Goal: Complete application form: Complete application form

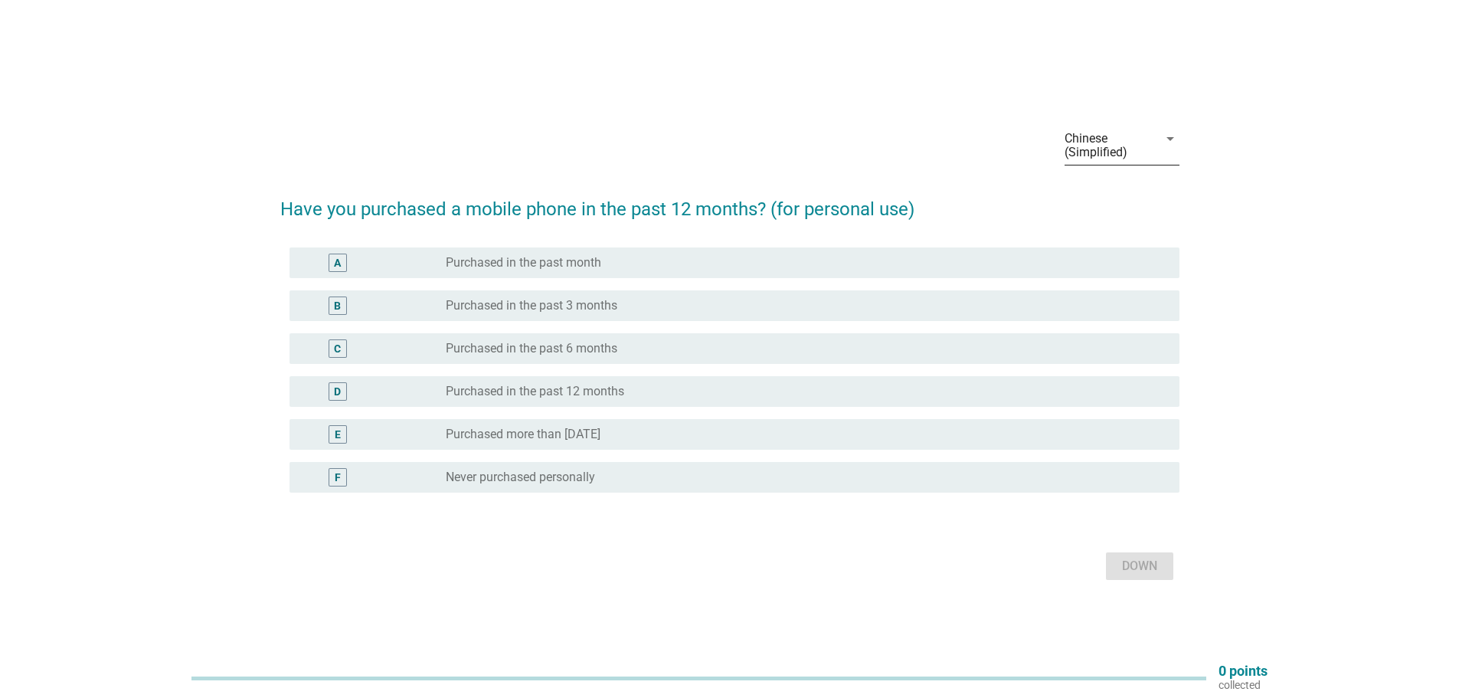
click at [1132, 128] on div "Chinese (Simplified)" at bounding box center [1110, 145] width 93 height 38
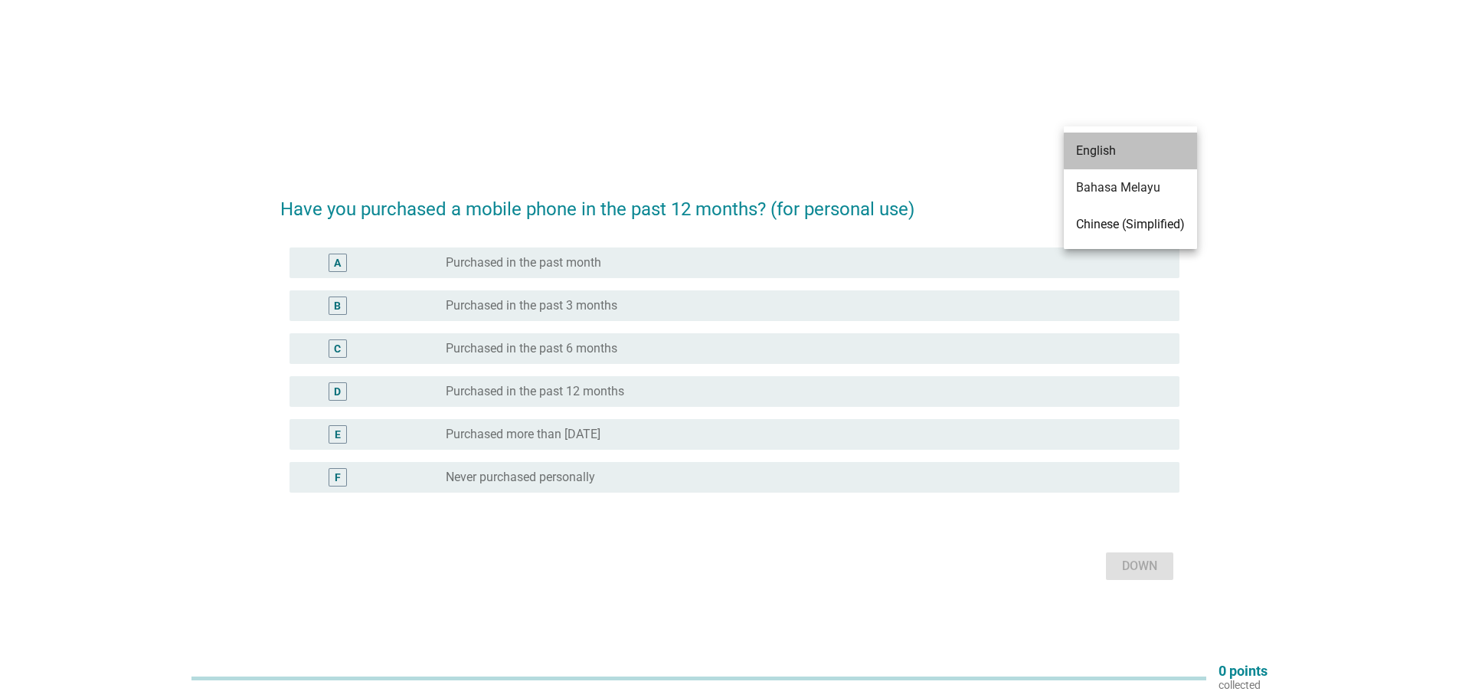
click at [1093, 145] on font "English" at bounding box center [1096, 150] width 40 height 15
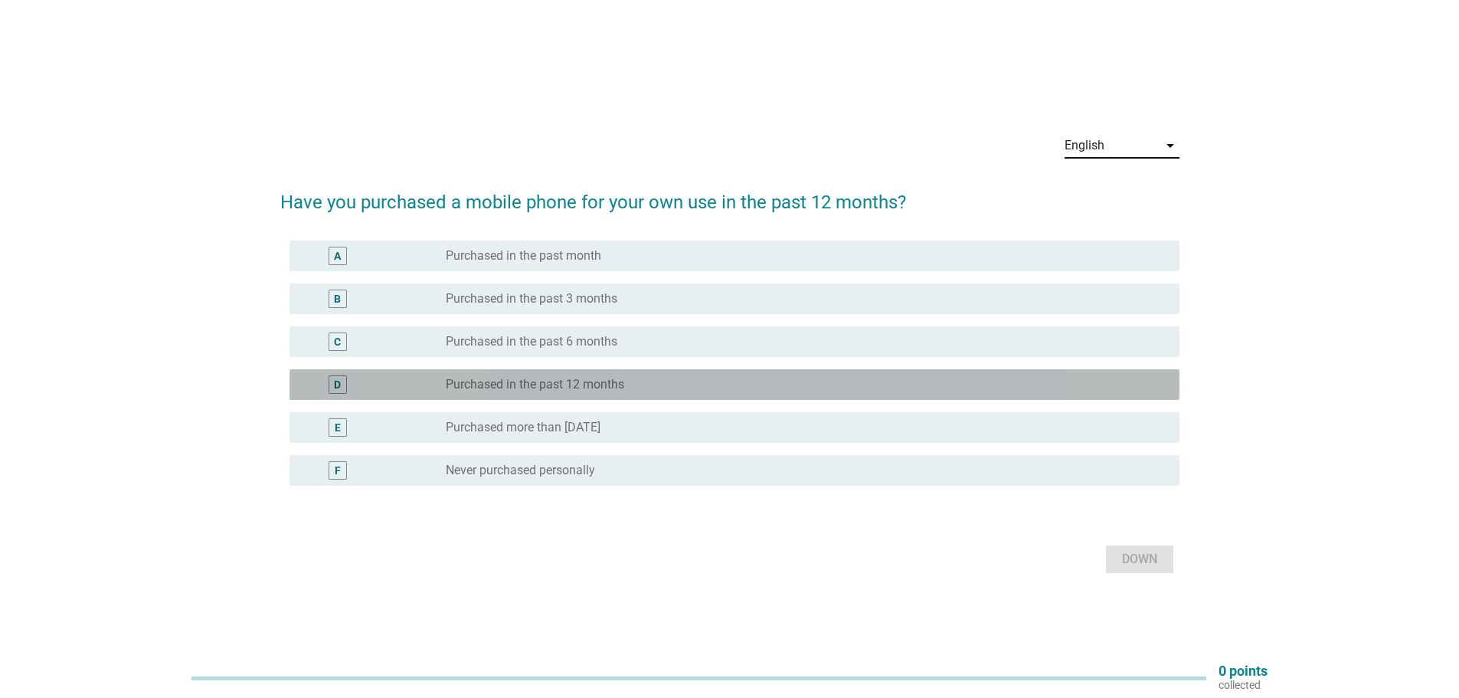
click at [565, 394] on div "D radio_button_unchecked Purchased in the past 12 months" at bounding box center [734, 384] width 890 height 31
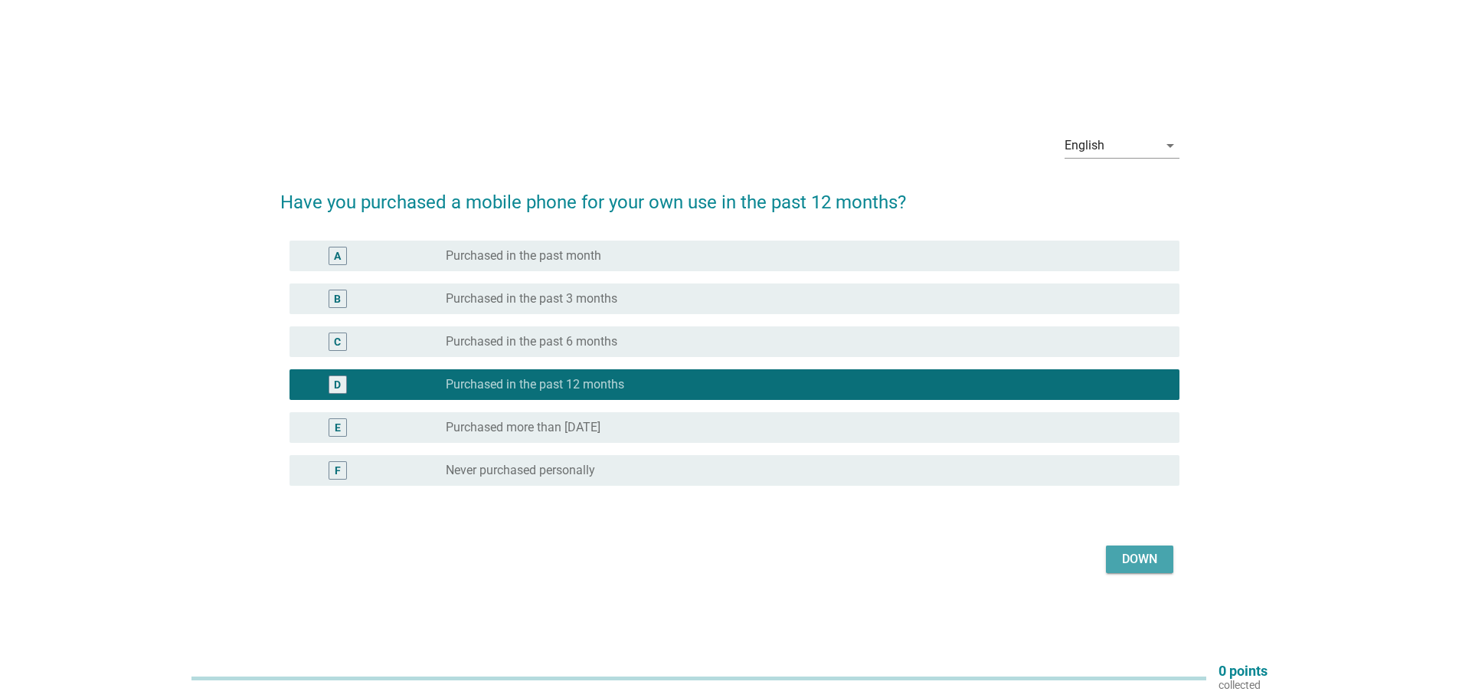
click at [1157, 556] on div "Down" at bounding box center [1139, 559] width 43 height 18
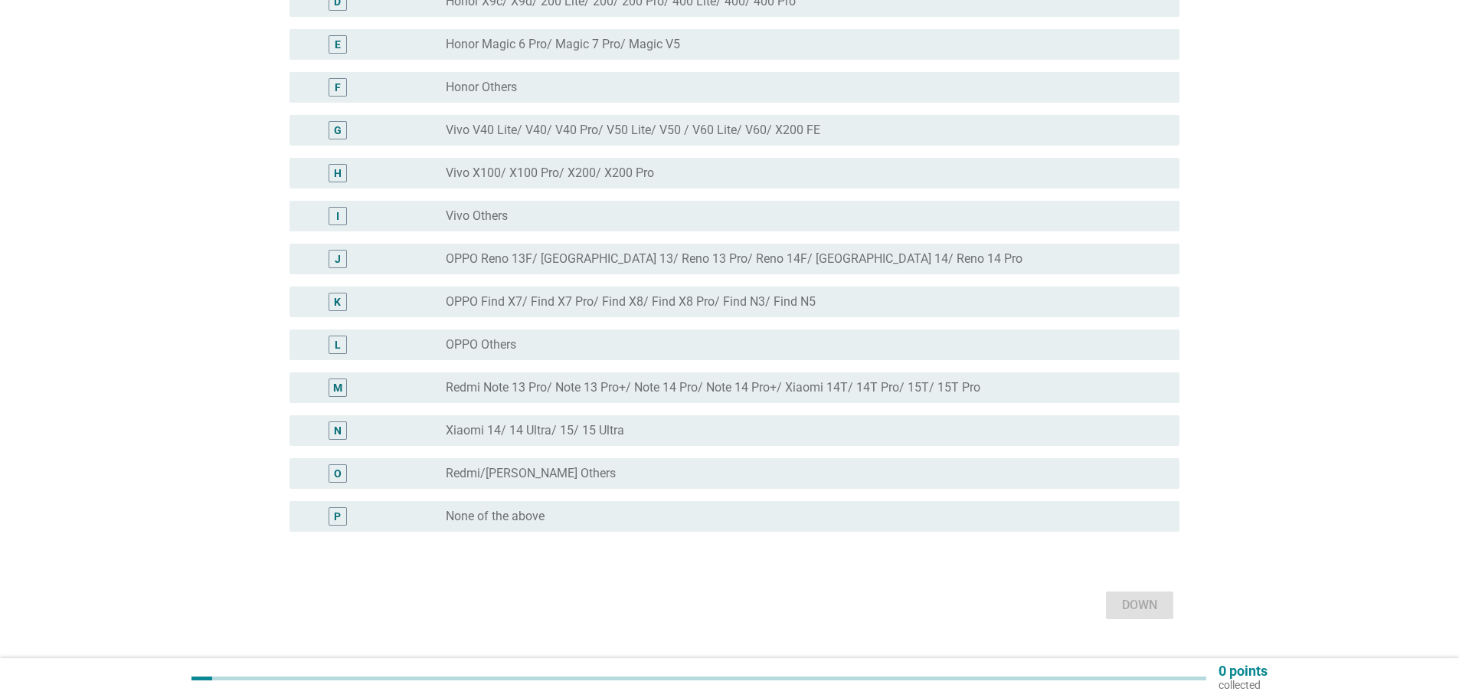
scroll to position [365, 0]
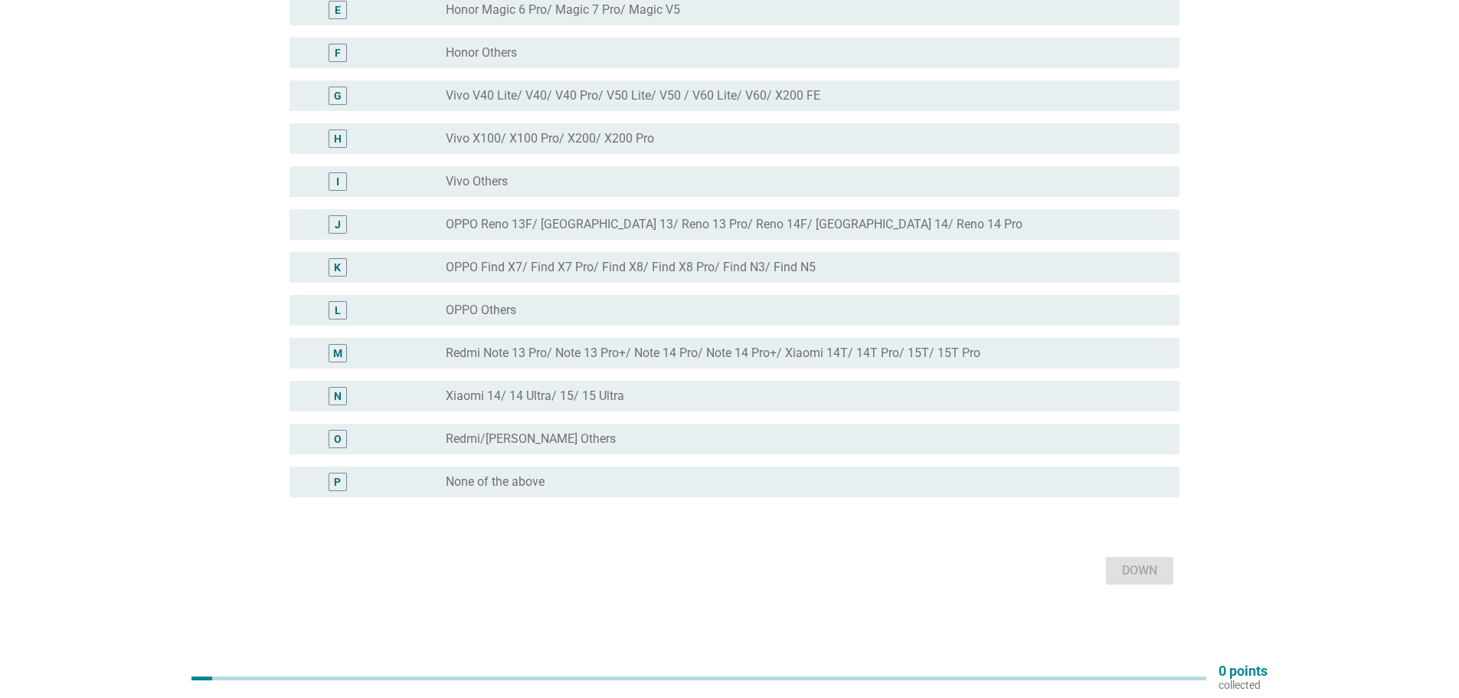
click at [546, 437] on font "Redmi/[PERSON_NAME] Others" at bounding box center [531, 438] width 170 height 15
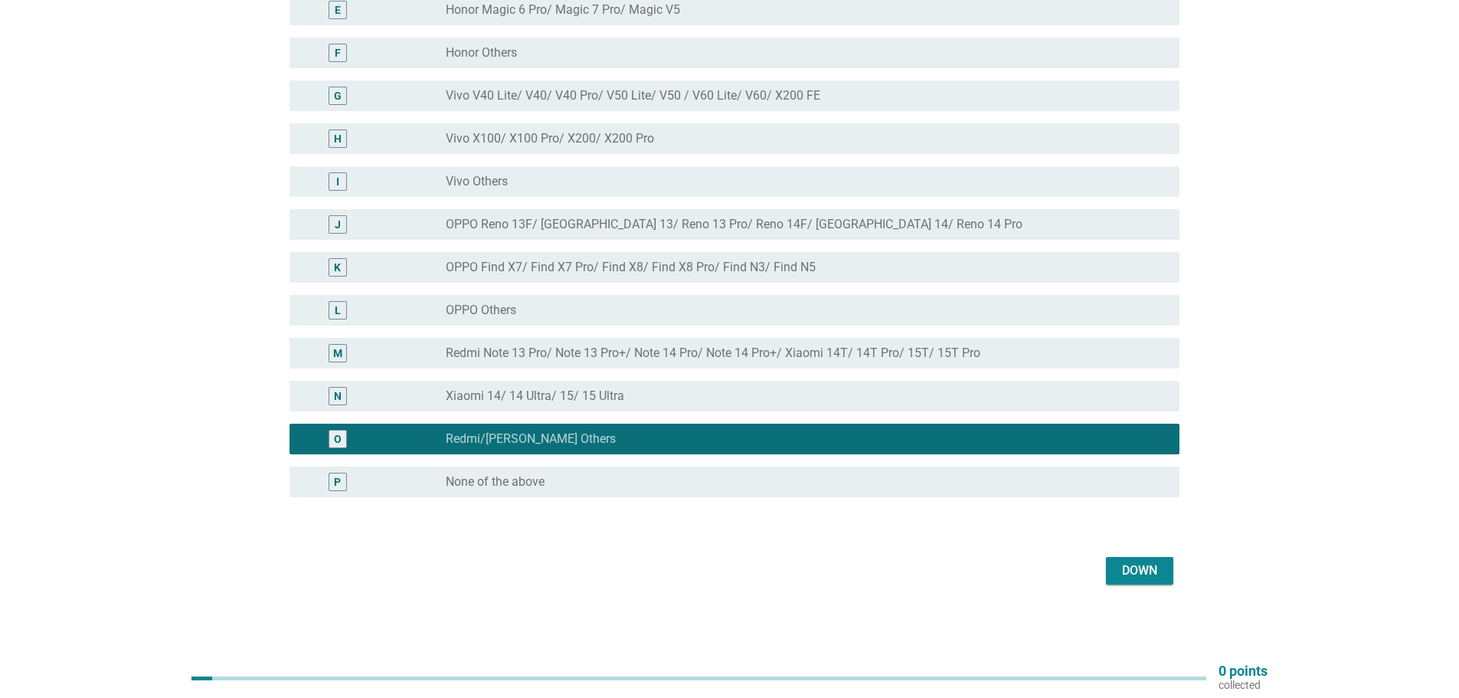
click at [580, 361] on div "radio_button_unchecked Redmi Note 13 Pro/ Note 13 Pro+/ Note 14 Pro/ Note 14 Pr…" at bounding box center [806, 353] width 721 height 18
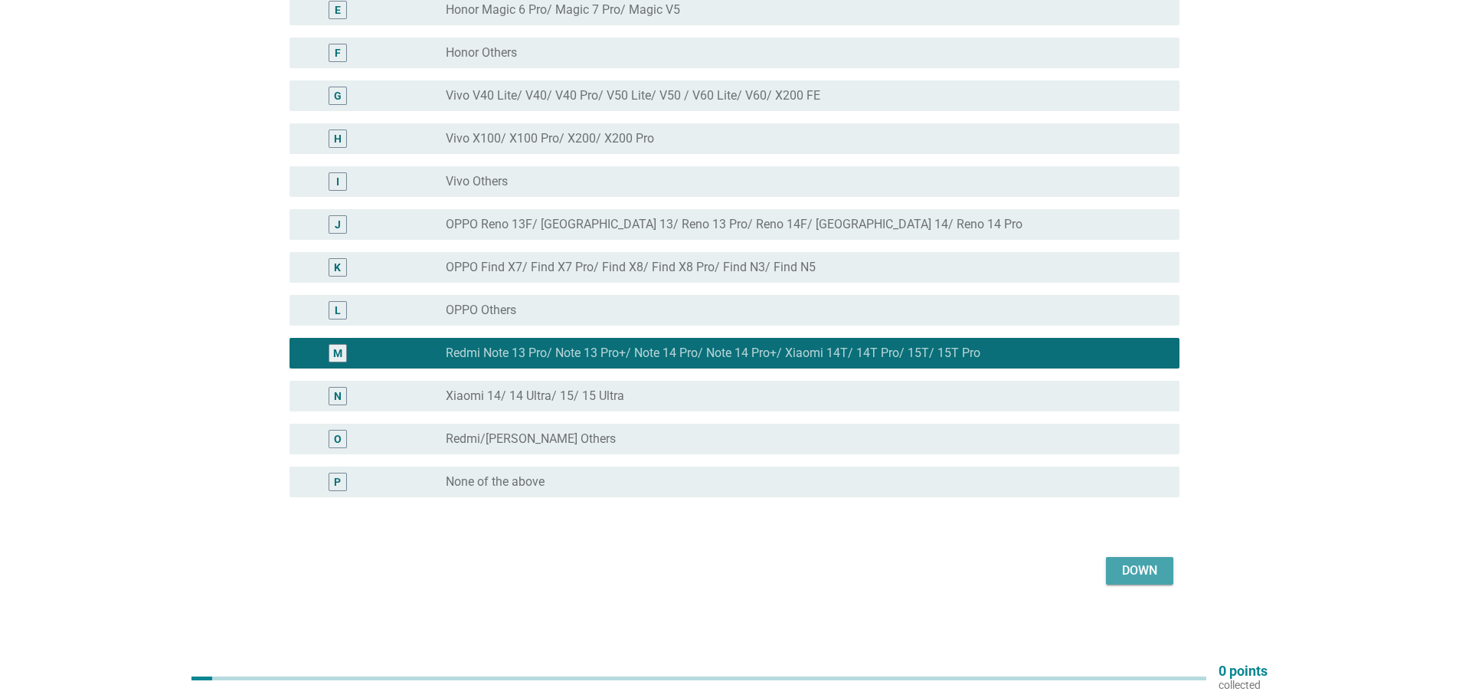
click at [1120, 567] on div "Down" at bounding box center [1139, 570] width 43 height 18
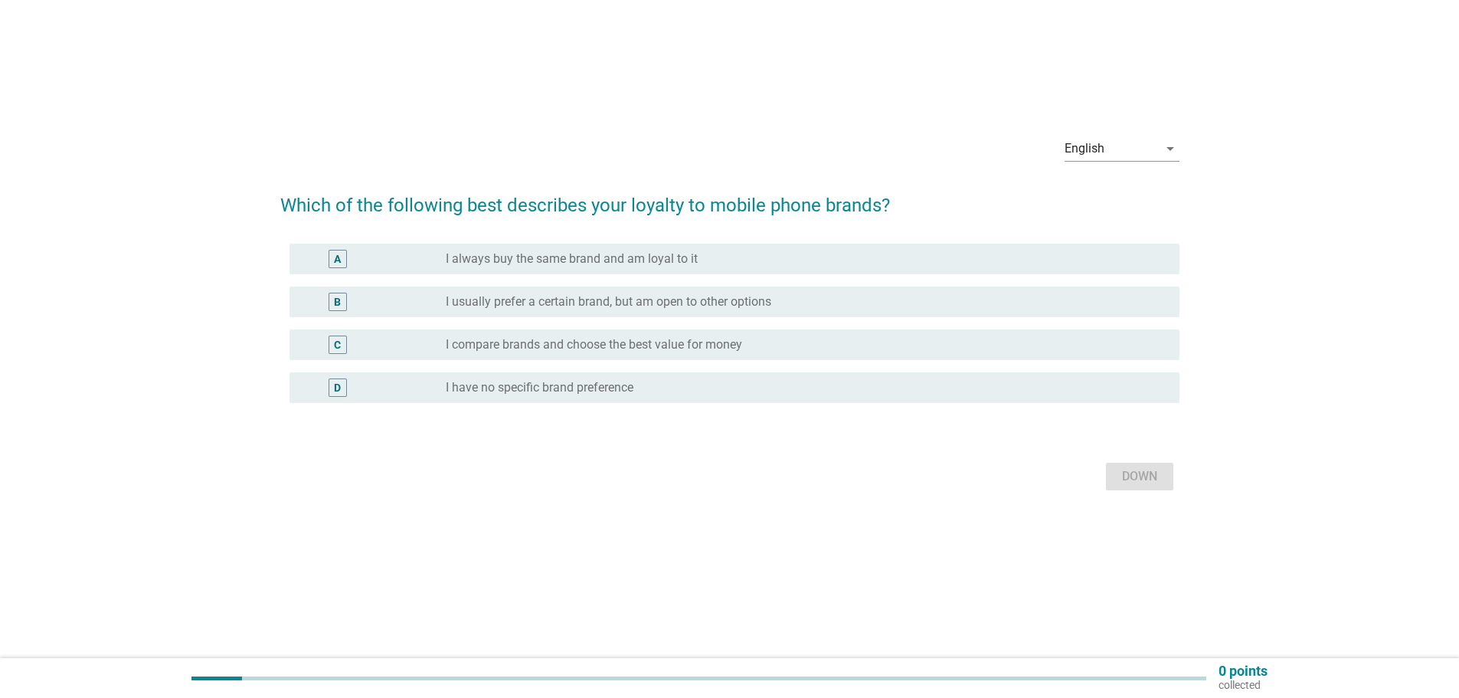
scroll to position [0, 0]
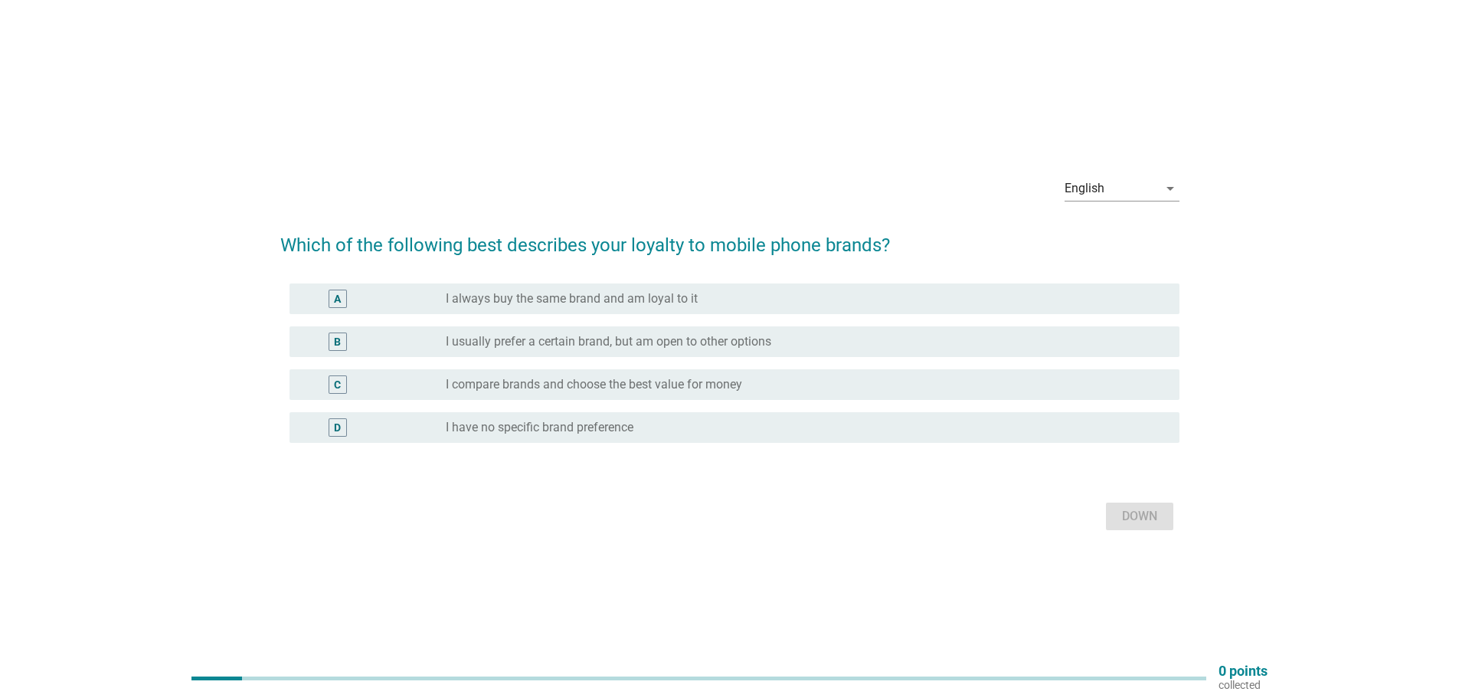
click at [591, 351] on div "B radio_button_unchecked I usually prefer a certain brand, but am open to other…" at bounding box center [734, 341] width 890 height 31
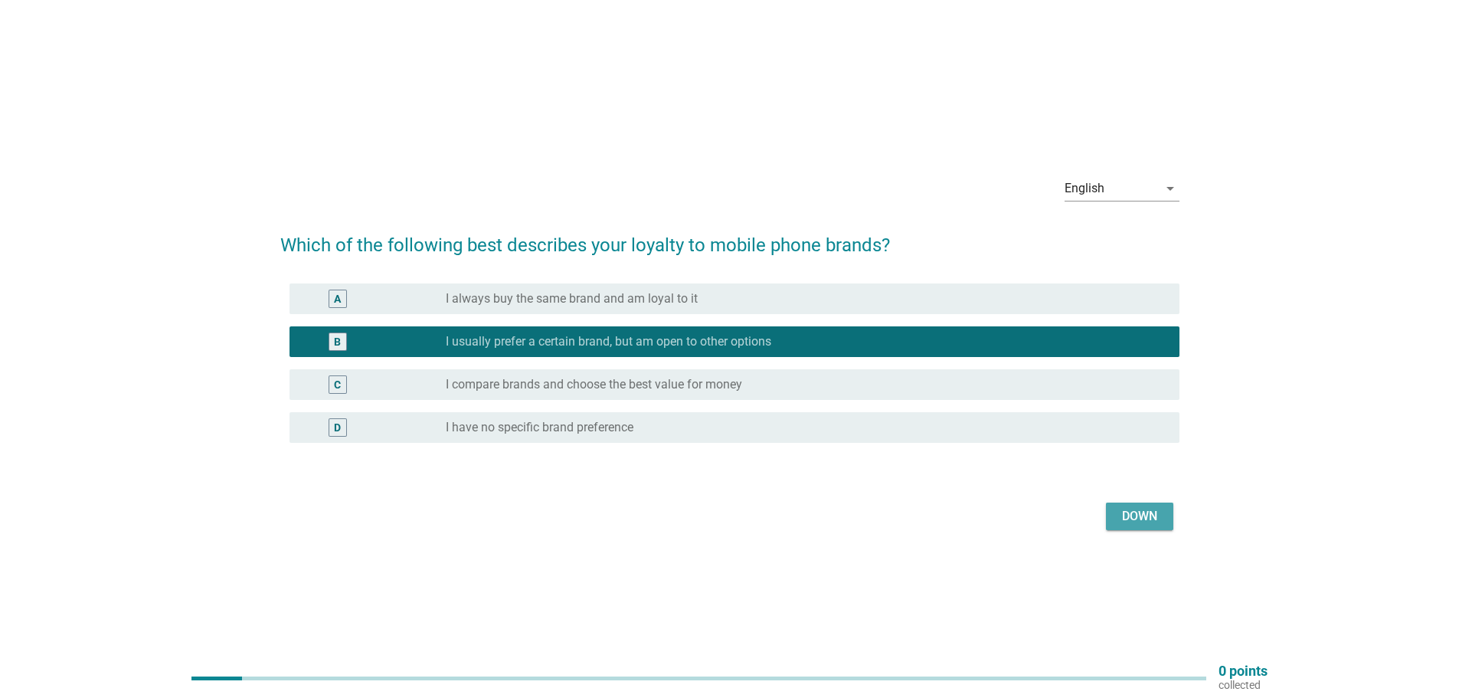
click at [1136, 518] on font "Down" at bounding box center [1139, 515] width 35 height 15
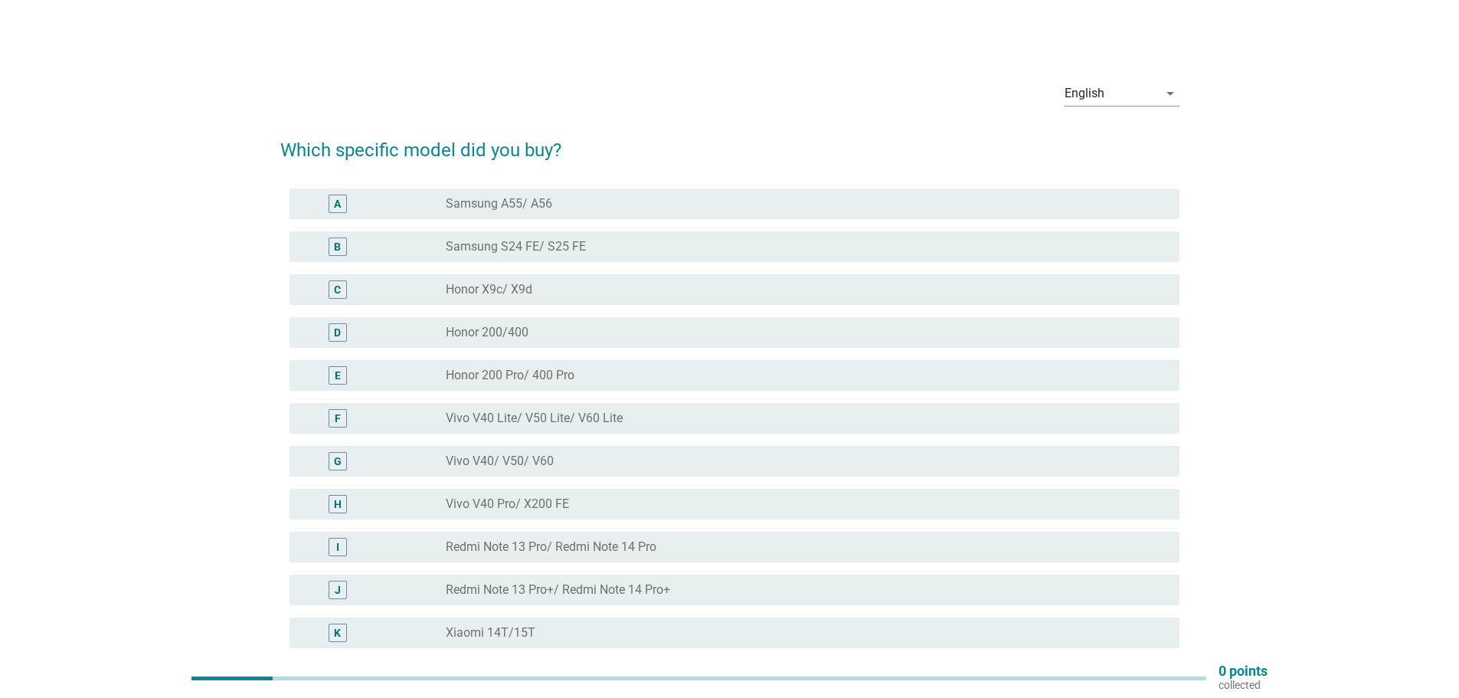
click at [615, 544] on font "Redmi Note 13 Pro/ Redmi Note 14 Pro" at bounding box center [551, 546] width 211 height 15
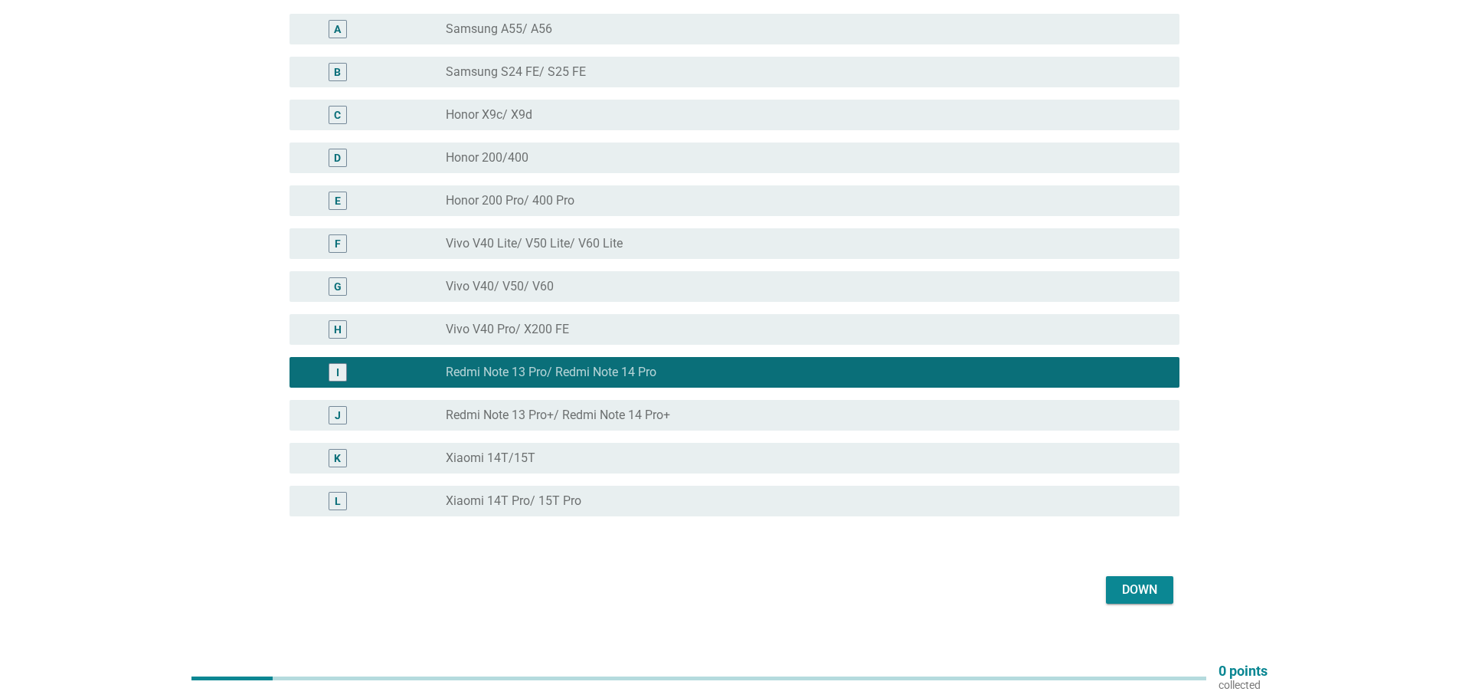
scroll to position [194, 0]
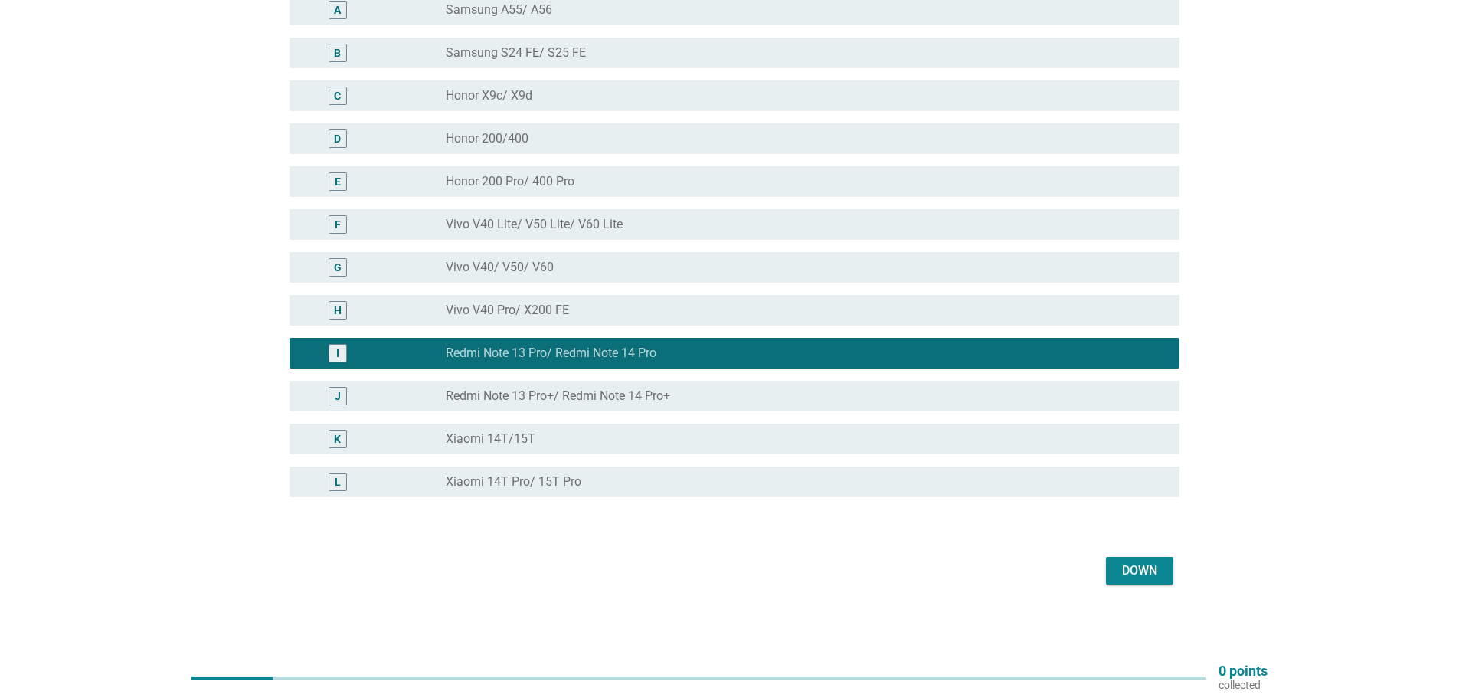
click at [1136, 580] on button "Down" at bounding box center [1139, 571] width 67 height 28
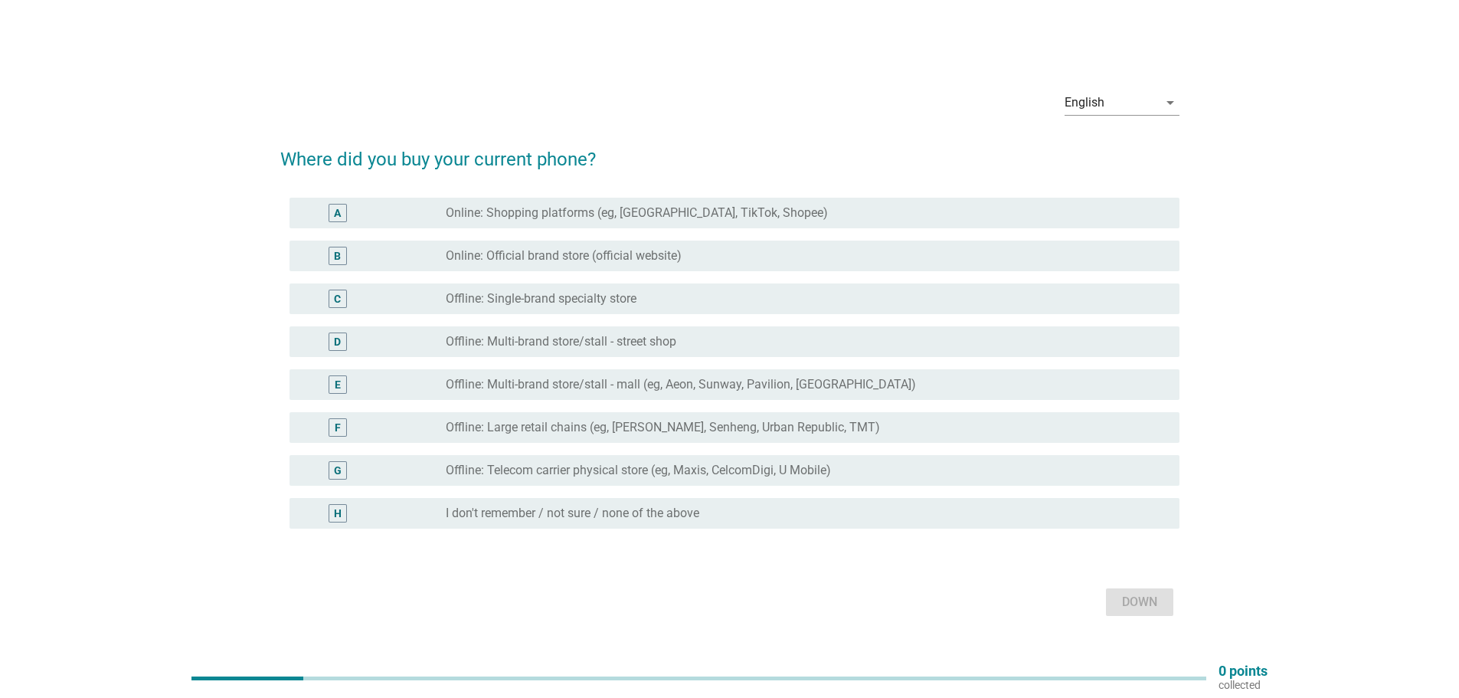
click at [538, 214] on font "Online: Shopping platforms (eg, [GEOGRAPHIC_DATA], TikTok, Shopee)" at bounding box center [637, 212] width 382 height 15
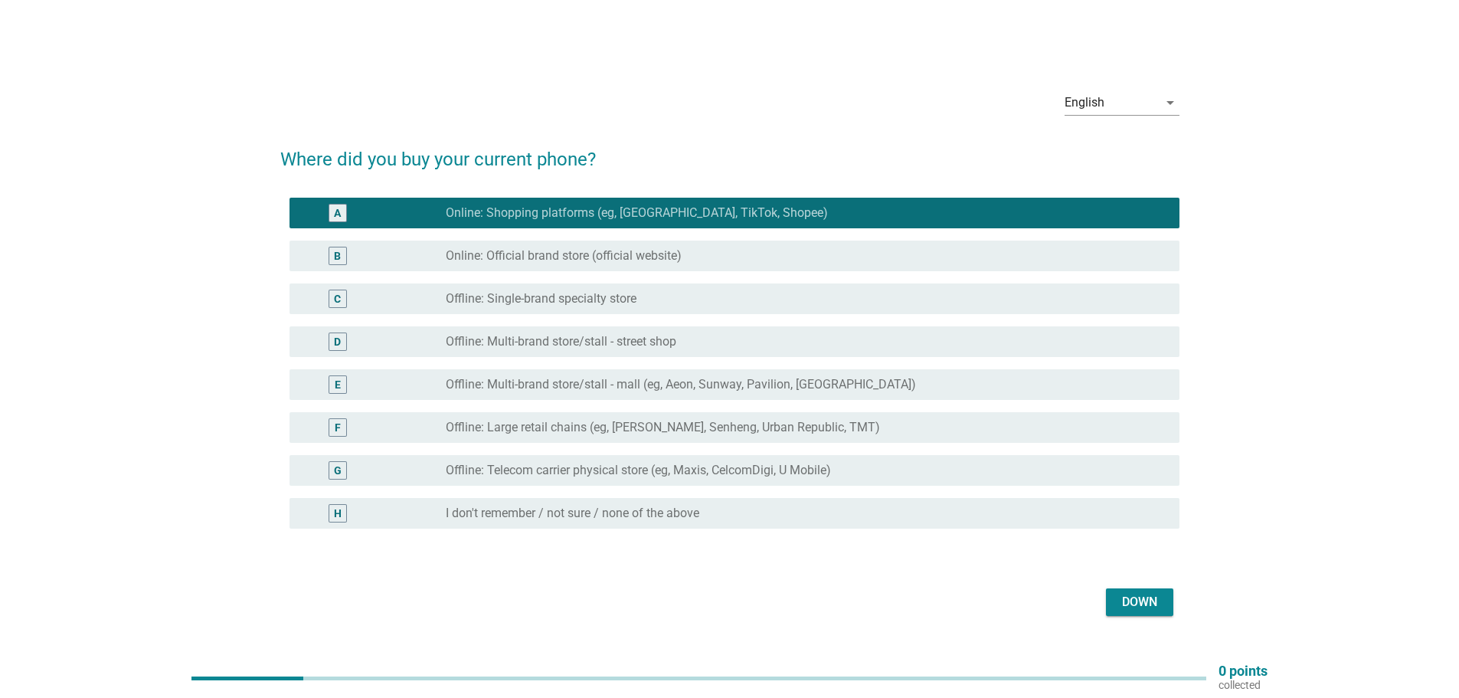
click at [1143, 607] on font "Down" at bounding box center [1139, 601] width 35 height 15
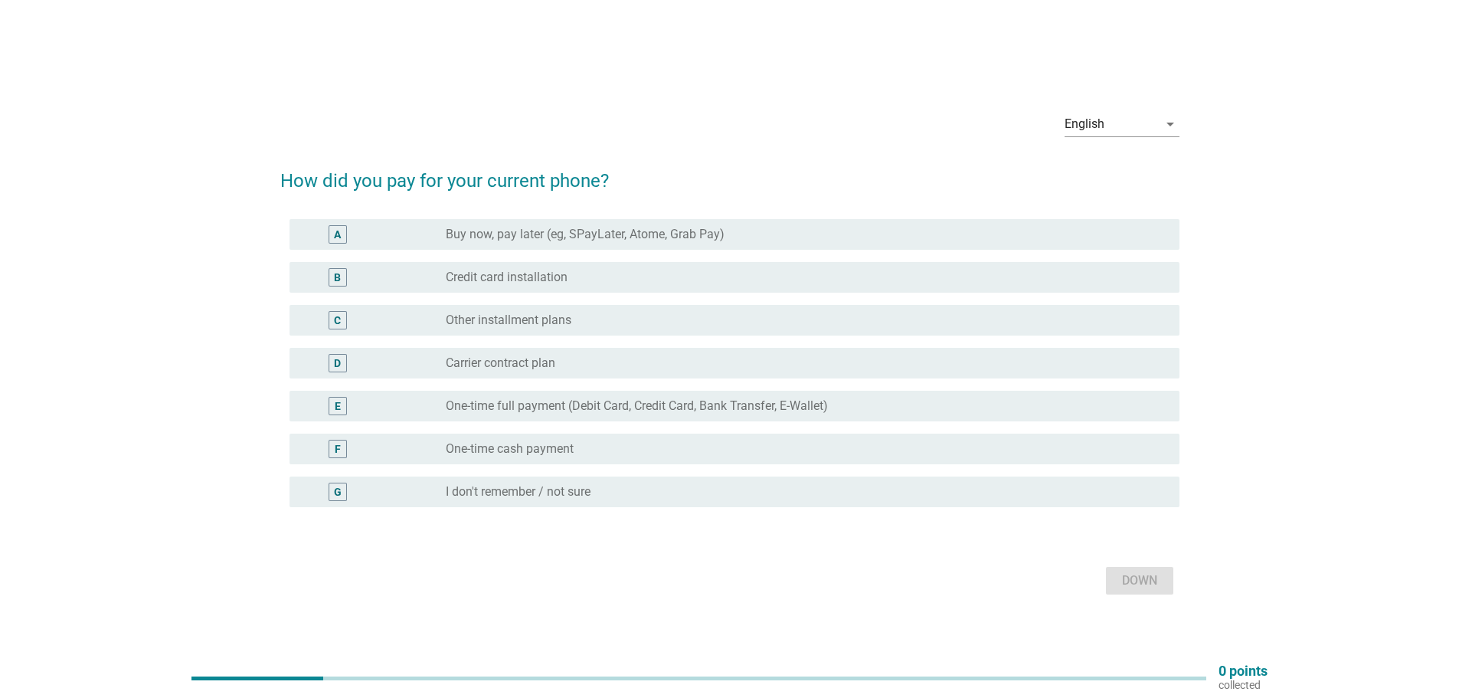
click at [638, 404] on font "One-time full payment (Debit Card, Credit Card, Bank Transfer, E-Wallet)" at bounding box center [637, 405] width 382 height 15
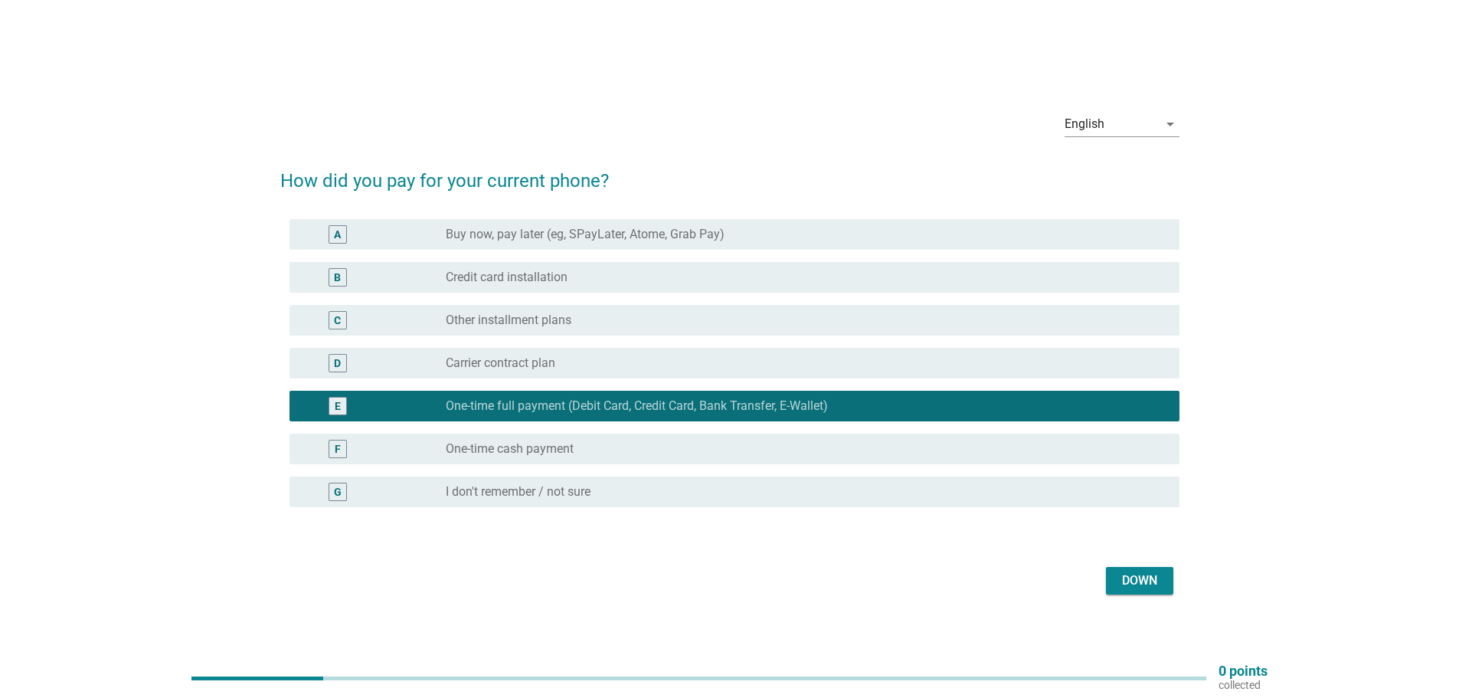
click at [1138, 574] on font "Down" at bounding box center [1139, 580] width 35 height 15
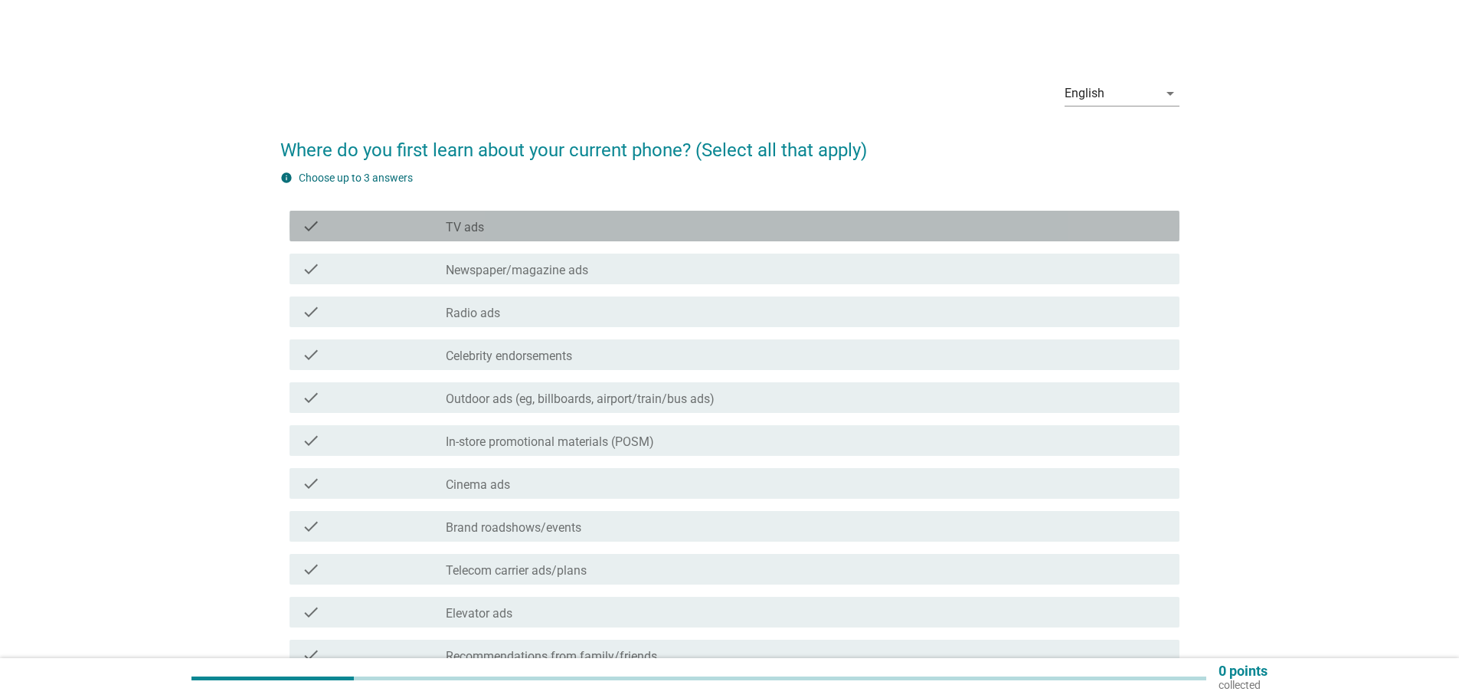
click at [533, 224] on div "check_box_outline_blank TV ads" at bounding box center [806, 226] width 721 height 18
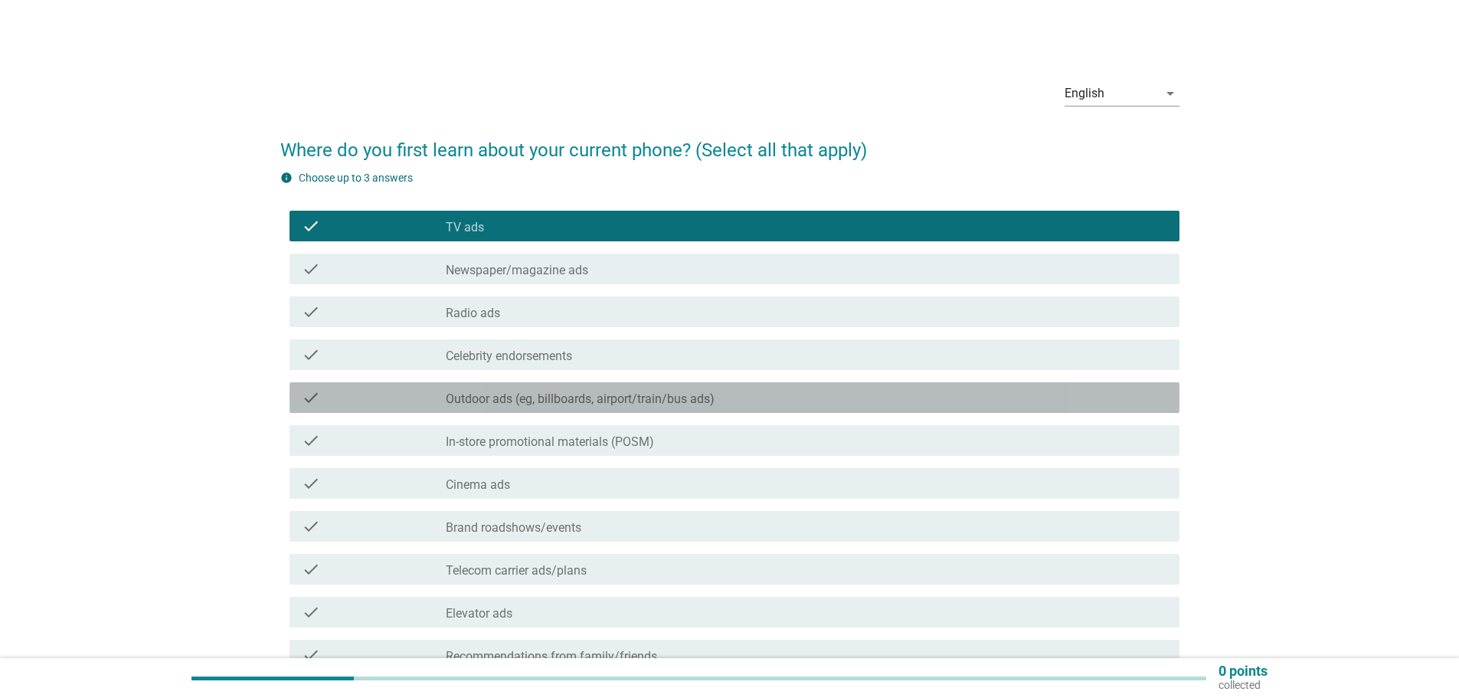
click at [526, 397] on font "Outdoor ads (eg, billboards, airport/train/bus ads)" at bounding box center [580, 398] width 269 height 15
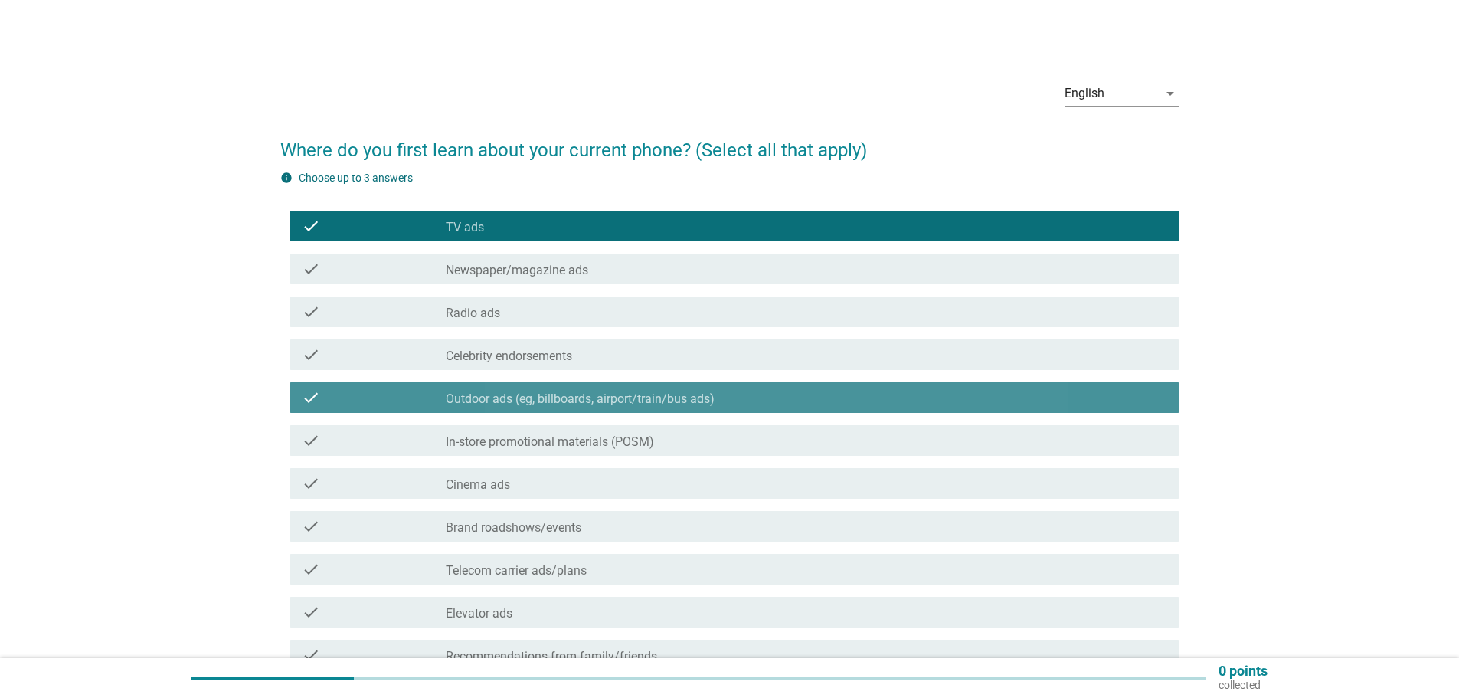
click at [538, 401] on font "Outdoor ads (eg, billboards, airport/train/bus ads)" at bounding box center [580, 398] width 269 height 15
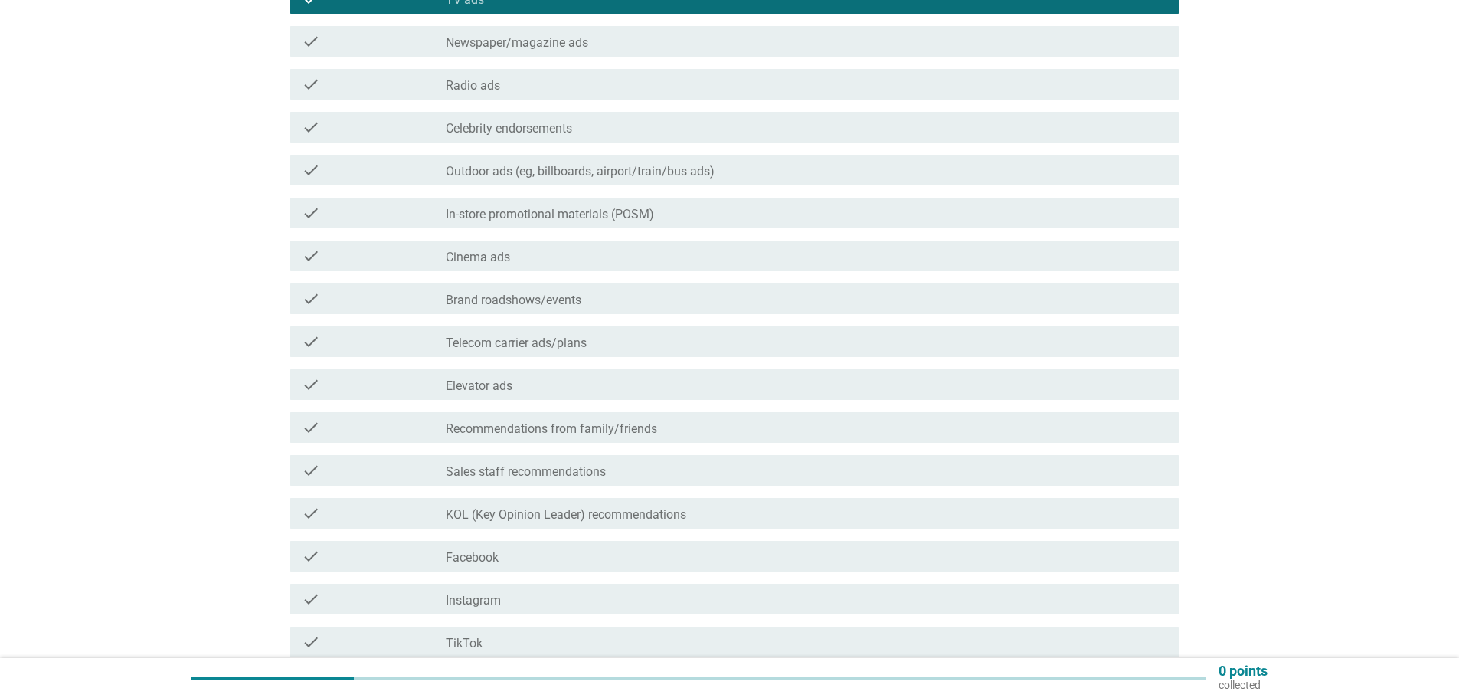
scroll to position [230, 0]
click at [499, 425] on font "Recommendations from family/friends" at bounding box center [551, 426] width 211 height 15
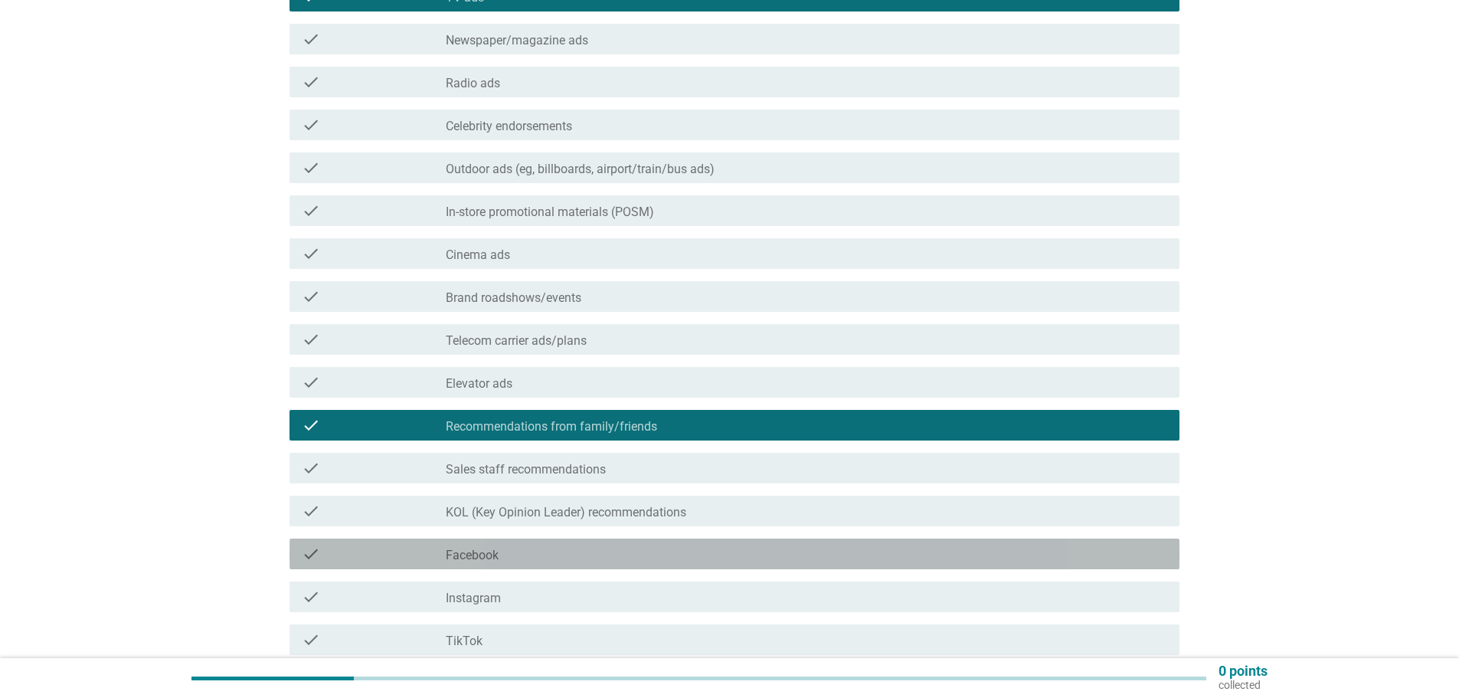
click at [479, 558] on font "Facebook" at bounding box center [472, 555] width 53 height 15
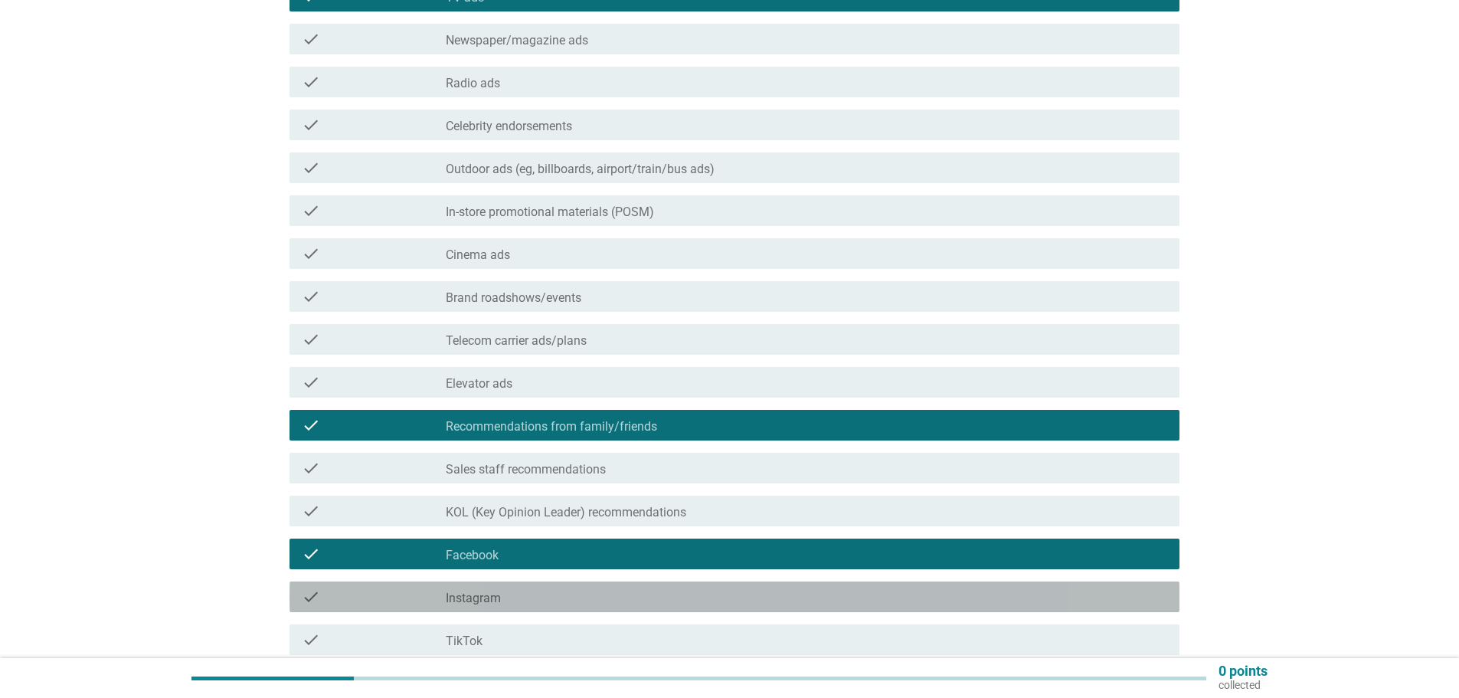
click at [479, 583] on div "check check_box_outline_blank Instagram" at bounding box center [734, 596] width 890 height 31
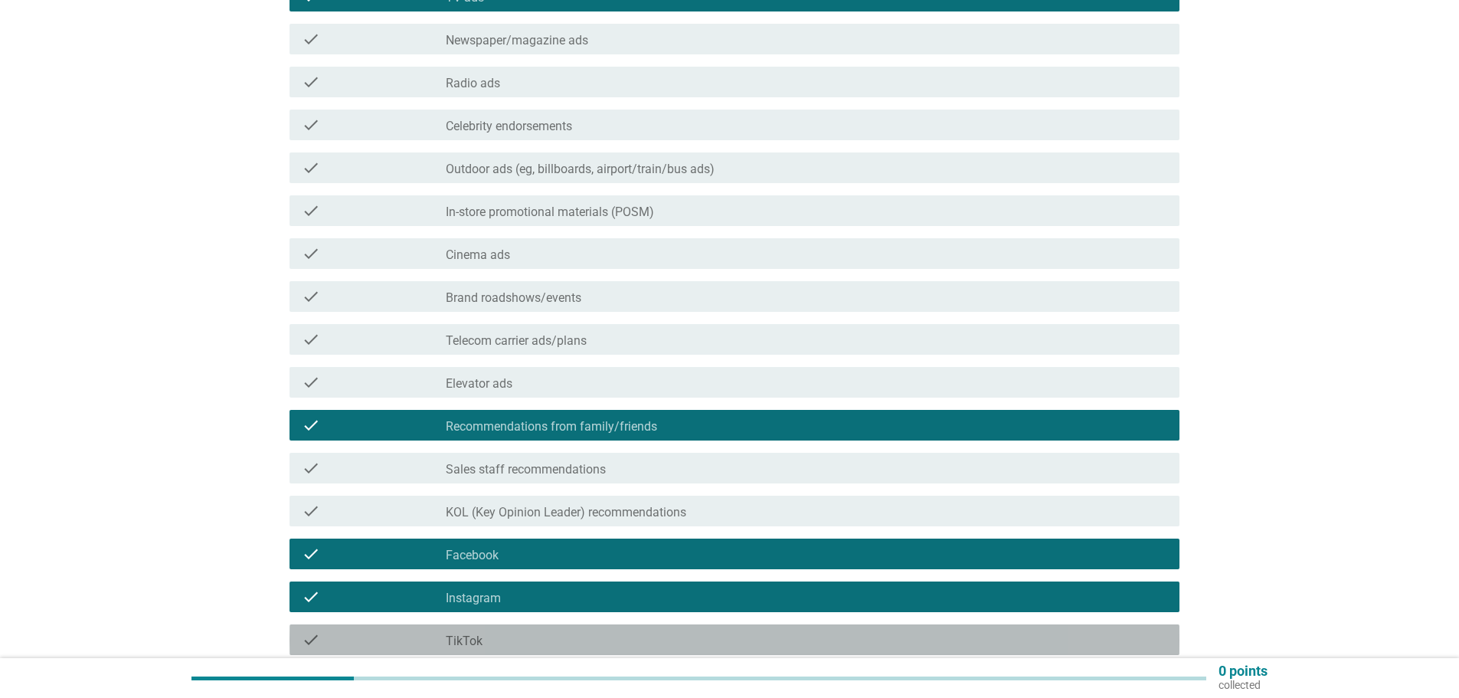
click at [479, 627] on div "check check_box_outline_blank TikTok" at bounding box center [734, 639] width 890 height 31
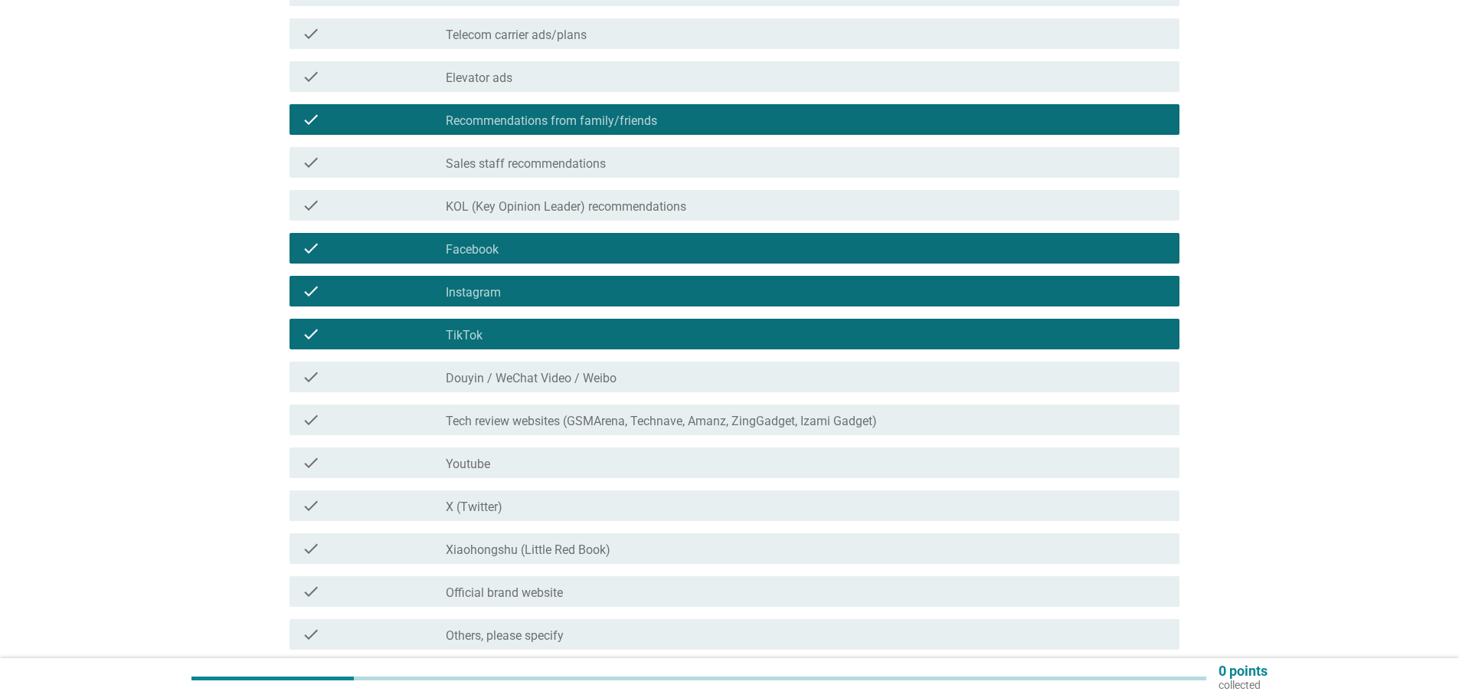
scroll to position [536, 0]
click at [544, 425] on font "Tech review websites (GSMArena, Technave, Amanz, ZingGadget, Izami Gadget)" at bounding box center [661, 420] width 431 height 15
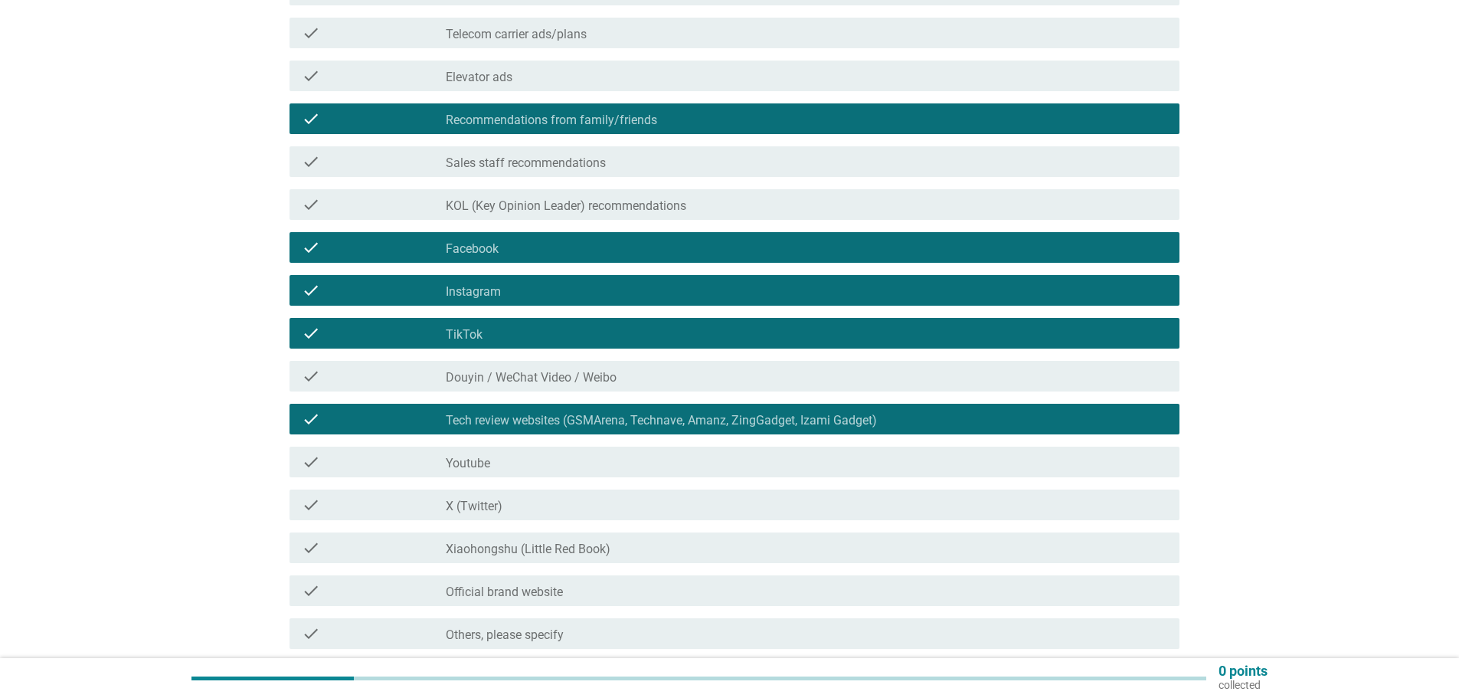
click at [519, 478] on div "check check_box_outline_blank Youtube" at bounding box center [729, 461] width 899 height 43
click at [471, 467] on font "Youtube" at bounding box center [468, 463] width 44 height 15
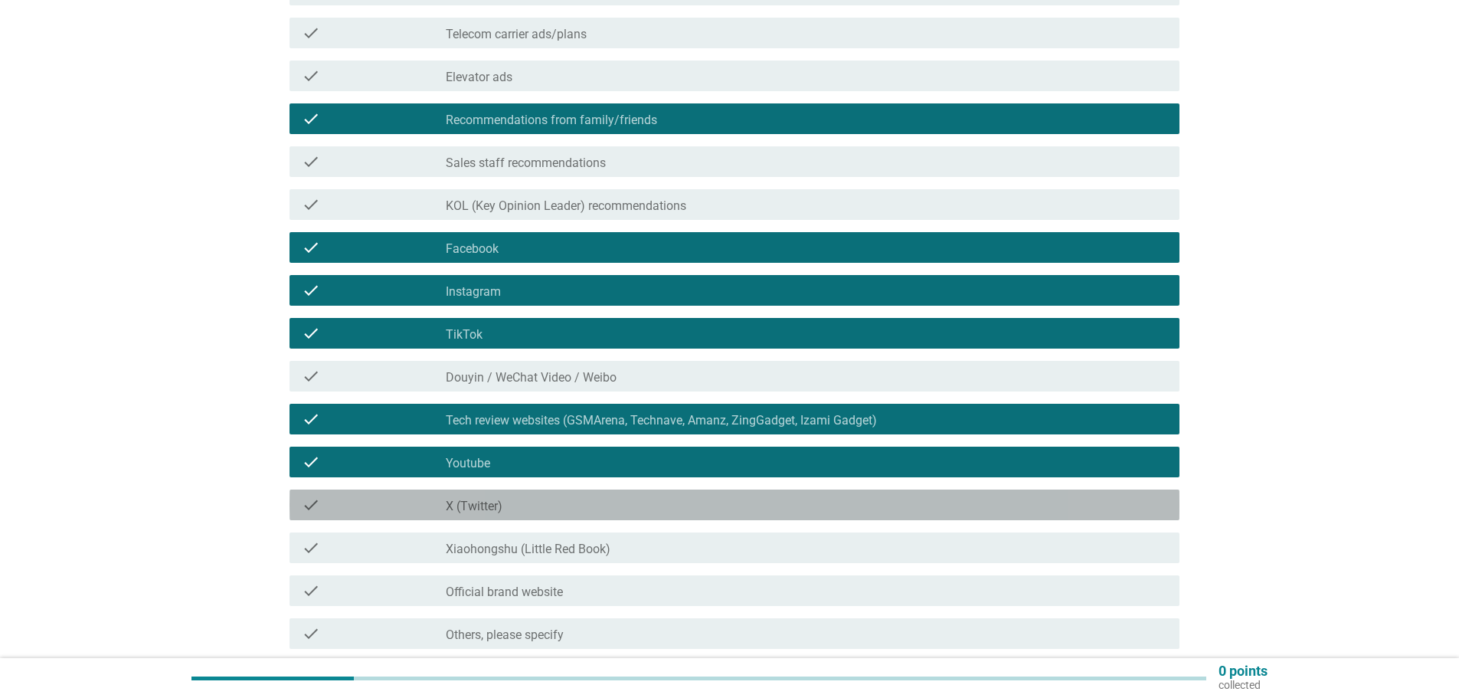
click at [482, 510] on font "X (Twitter)" at bounding box center [474, 506] width 57 height 15
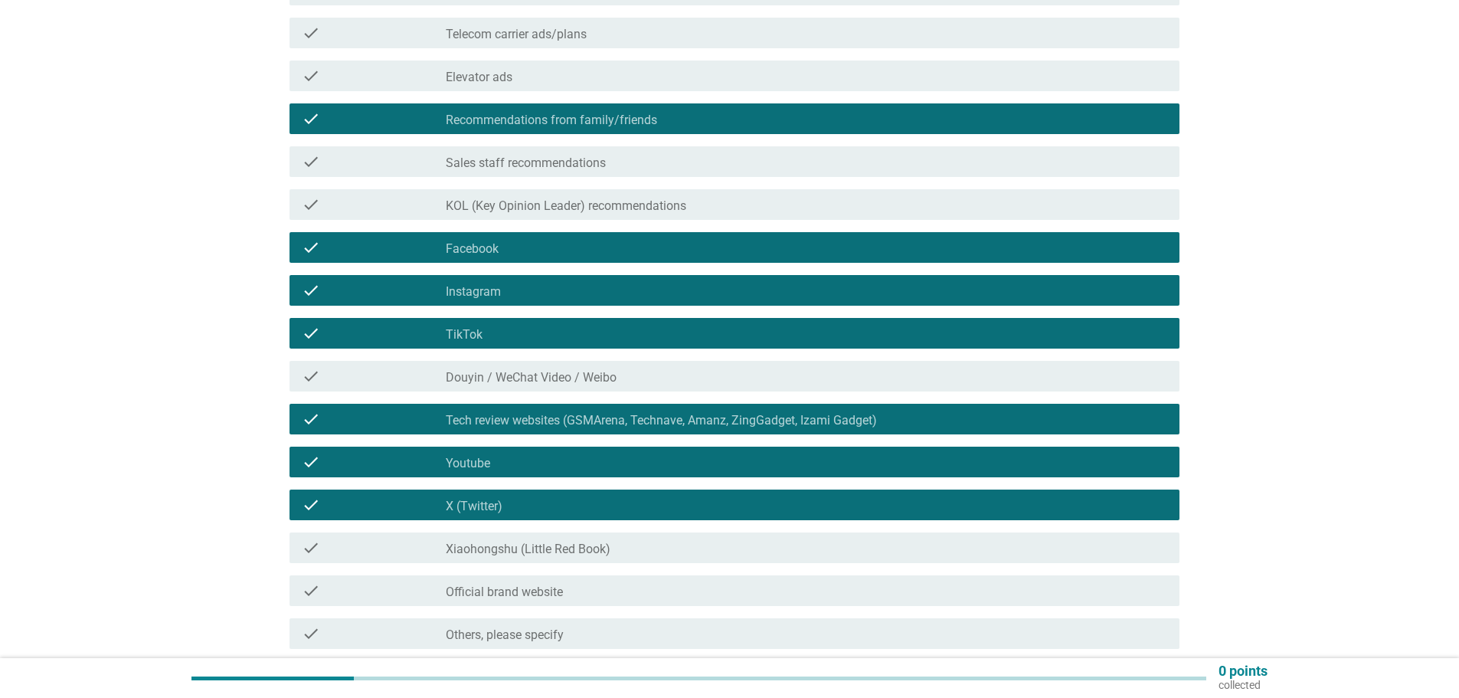
click at [505, 588] on font "Official brand website" at bounding box center [504, 591] width 117 height 15
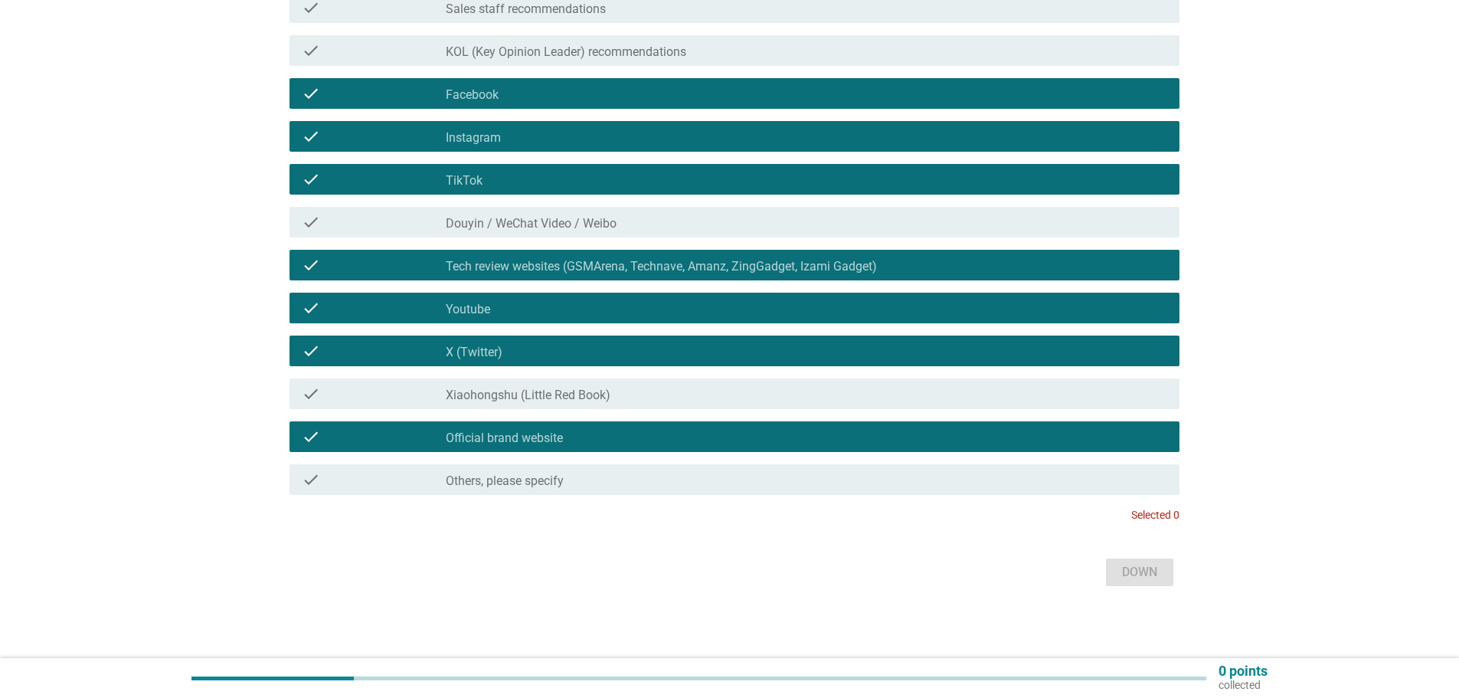
scroll to position [692, 0]
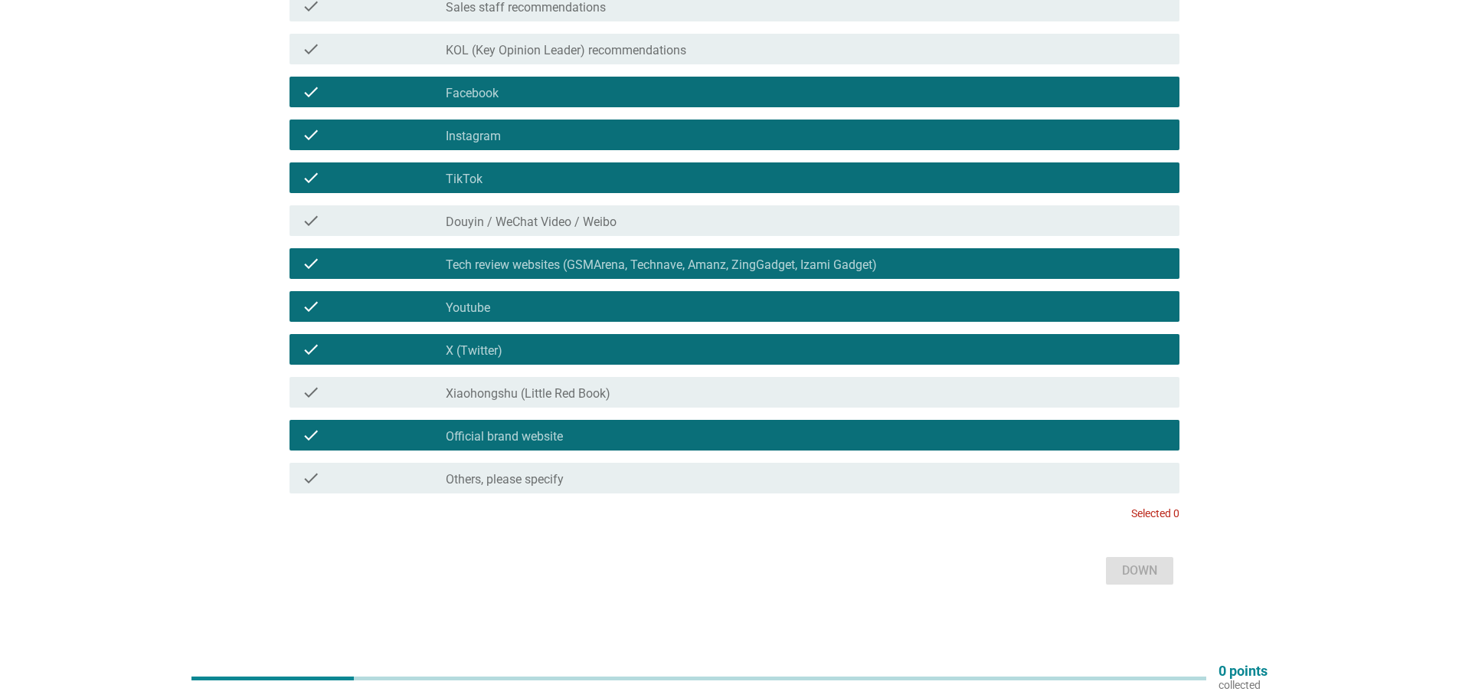
click at [688, 436] on div "check_box_outline_blank Official brand website" at bounding box center [806, 435] width 721 height 18
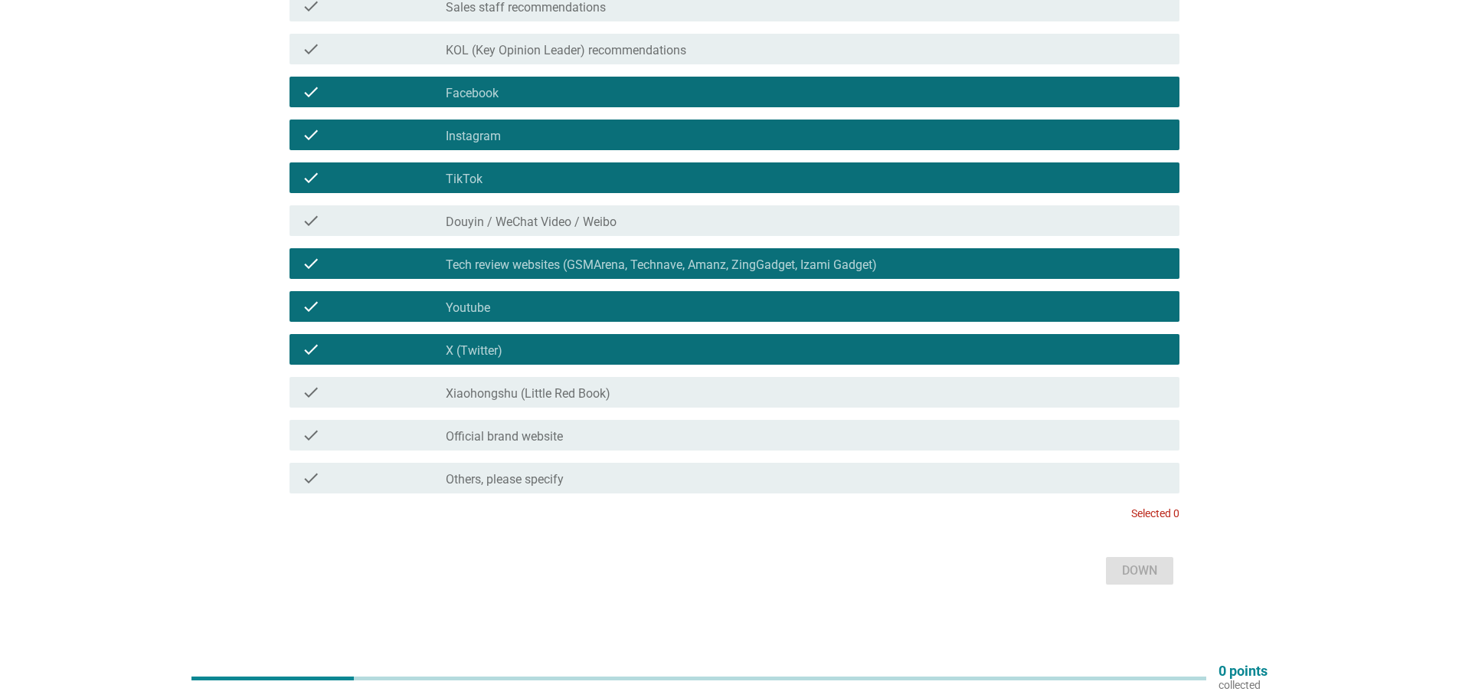
click at [688, 436] on div "check_box_outline_blank Official brand website" at bounding box center [806, 435] width 721 height 18
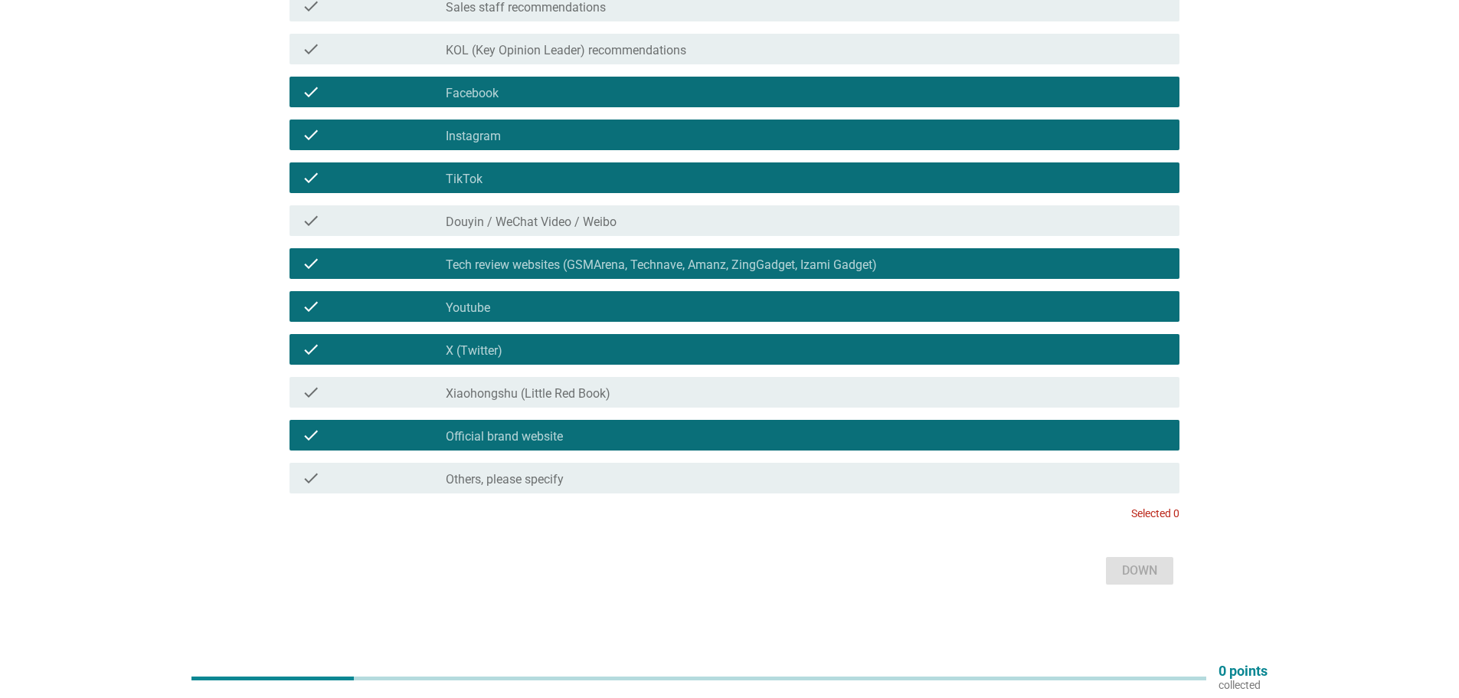
click at [1139, 570] on div "Down" at bounding box center [729, 570] width 899 height 37
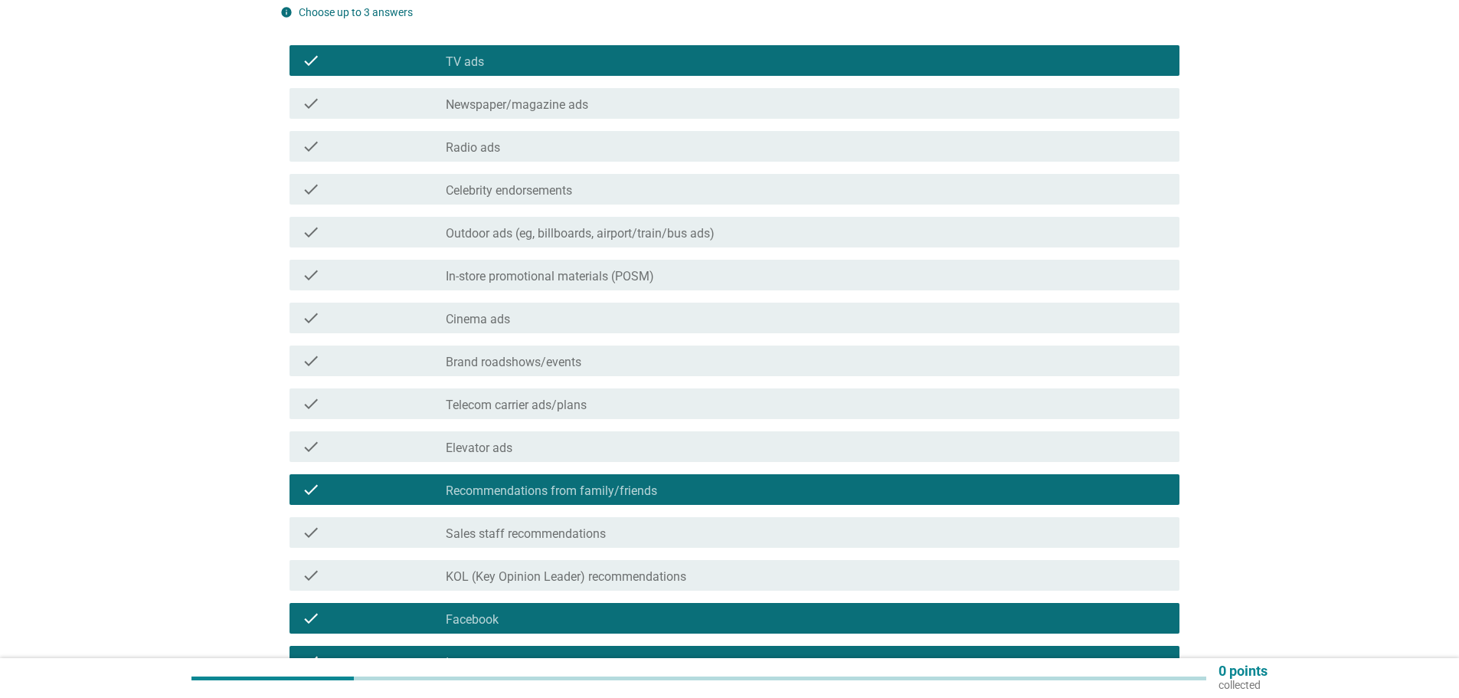
scroll to position [383, 0]
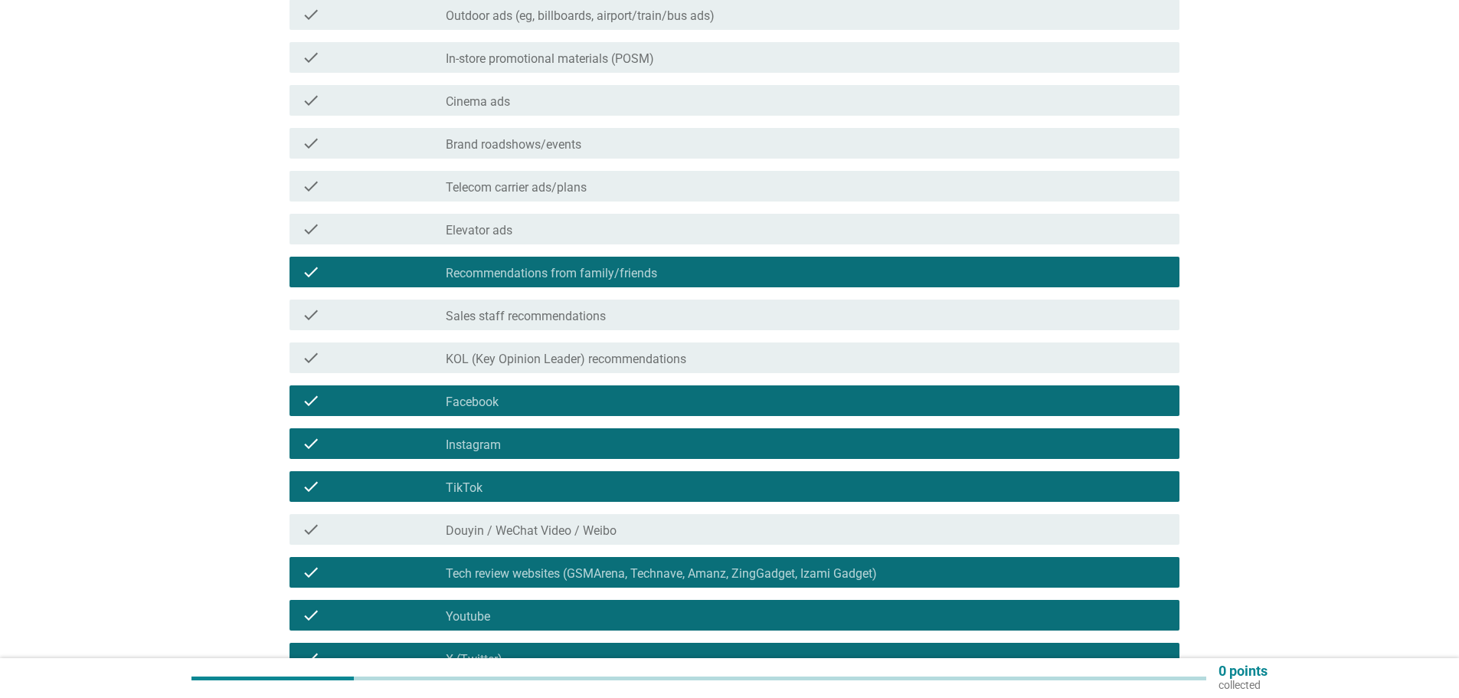
click at [567, 401] on div "check_box_outline_blank Facebook" at bounding box center [806, 400] width 721 height 18
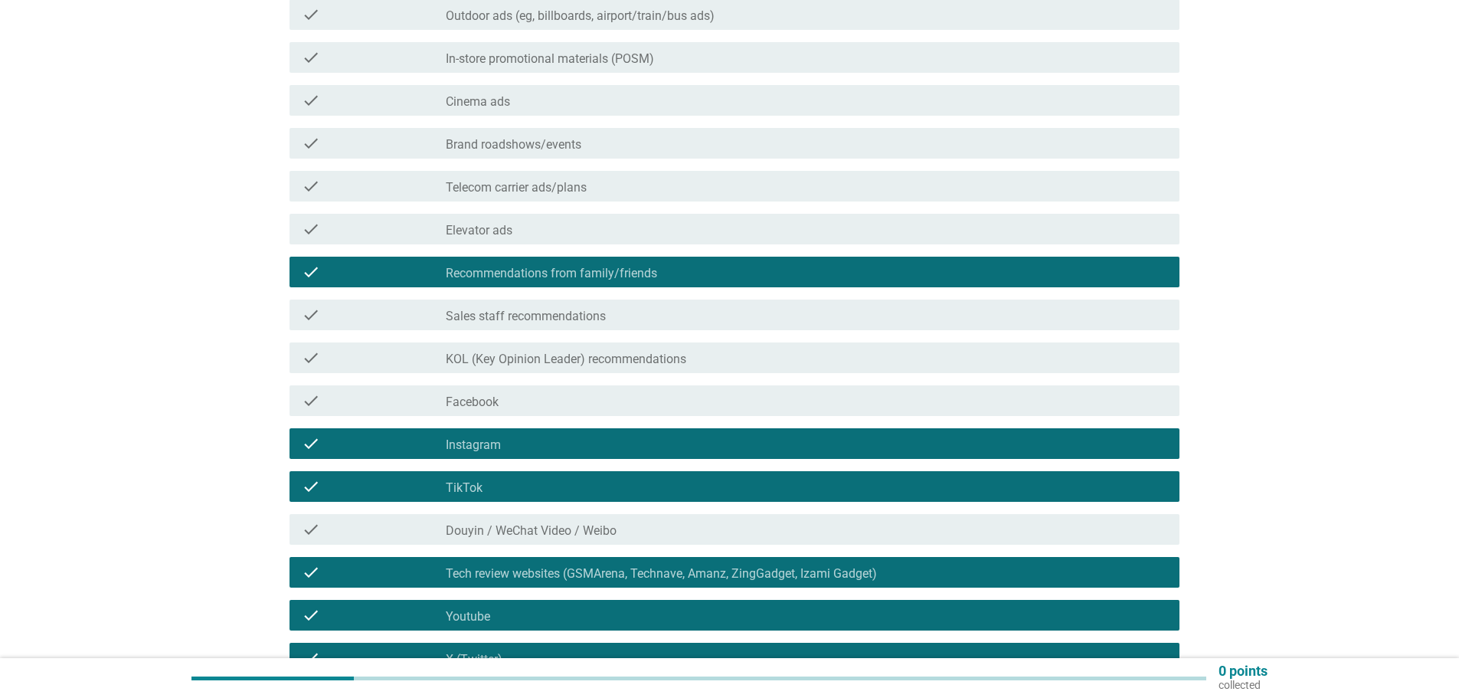
click at [554, 437] on div "check_box_outline_blank Instagram" at bounding box center [806, 443] width 721 height 18
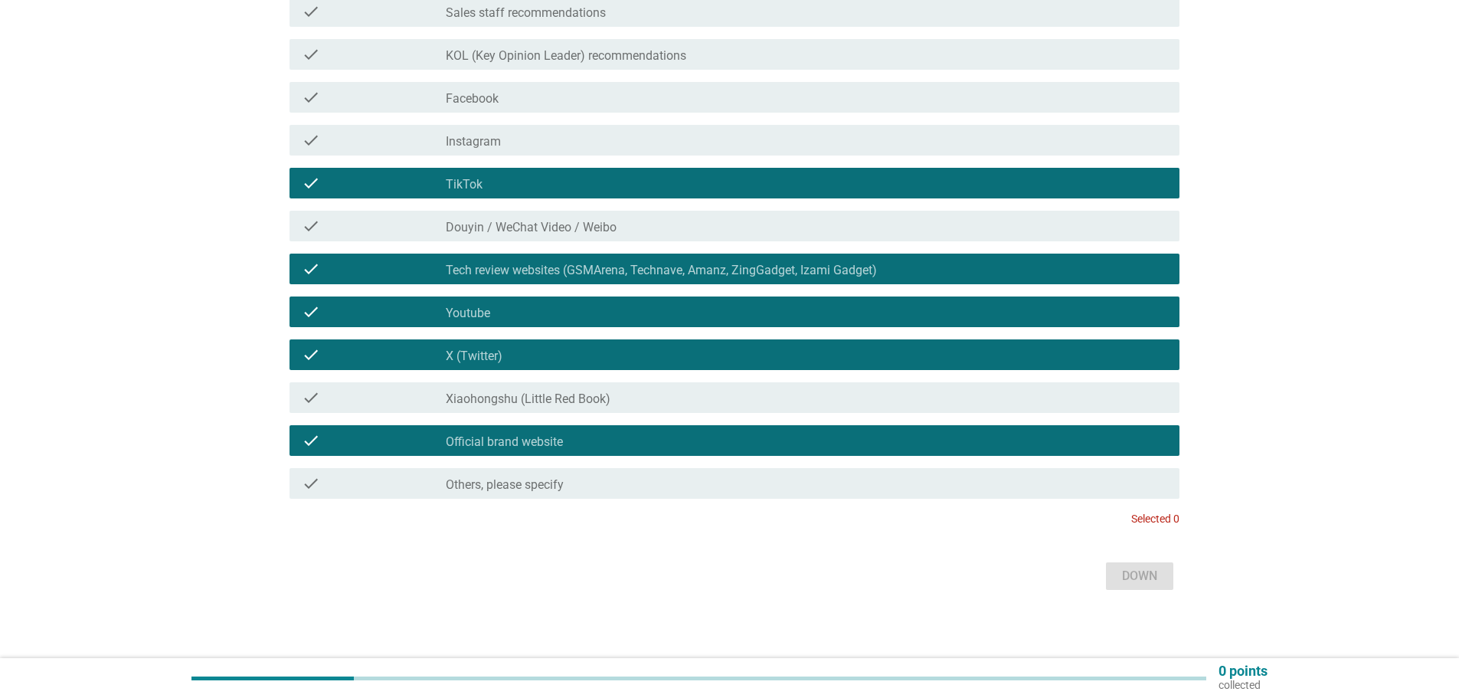
scroll to position [689, 0]
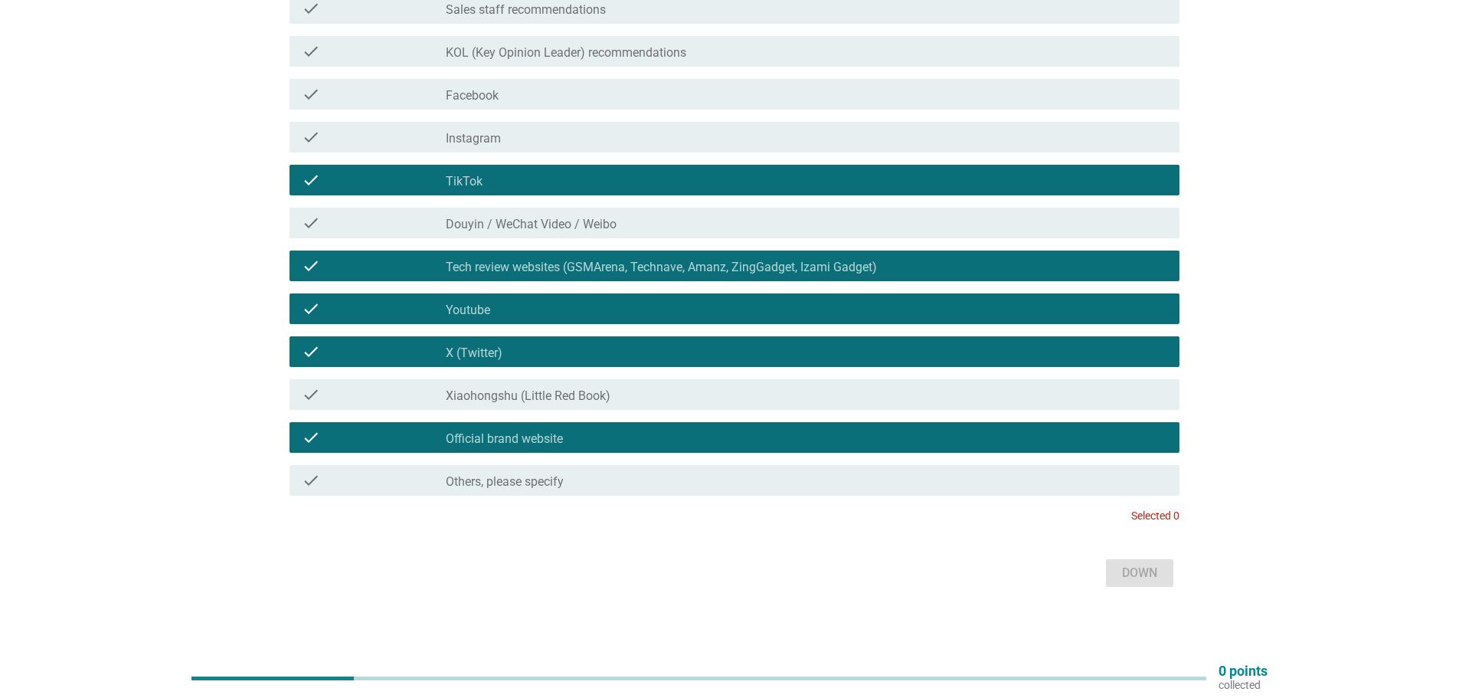
click at [502, 344] on div "check_box_outline_blank X (Twitter)" at bounding box center [806, 351] width 721 height 18
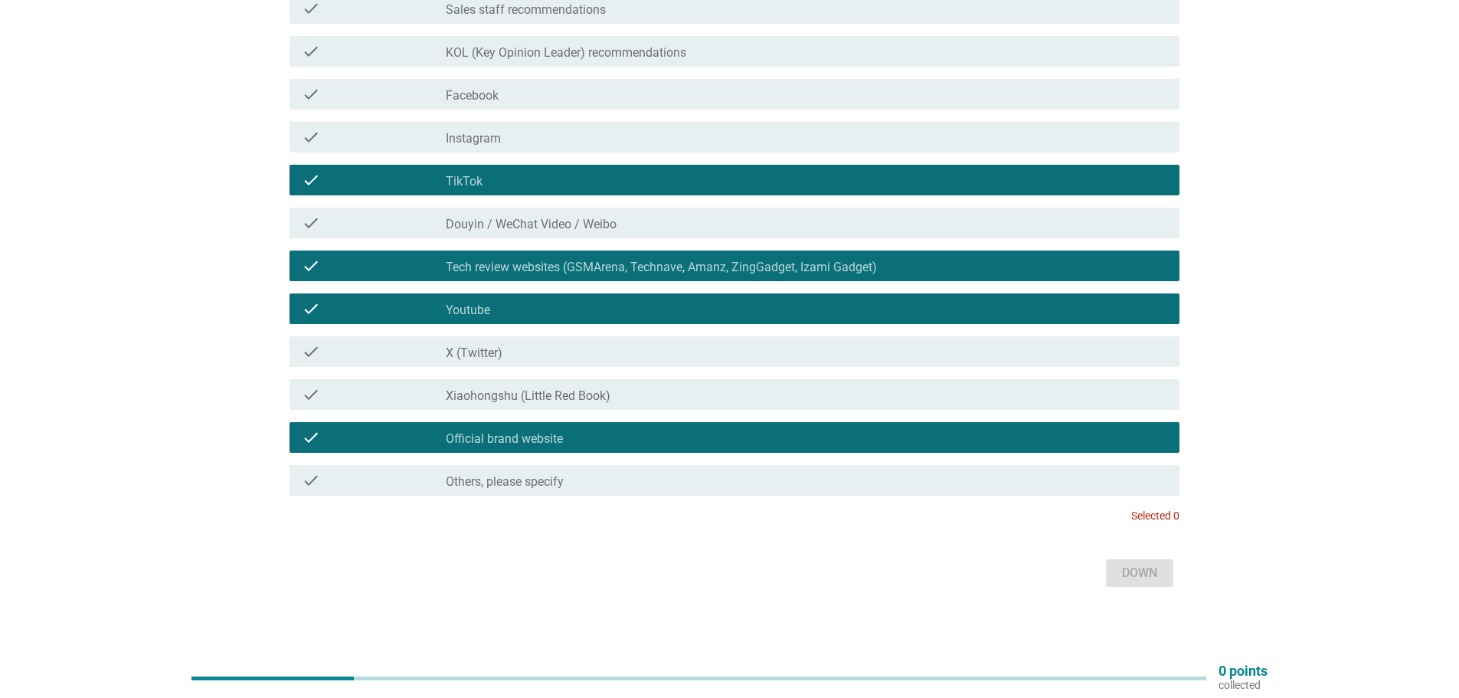
click at [499, 437] on font "Official brand website" at bounding box center [504, 438] width 117 height 15
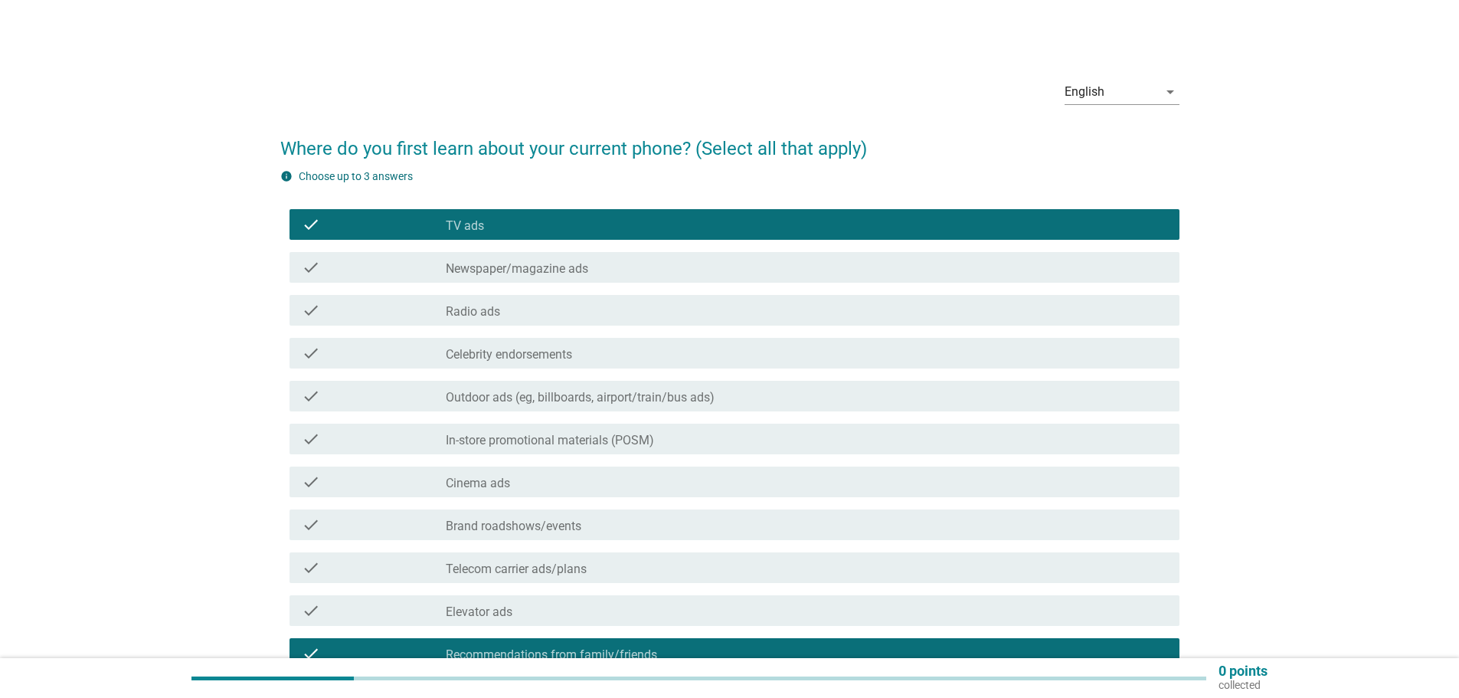
scroll to position [0, 0]
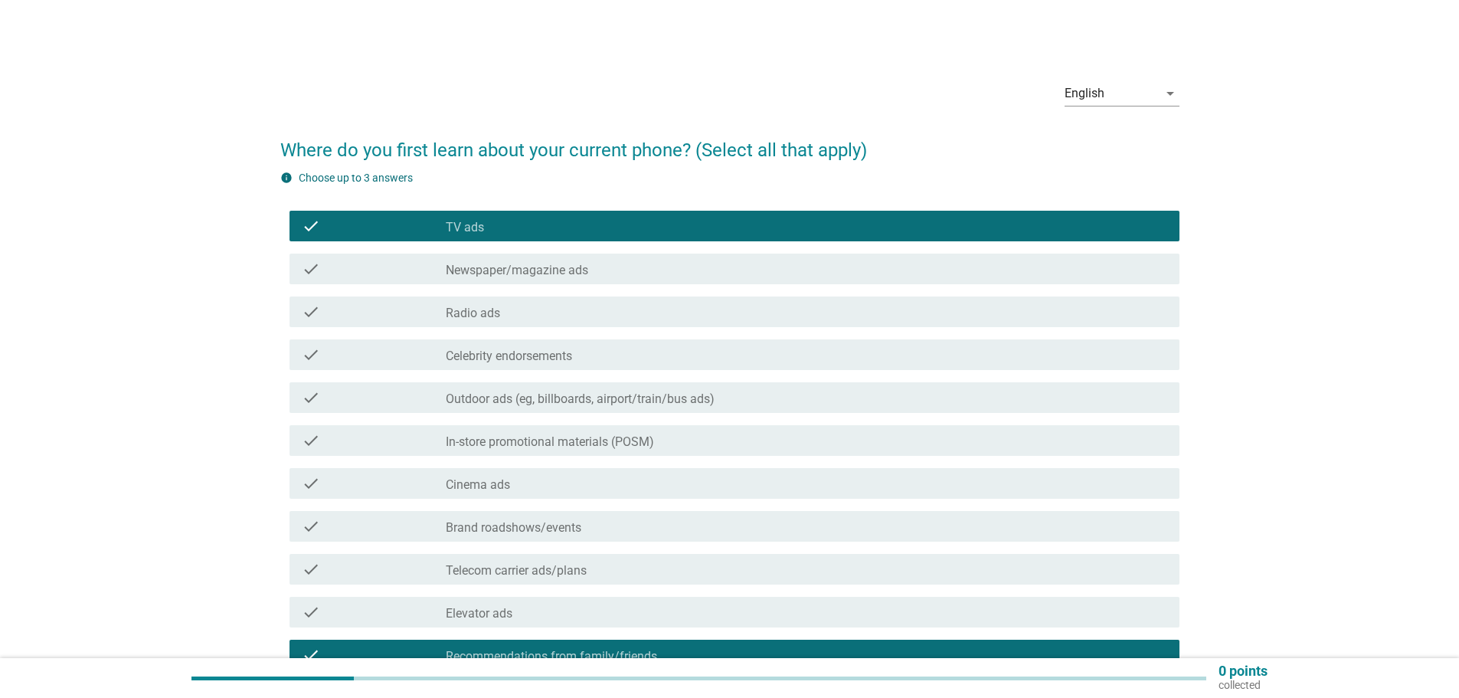
click at [479, 224] on font "TV ads" at bounding box center [465, 227] width 38 height 15
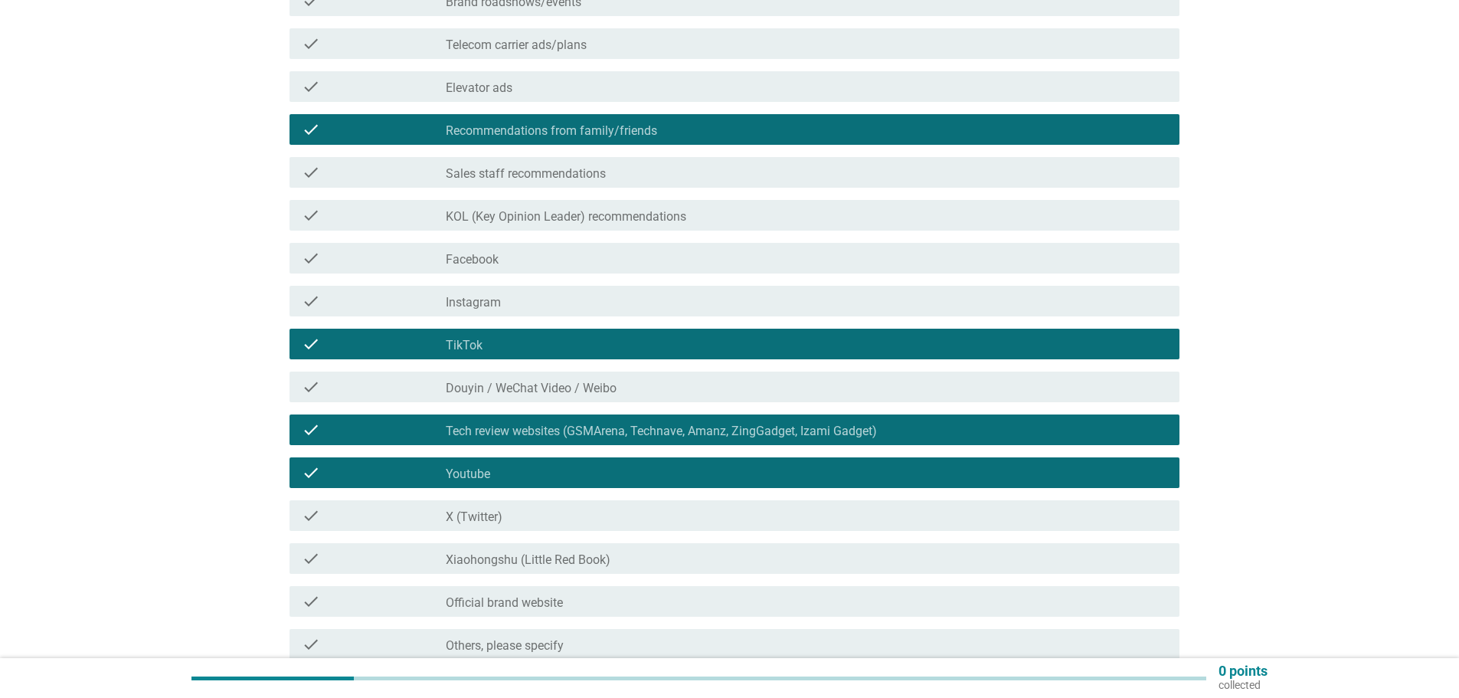
scroll to position [613, 0]
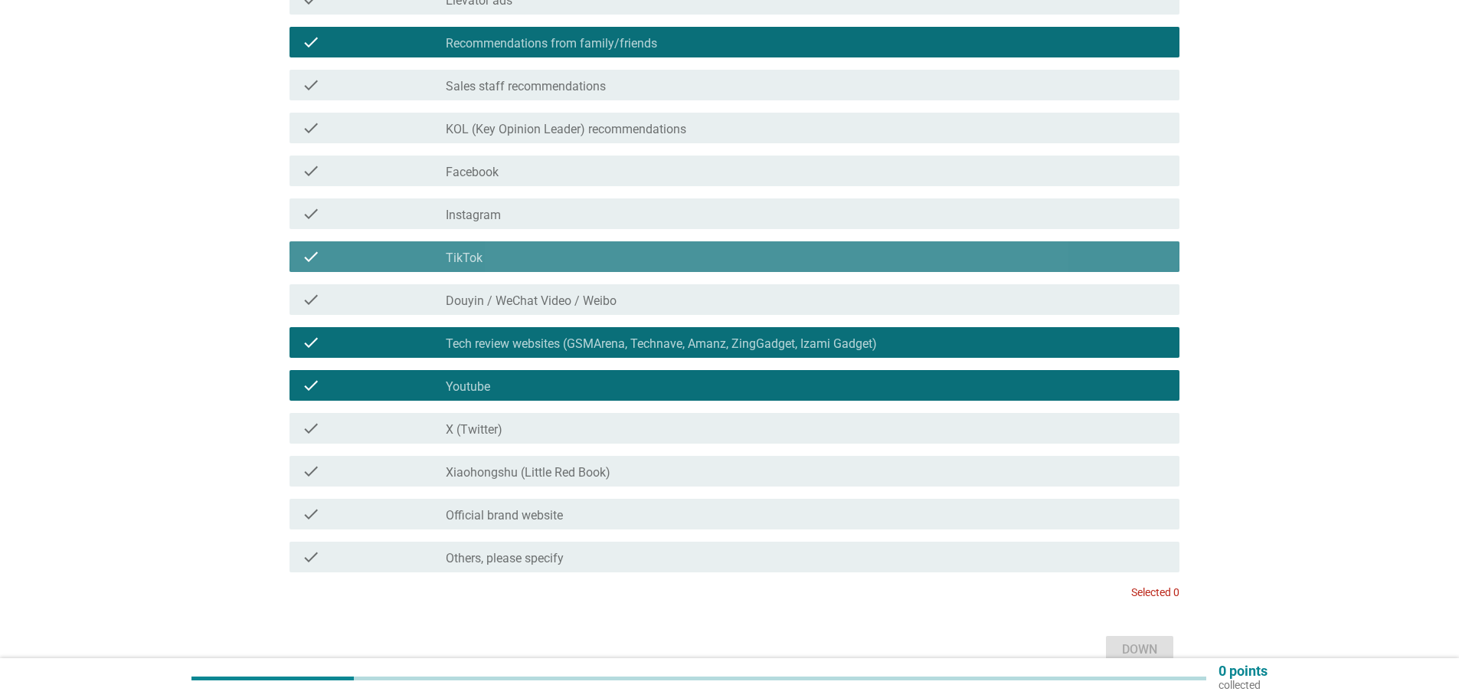
click at [504, 253] on div "check_box_outline_blank TikTok" at bounding box center [806, 256] width 721 height 18
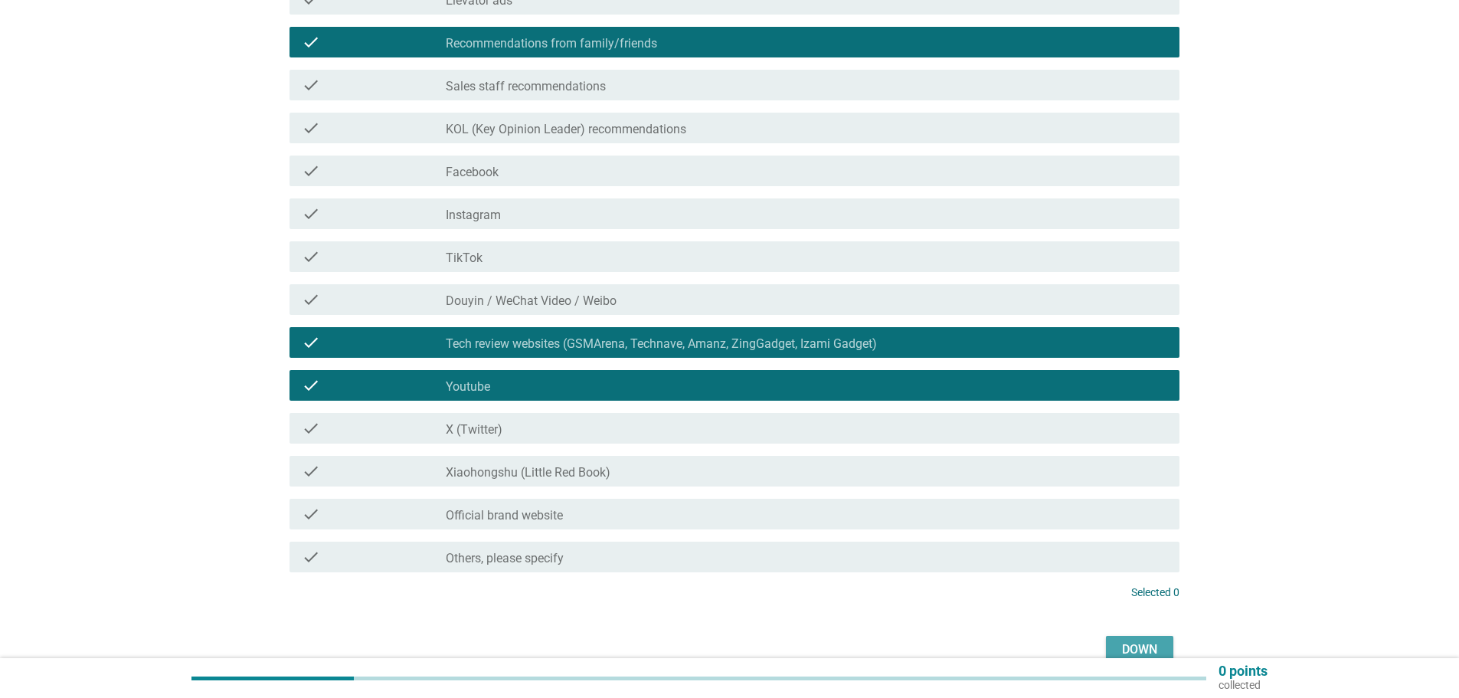
click at [1131, 648] on font "Down" at bounding box center [1139, 649] width 35 height 15
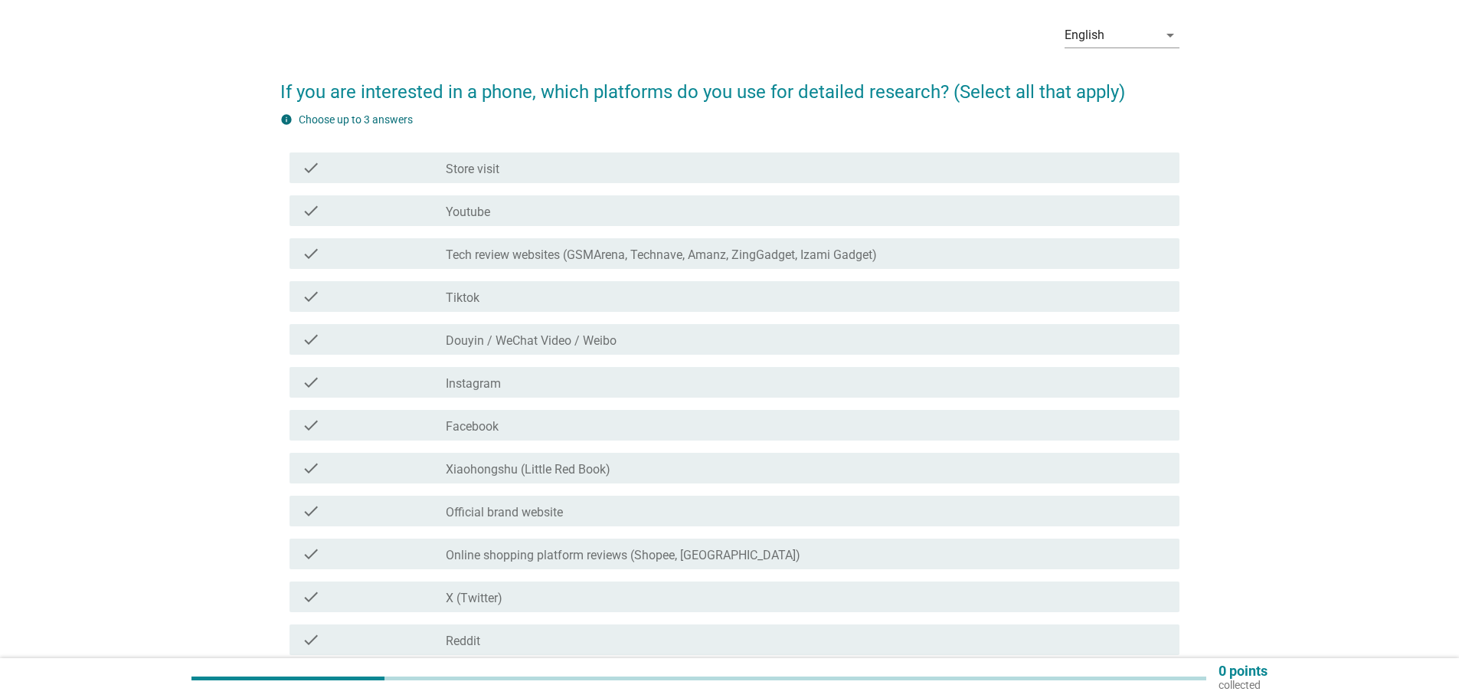
scroll to position [153, 0]
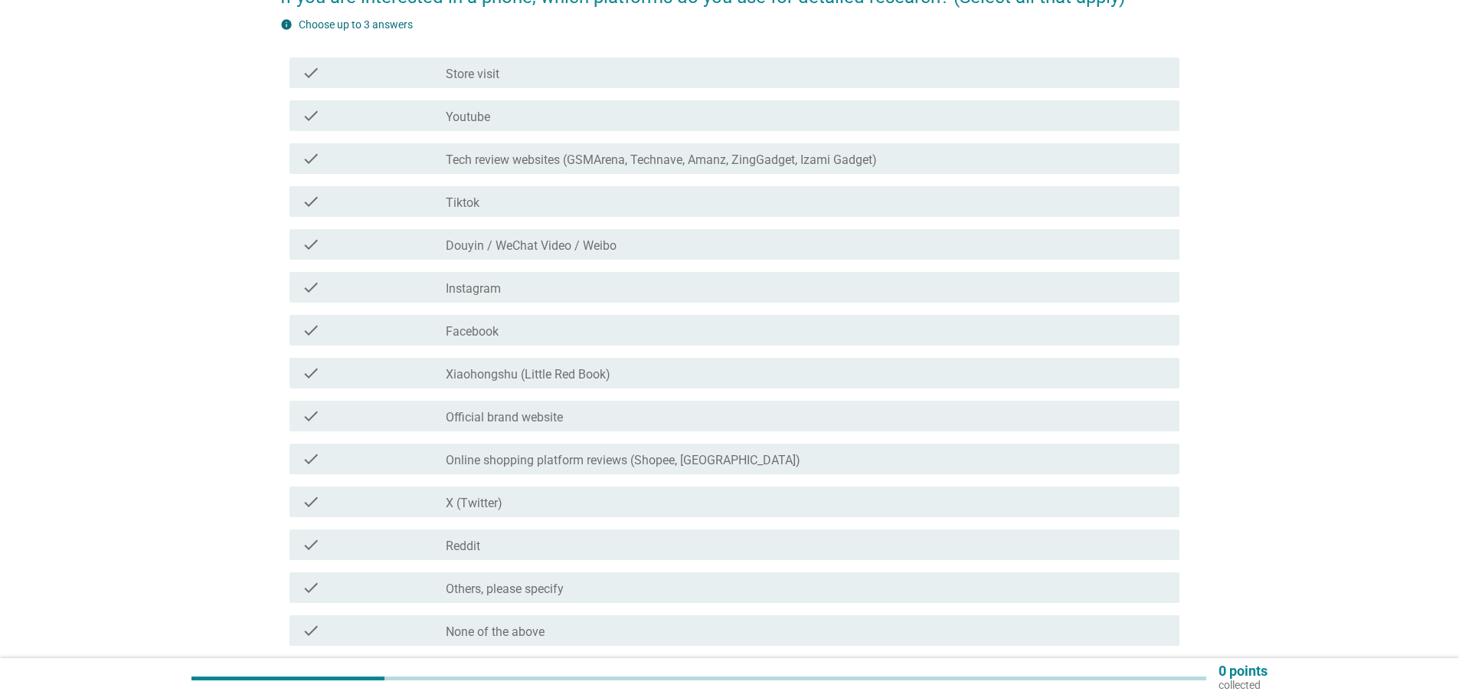
click at [467, 210] on font "Tiktok" at bounding box center [463, 202] width 34 height 15
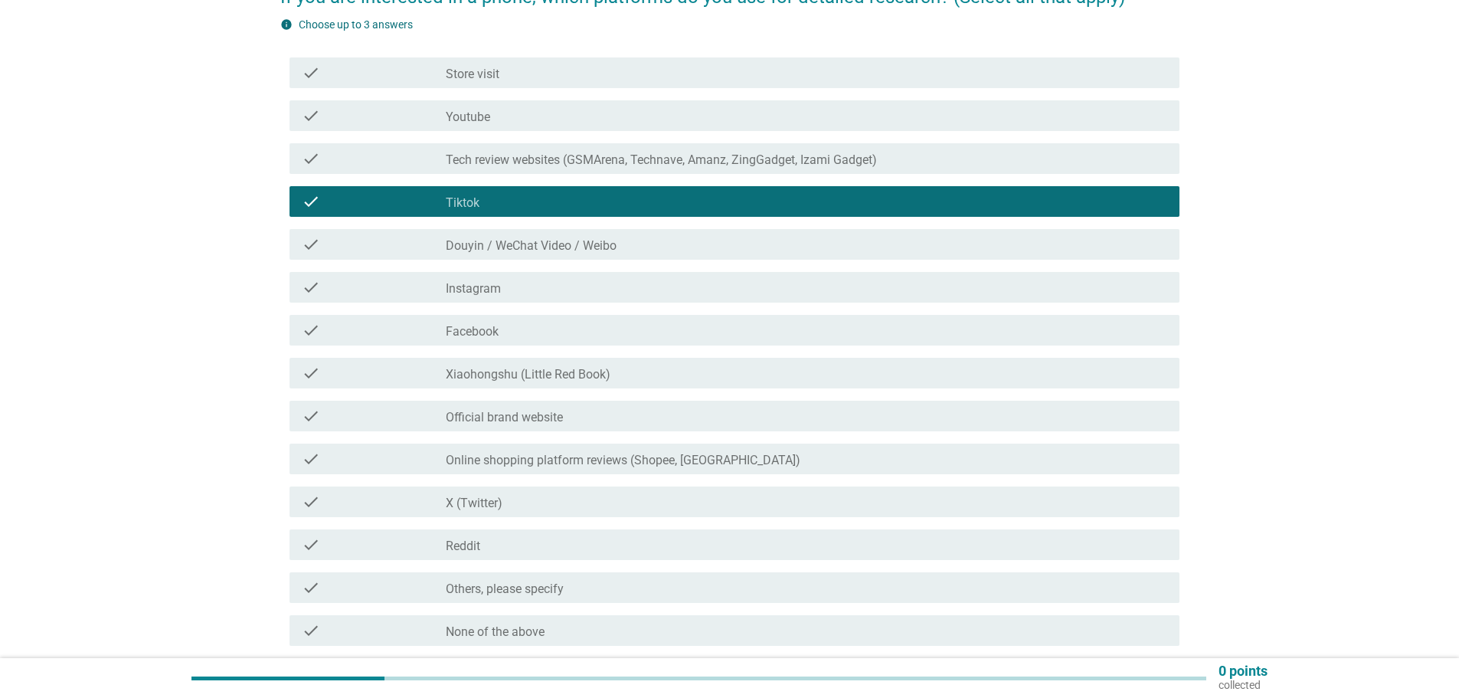
click at [480, 167] on font "Tech review websites (GSMArena, Technave, Amanz, ZingGadget, Izami Gadget)" at bounding box center [661, 159] width 431 height 15
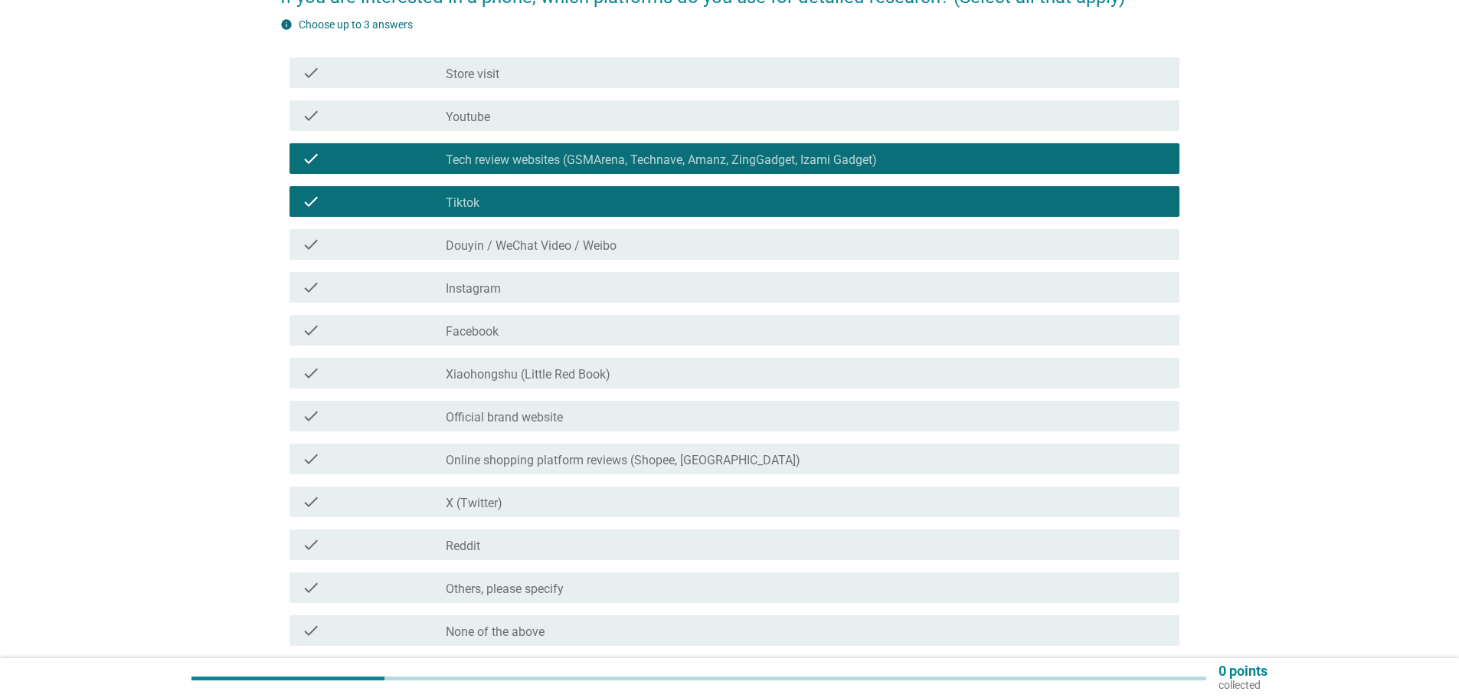
click at [455, 119] on font "Youtube" at bounding box center [468, 117] width 44 height 15
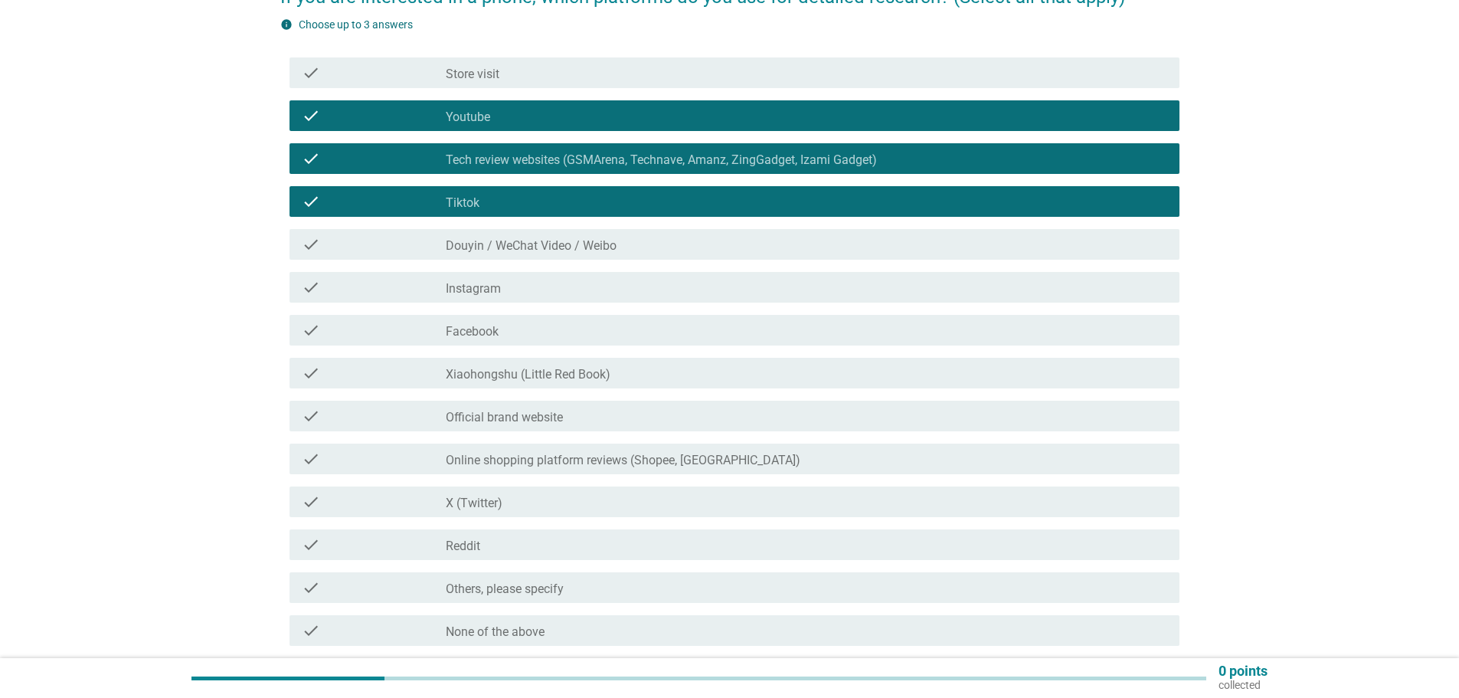
click at [509, 199] on div "check_box_outline_blank Tiktok" at bounding box center [806, 201] width 721 height 18
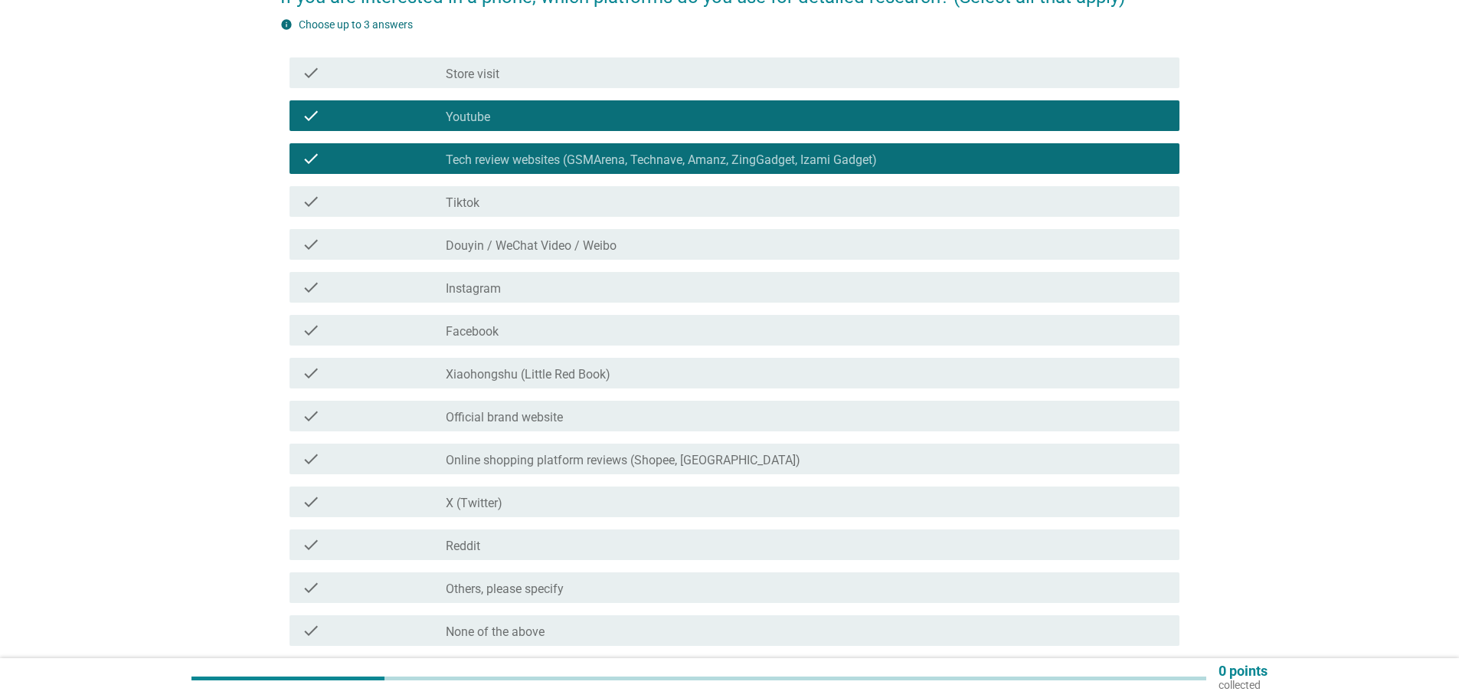
click at [486, 68] on font "Store visit" at bounding box center [473, 74] width 54 height 15
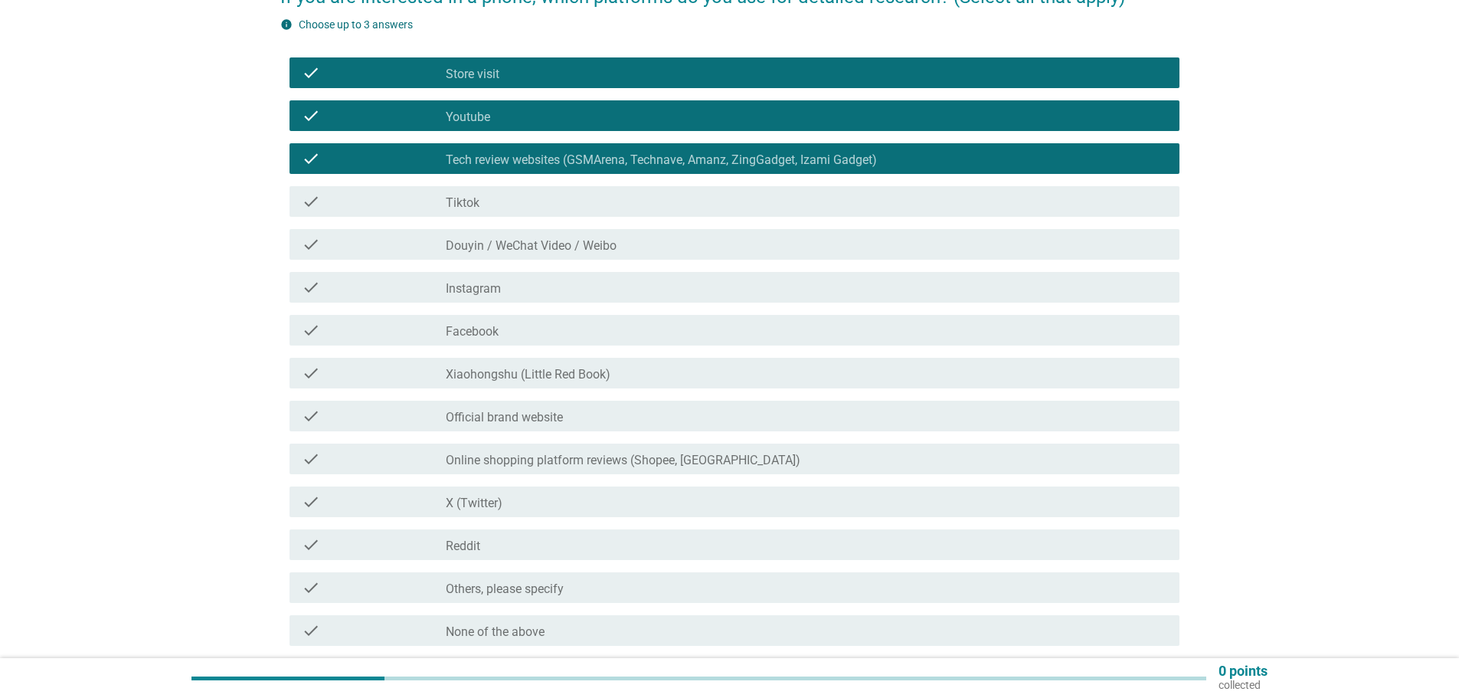
click at [499, 83] on div "check check_box_outline_blank Store visit" at bounding box center [734, 72] width 890 height 31
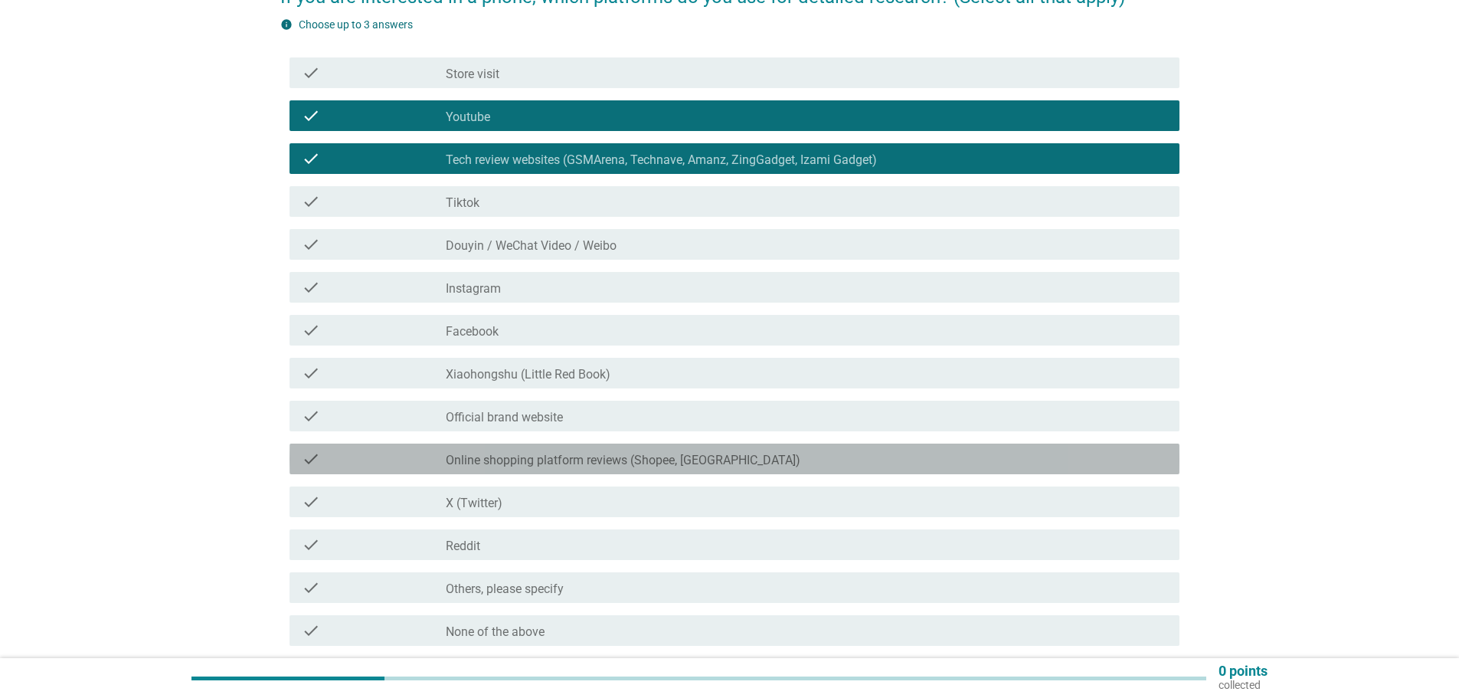
click at [530, 459] on font "Online shopping platform reviews (Shopee, [GEOGRAPHIC_DATA])" at bounding box center [623, 460] width 355 height 15
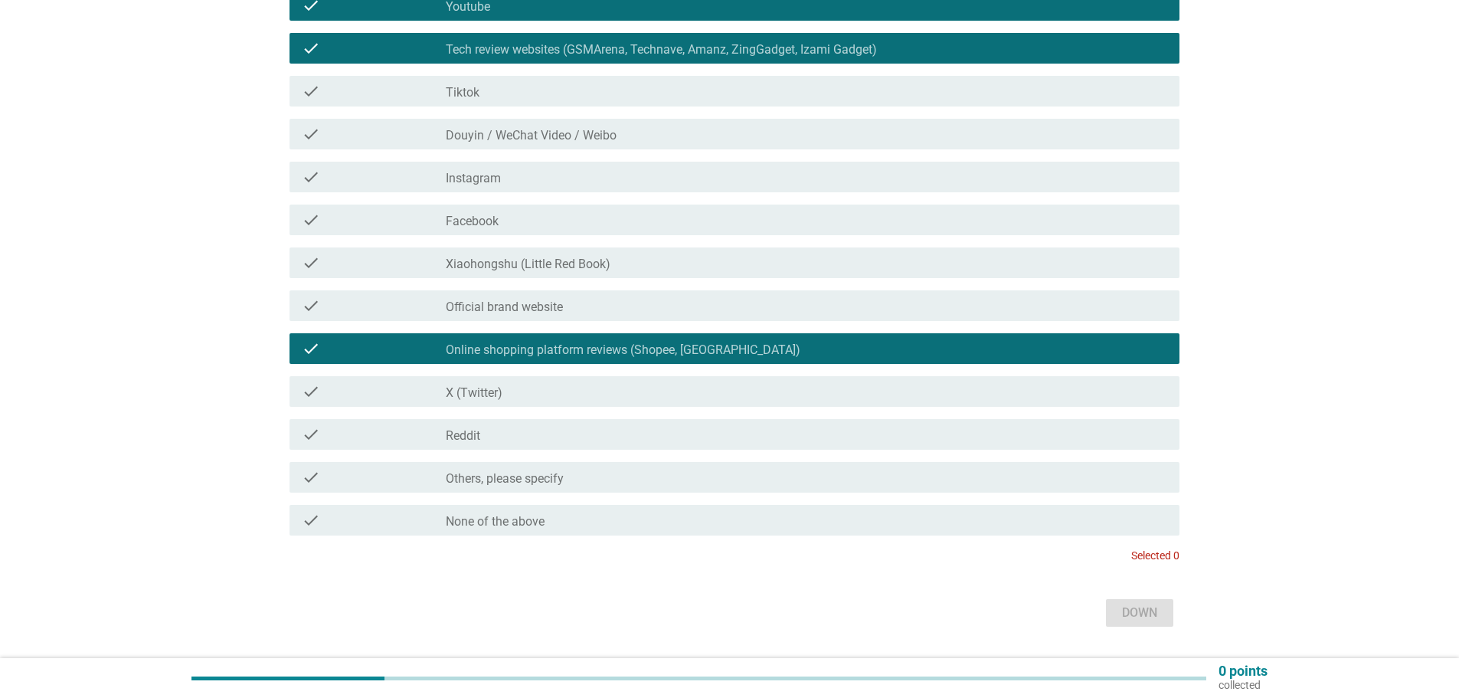
scroll to position [306, 0]
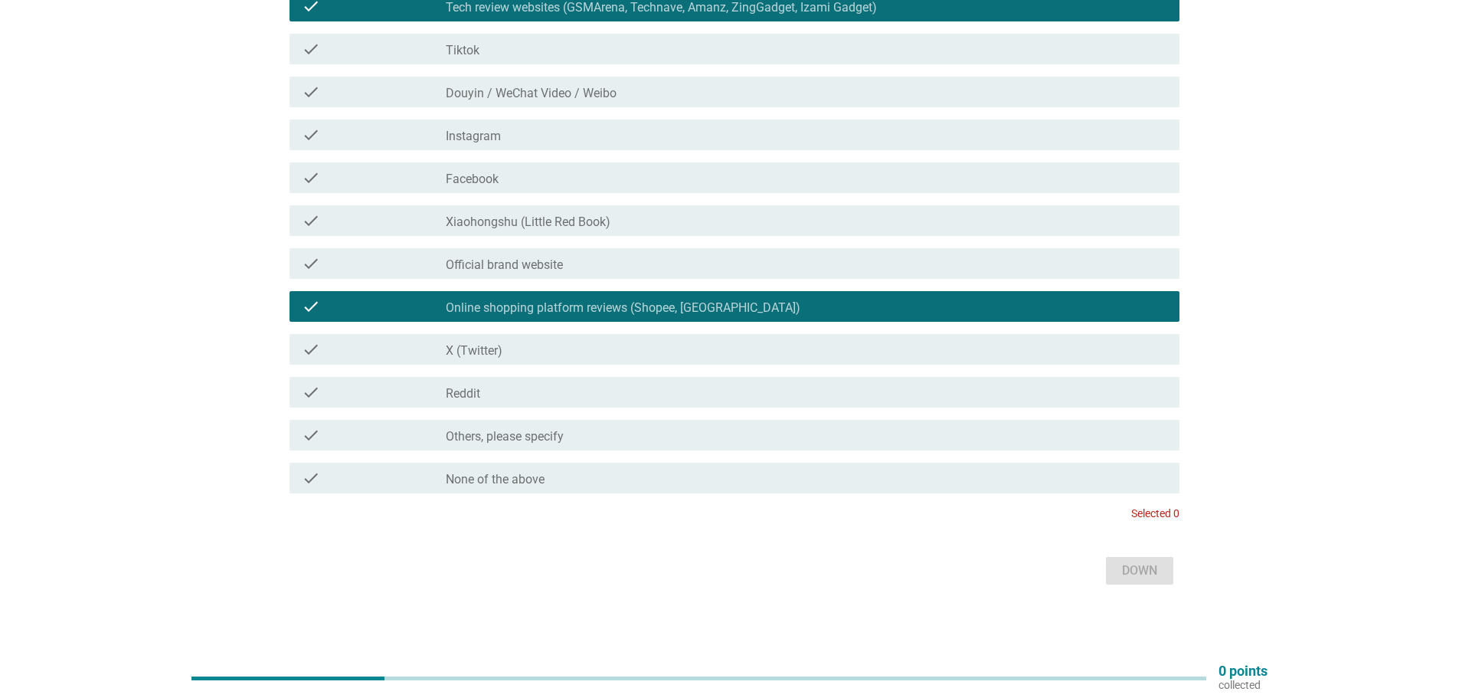
click at [574, 308] on font "Online shopping platform reviews (Shopee, [GEOGRAPHIC_DATA])" at bounding box center [623, 307] width 355 height 15
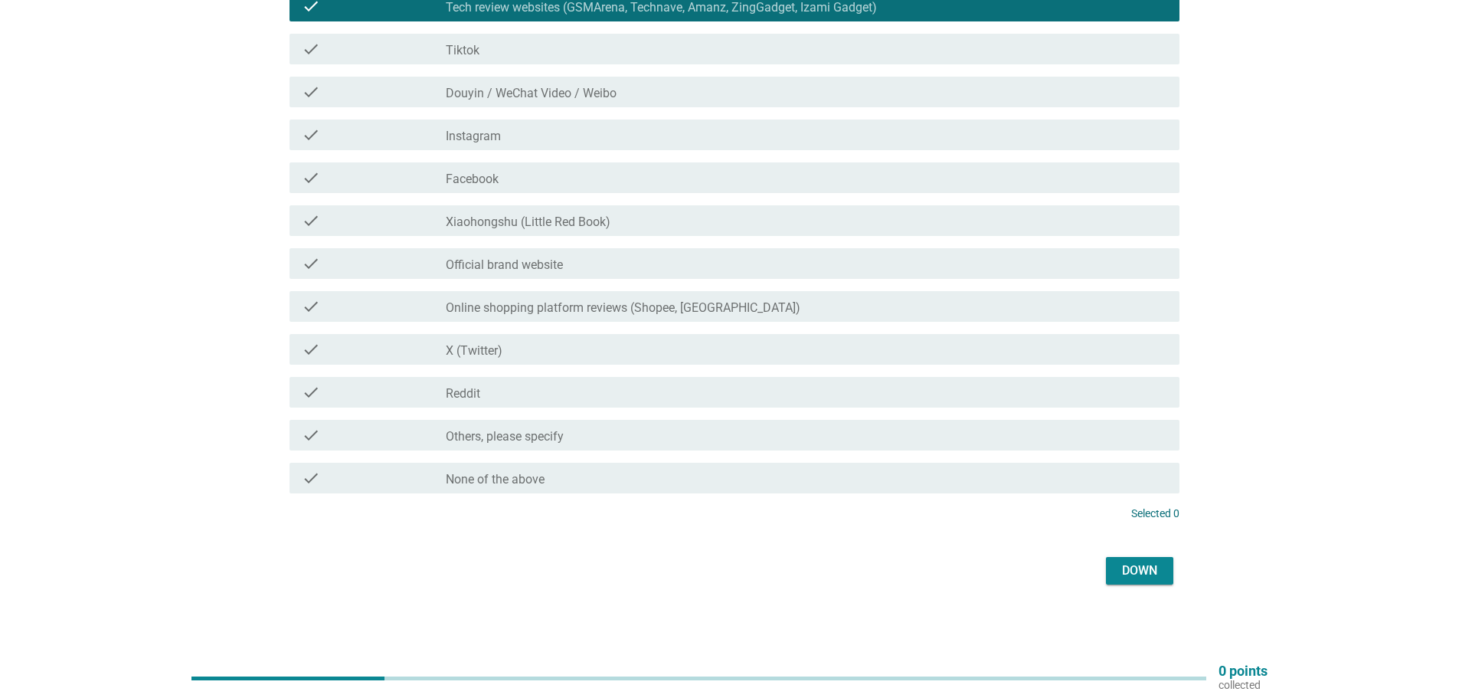
click at [544, 299] on div "check_box_outline_blank Online shopping platform reviews (Shopee, Lazada)" at bounding box center [806, 306] width 721 height 18
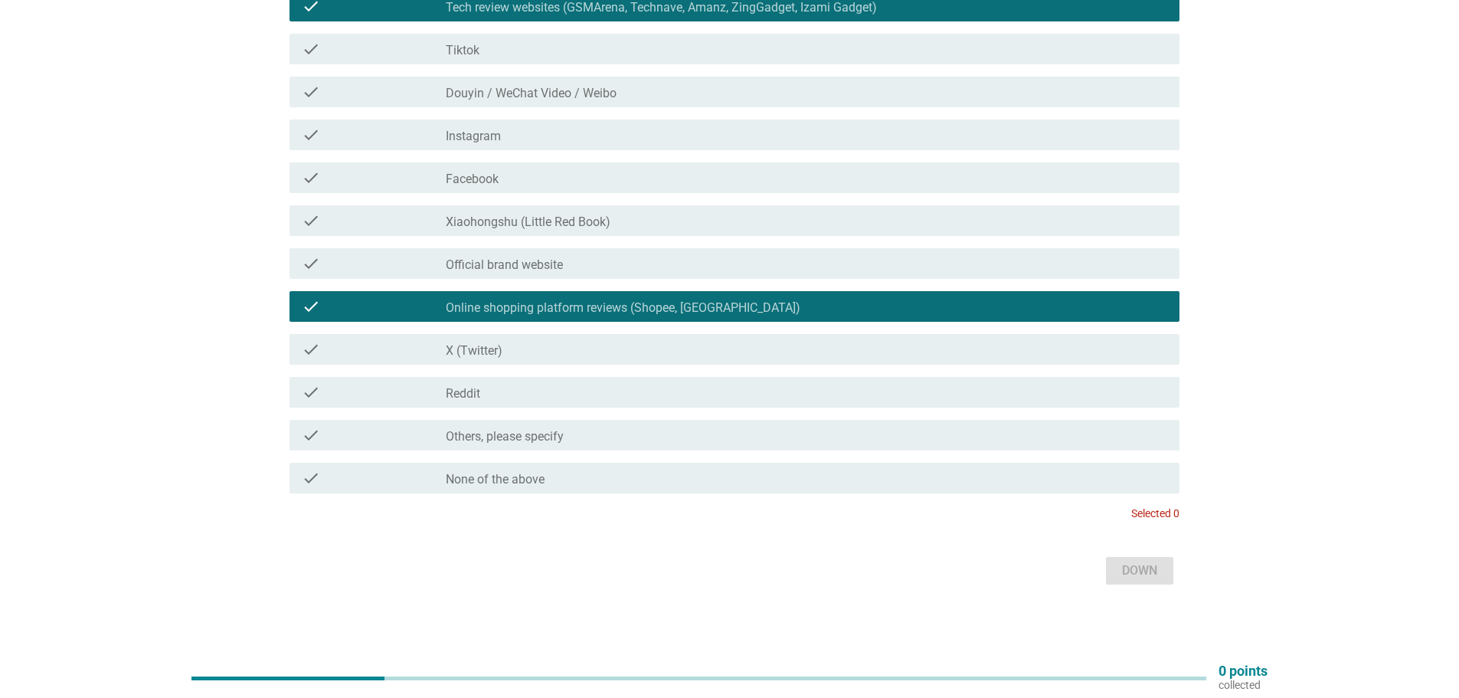
click at [544, 299] on div "check_box_outline_blank Online shopping platform reviews (Shopee, Lazada)" at bounding box center [806, 306] width 721 height 18
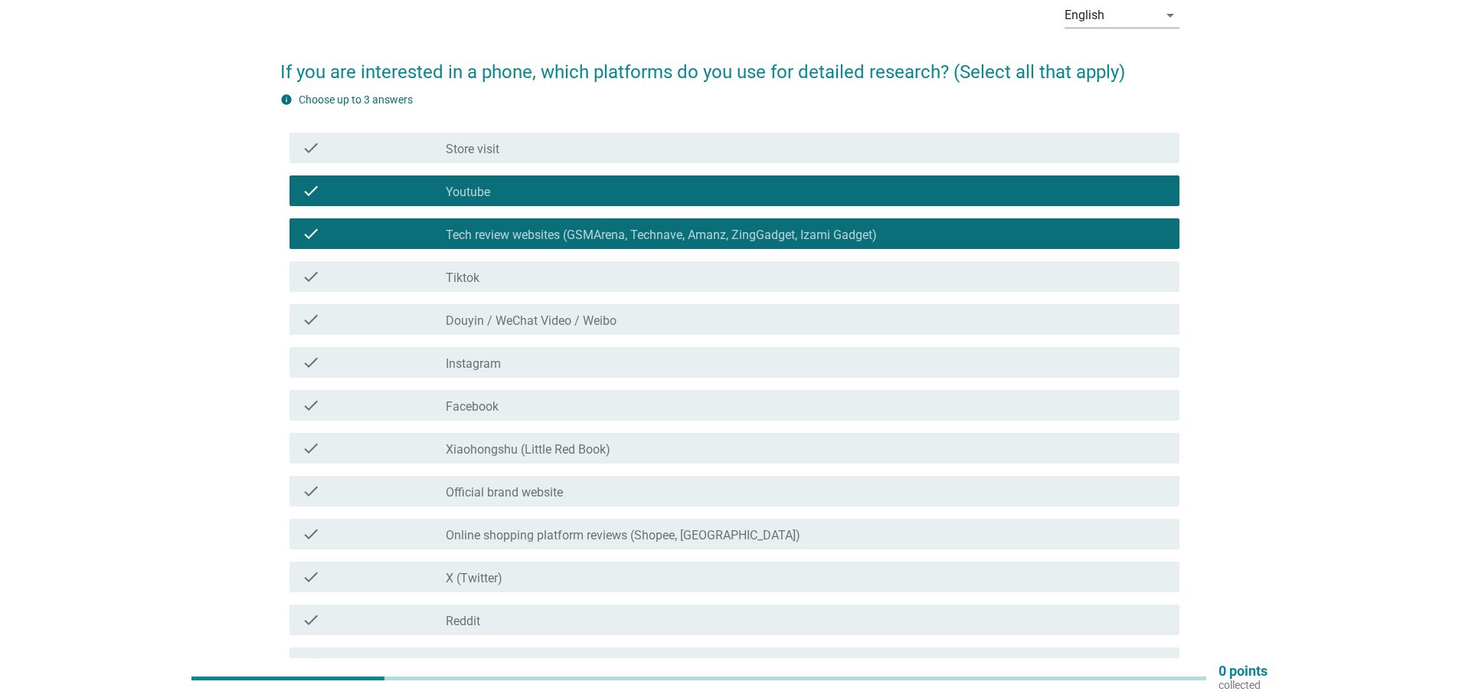
scroll to position [76, 0]
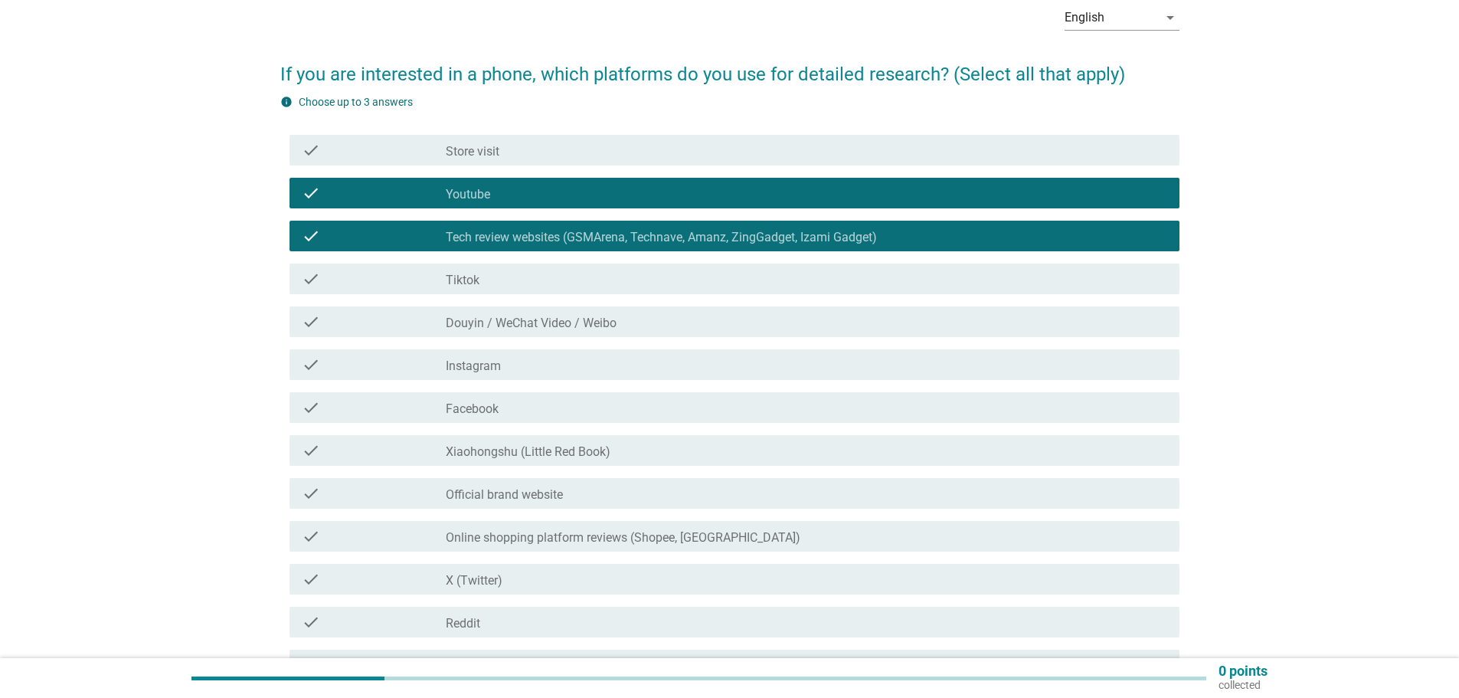
click at [531, 242] on font "Tech review websites (GSMArena, Technave, Amanz, ZingGadget, Izami Gadget)" at bounding box center [661, 237] width 431 height 15
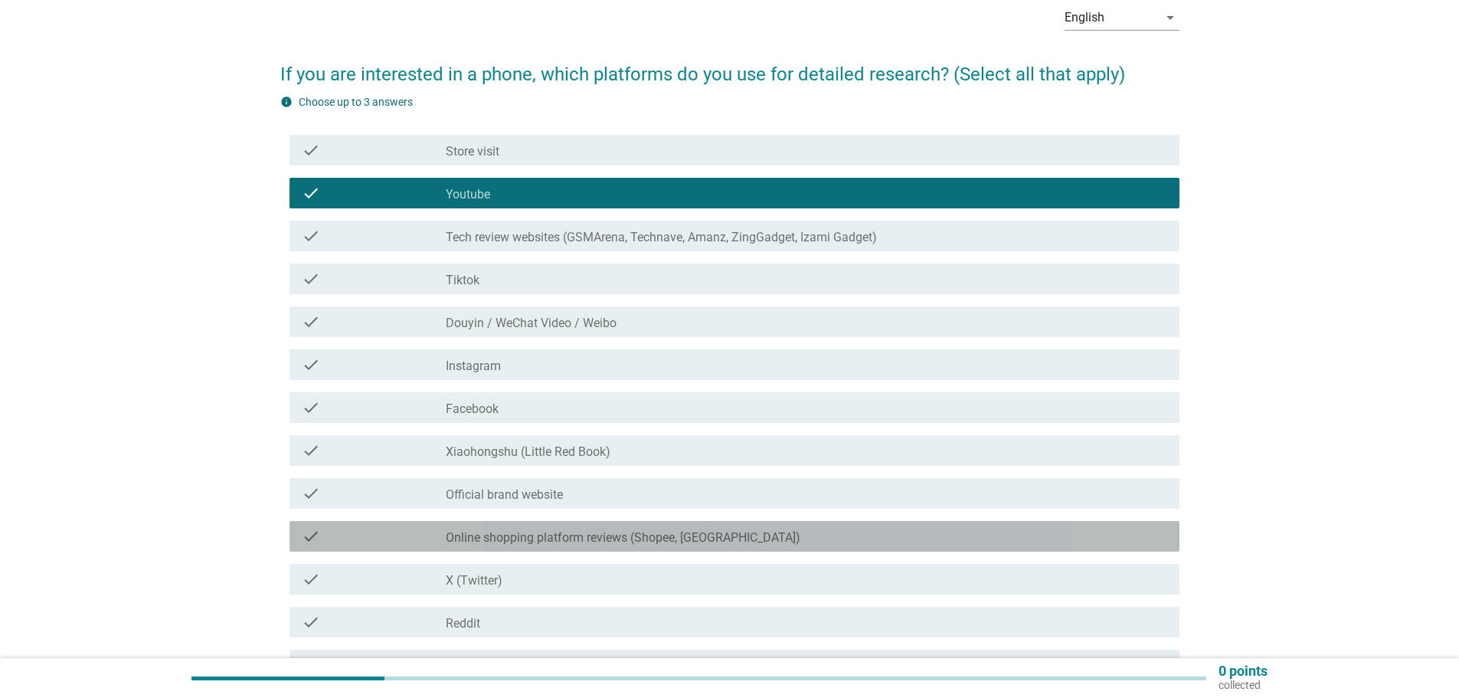
click at [545, 528] on div "check_box_outline_blank Online shopping platform reviews (Shopee, Lazada)" at bounding box center [806, 536] width 721 height 18
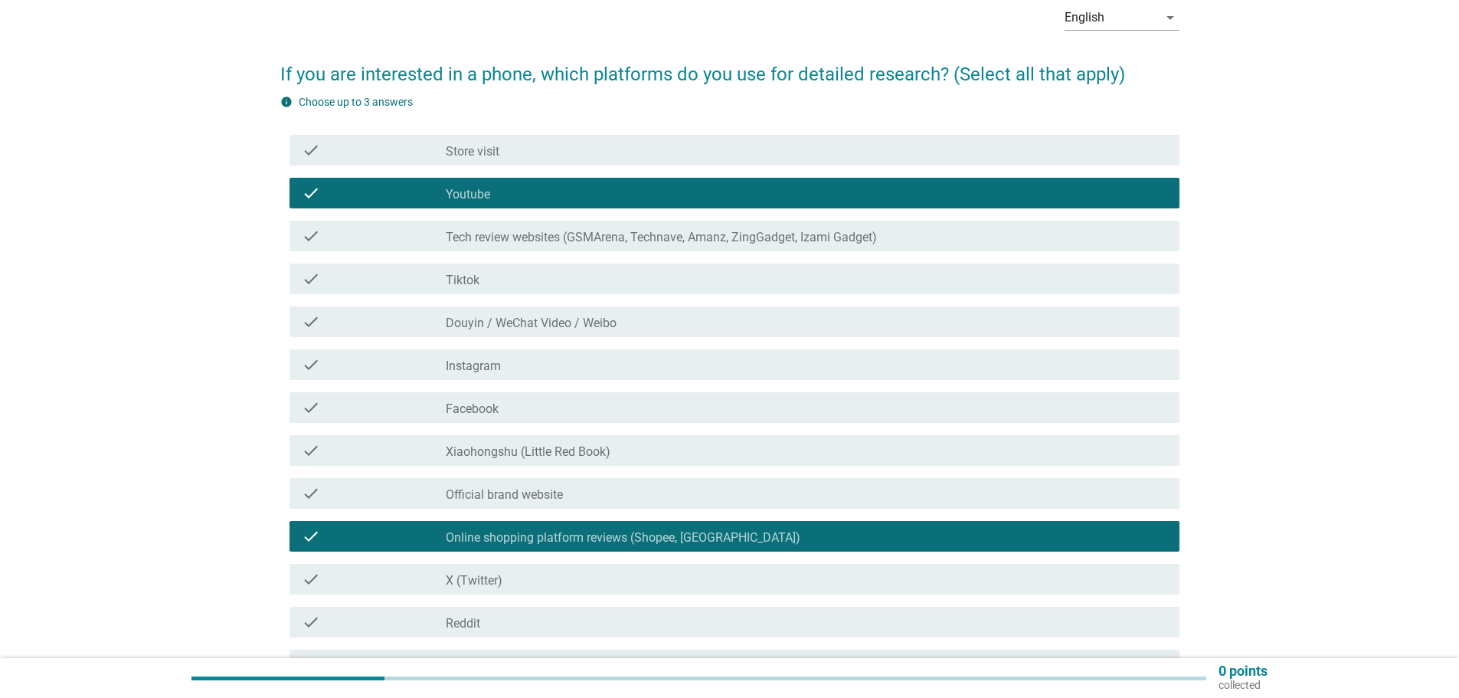
click at [517, 476] on div "check check_box_outline_blank Official brand website" at bounding box center [729, 493] width 899 height 43
click at [568, 497] on div "check_box_outline_blank Official brand website" at bounding box center [806, 493] width 721 height 18
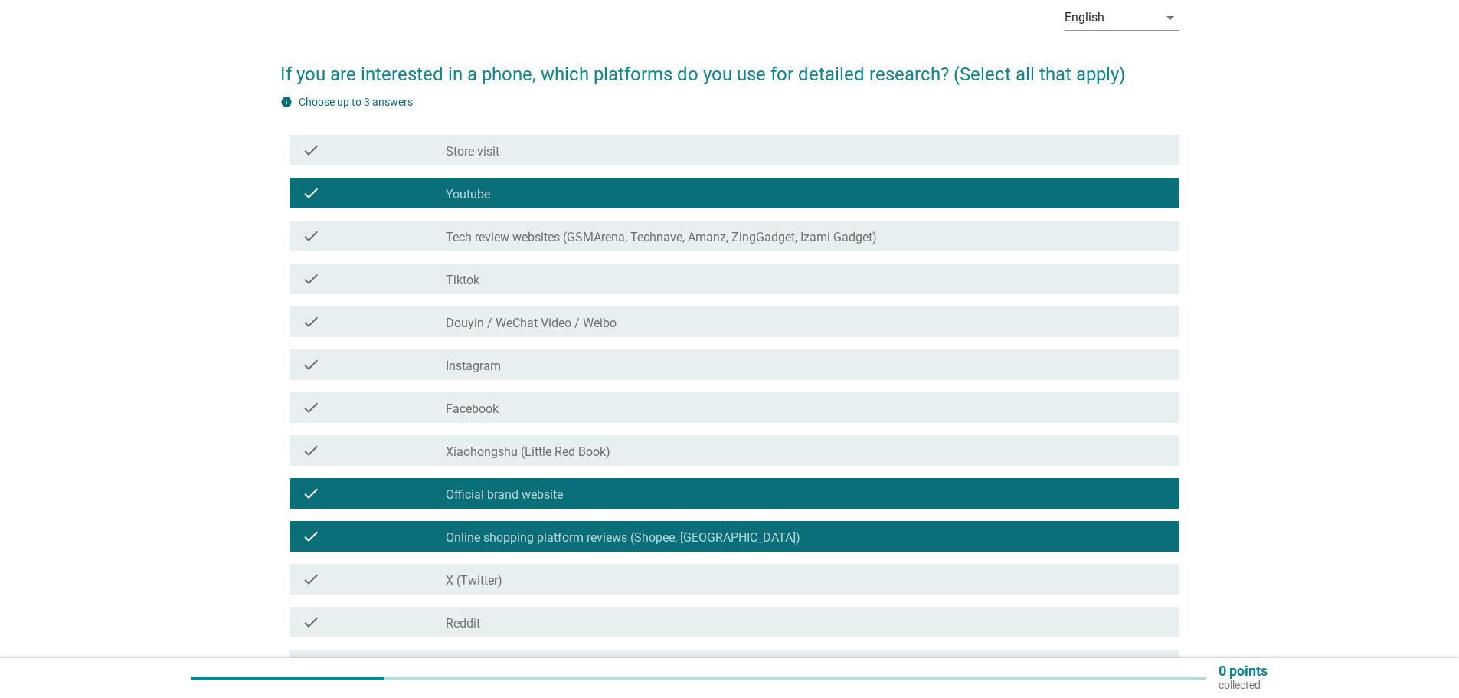
scroll to position [306, 0]
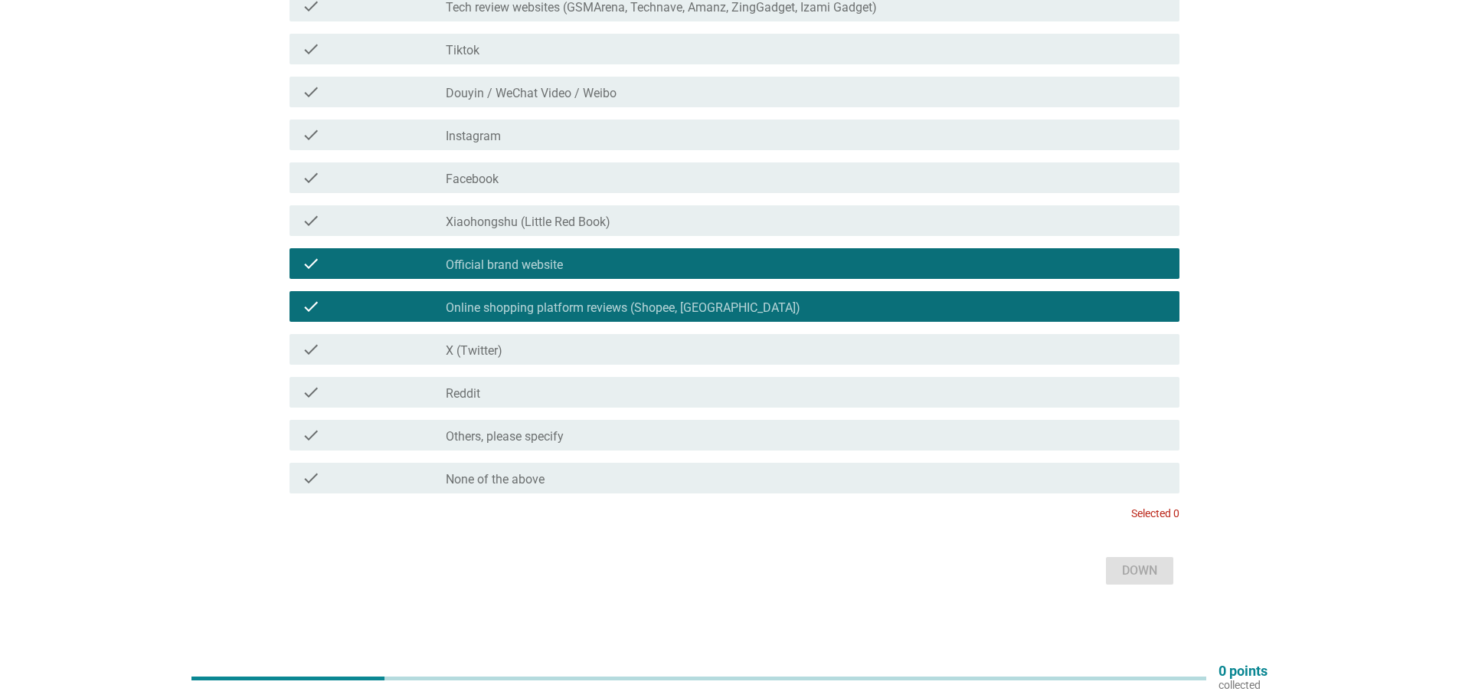
click at [593, 263] on div "check_box_outline_blank Official brand website" at bounding box center [806, 263] width 721 height 18
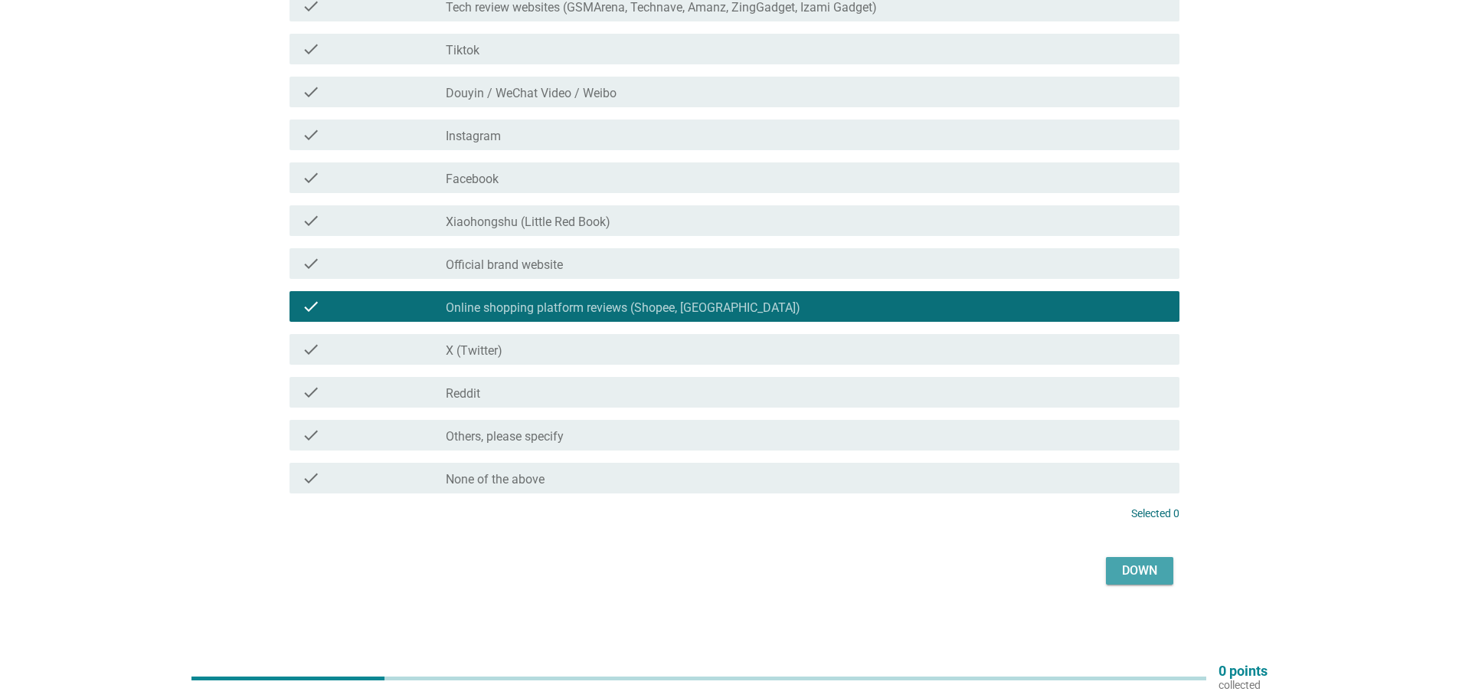
click at [1129, 564] on font "Down" at bounding box center [1139, 570] width 35 height 15
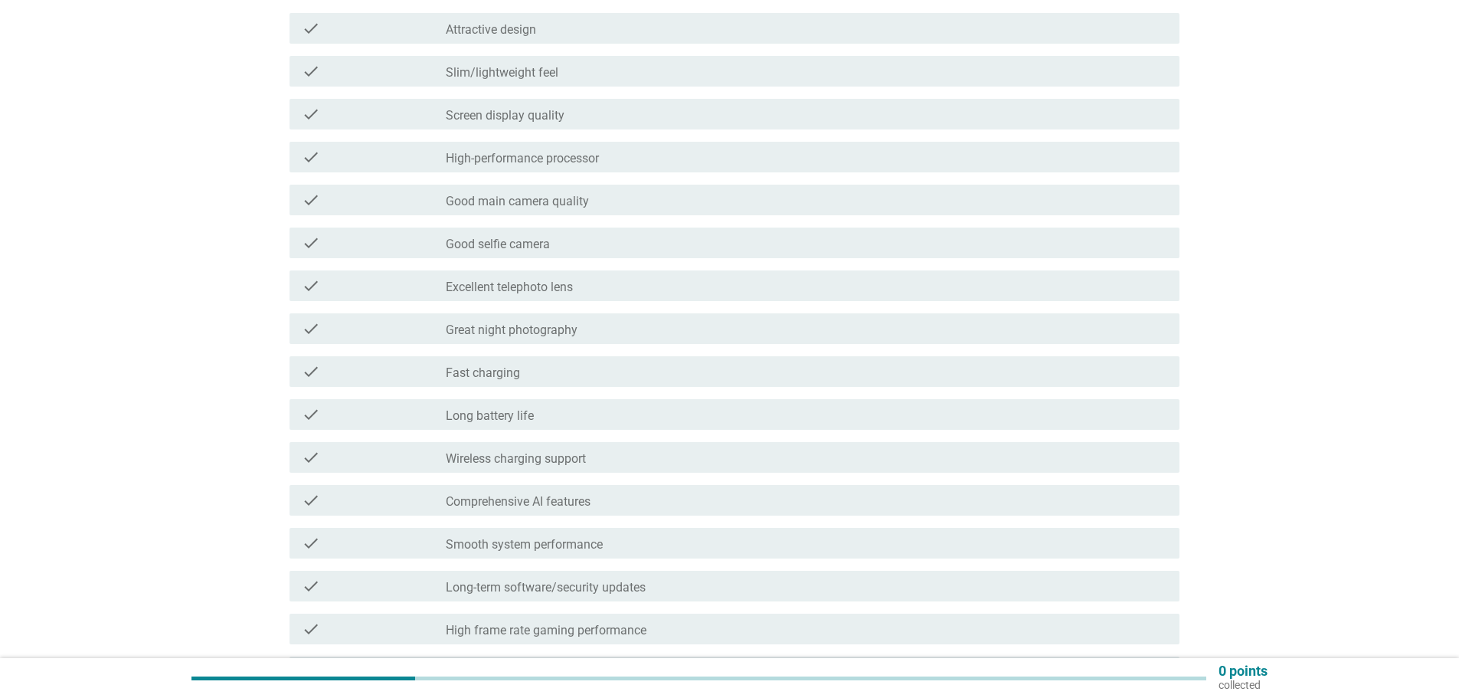
scroll to position [230, 0]
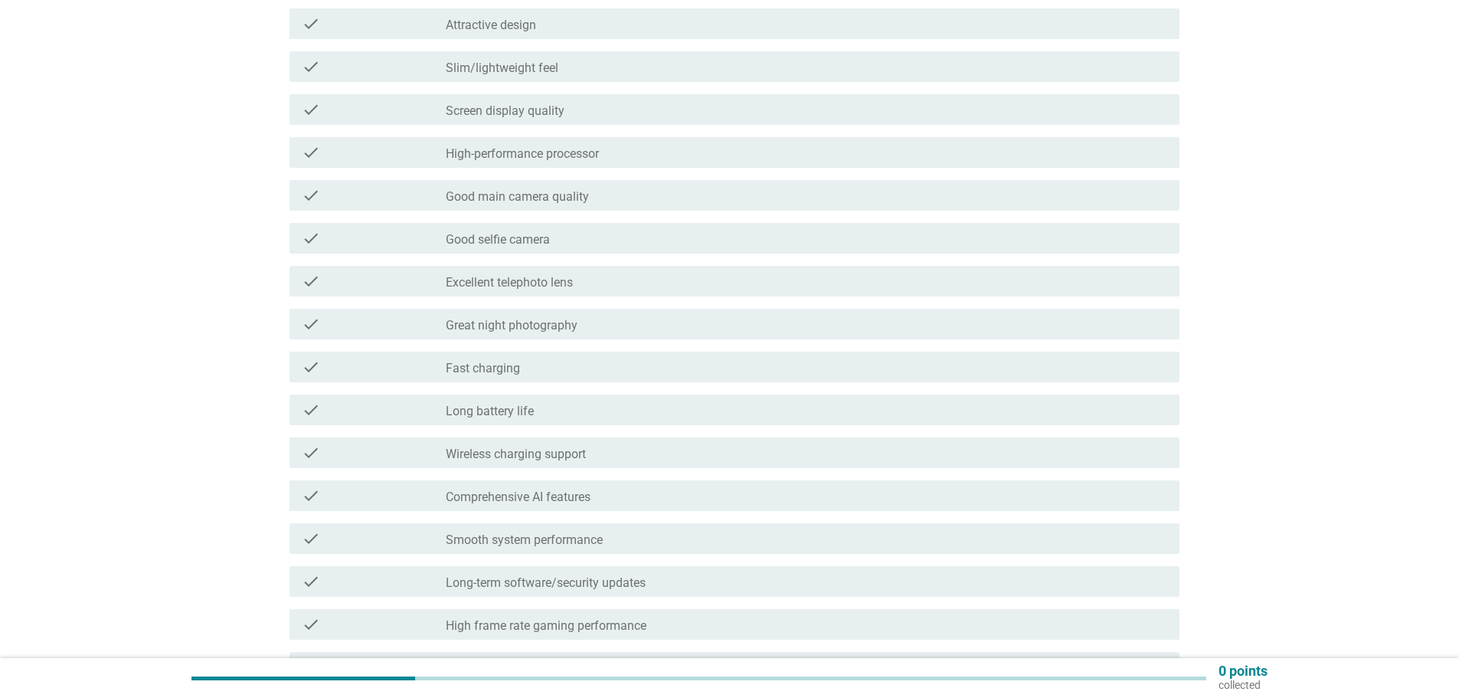
click at [517, 157] on font "High-performance processor" at bounding box center [522, 153] width 153 height 15
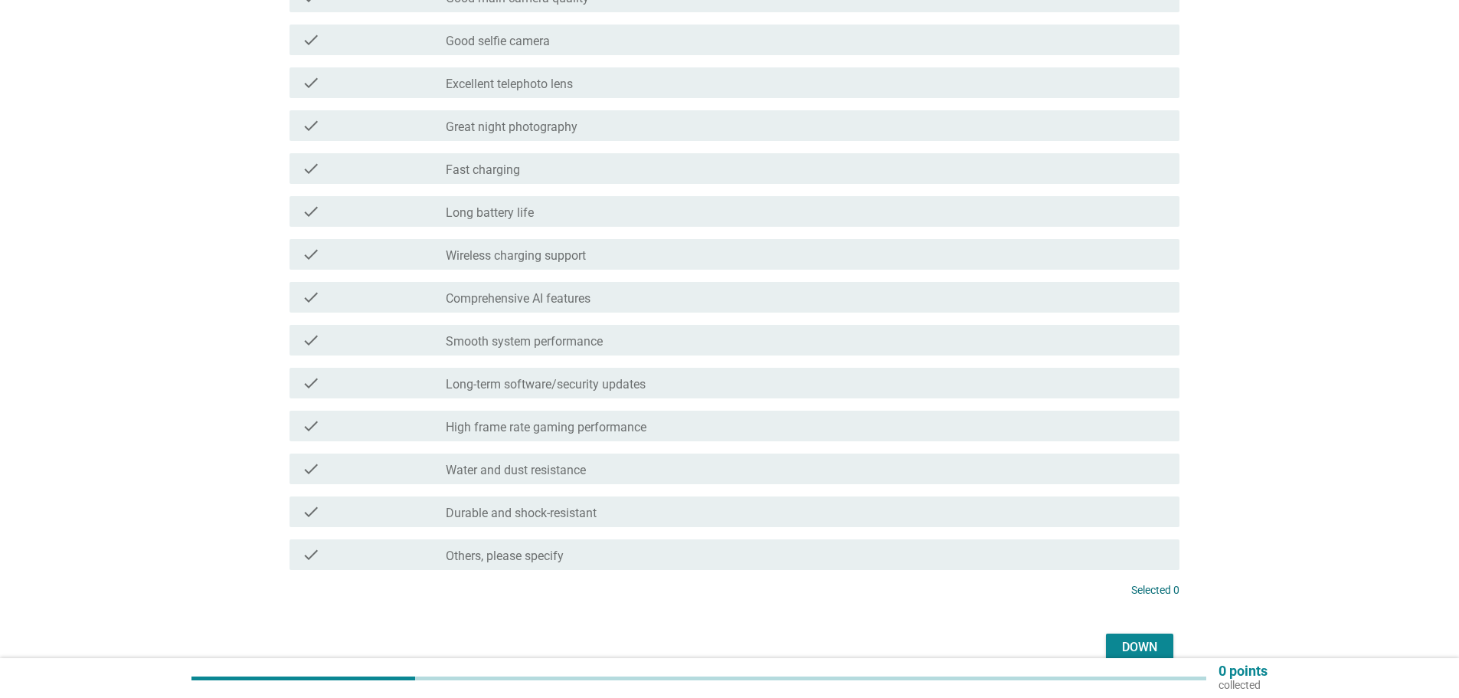
scroll to position [459, 0]
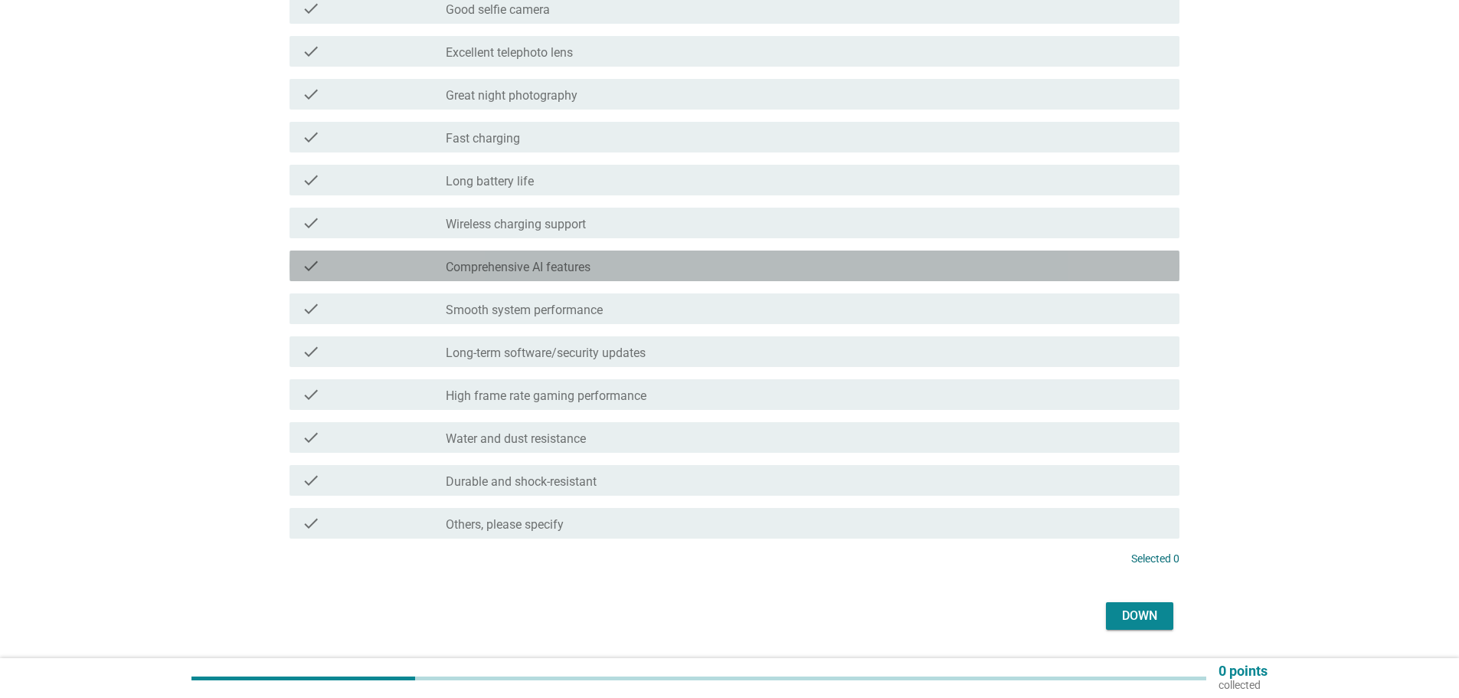
click at [598, 276] on div "check check_box_outline_blank Comprehensive AI features" at bounding box center [734, 265] width 890 height 31
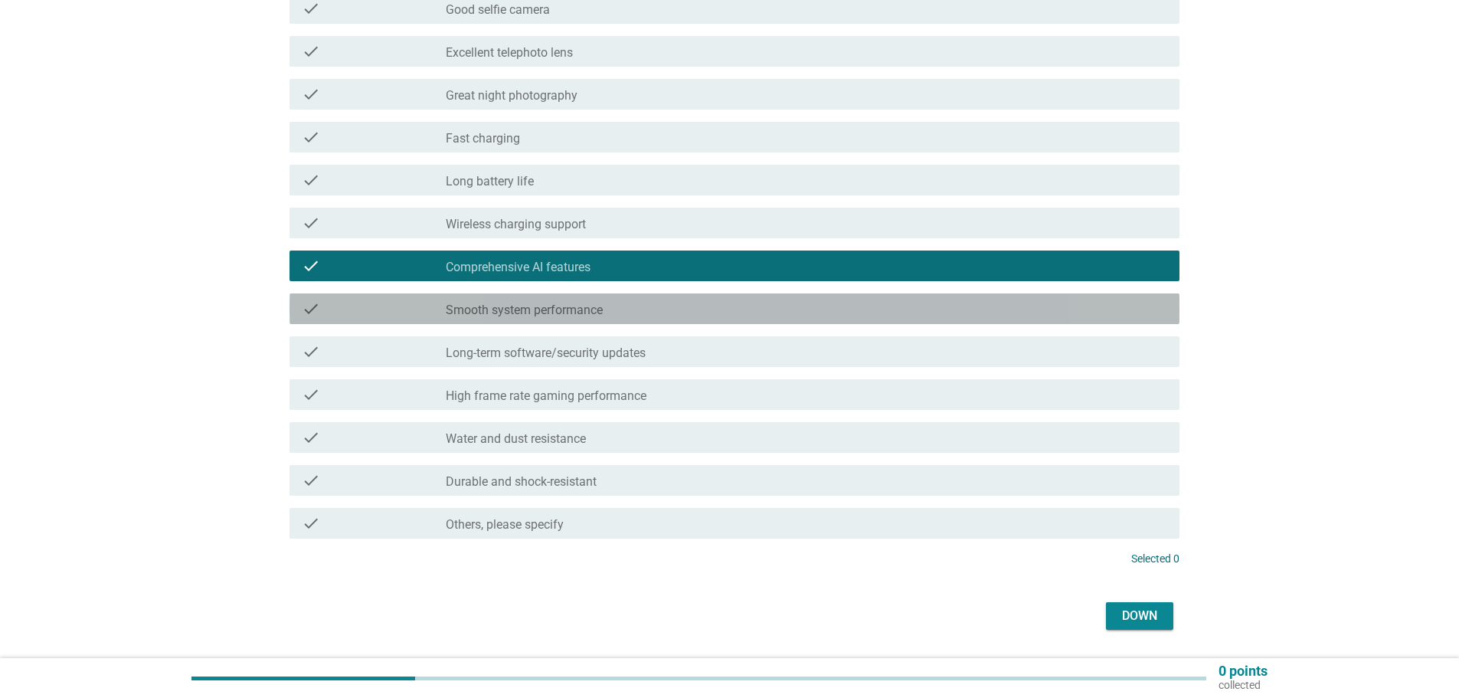
click at [572, 301] on div "check_box_outline_blank Smooth system performance" at bounding box center [806, 308] width 721 height 18
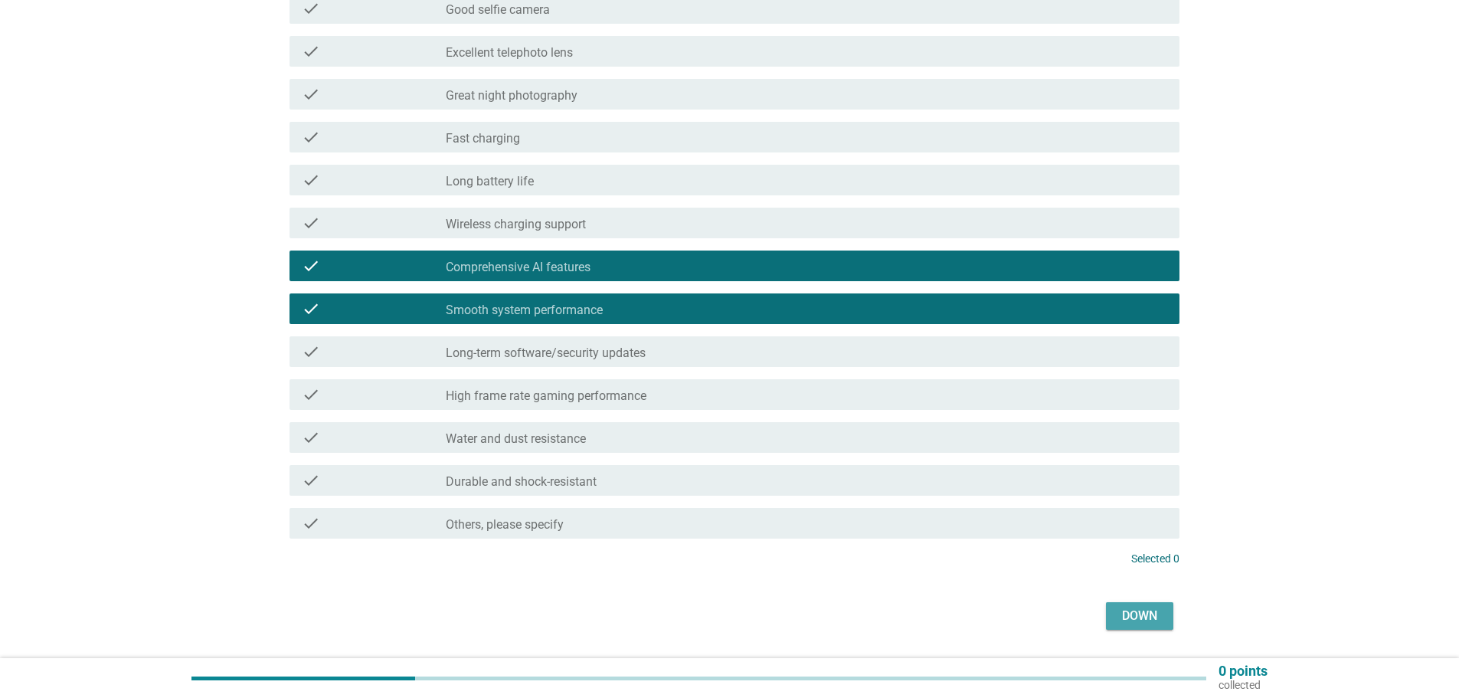
click at [1122, 617] on font "Down" at bounding box center [1139, 615] width 35 height 15
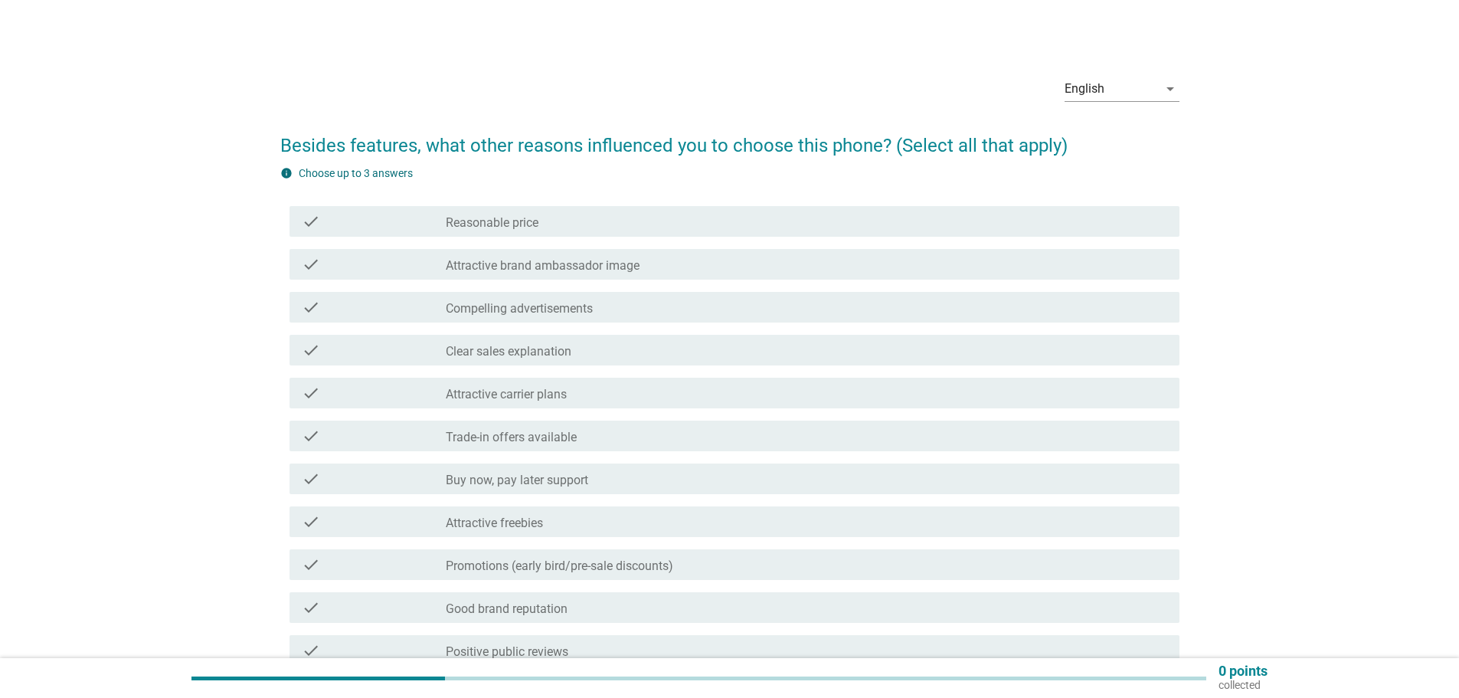
scroll to position [0, 0]
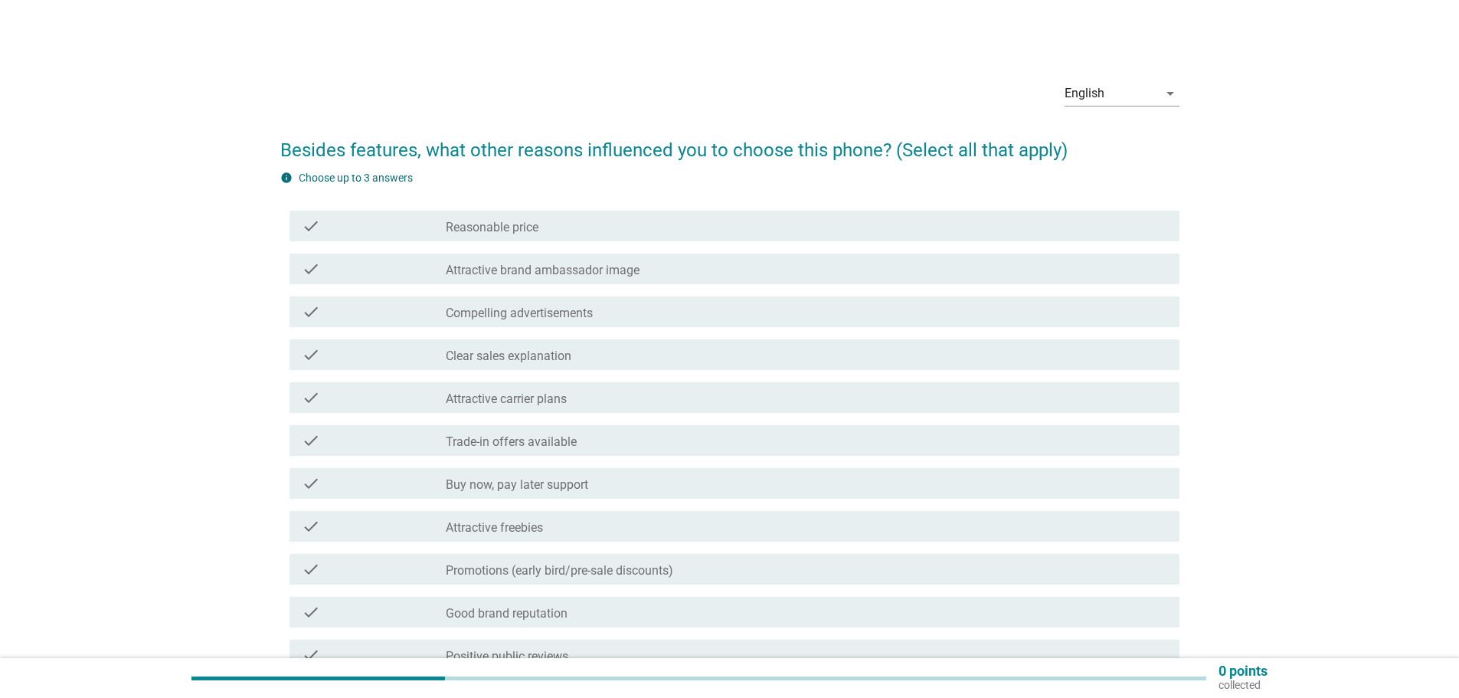
click at [536, 217] on div "check_box_outline_blank Reasonable price" at bounding box center [806, 226] width 721 height 18
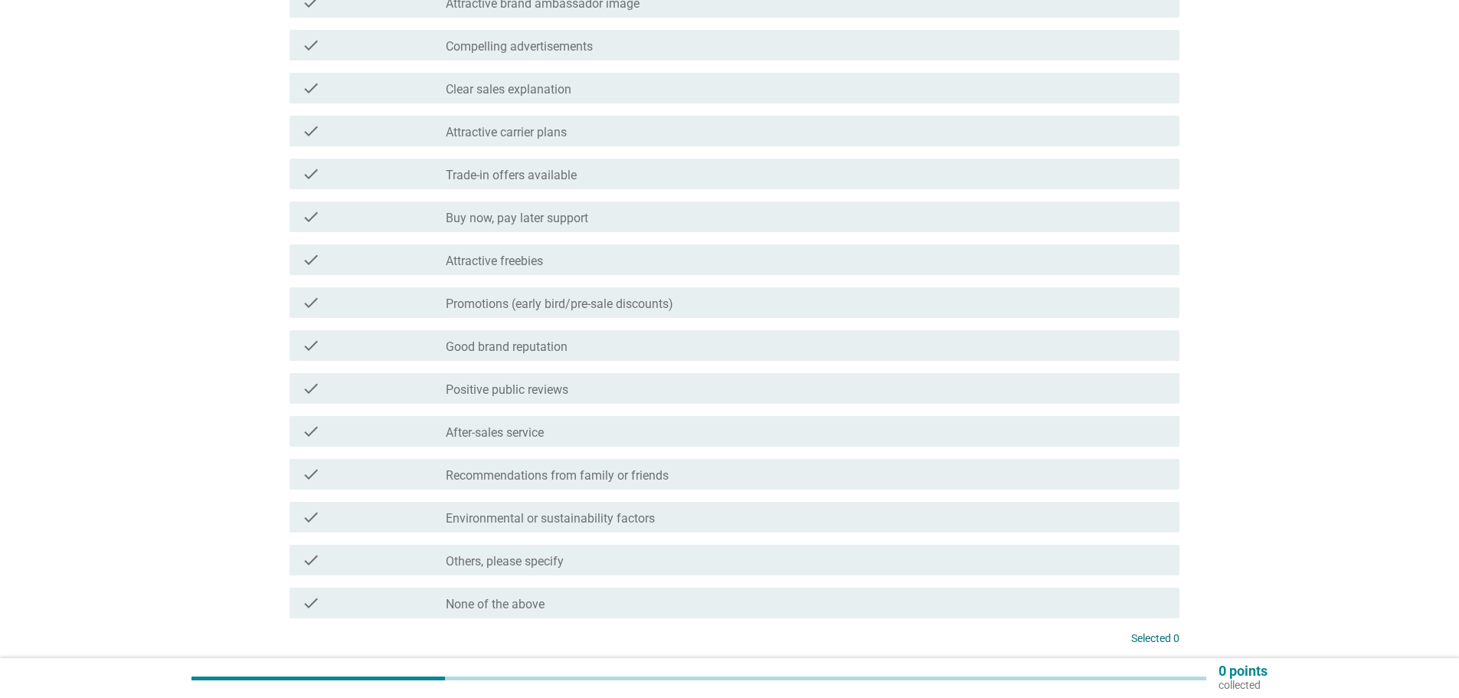
scroll to position [306, 0]
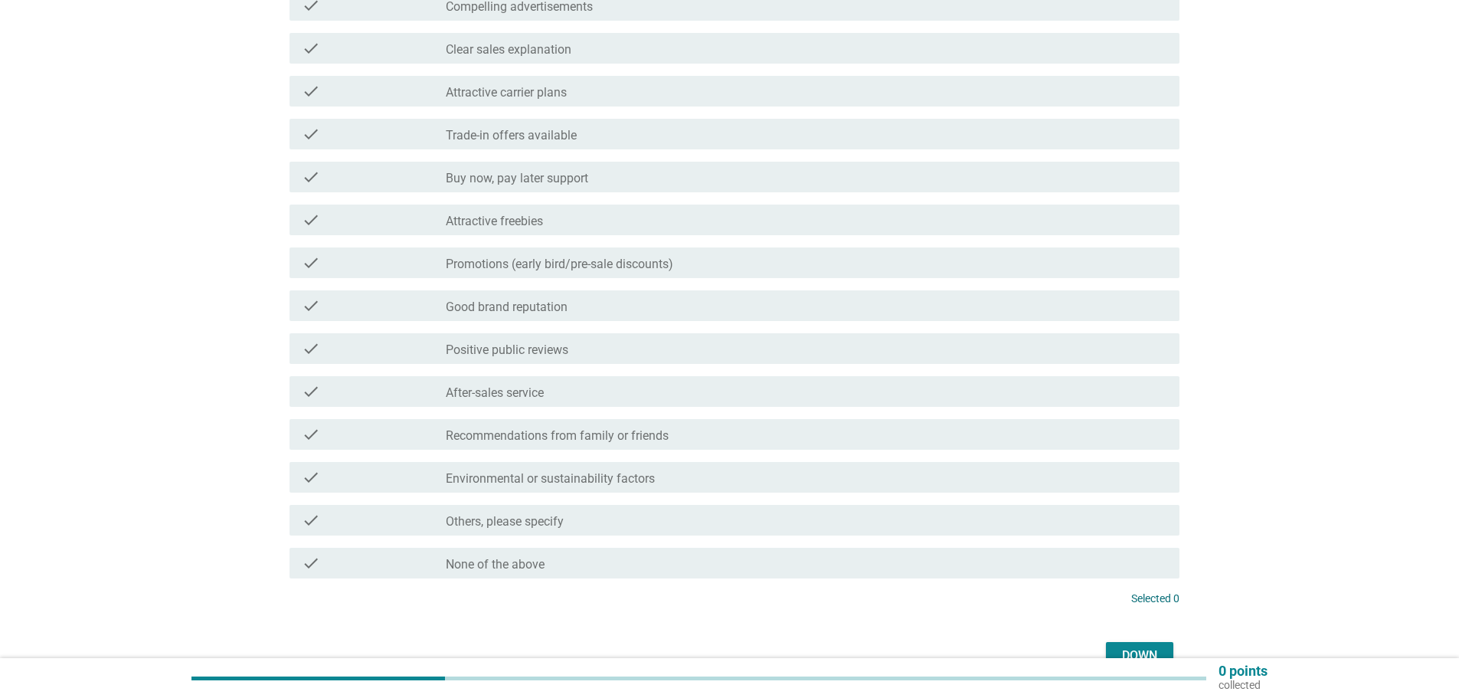
click at [559, 430] on font "Recommendations from family or friends" at bounding box center [557, 435] width 223 height 15
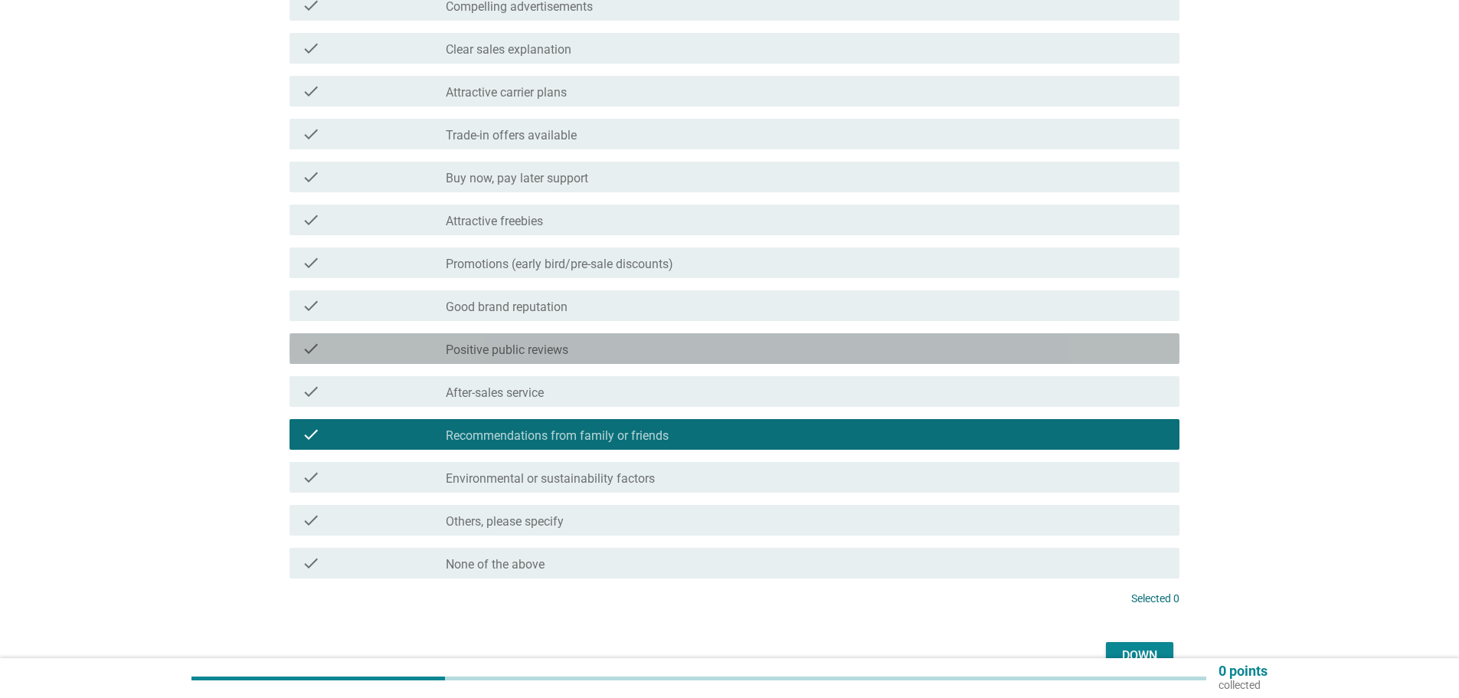
click at [547, 351] on font "Positive public reviews" at bounding box center [507, 349] width 123 height 15
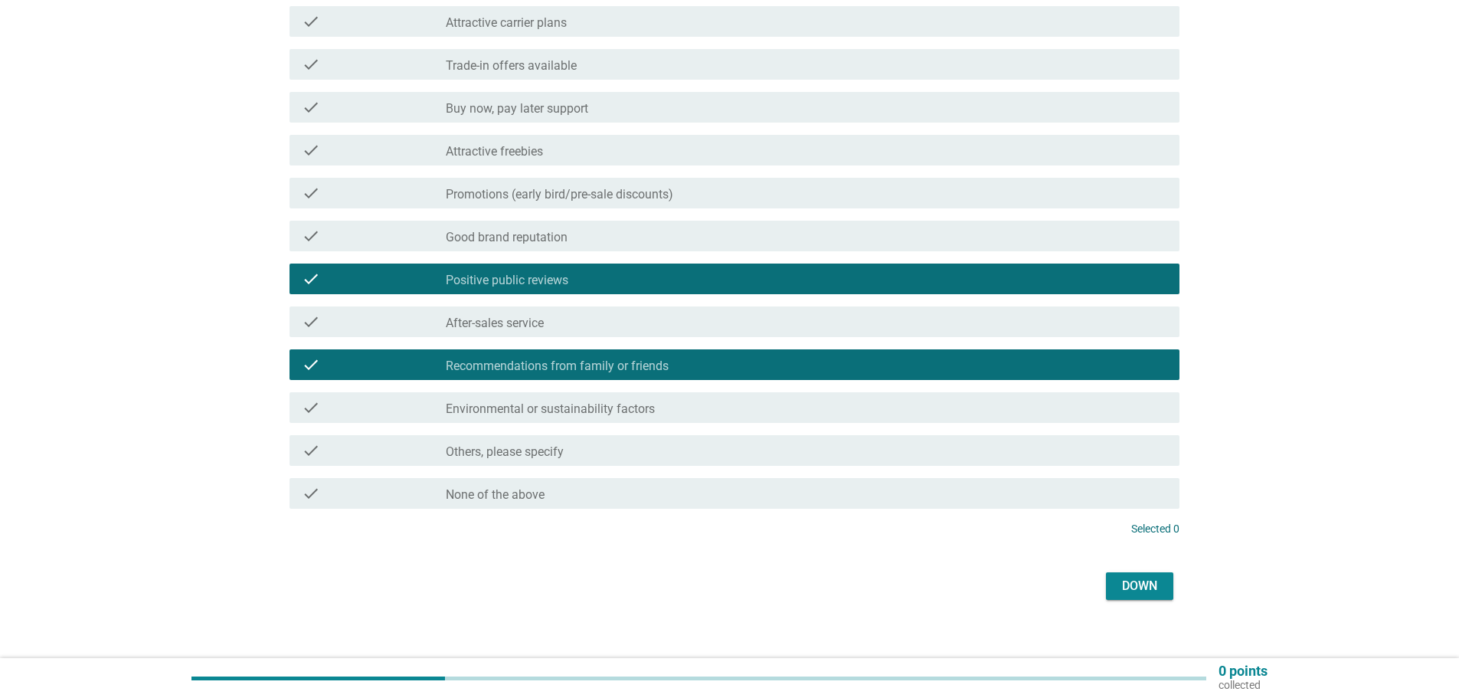
scroll to position [391, 0]
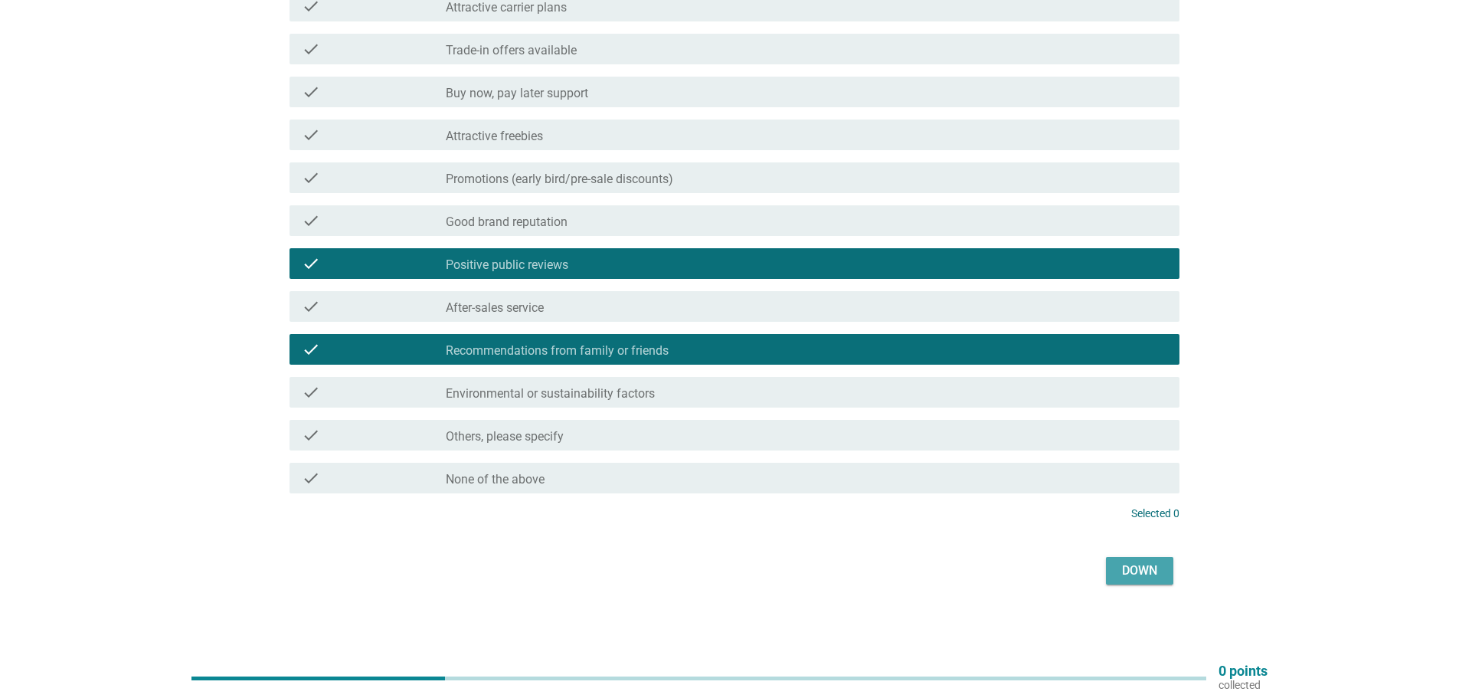
click at [1136, 561] on font "Down" at bounding box center [1139, 570] width 35 height 18
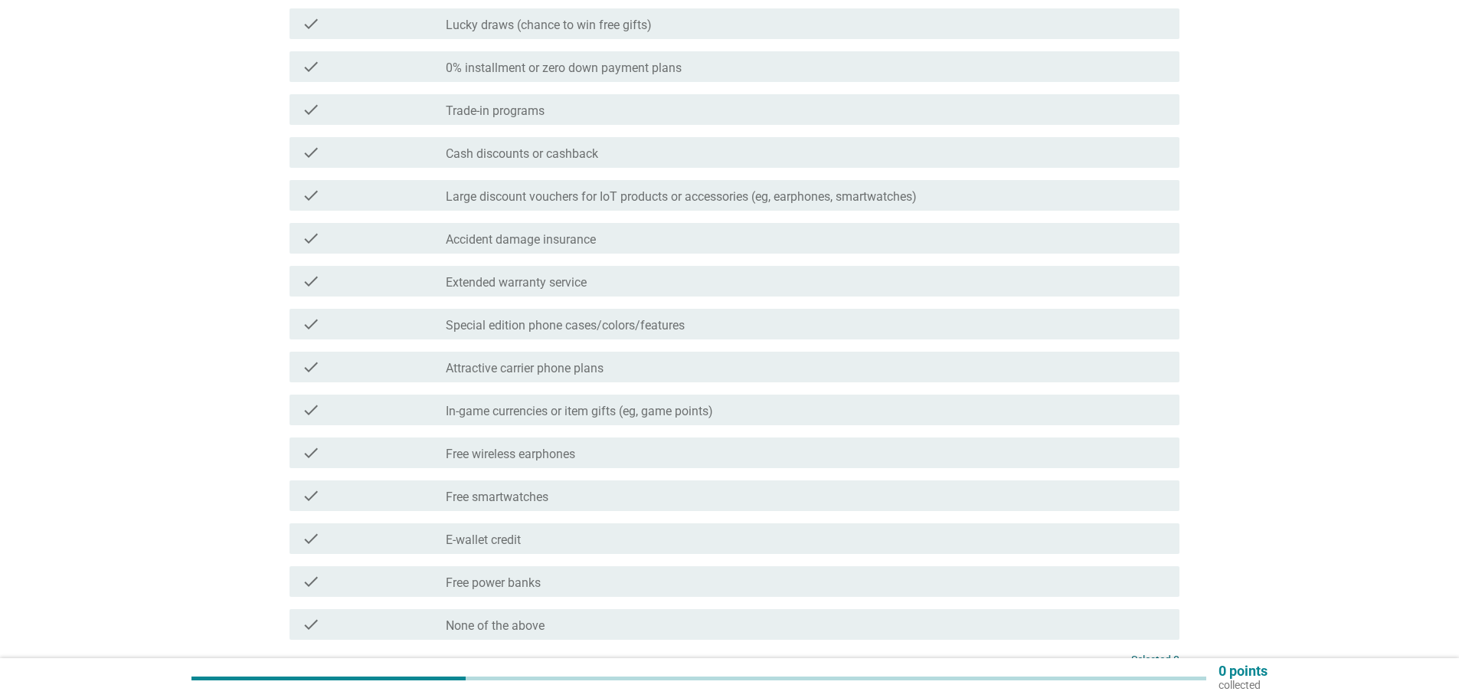
scroll to position [230, 0]
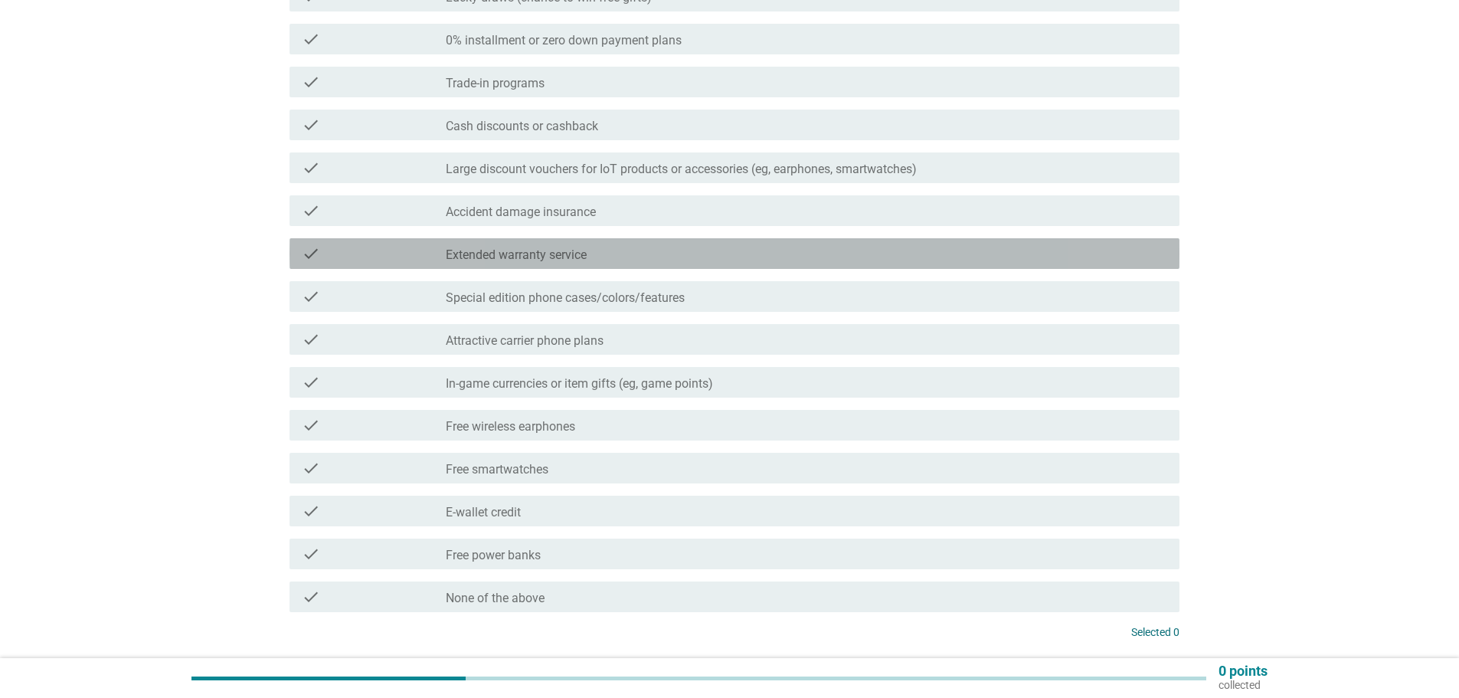
click at [496, 243] on div "check check_box_outline_blank Extended warranty service" at bounding box center [734, 253] width 890 height 31
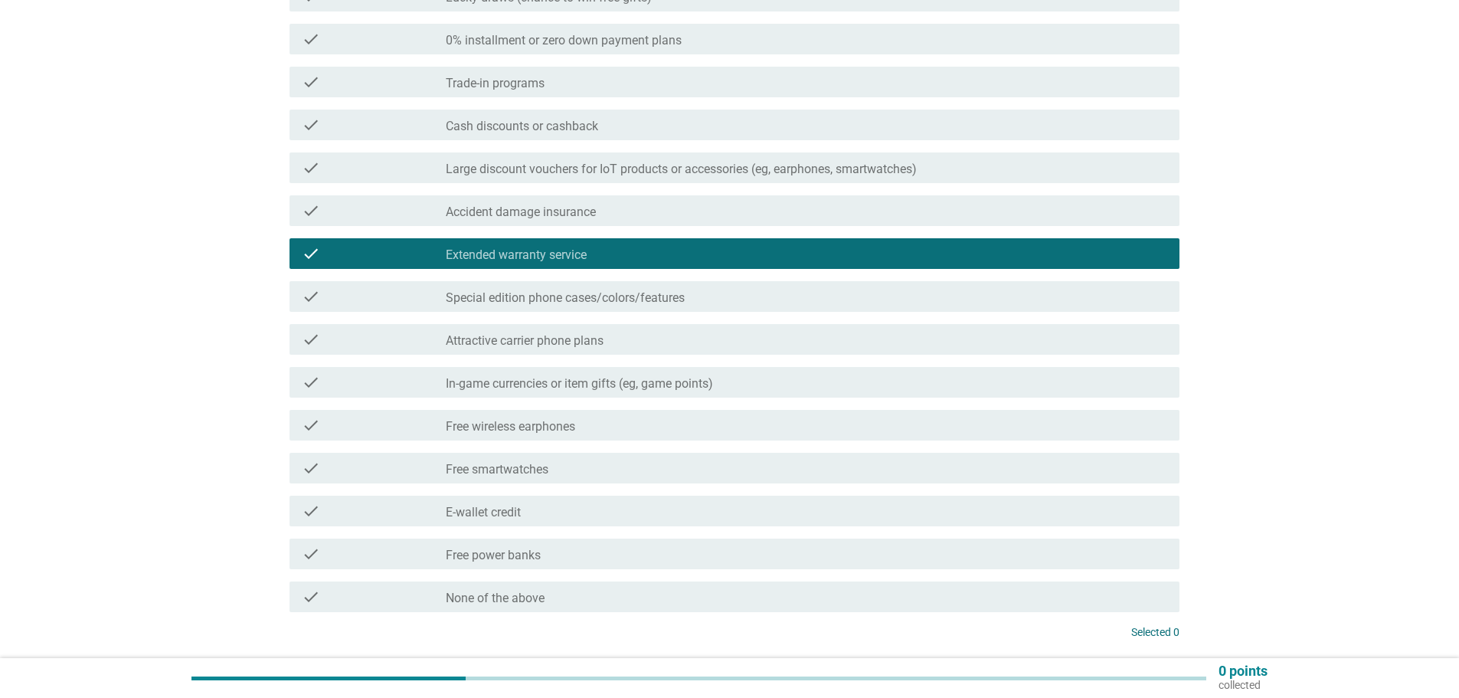
click at [489, 567] on div "check check_box_outline_blank Free power banks" at bounding box center [734, 553] width 890 height 31
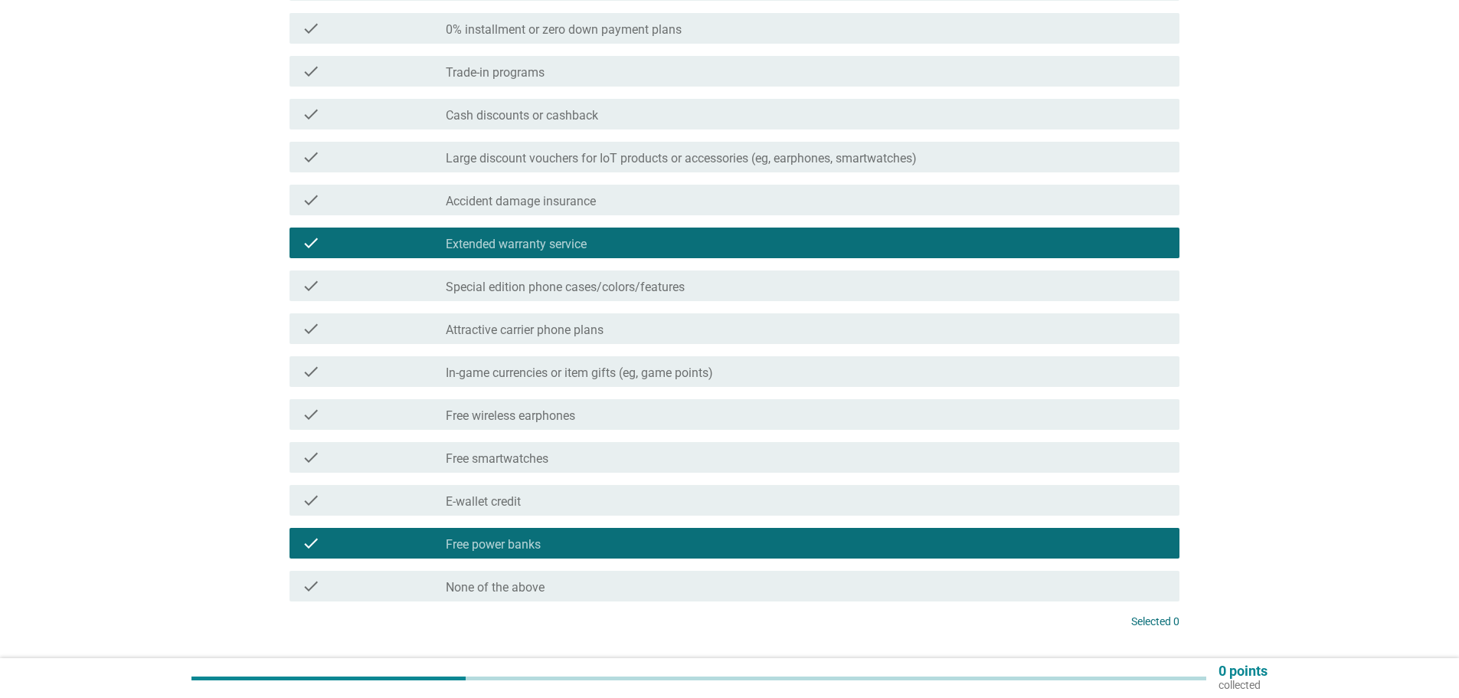
scroll to position [153, 0]
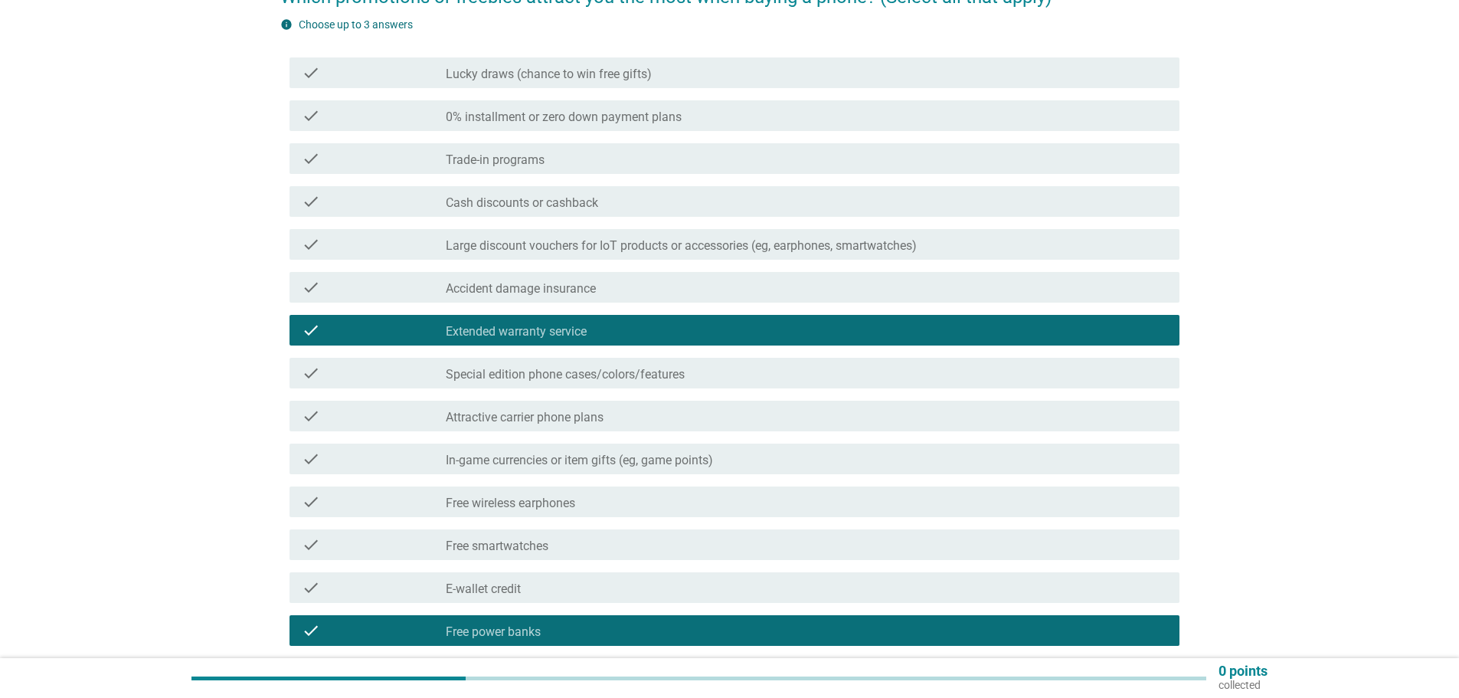
click at [536, 159] on font "Trade-in programs" at bounding box center [495, 159] width 99 height 15
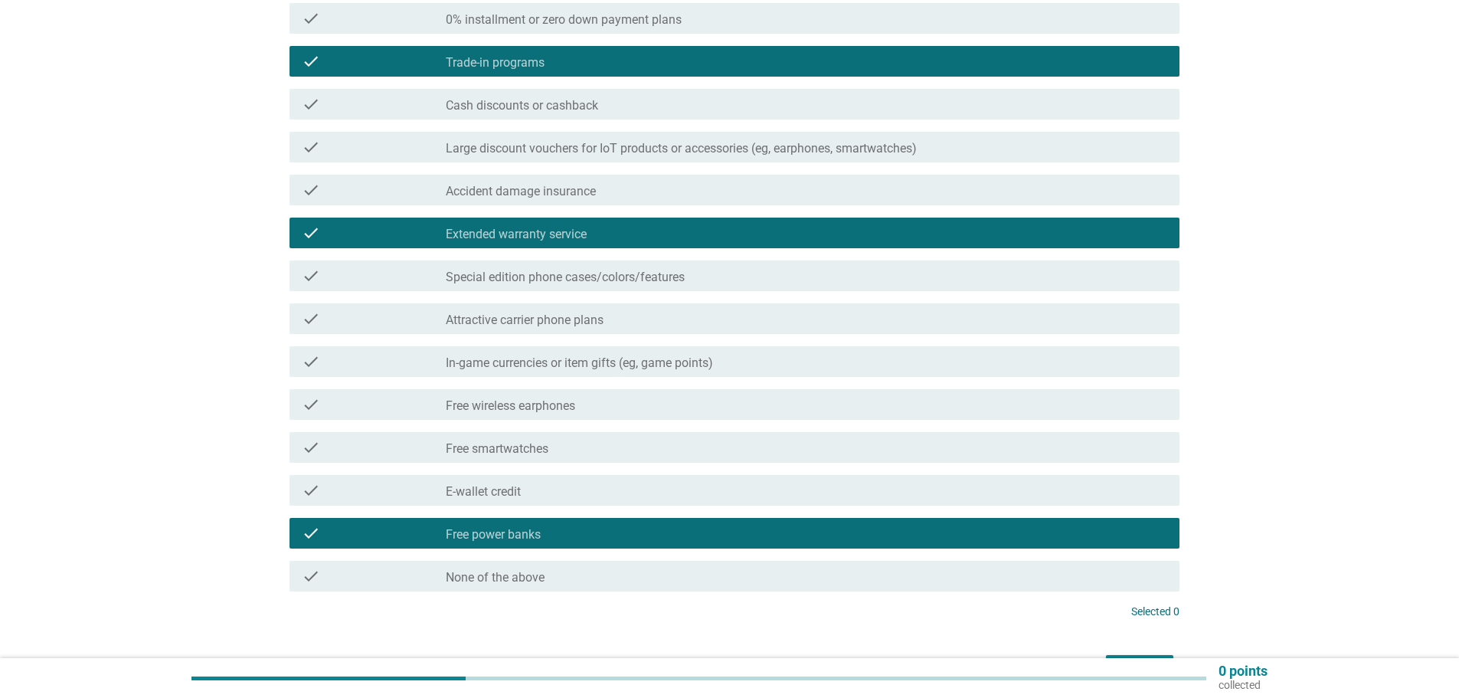
scroll to position [348, 0]
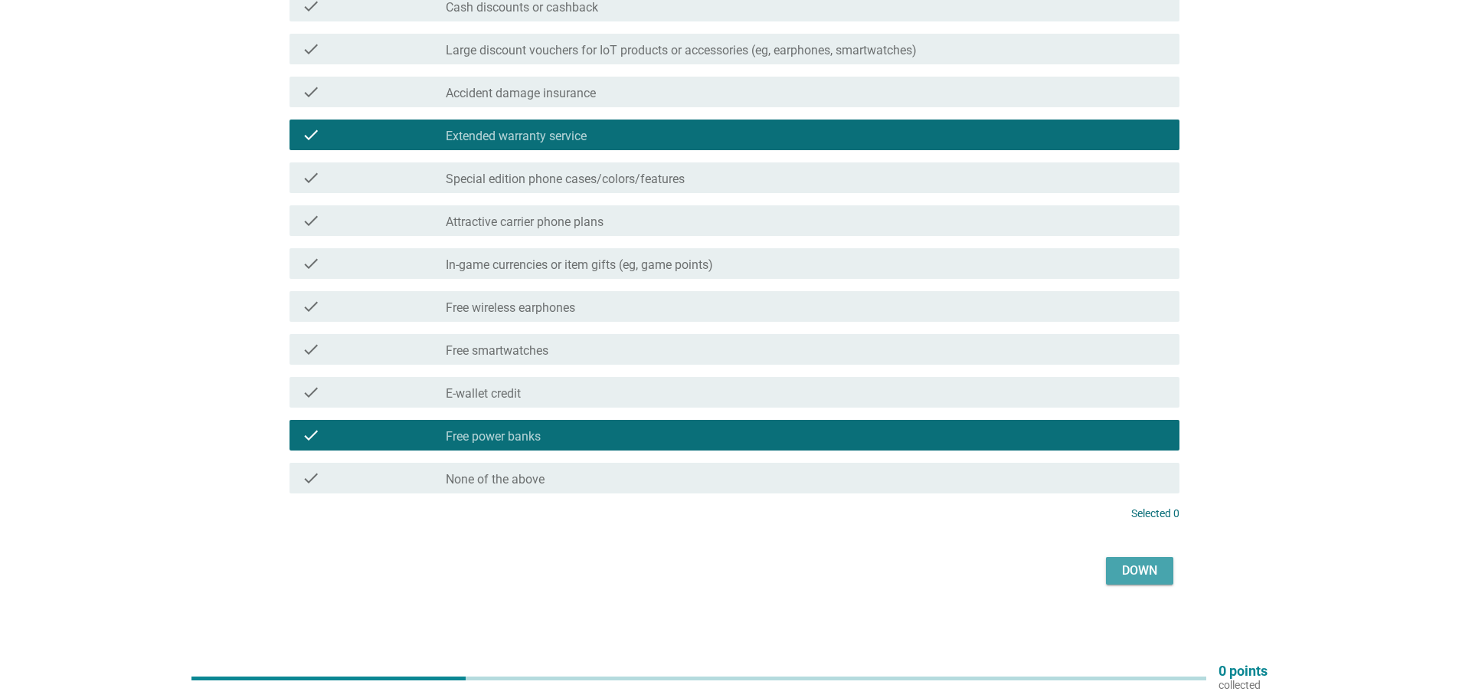
click at [1150, 567] on font "Down" at bounding box center [1139, 570] width 35 height 15
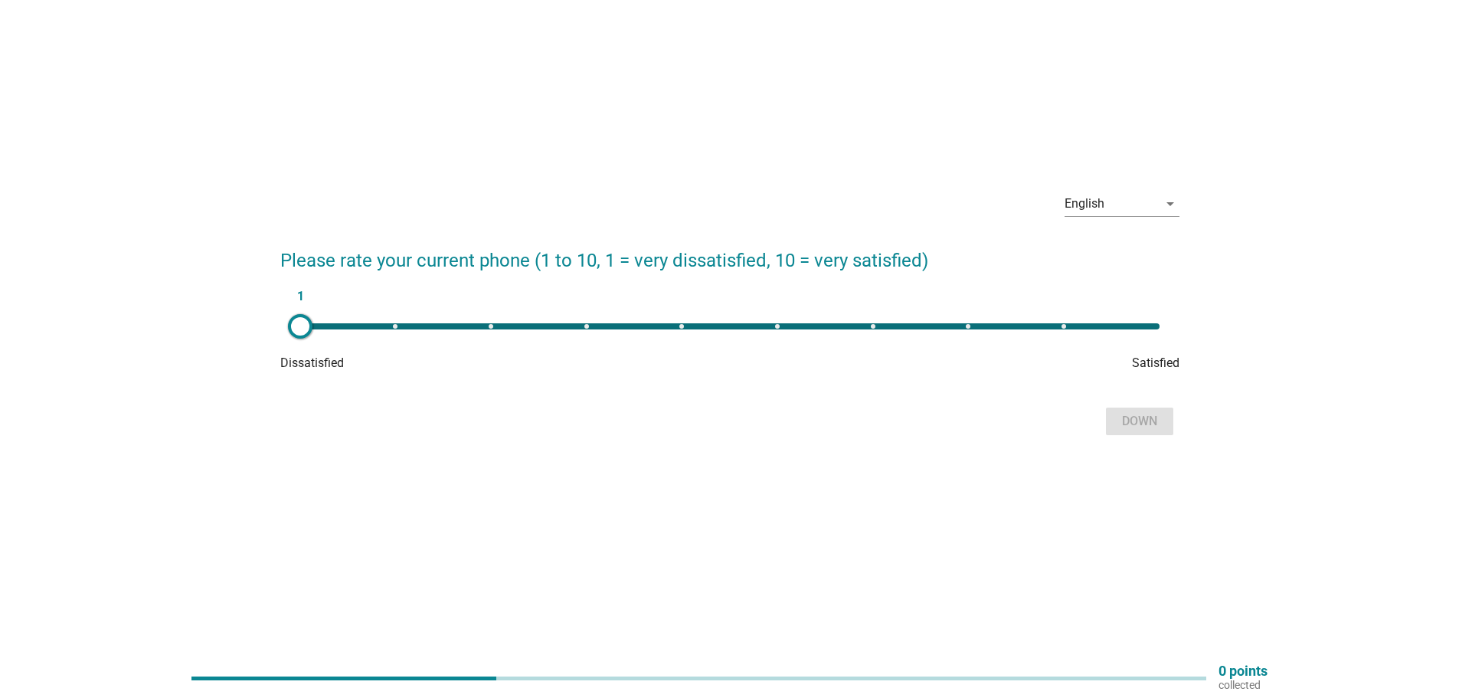
scroll to position [0, 0]
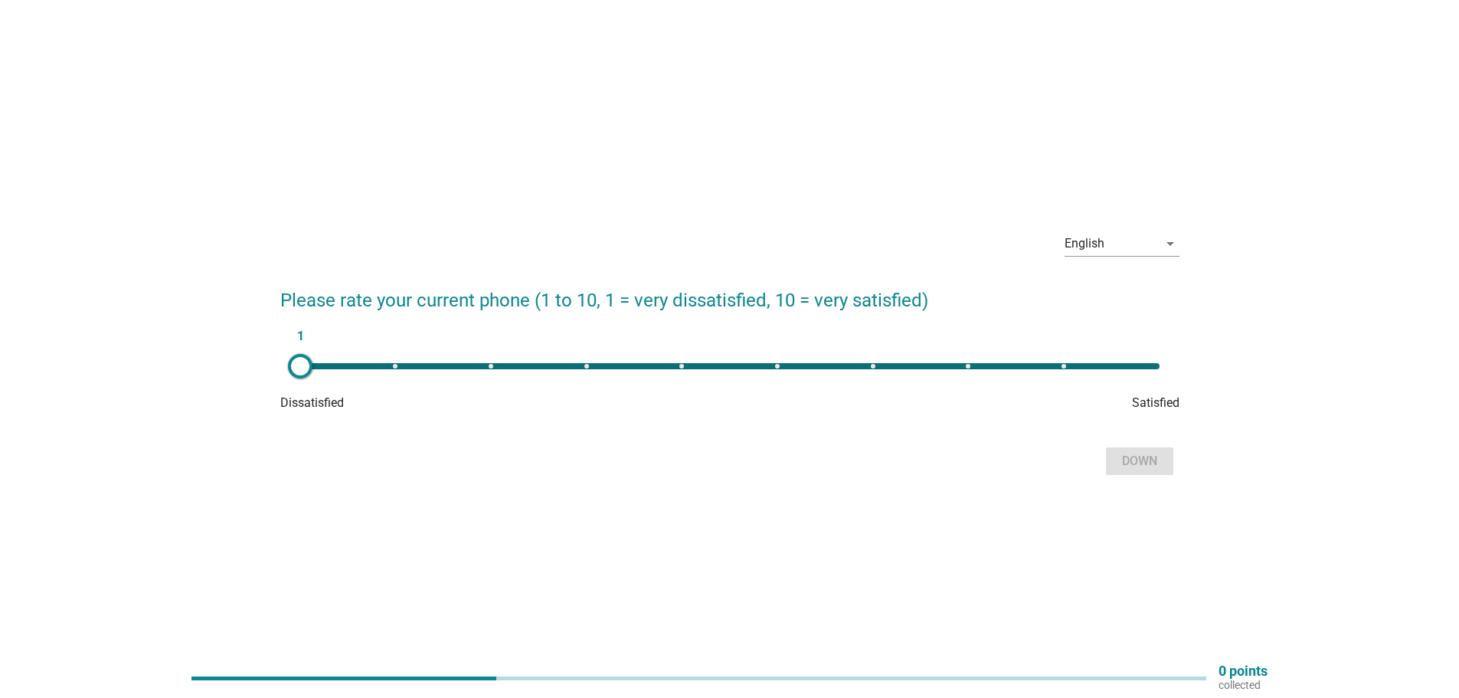
click at [1064, 368] on div "1" at bounding box center [729, 366] width 859 height 6
type input "9"
click at [1124, 455] on font "Down" at bounding box center [1139, 460] width 35 height 15
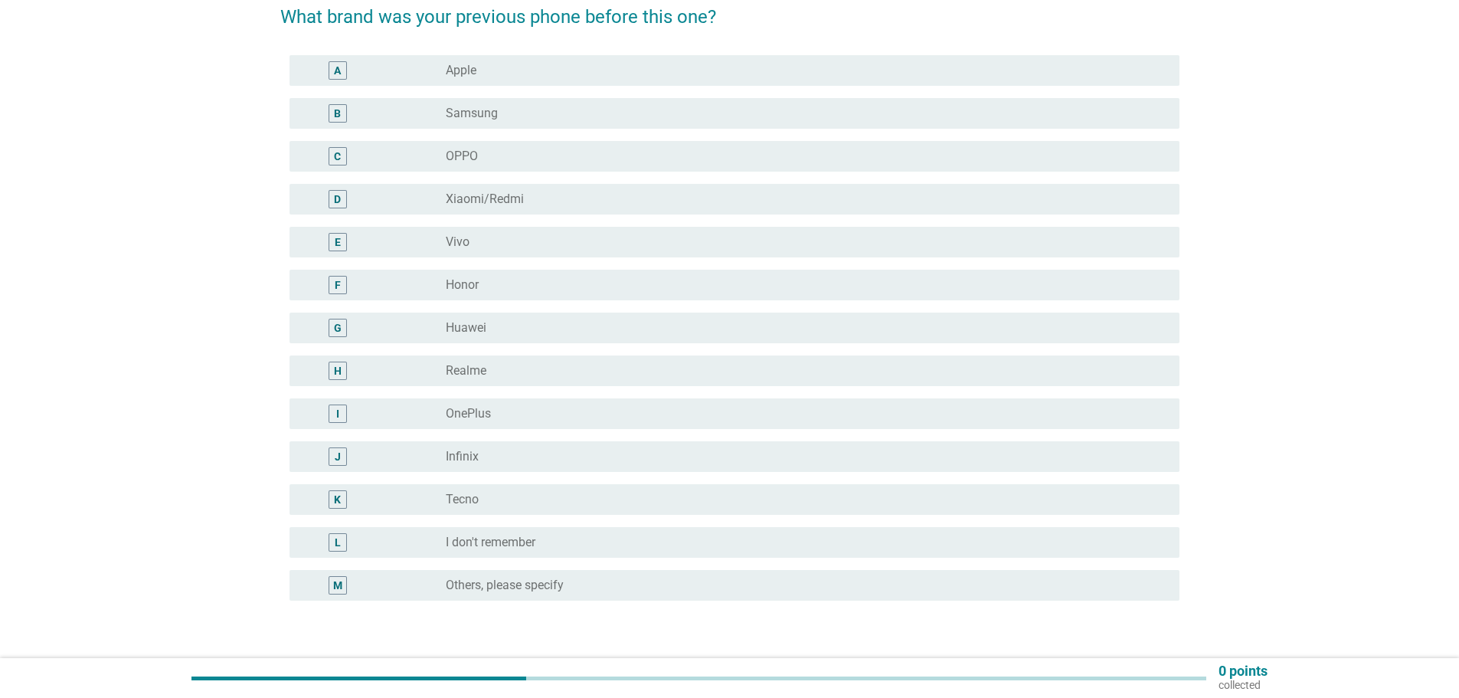
scroll to position [153, 0]
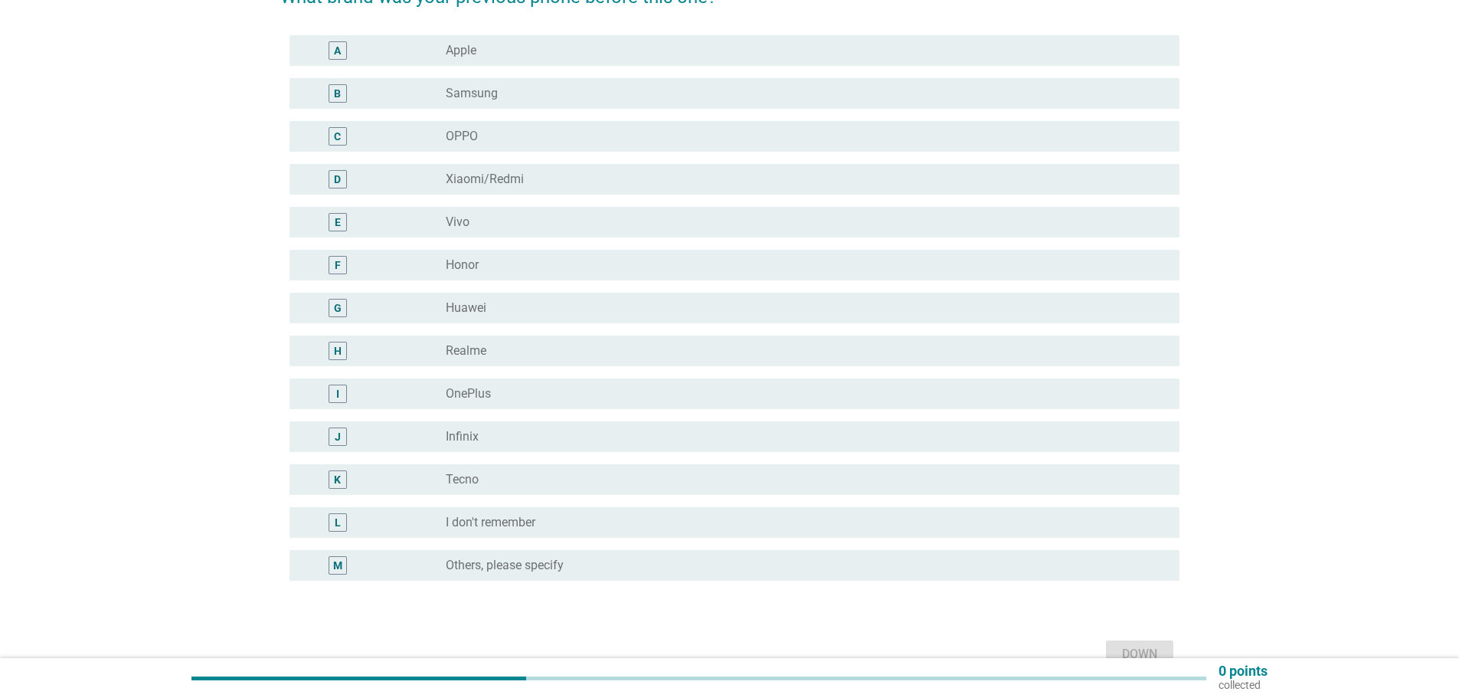
click at [485, 342] on div "H radio_button_unchecked Realme" at bounding box center [734, 350] width 890 height 31
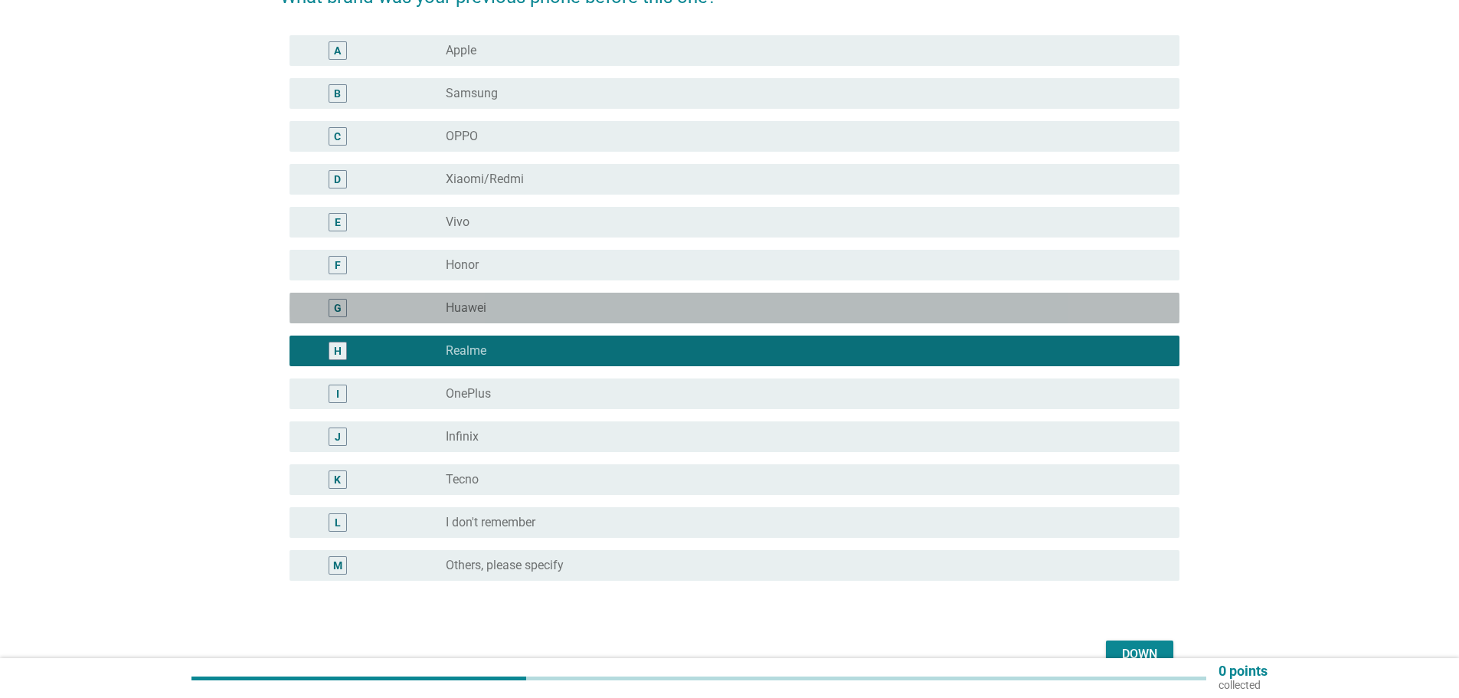
click at [492, 309] on div "radio_button_unchecked Huawei" at bounding box center [800, 307] width 709 height 15
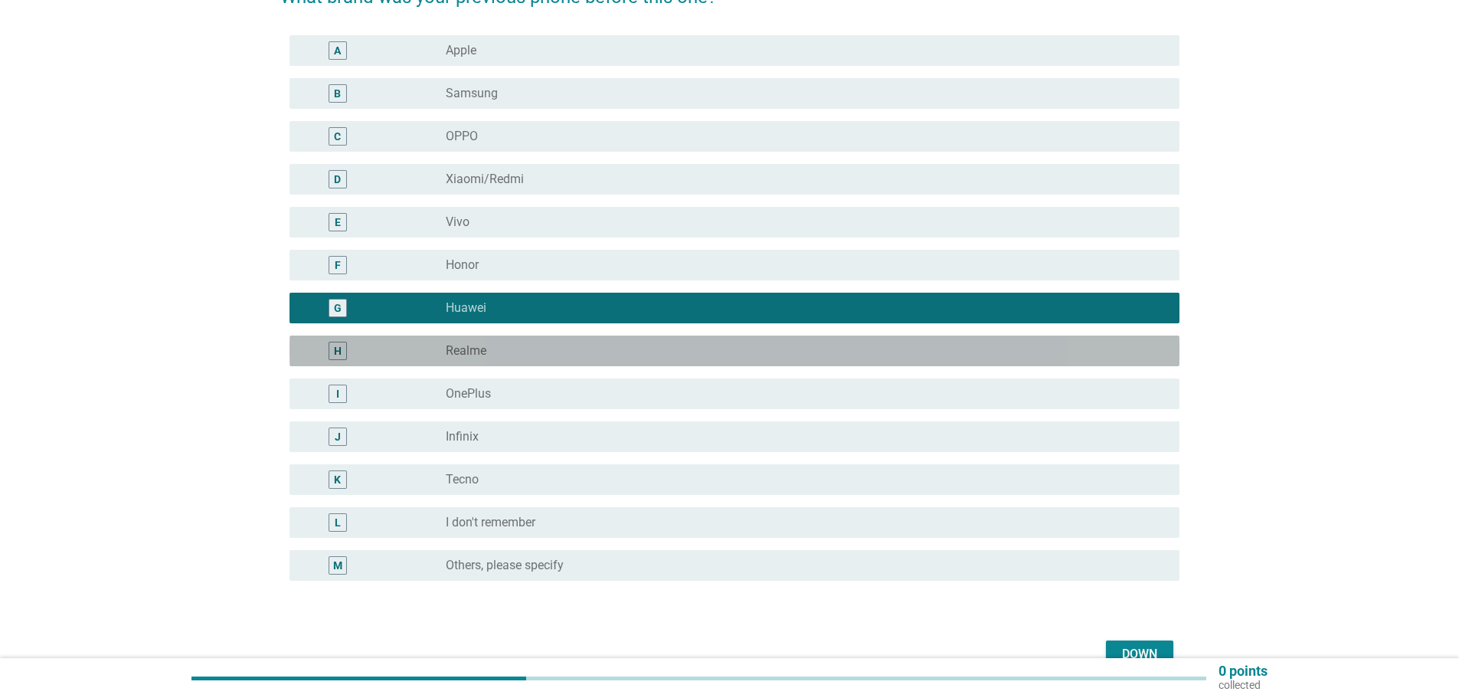
click at [473, 348] on font "Realme" at bounding box center [466, 350] width 41 height 15
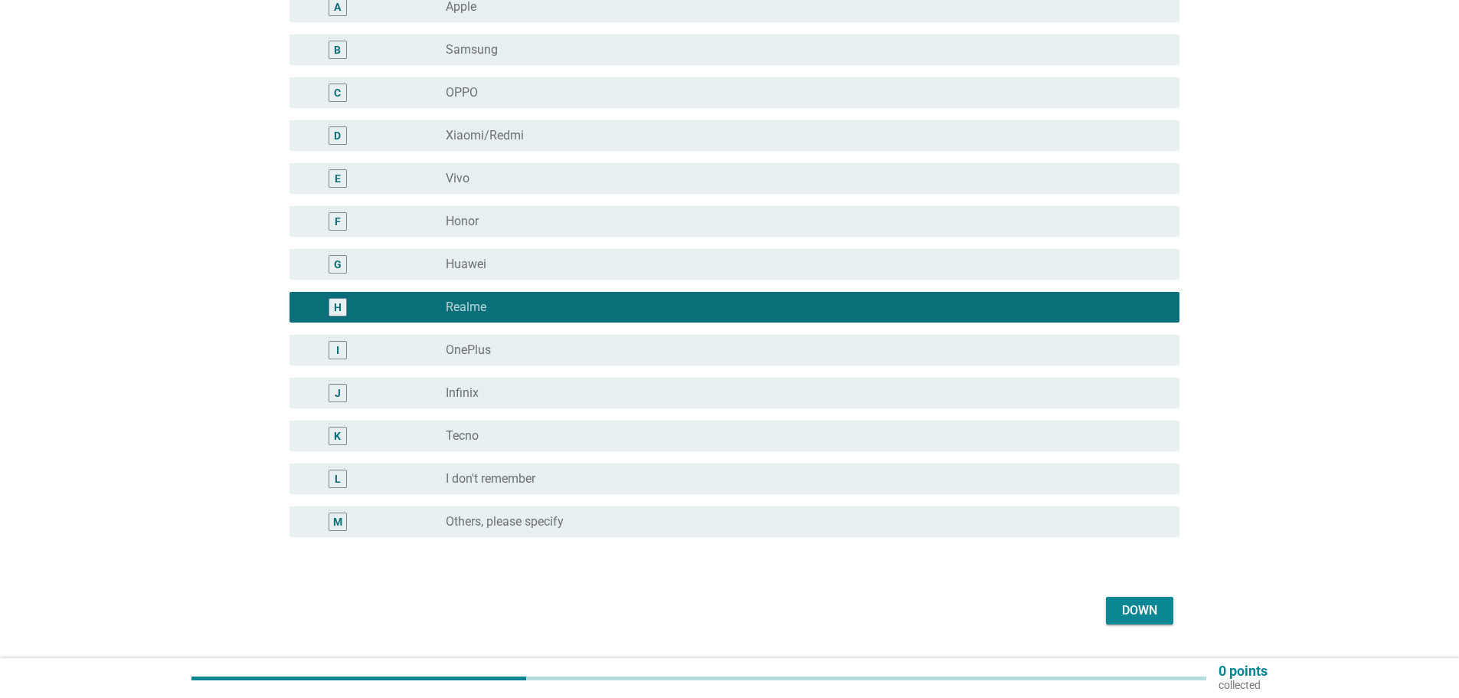
scroll to position [237, 0]
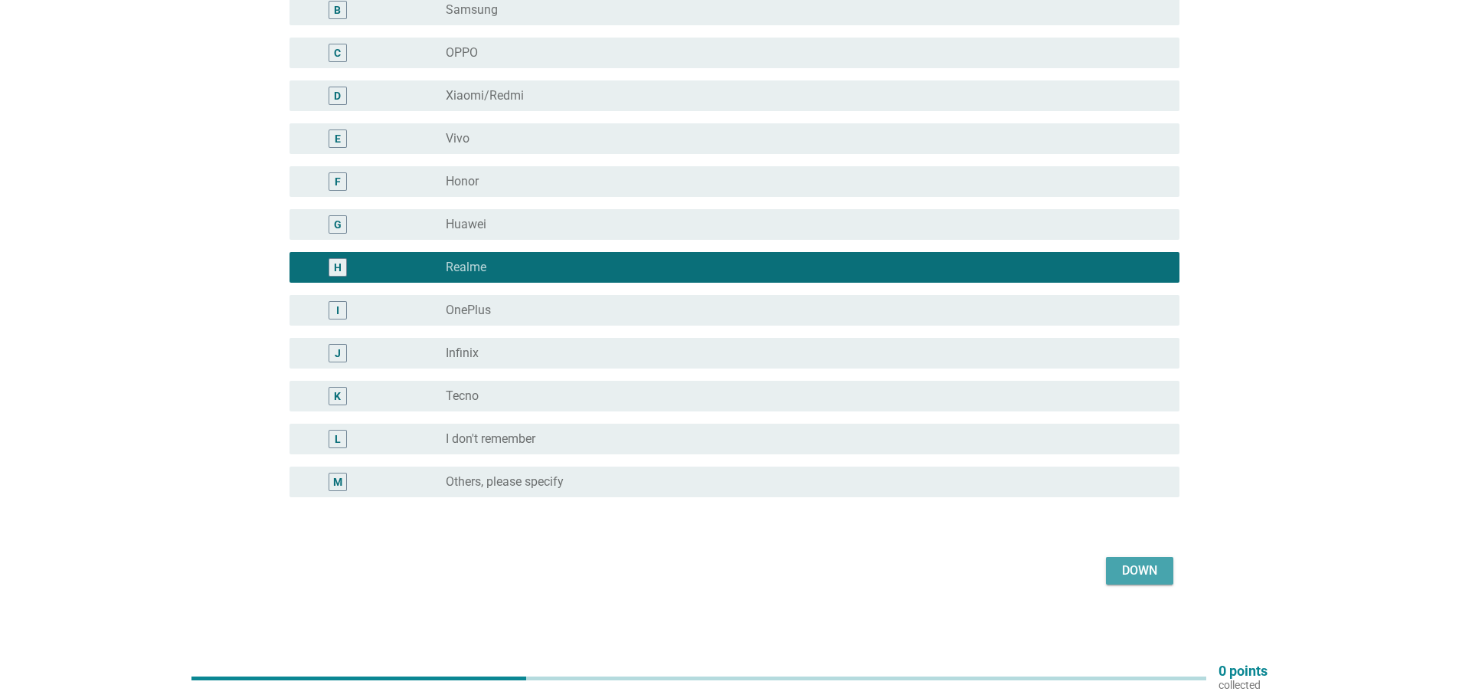
click at [1123, 563] on font "Down" at bounding box center [1139, 570] width 35 height 15
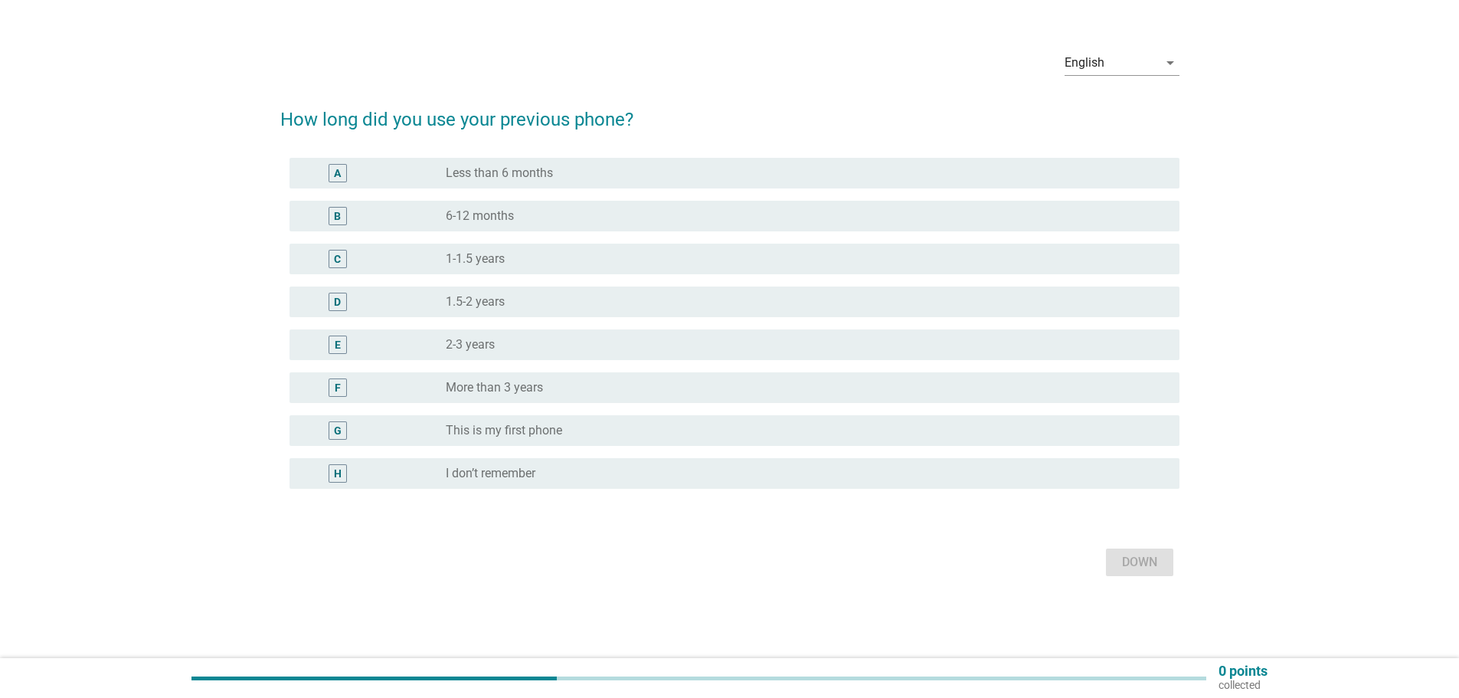
scroll to position [0, 0]
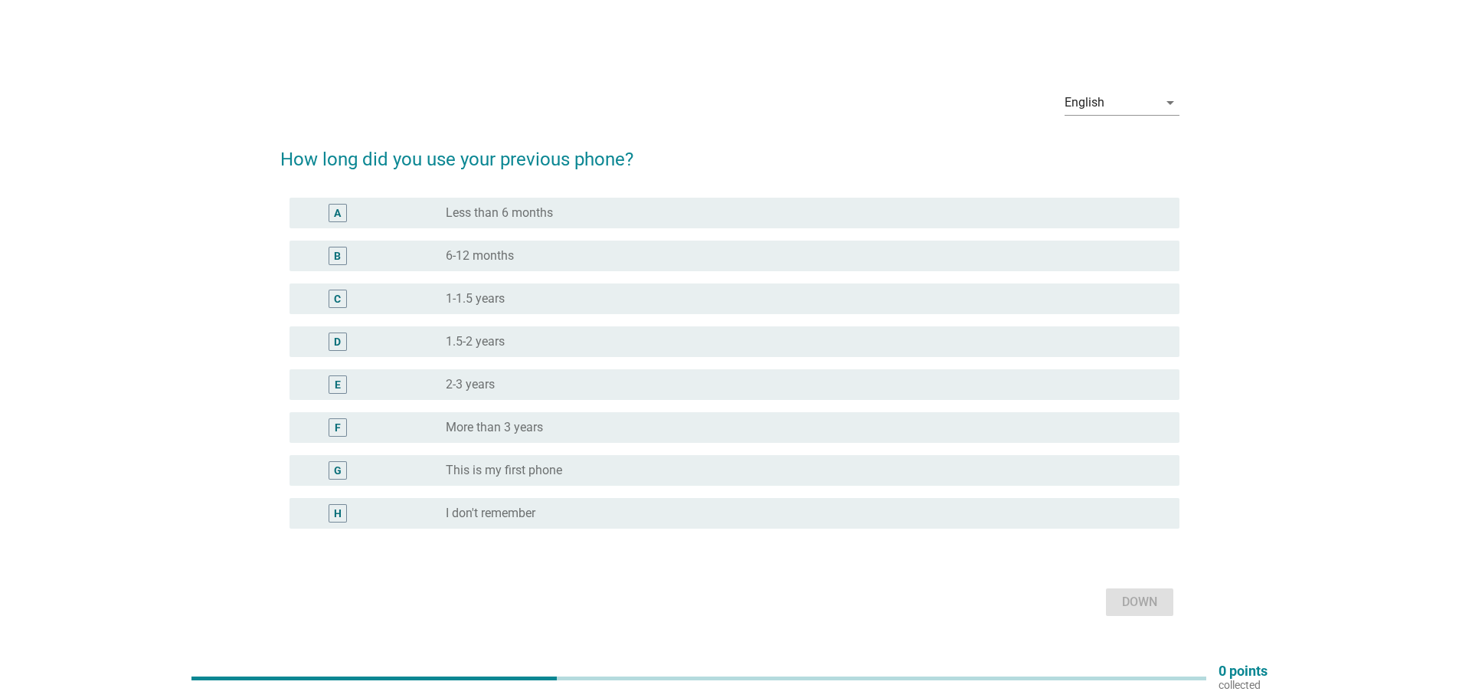
click at [495, 383] on font "2-3 years" at bounding box center [470, 384] width 49 height 15
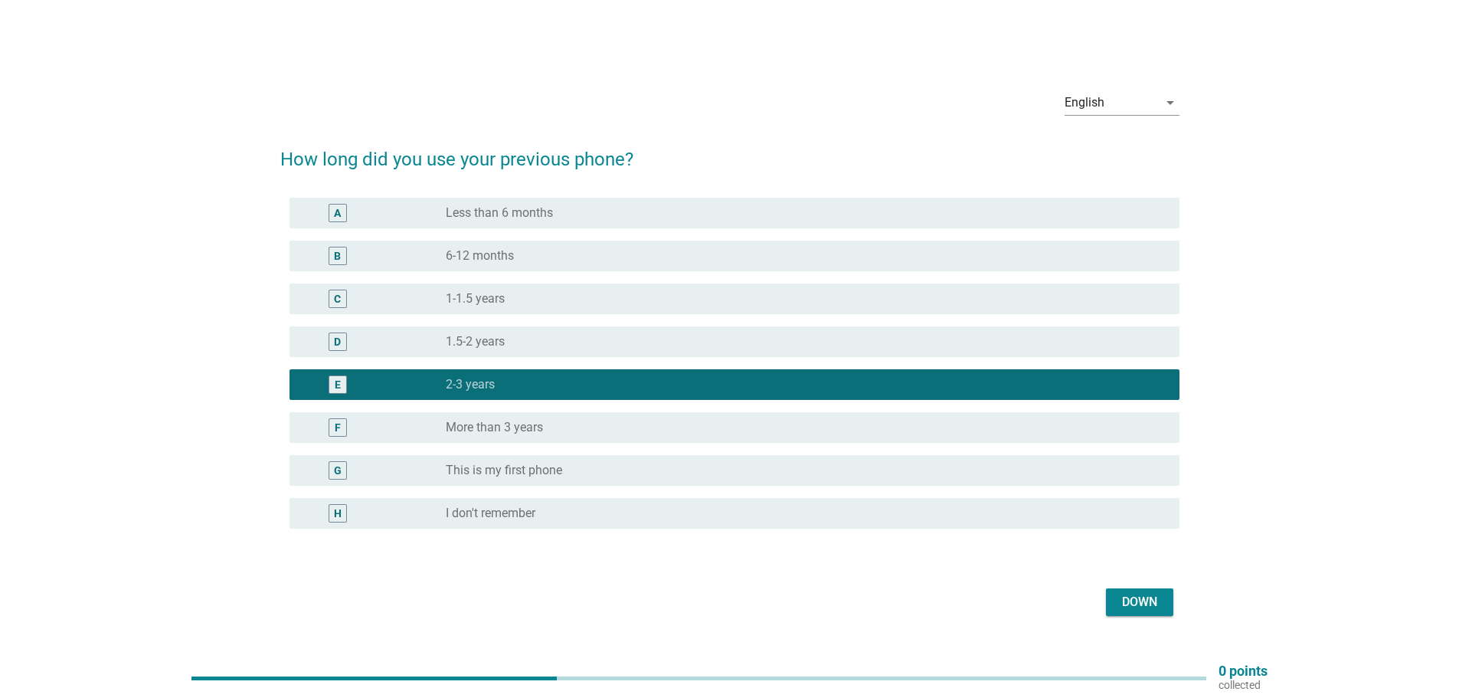
click at [1153, 610] on font "Down" at bounding box center [1139, 602] width 35 height 18
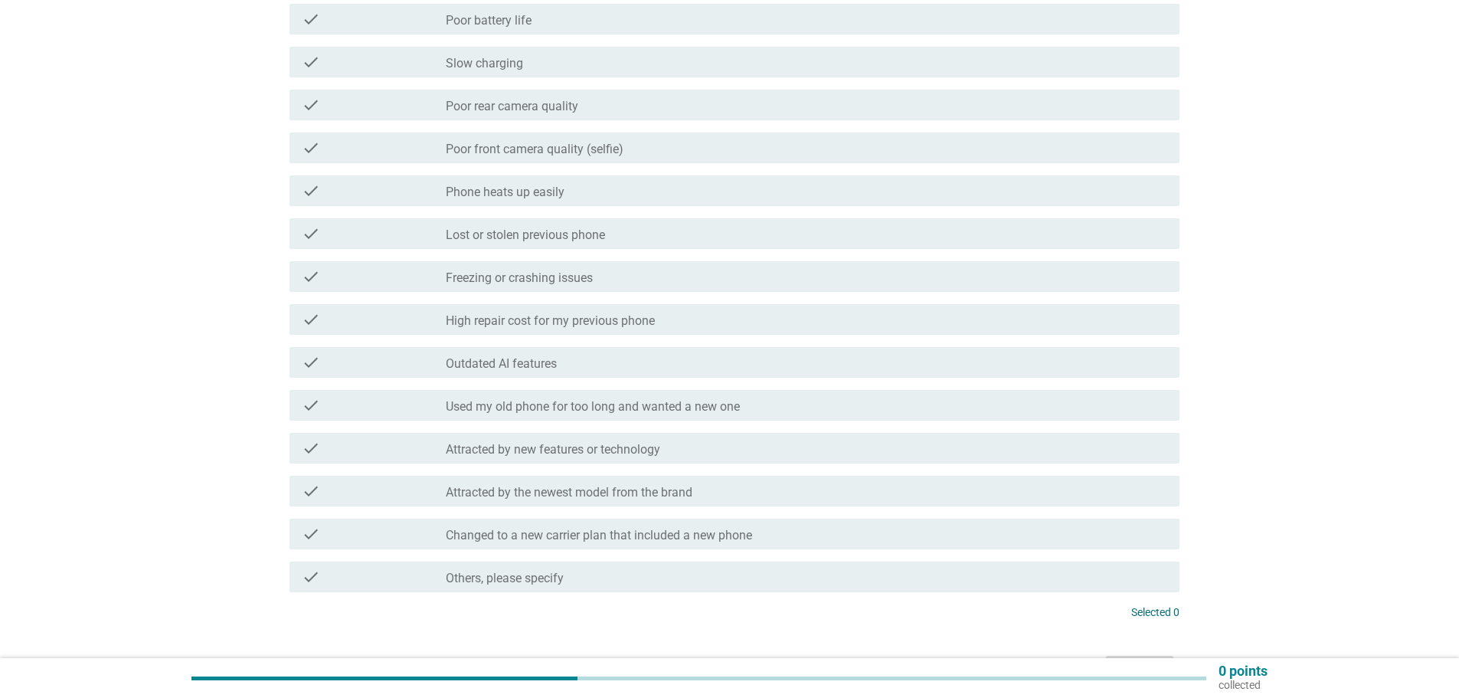
scroll to position [306, 0]
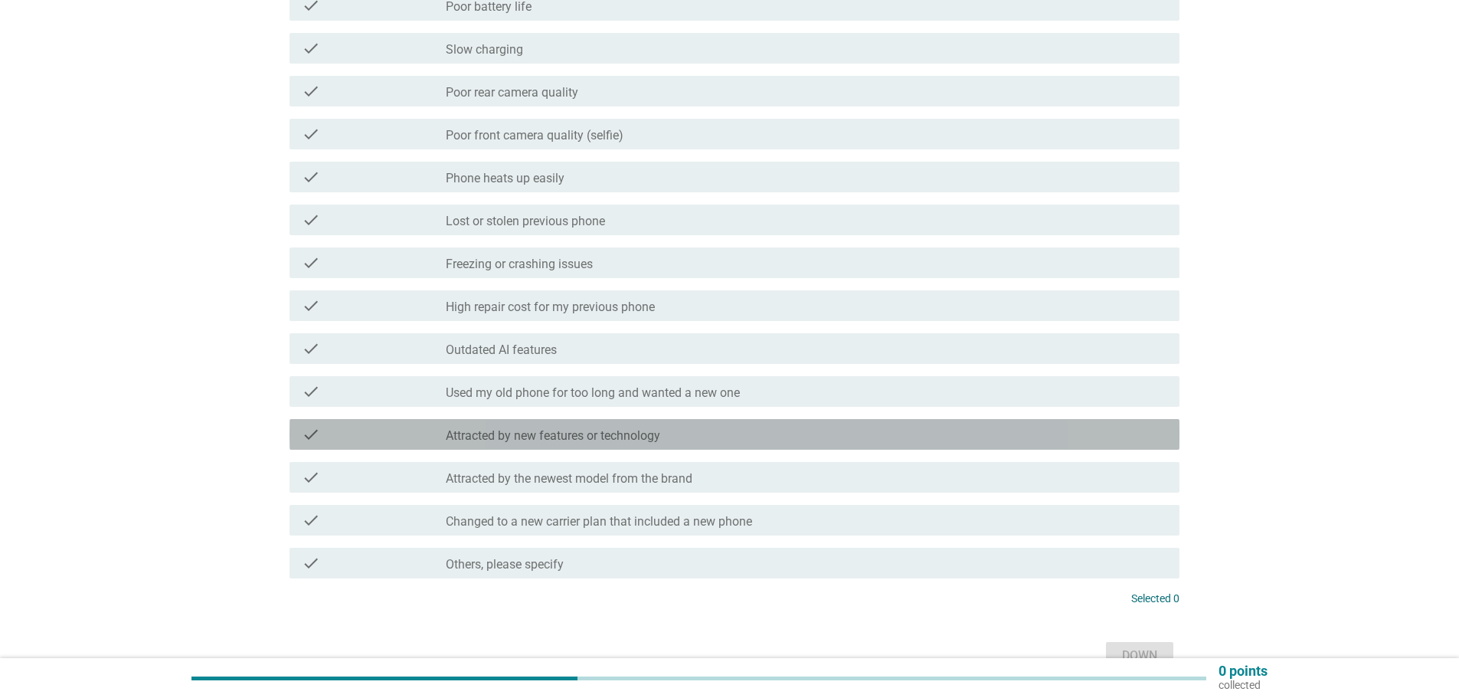
click at [646, 435] on font "Attracted by new features or technology" at bounding box center [553, 435] width 214 height 15
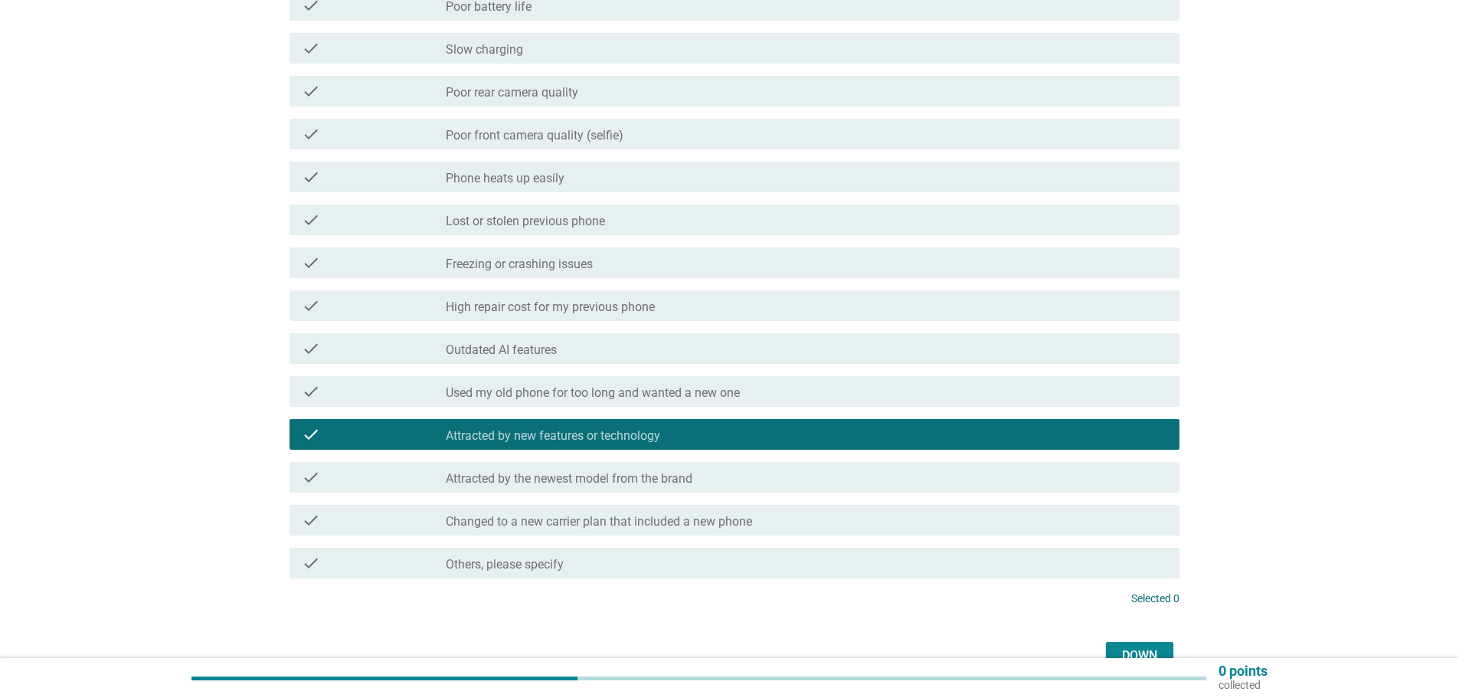
click at [646, 477] on font "Attracted by the newest model from the brand" at bounding box center [569, 478] width 247 height 15
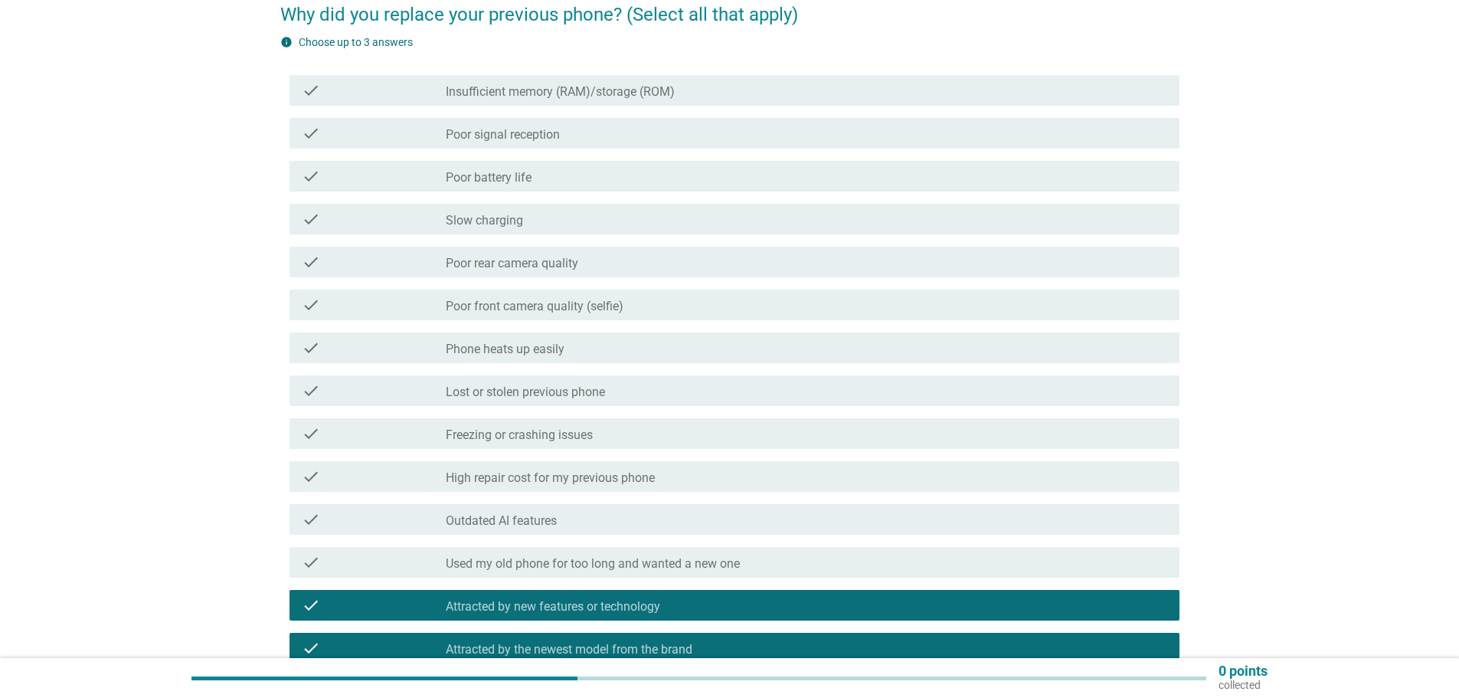
scroll to position [230, 0]
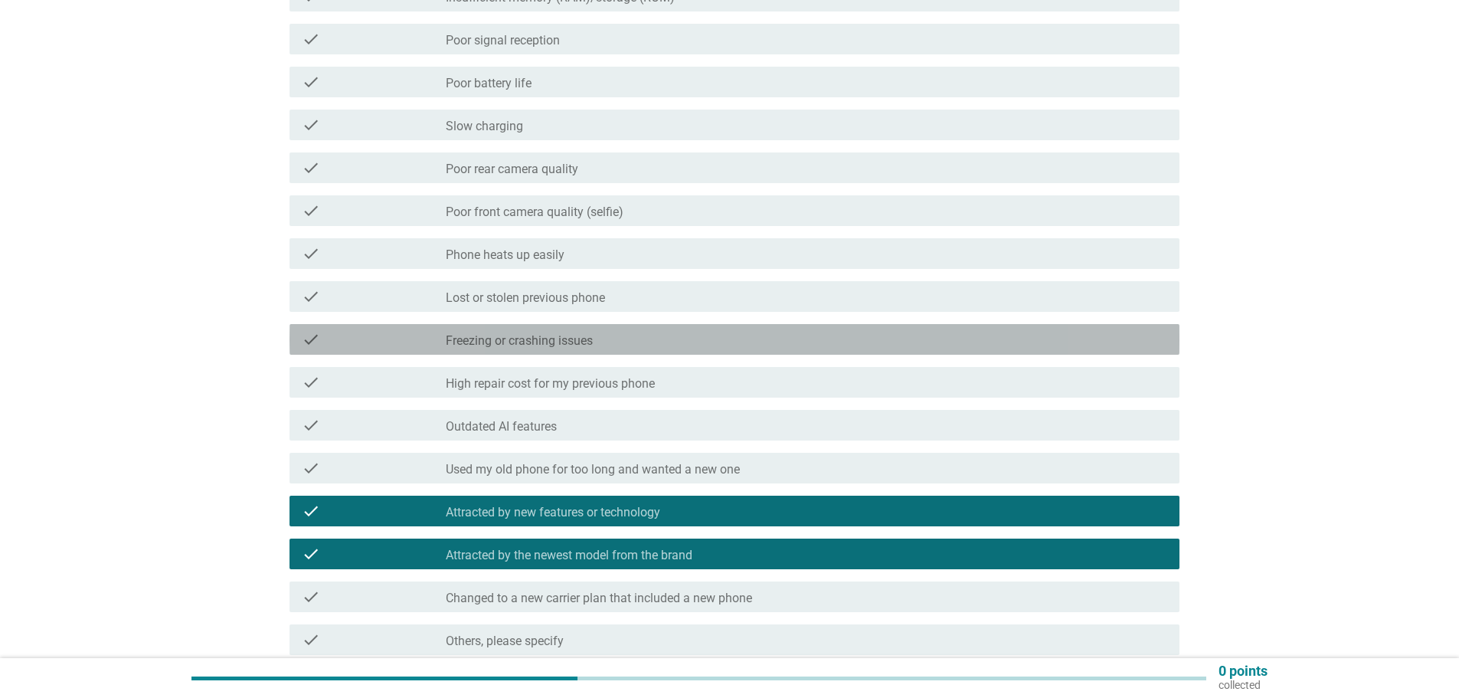
click at [570, 337] on font "Freezing or crashing issues" at bounding box center [519, 340] width 147 height 15
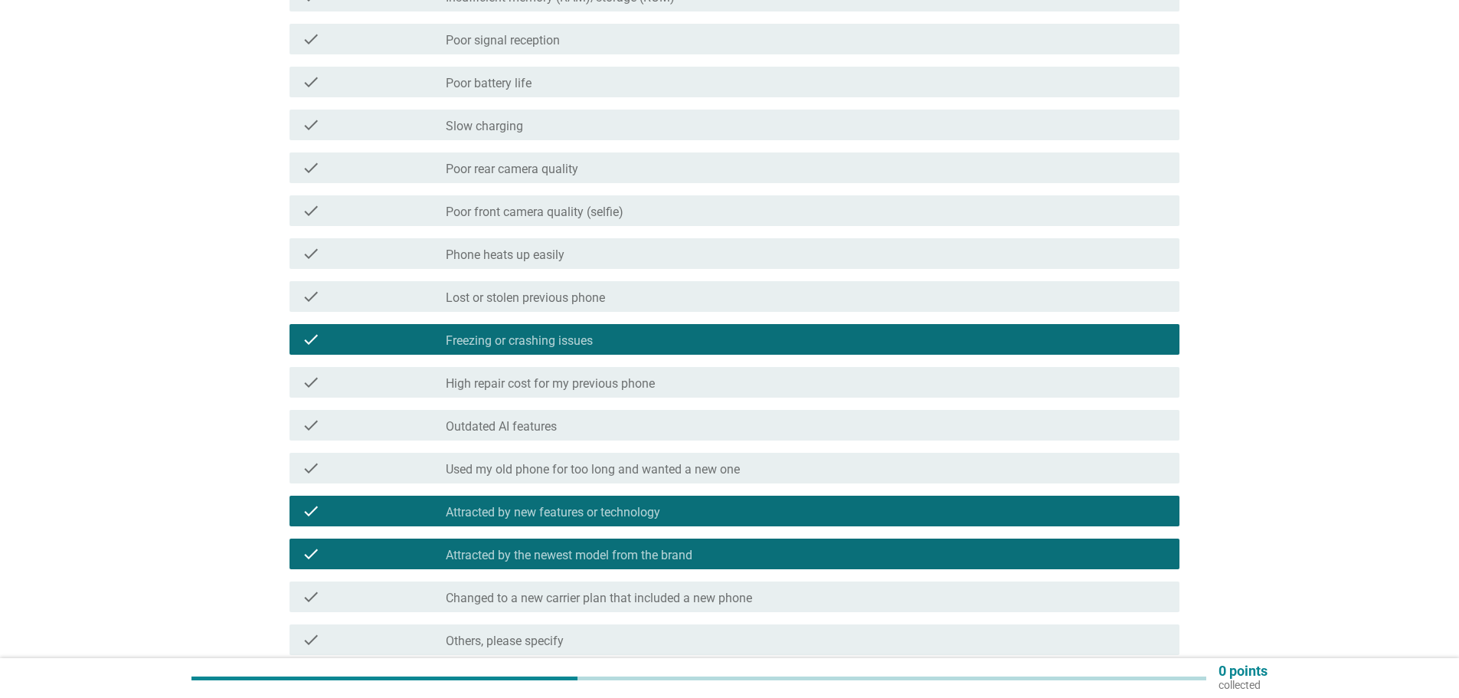
click at [672, 462] on font "Used my old phone for too long and wanted a new one" at bounding box center [593, 469] width 294 height 15
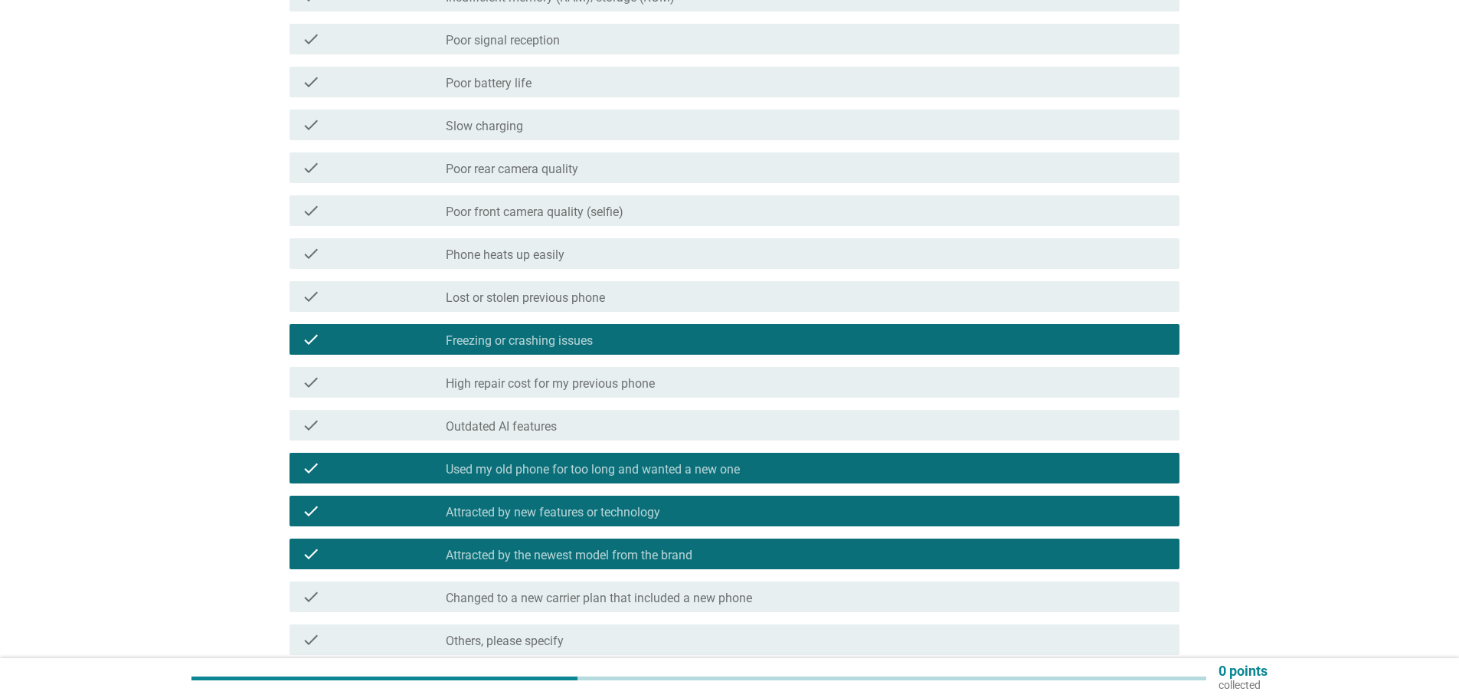
click at [620, 335] on div "check_box_outline_blank Freezing or crashing issues" at bounding box center [806, 339] width 721 height 18
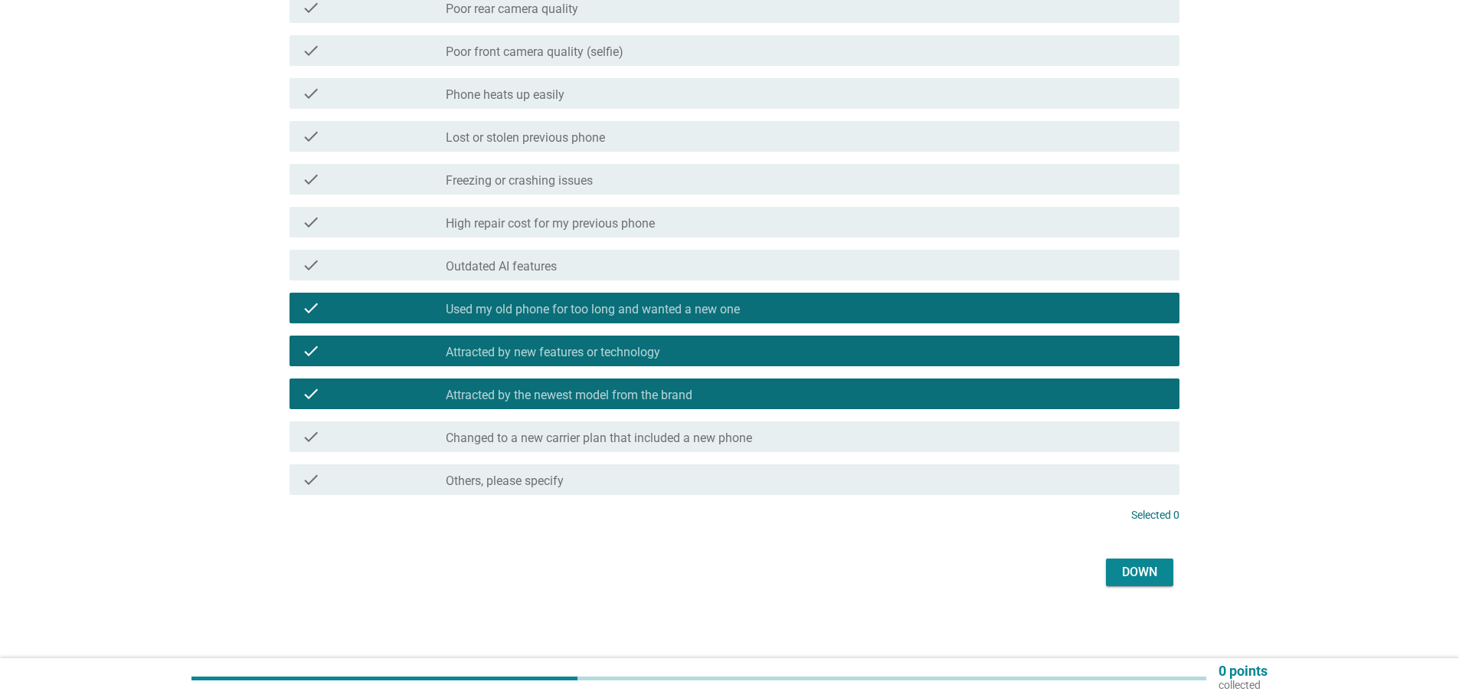
scroll to position [391, 0]
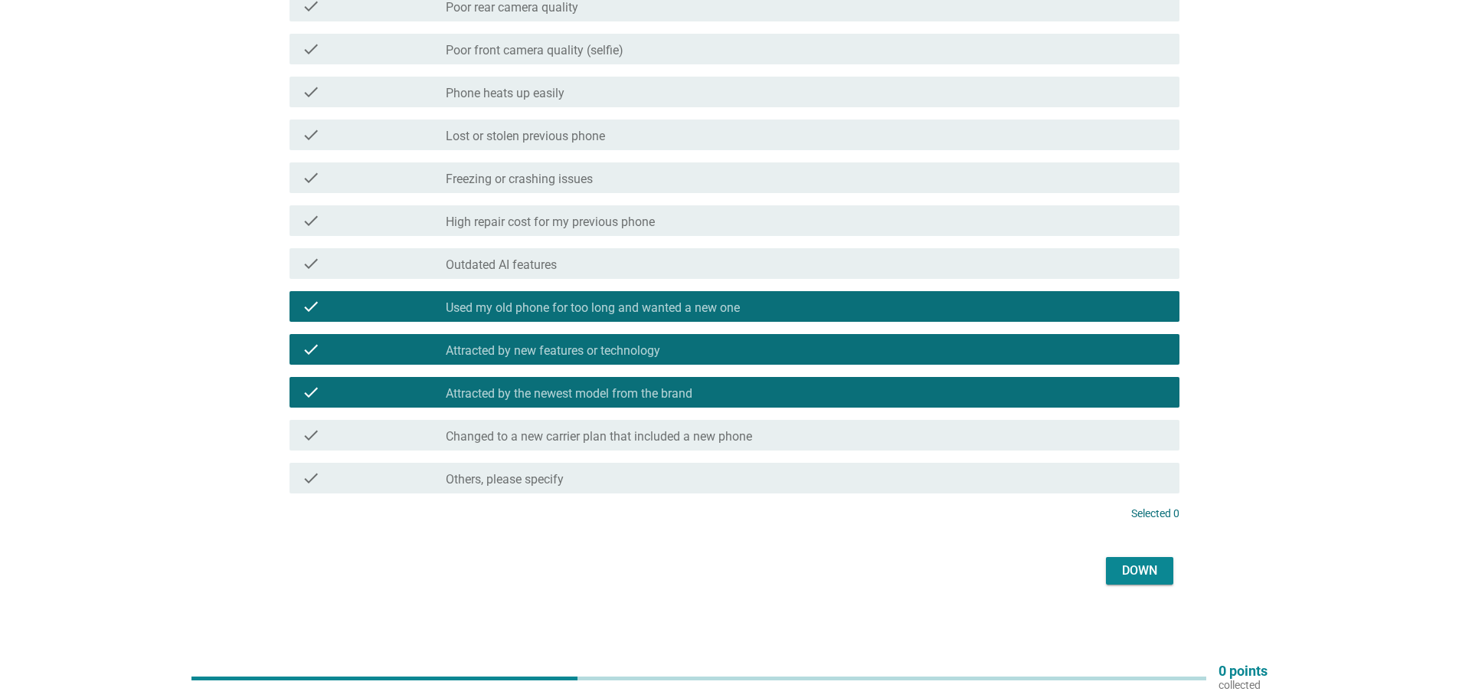
click at [1131, 577] on font "Down" at bounding box center [1139, 570] width 35 height 18
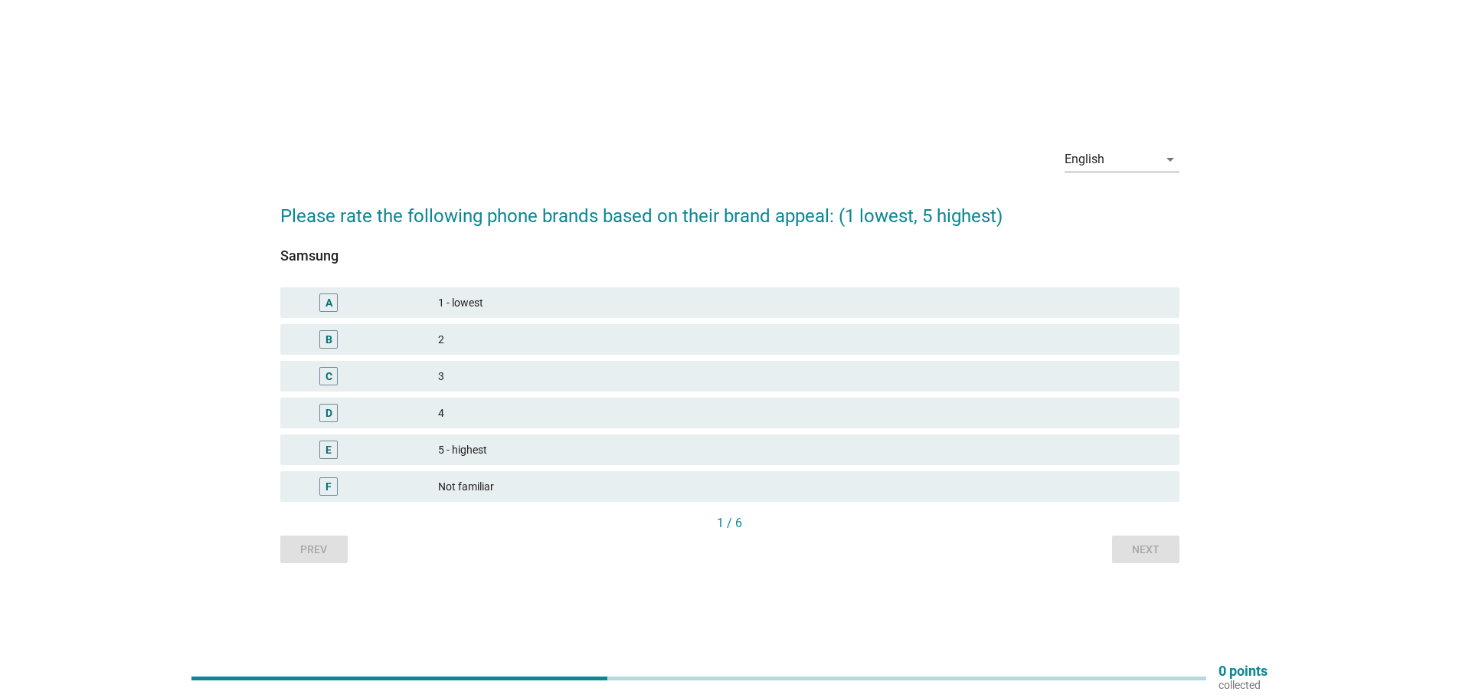
click at [477, 415] on font "4" at bounding box center [802, 413] width 729 height 16
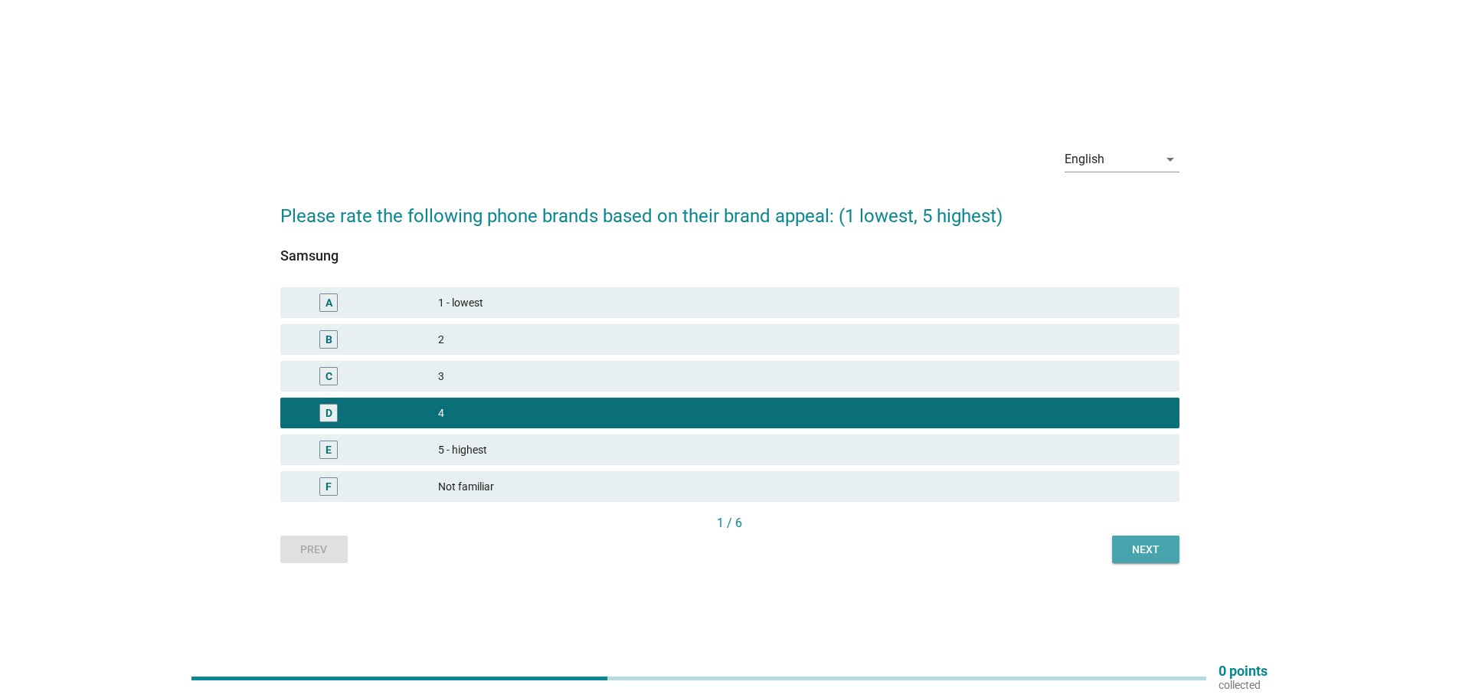
click at [1133, 547] on font "Next" at bounding box center [1146, 549] width 28 height 12
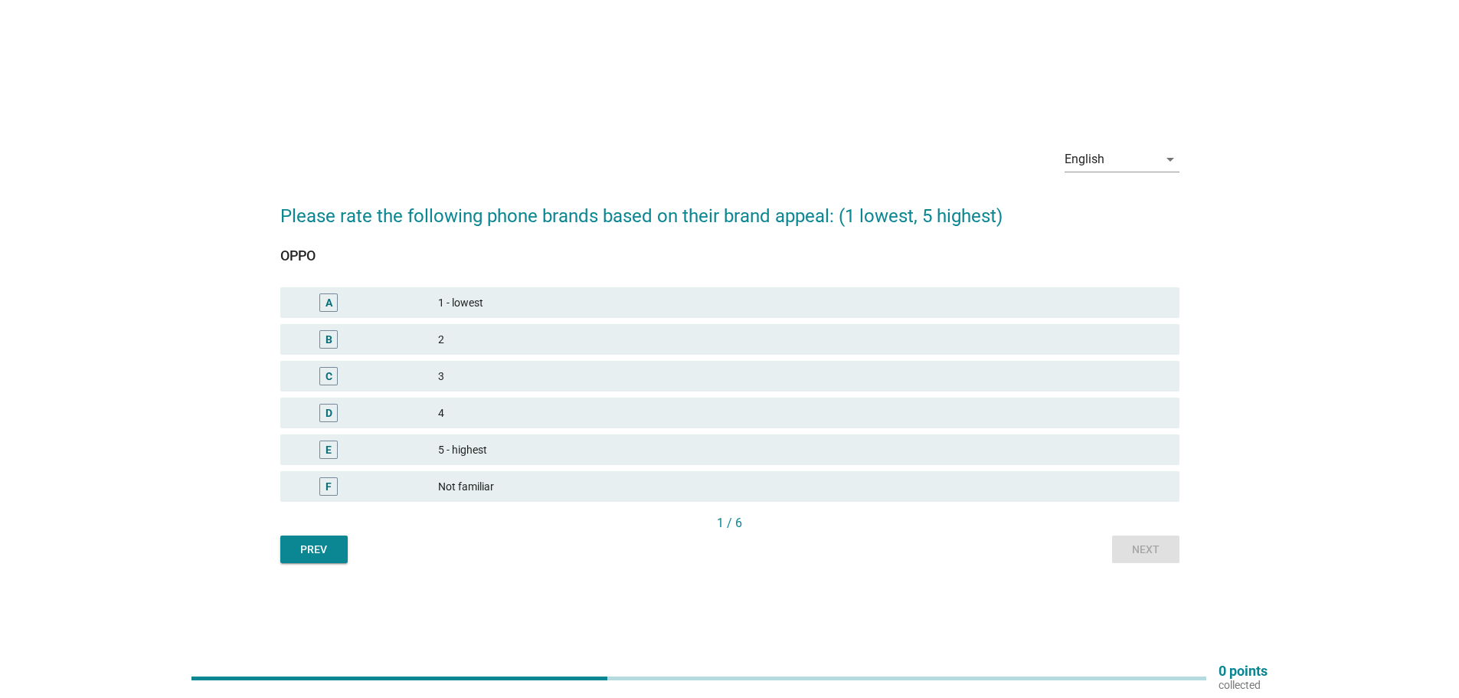
click at [484, 384] on font "3" at bounding box center [802, 376] width 729 height 16
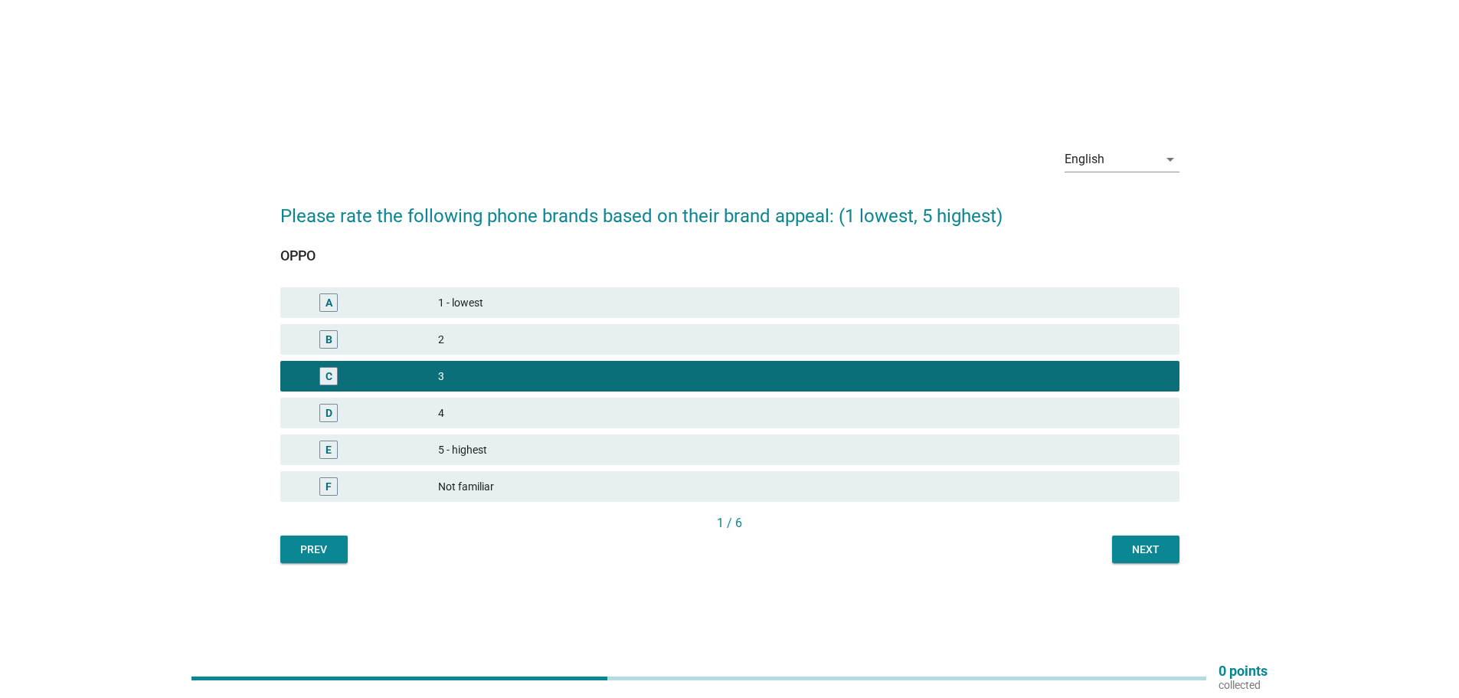
click at [1169, 541] on button "Next" at bounding box center [1145, 549] width 67 height 28
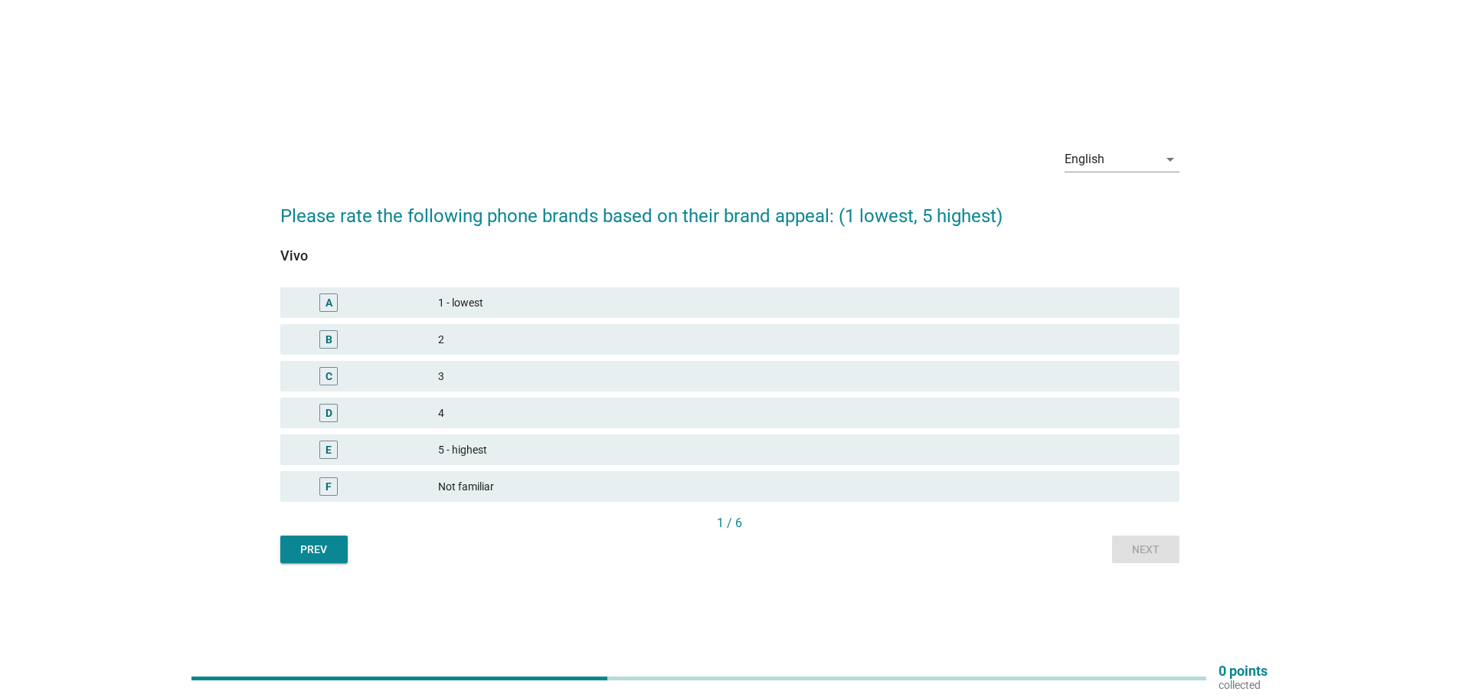
click at [451, 404] on div "4" at bounding box center [802, 413] width 729 height 18
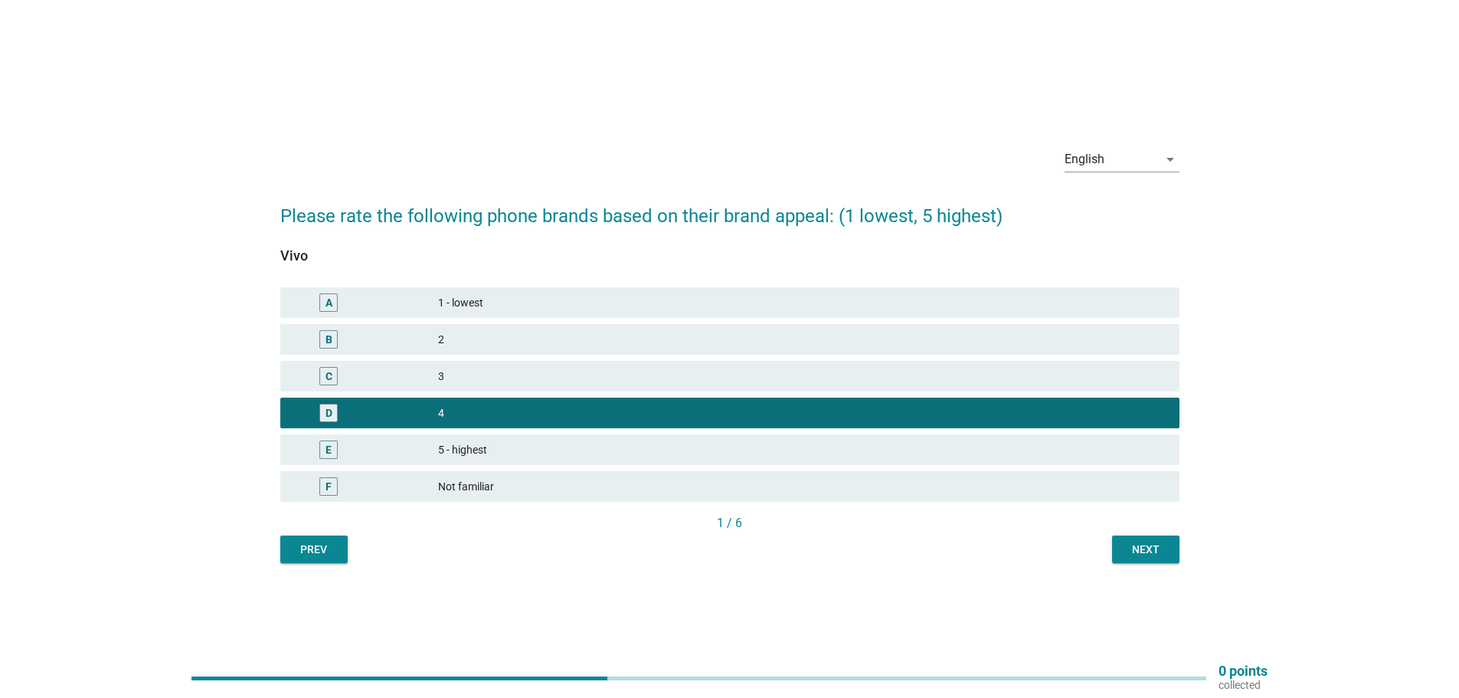
click at [1154, 554] on font "Next" at bounding box center [1146, 549] width 28 height 12
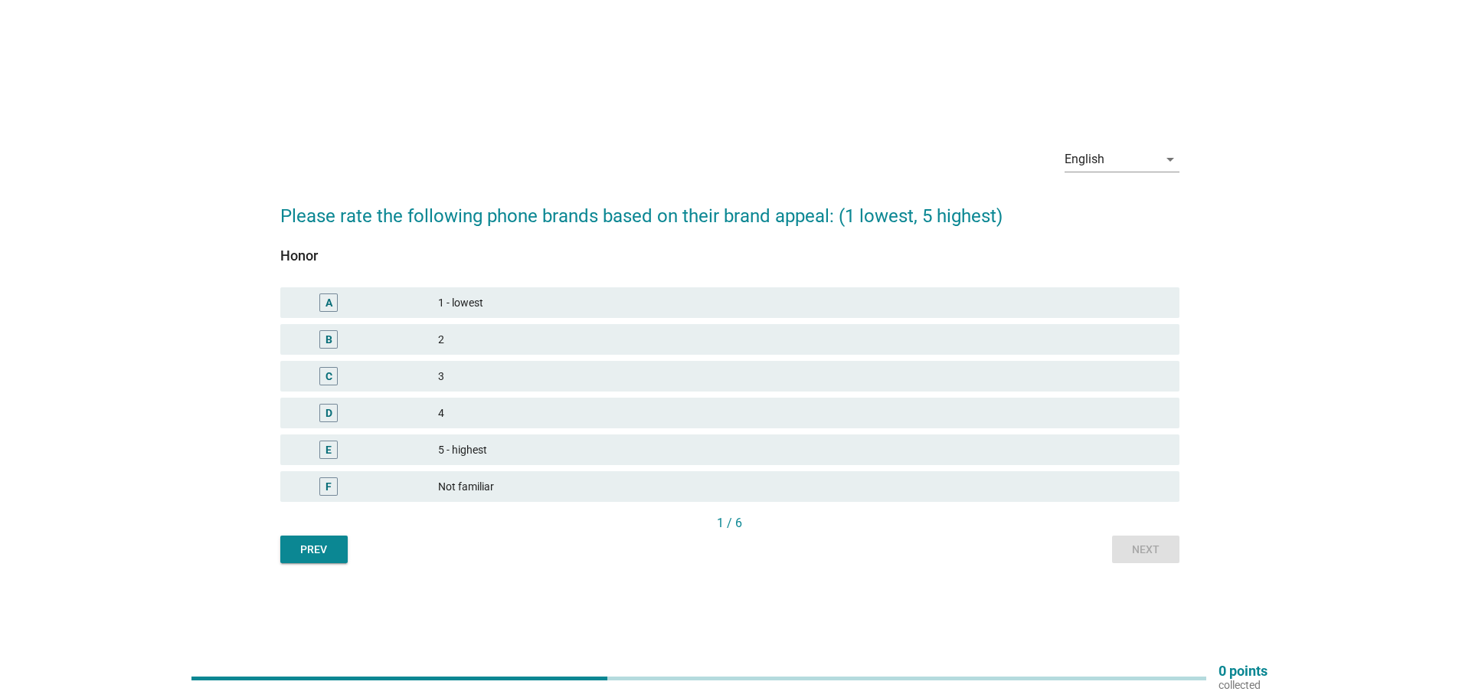
click at [492, 410] on font "4" at bounding box center [802, 413] width 729 height 16
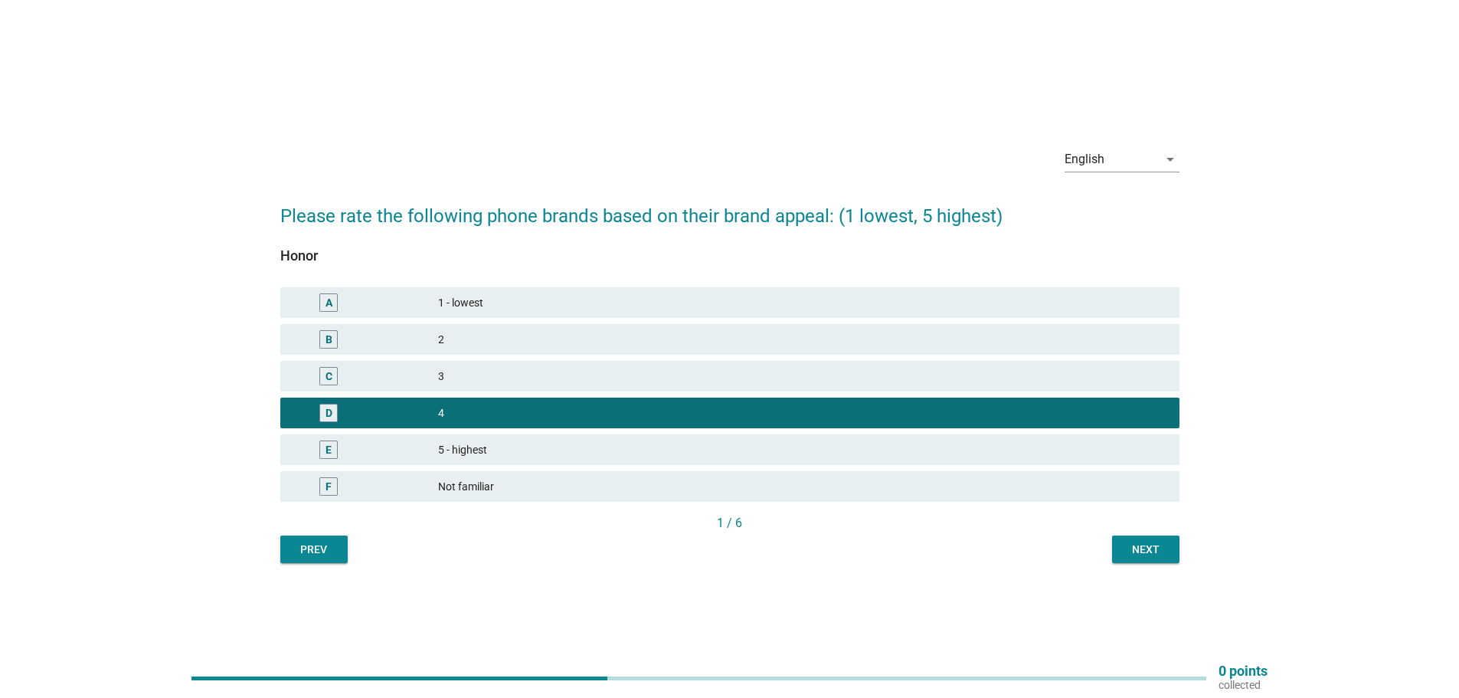
click at [1130, 545] on div "Next" at bounding box center [1145, 549] width 43 height 16
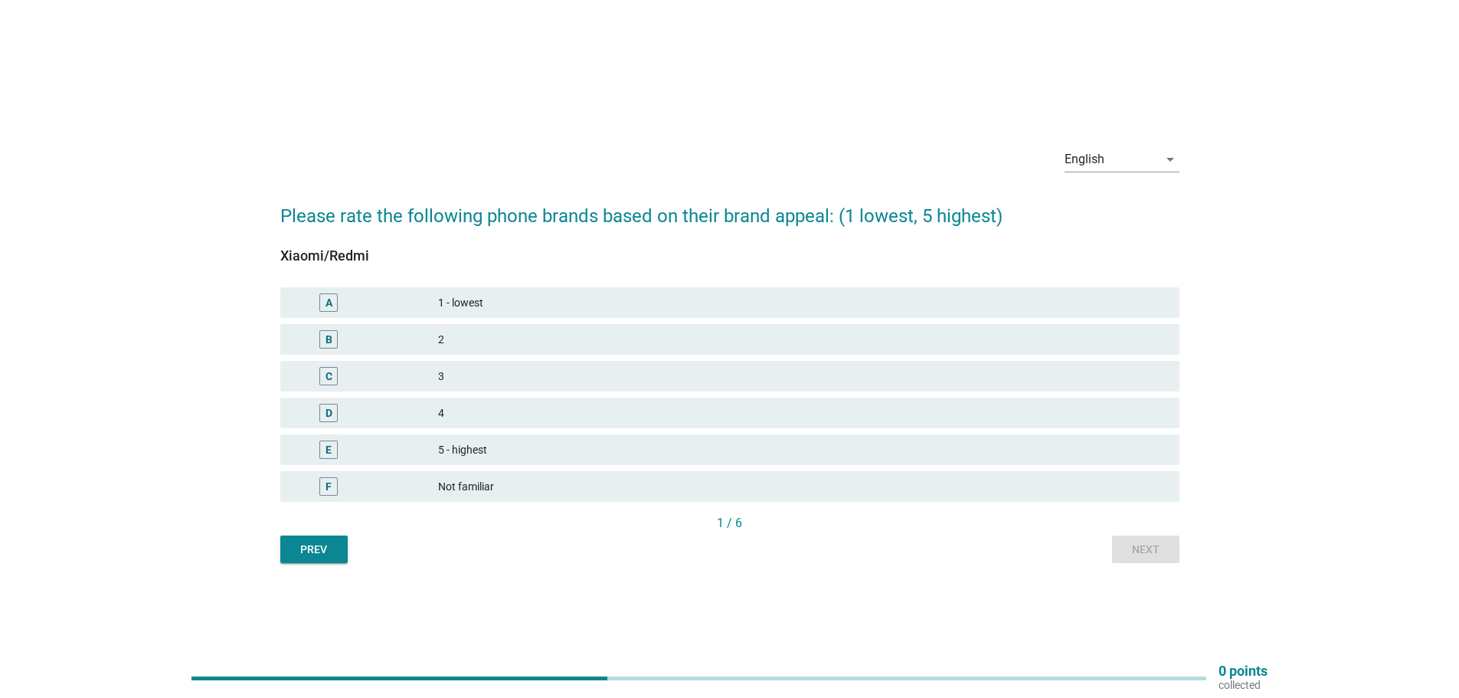
click at [523, 443] on font "5 - highest" at bounding box center [802, 450] width 729 height 16
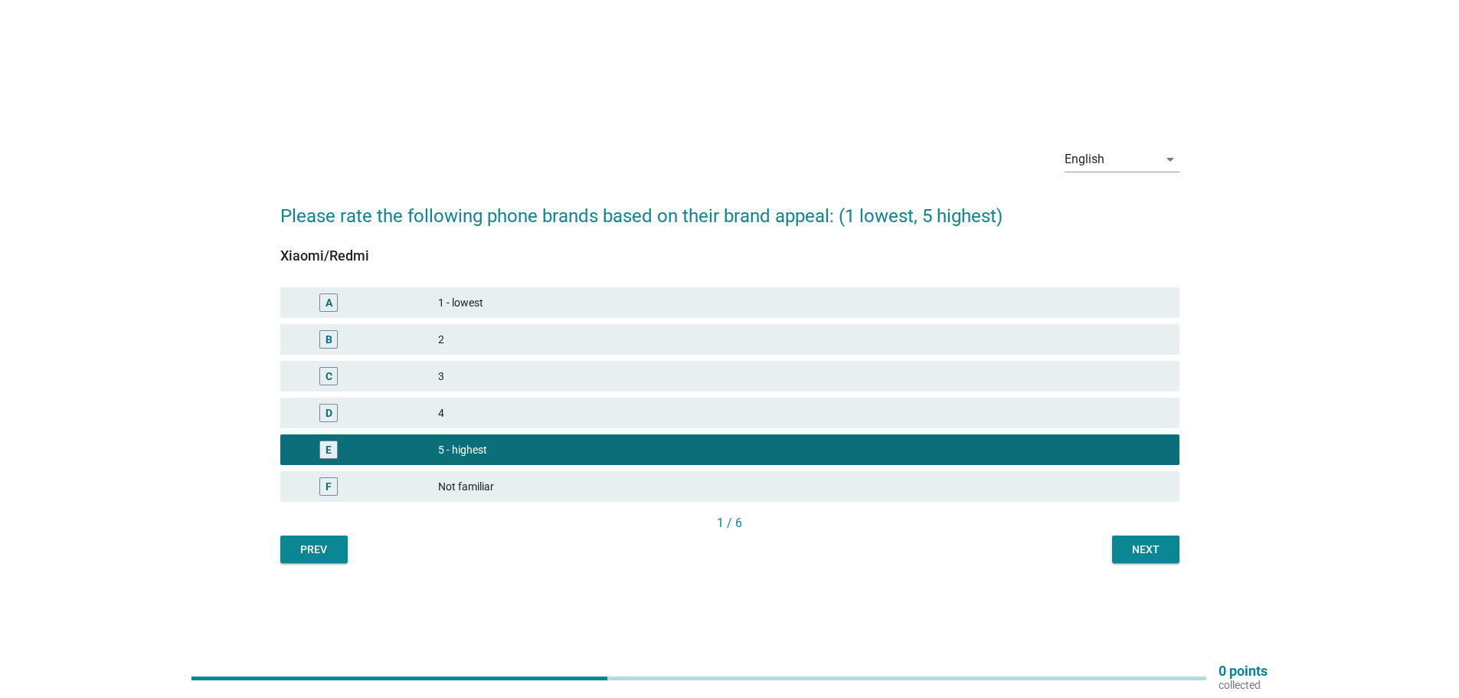
click at [1152, 550] on font "Next" at bounding box center [1146, 549] width 28 height 12
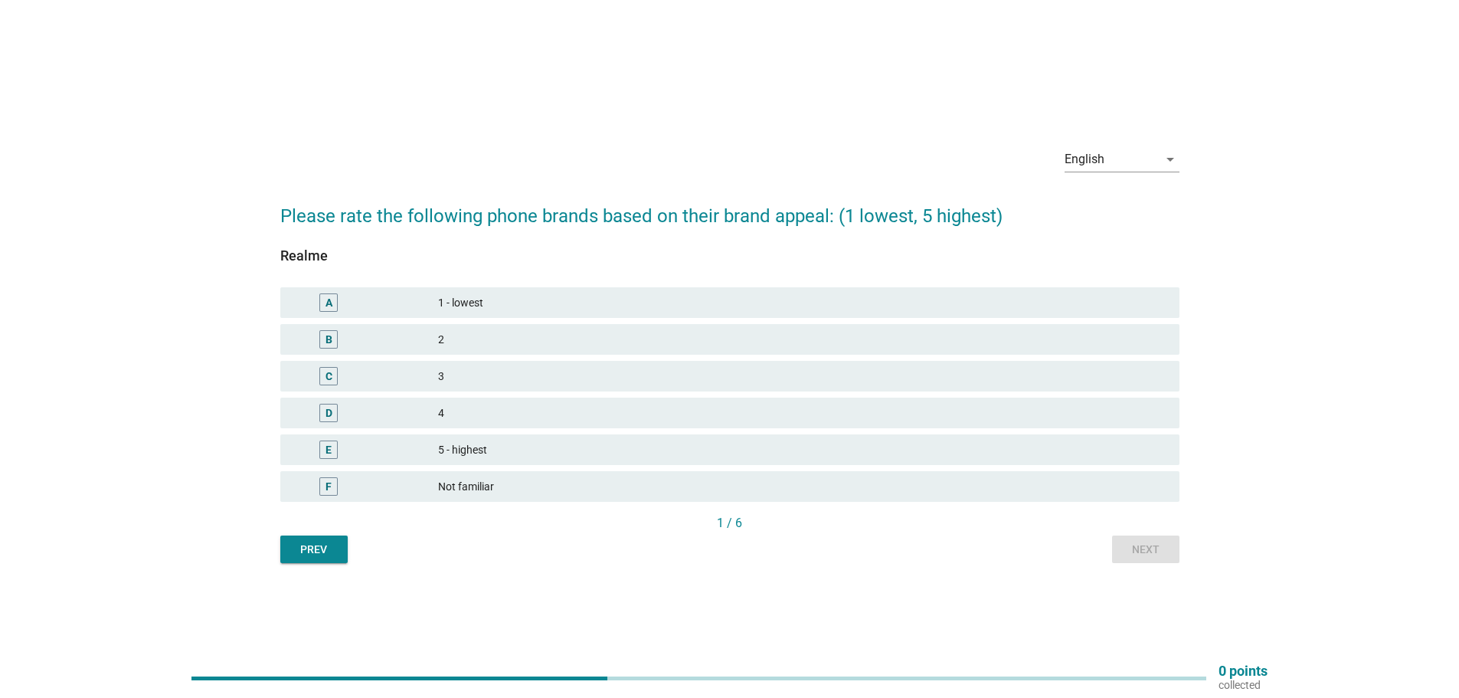
click at [539, 451] on font "5 - highest" at bounding box center [802, 450] width 729 height 16
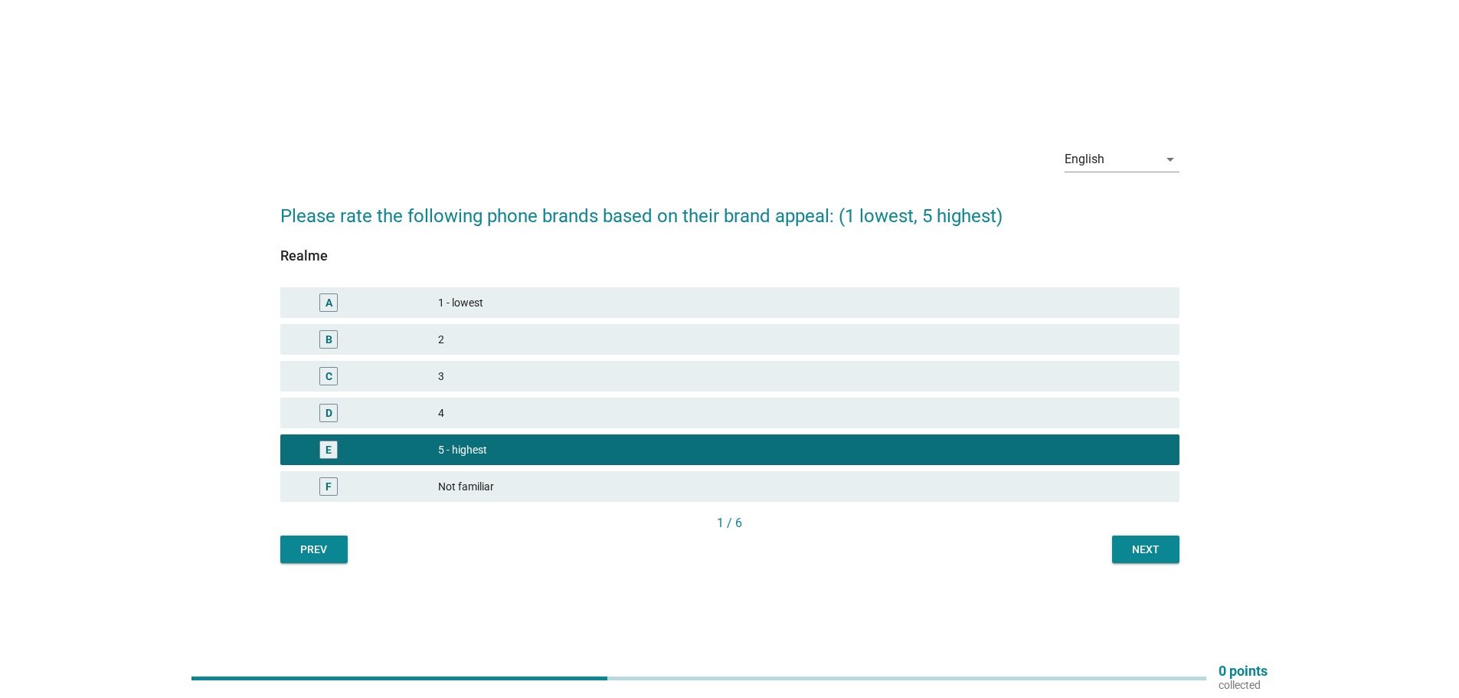
click at [1147, 551] on font "Next" at bounding box center [1146, 549] width 28 height 12
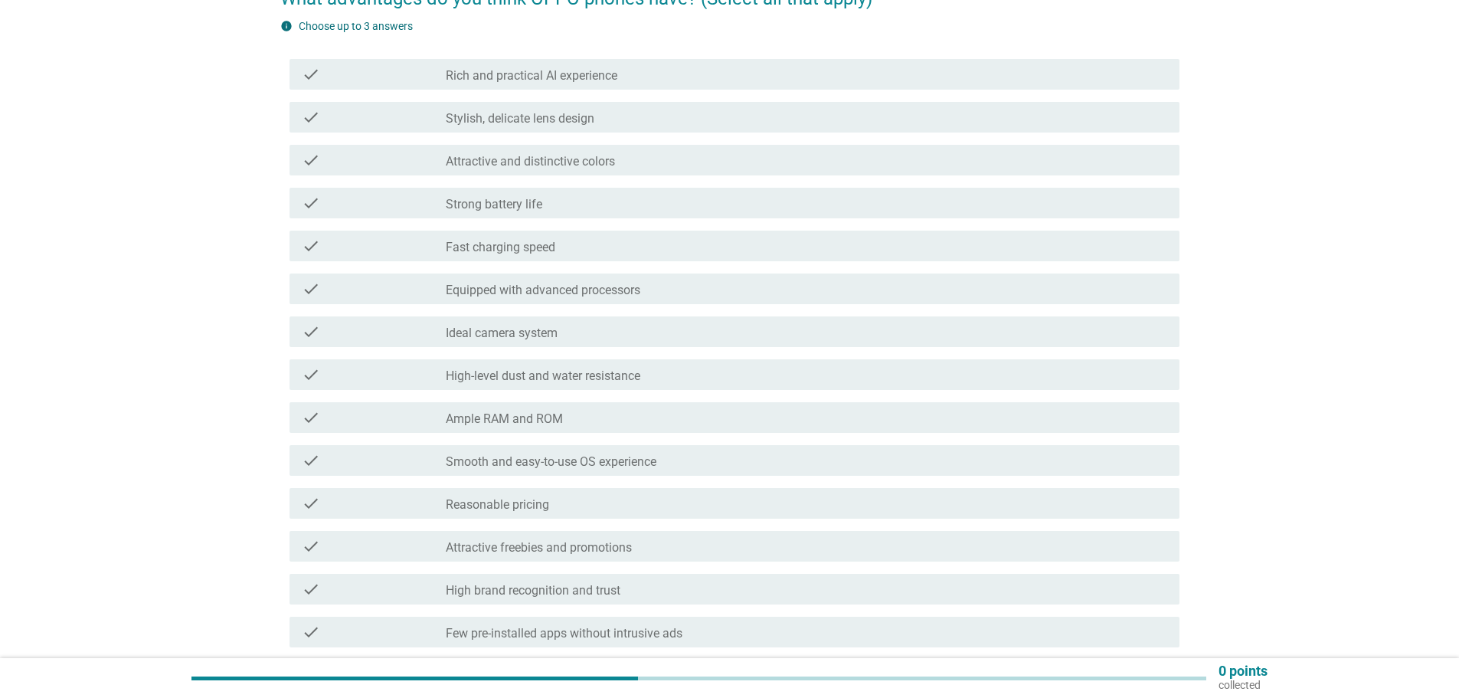
scroll to position [153, 0]
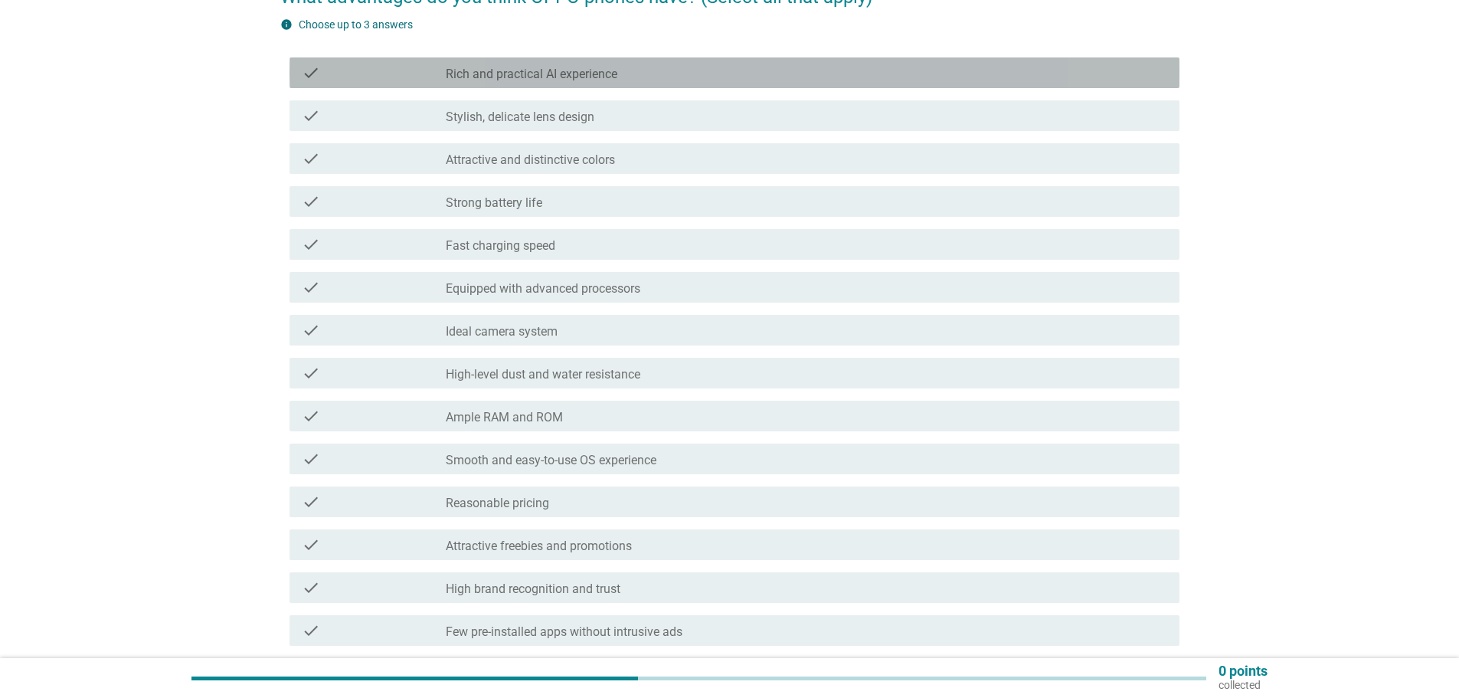
click at [554, 69] on font "Rich and practical AI experience" at bounding box center [532, 74] width 172 height 15
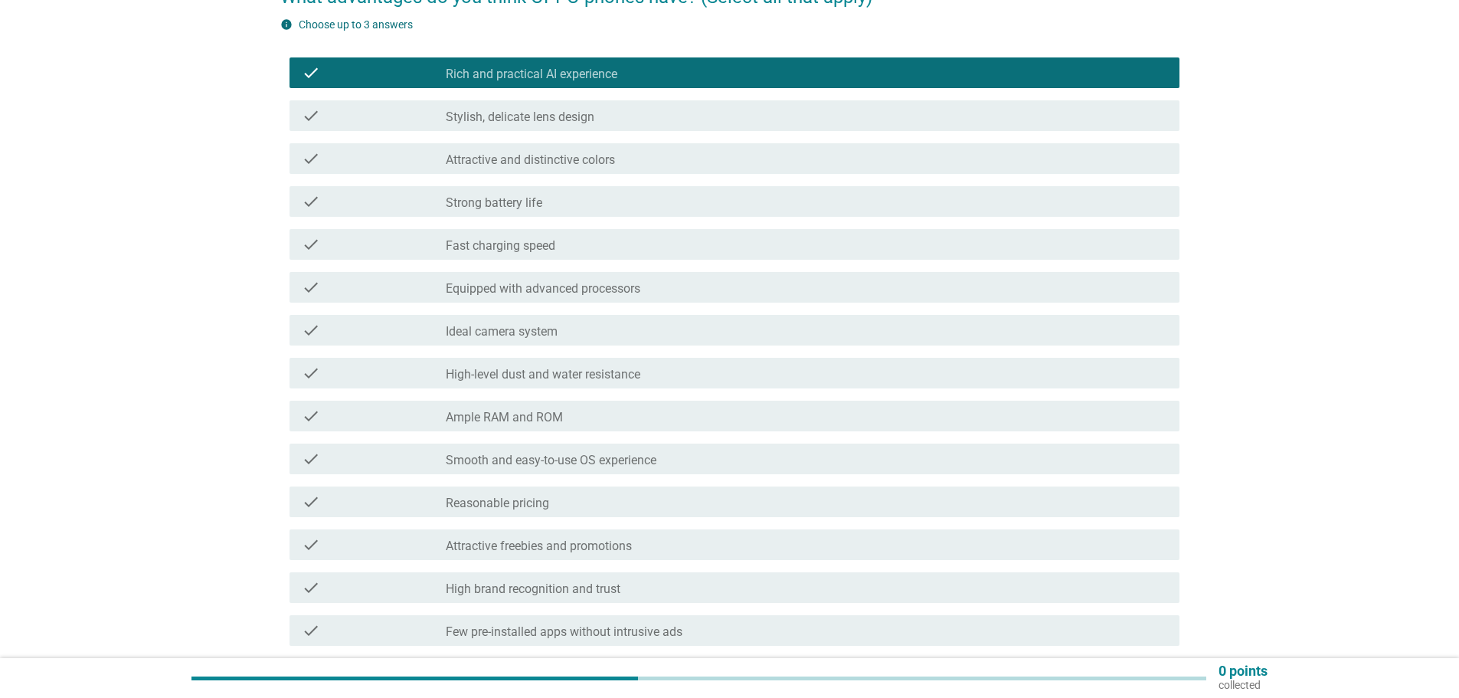
click at [581, 418] on div "check_box_outline_blank Ample RAM and ROM" at bounding box center [806, 416] width 721 height 18
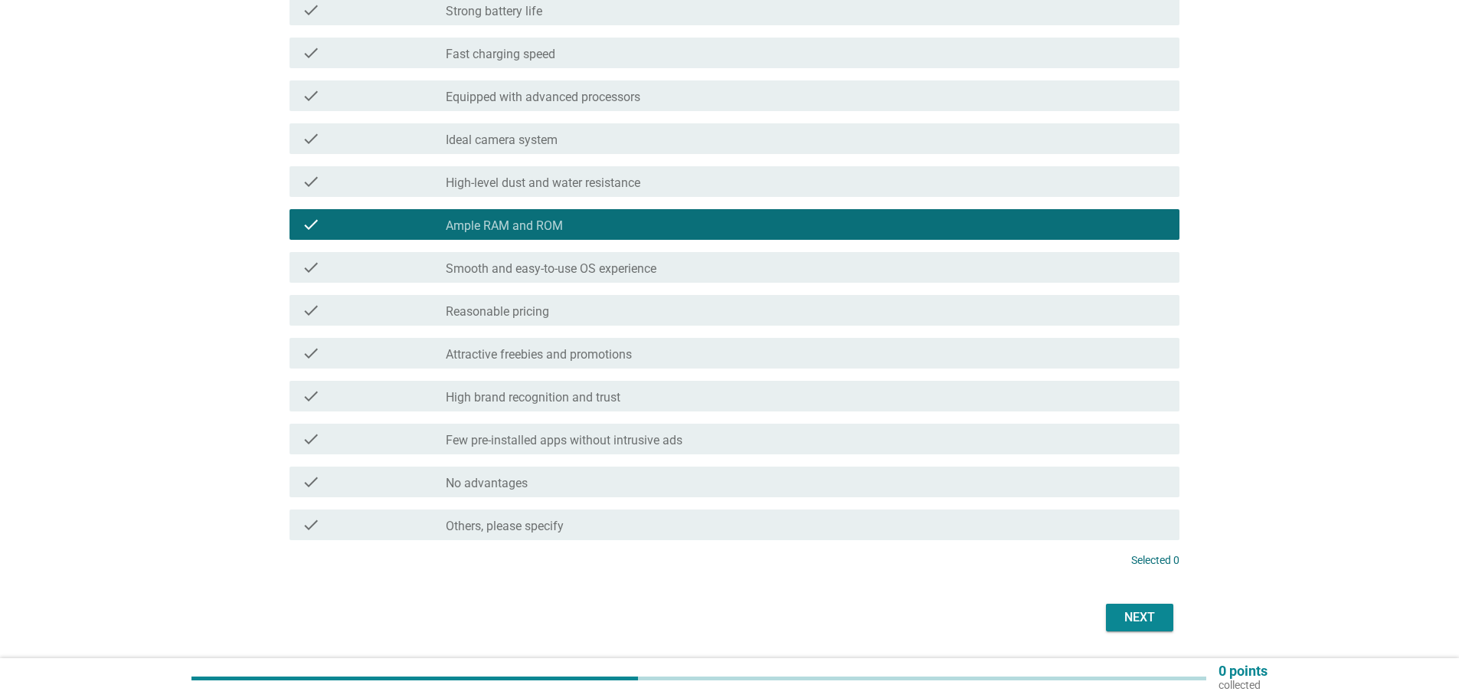
scroll to position [383, 0]
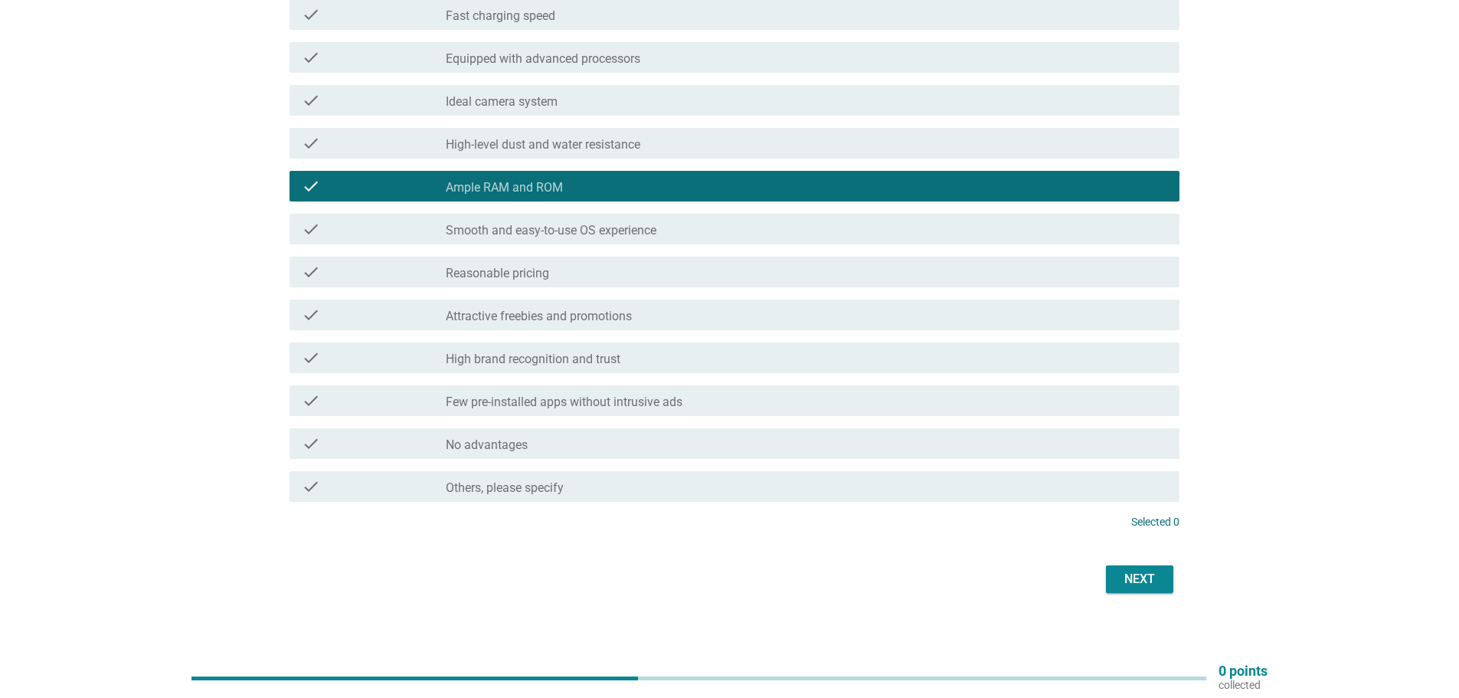
click at [558, 319] on font "Attractive freebies and promotions" at bounding box center [539, 316] width 186 height 15
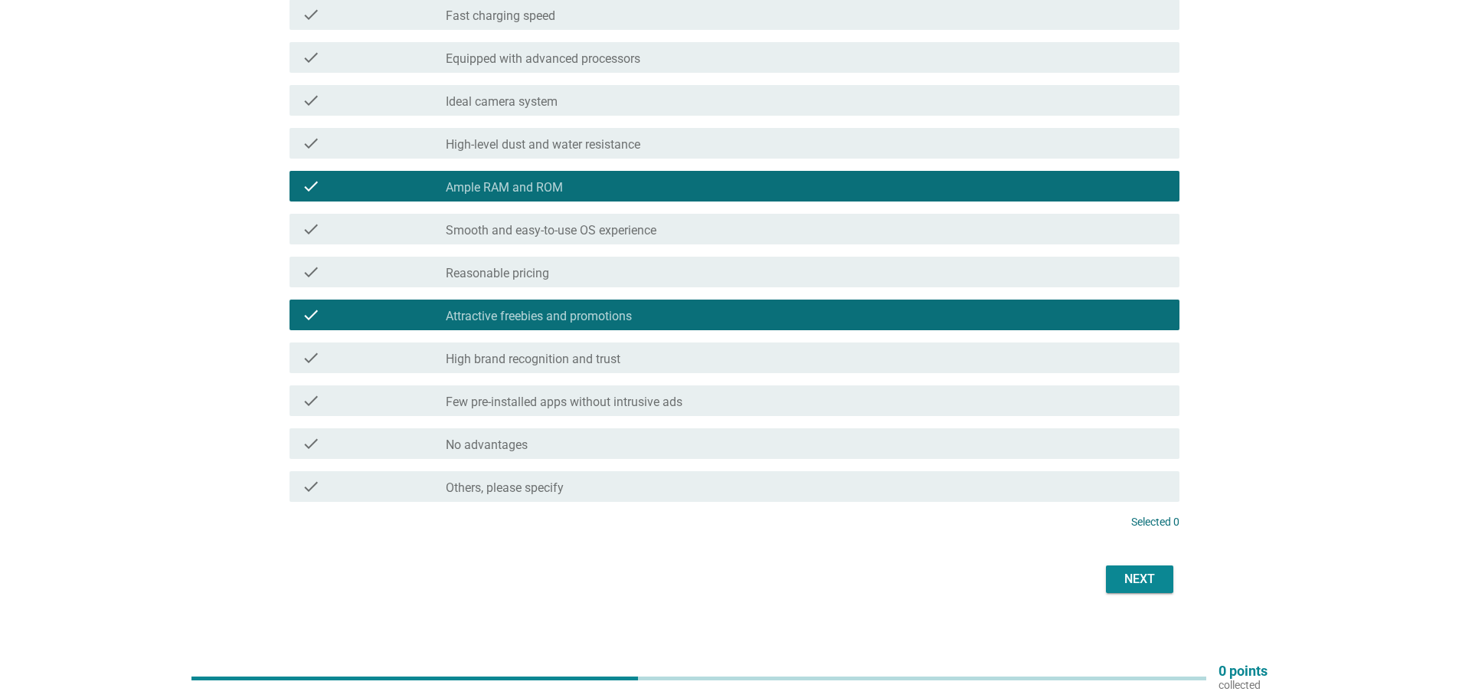
click at [1140, 587] on font "Next" at bounding box center [1139, 579] width 31 height 18
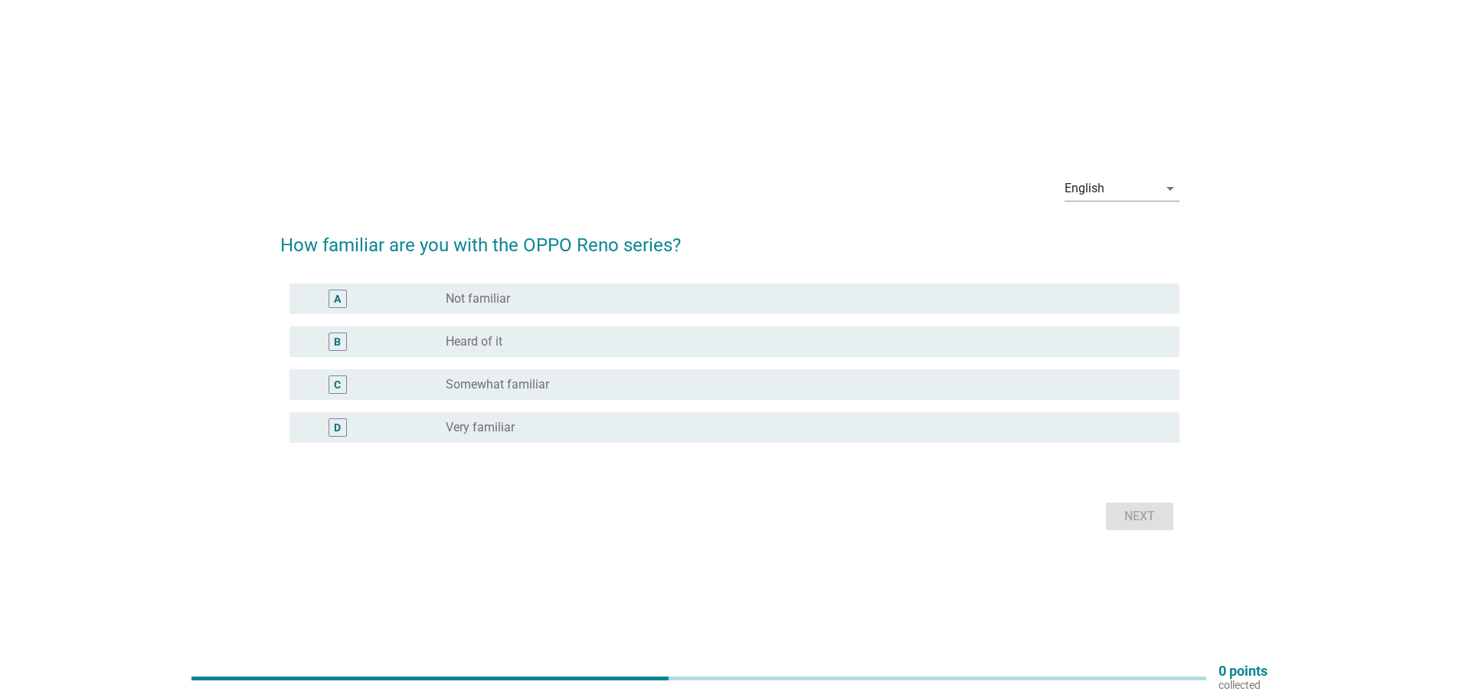
click at [555, 375] on div "radio_button_unchecked Somewhat familiar" at bounding box center [806, 384] width 721 height 18
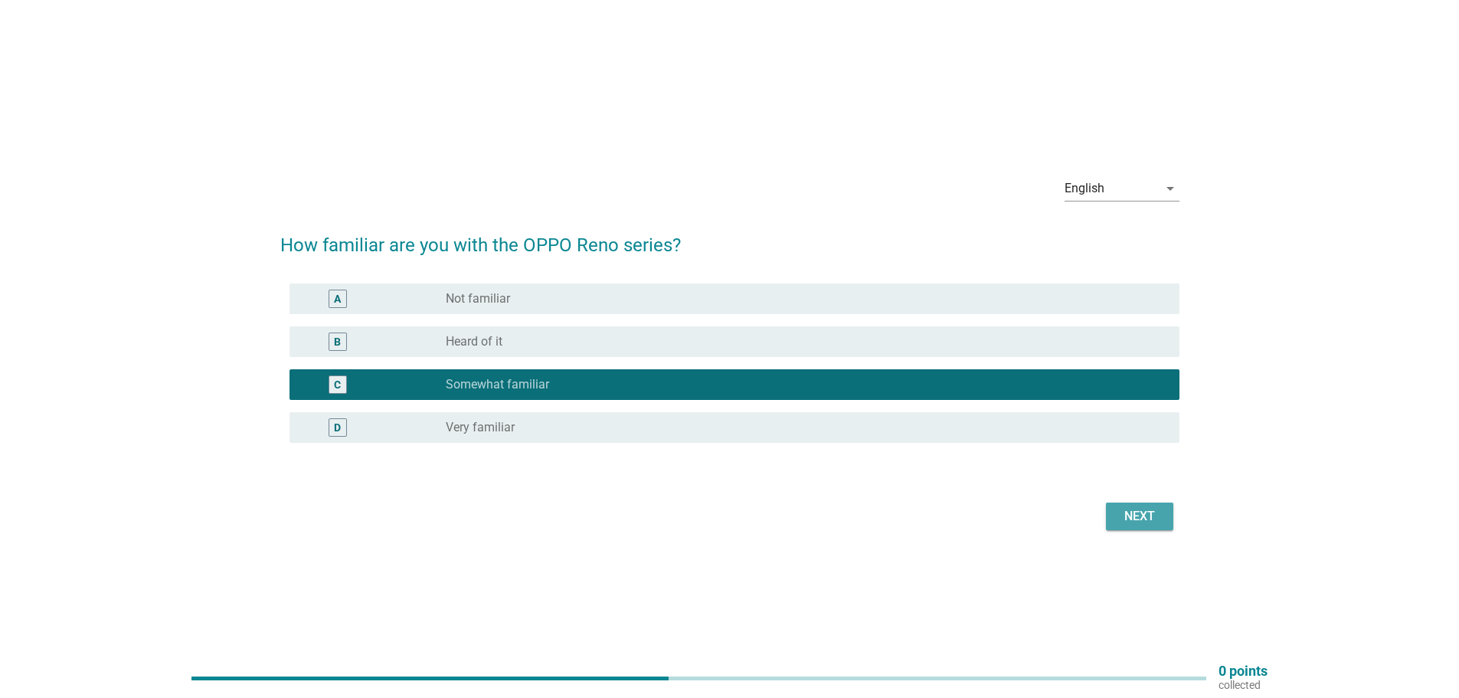
click at [1159, 512] on div "Next" at bounding box center [1139, 516] width 43 height 18
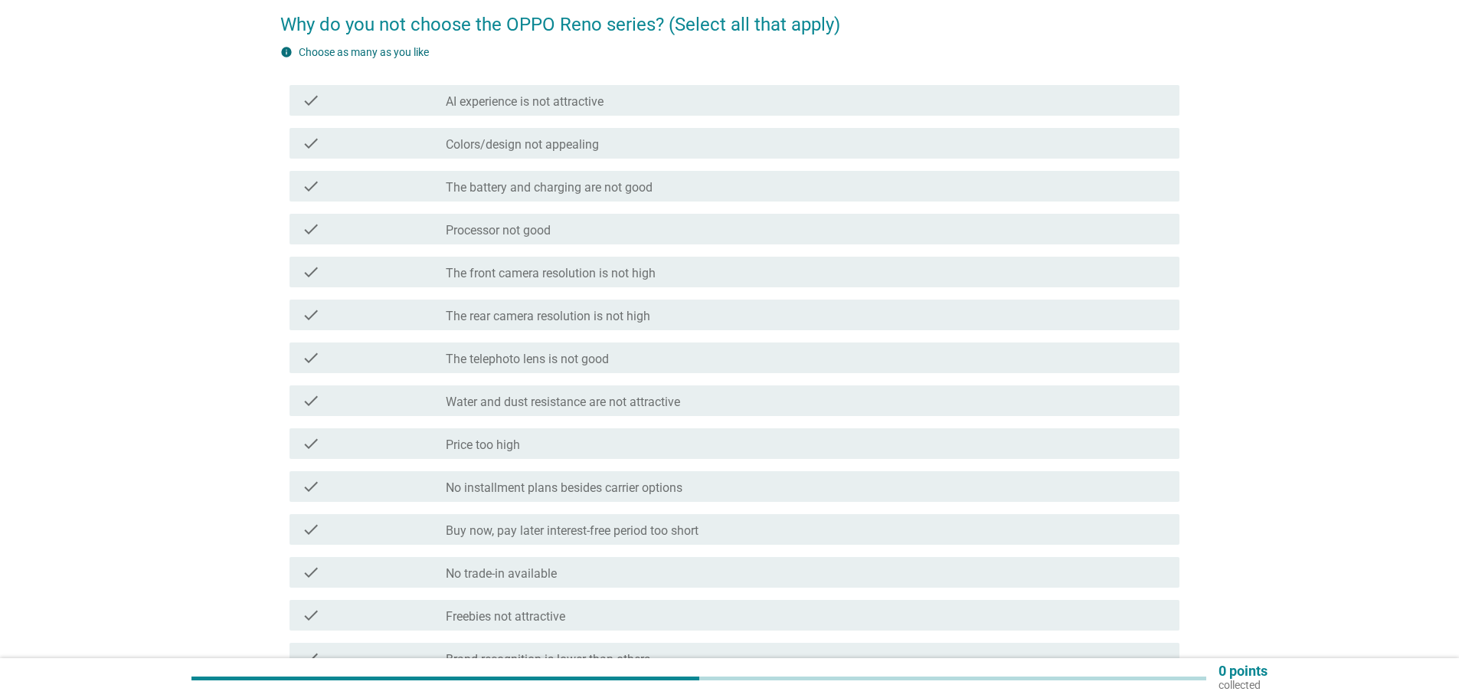
scroll to position [153, 0]
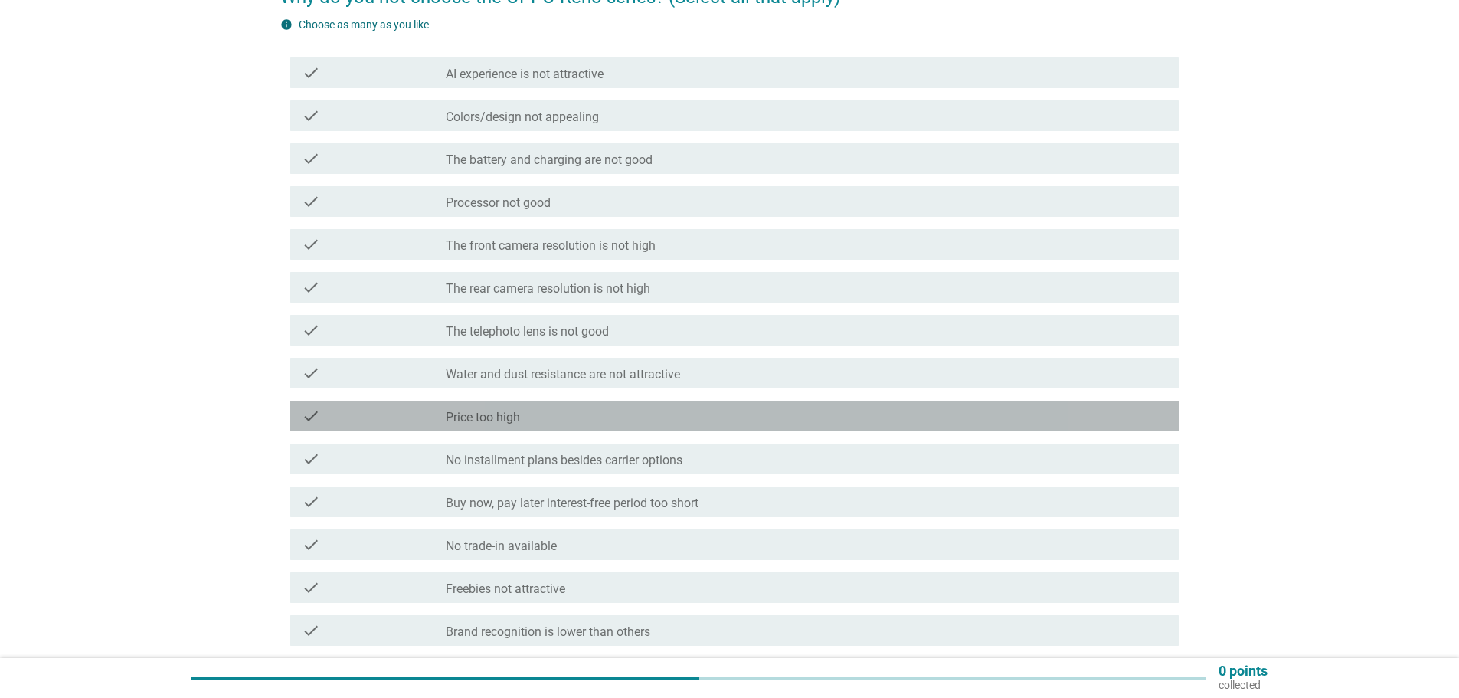
click at [637, 419] on div "check_box_outline_blank Price too high" at bounding box center [806, 416] width 721 height 18
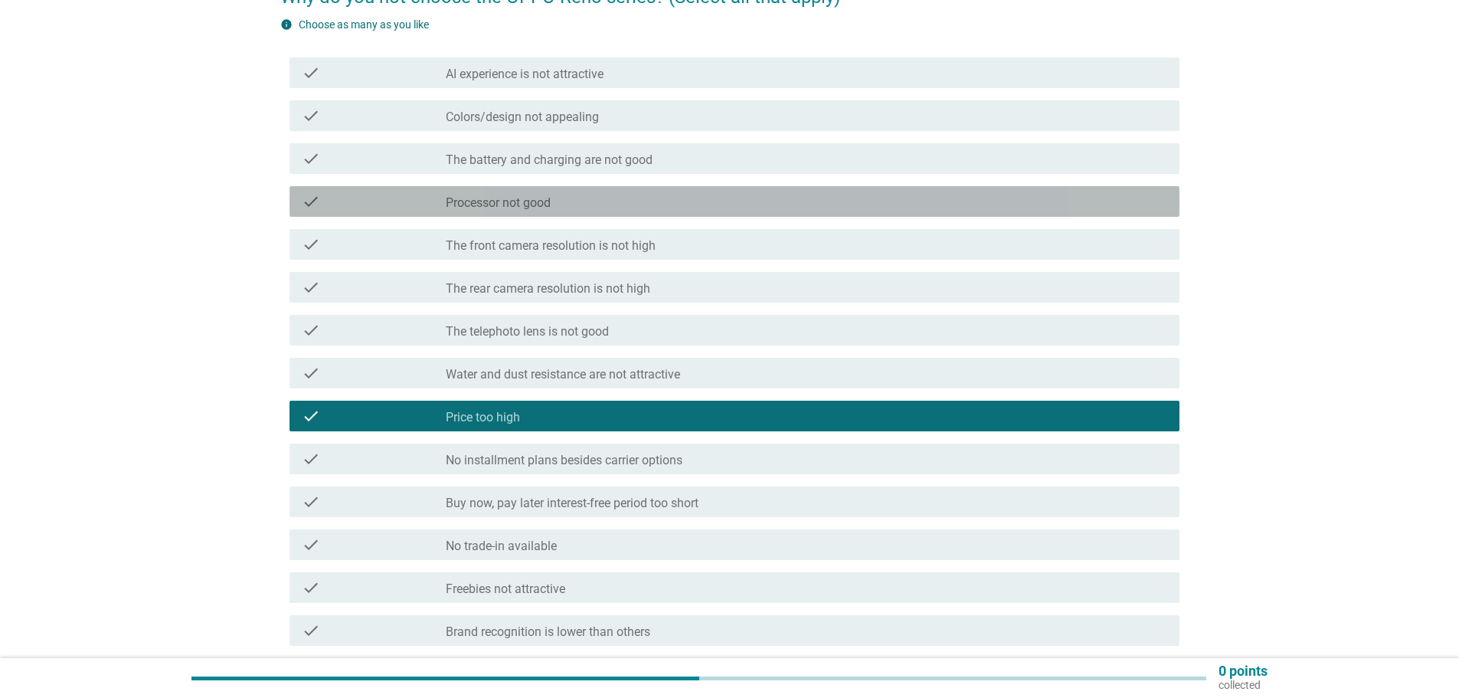
click at [505, 208] on font "Processor not good" at bounding box center [498, 202] width 105 height 15
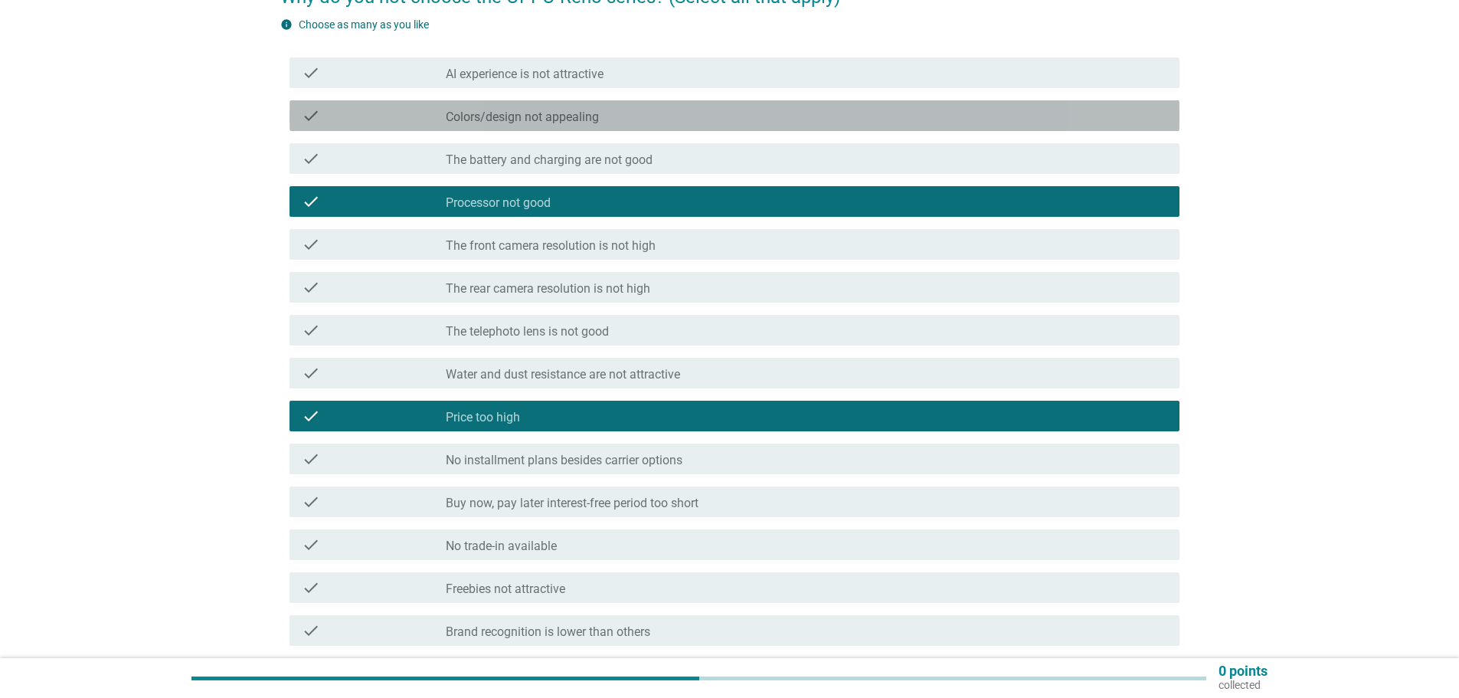
click at [532, 120] on font "Colors/design not appealing" at bounding box center [522, 117] width 153 height 15
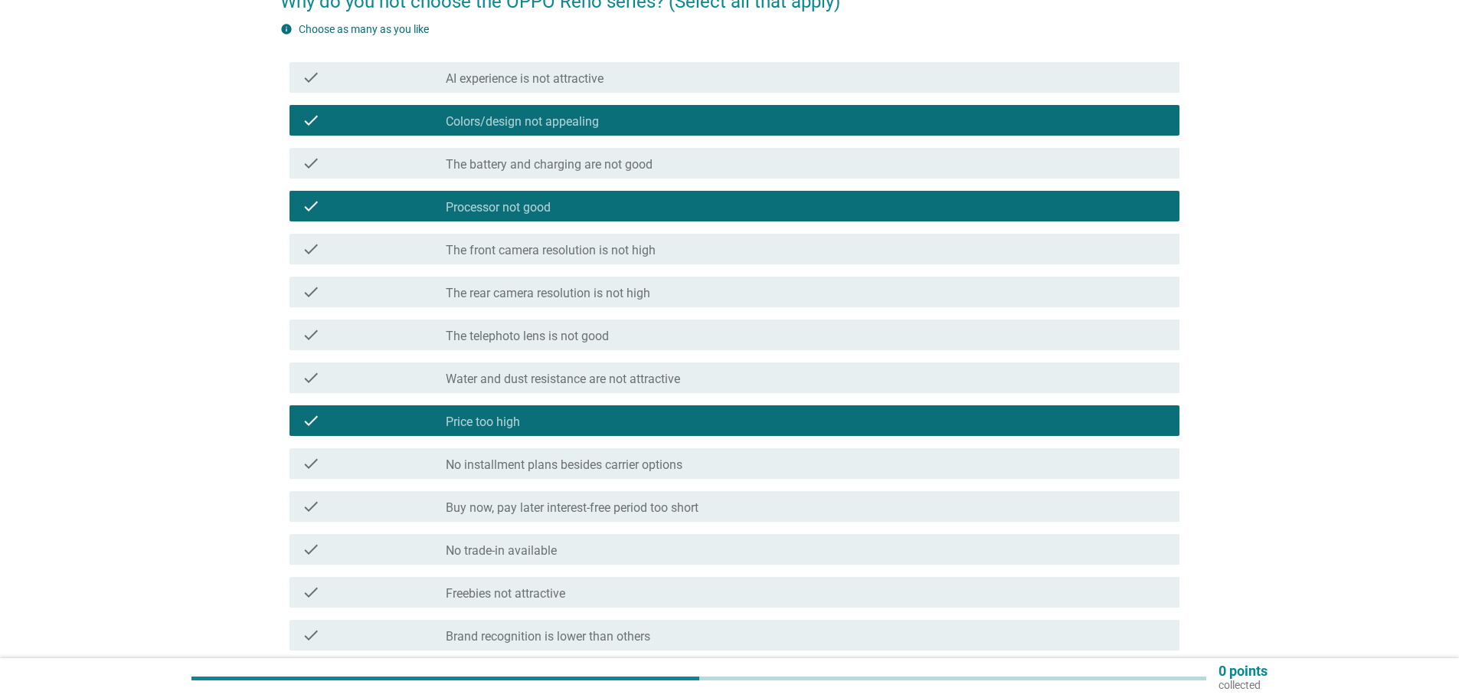
scroll to position [455, 0]
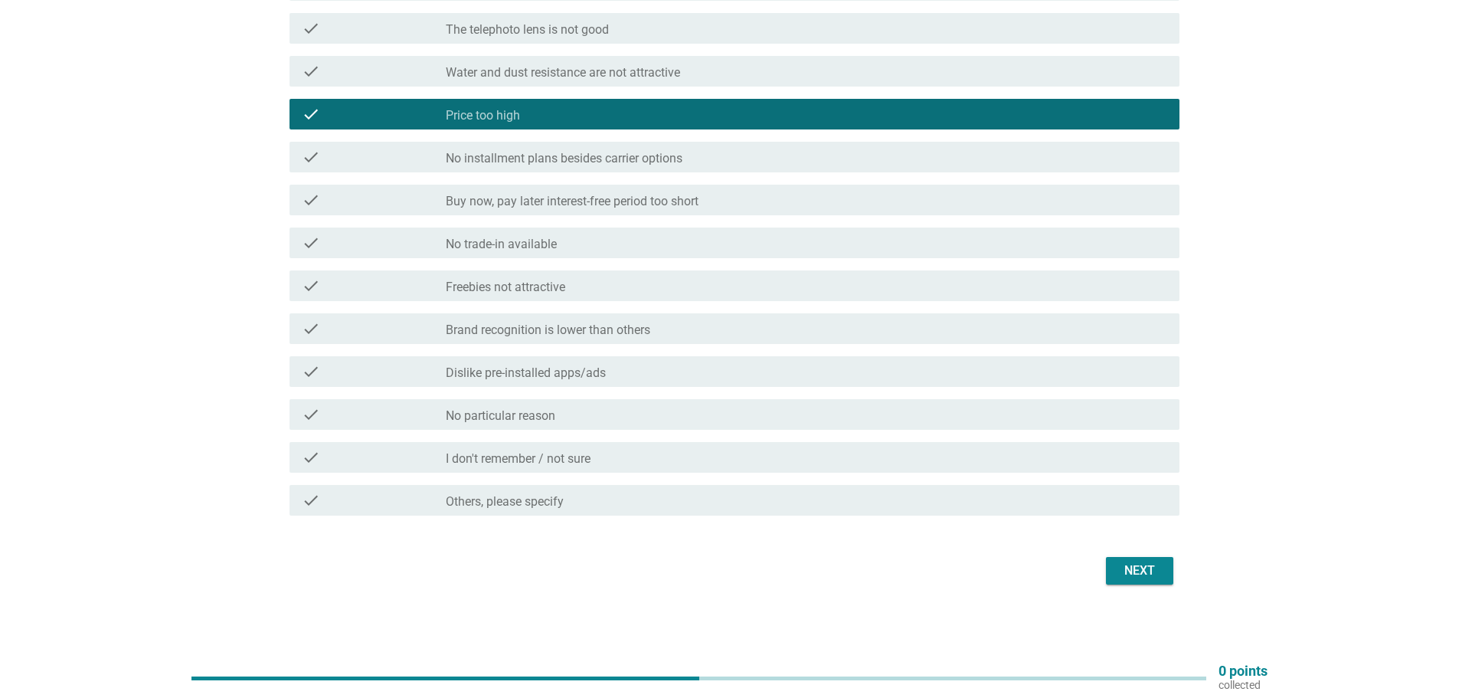
click at [1139, 574] on font "Next" at bounding box center [1139, 570] width 31 height 15
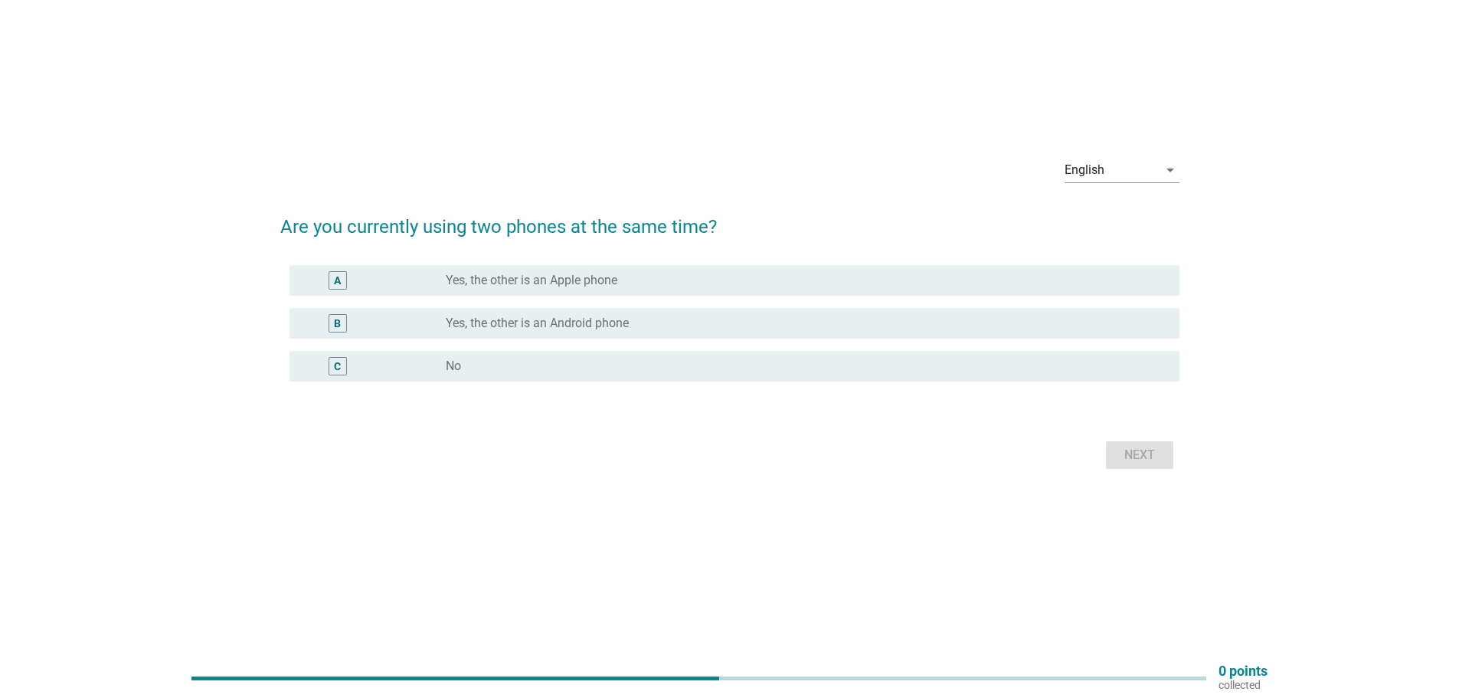
scroll to position [0, 0]
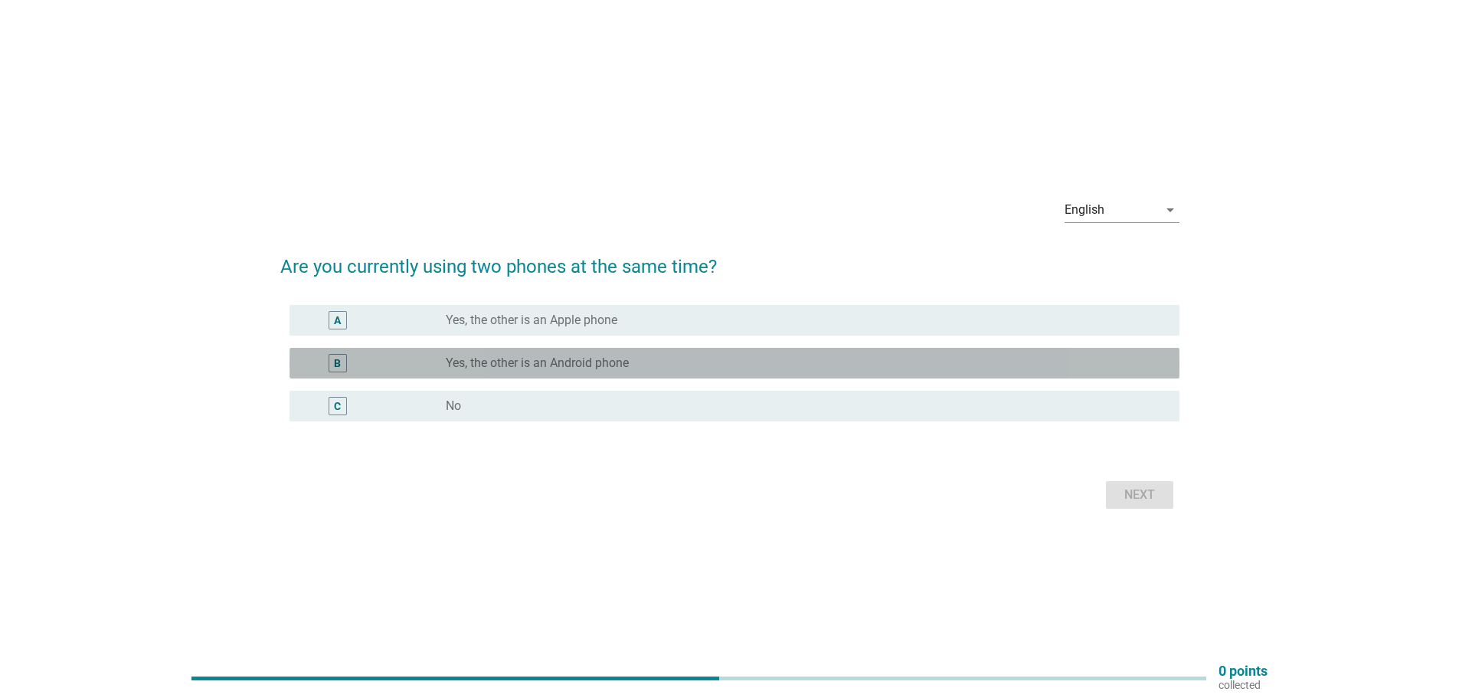
click at [579, 357] on font "Yes, the other is an Android phone" at bounding box center [537, 362] width 183 height 15
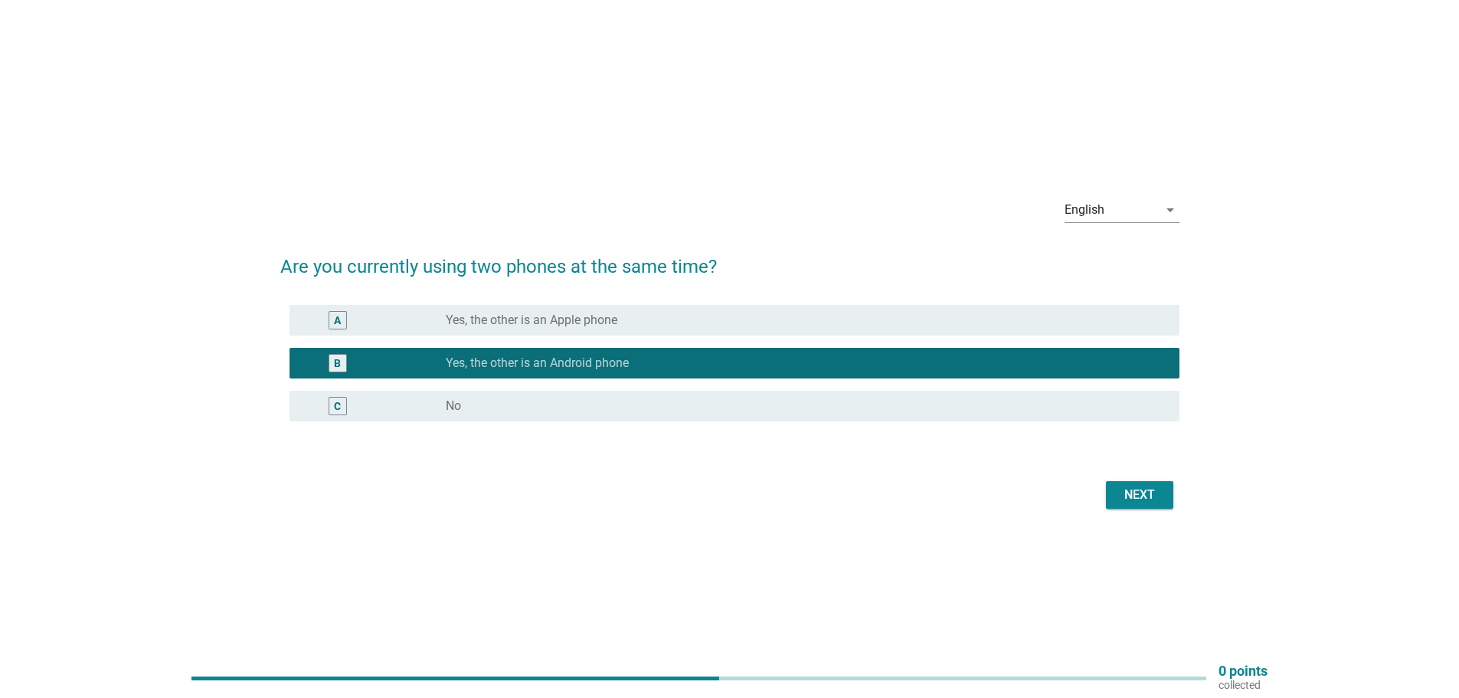
click at [1133, 495] on font "Next" at bounding box center [1139, 494] width 31 height 15
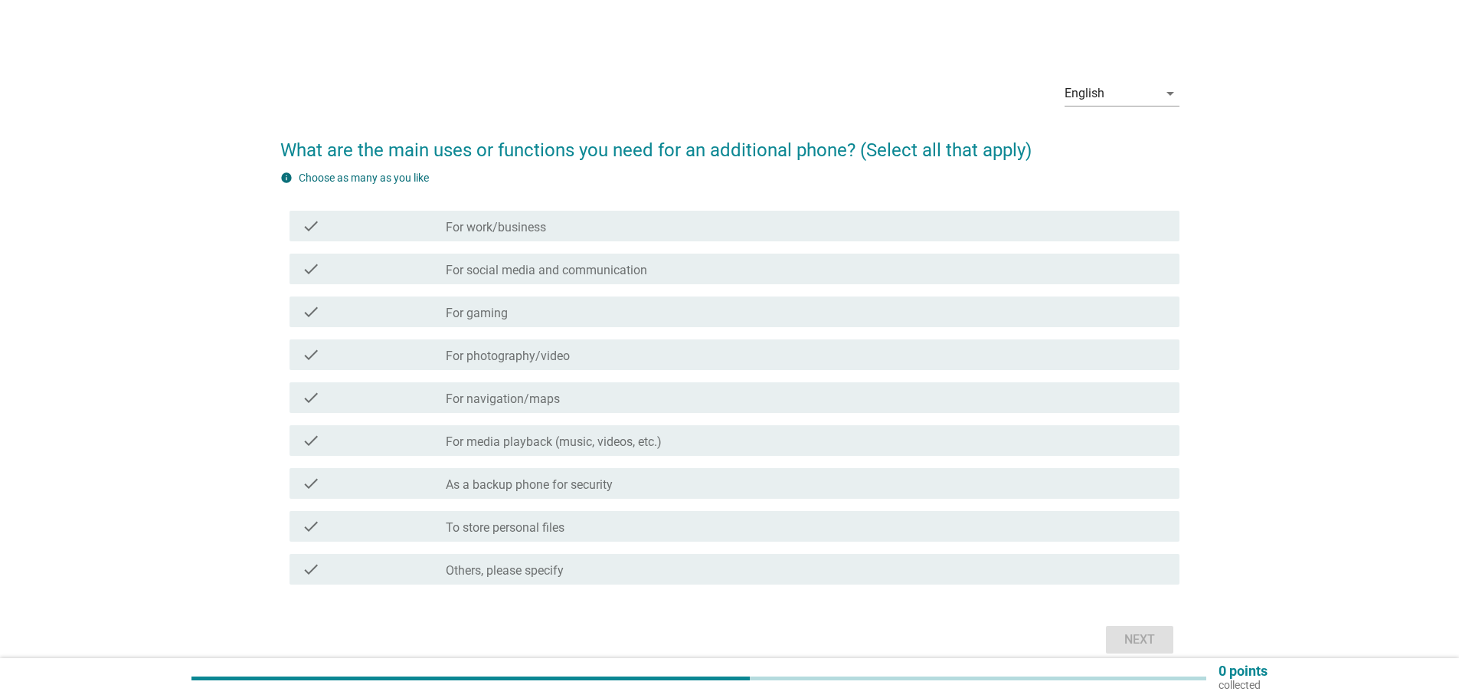
click at [525, 224] on font "For work/business" at bounding box center [496, 227] width 100 height 15
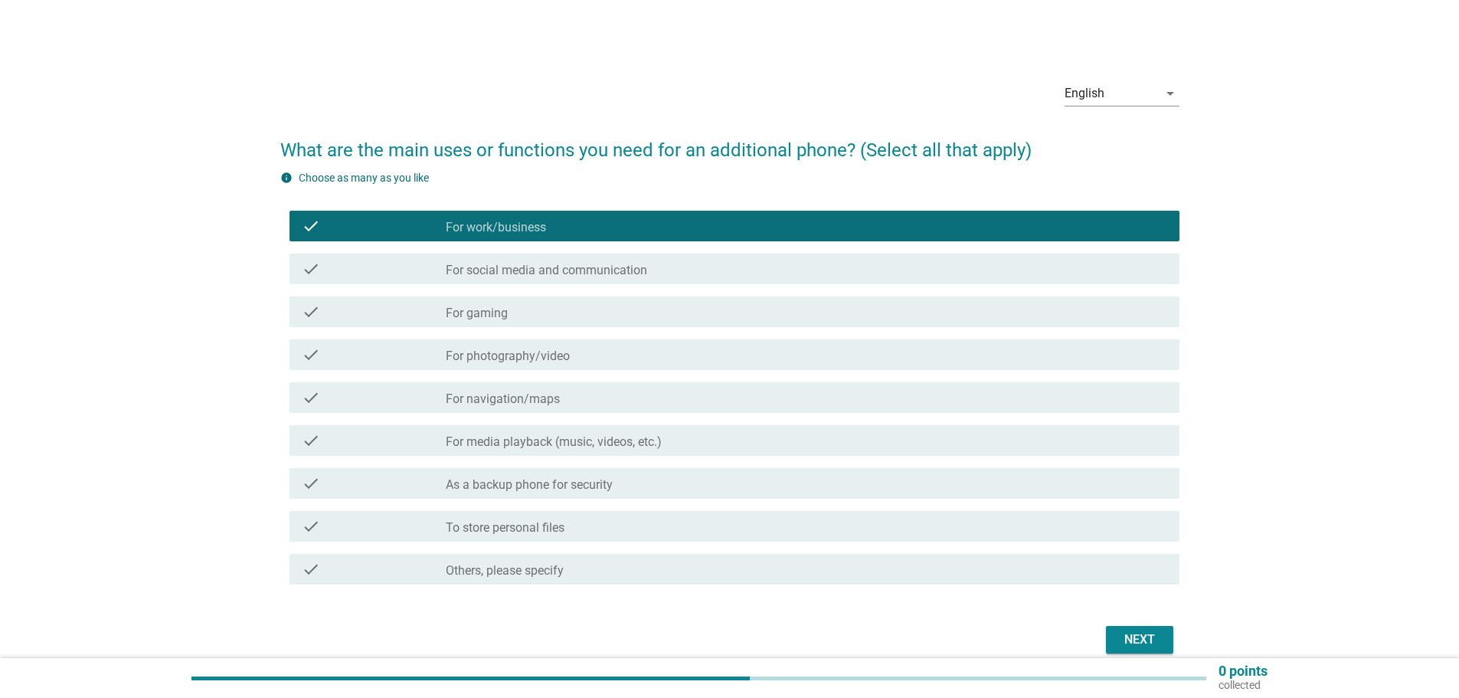
click at [503, 327] on div "check check_box_outline_blank For gaming" at bounding box center [729, 311] width 899 height 43
click at [475, 302] on div "check check_box_outline_blank For gaming" at bounding box center [734, 311] width 890 height 31
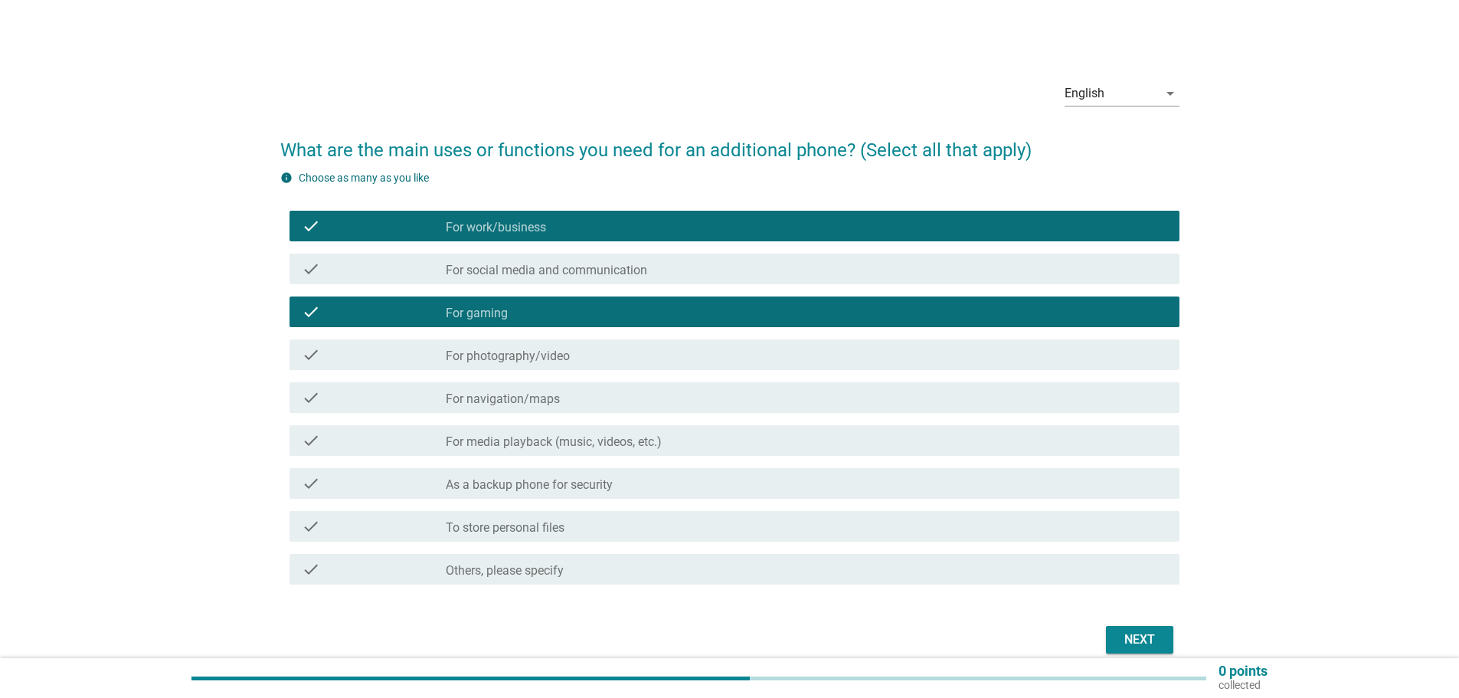
click at [508, 391] on font "For navigation/maps" at bounding box center [503, 398] width 114 height 15
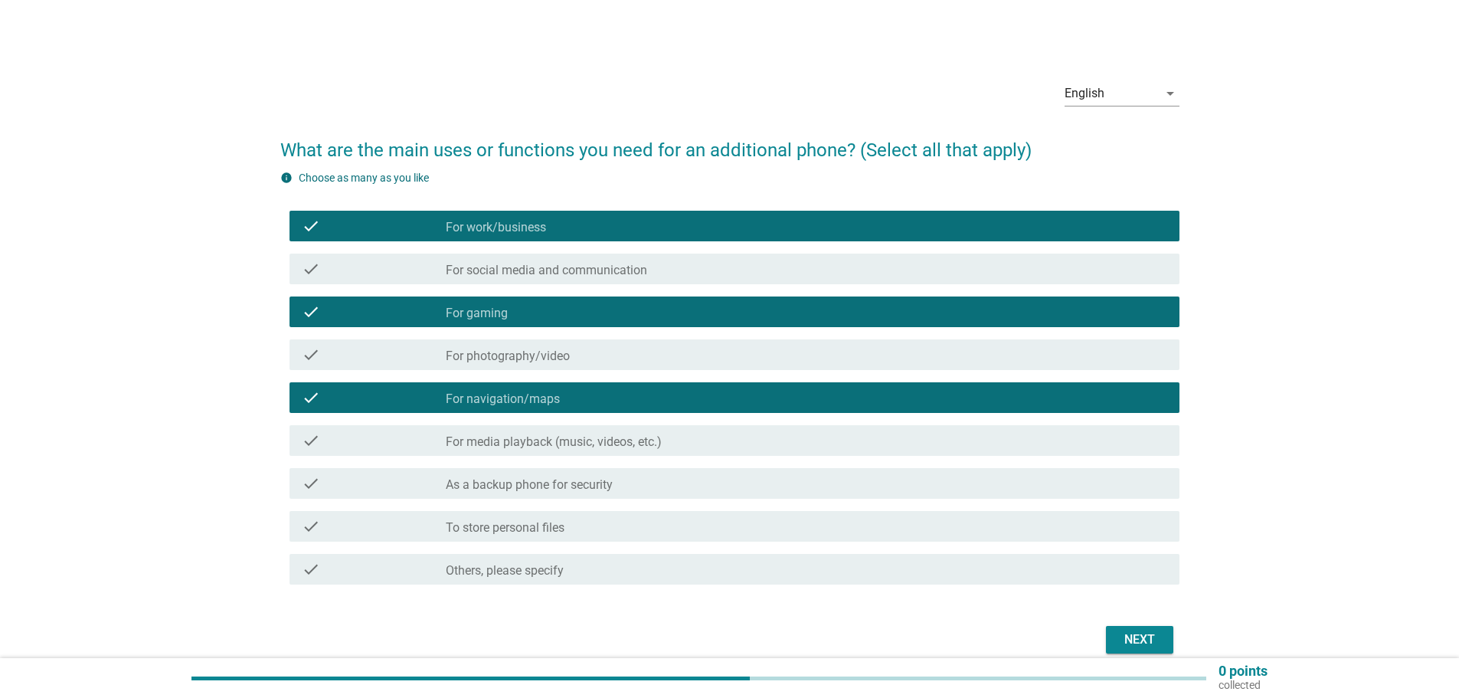
click at [520, 429] on div "check check_box_outline_blank For media playback (music, videos, etc.)" at bounding box center [734, 440] width 890 height 31
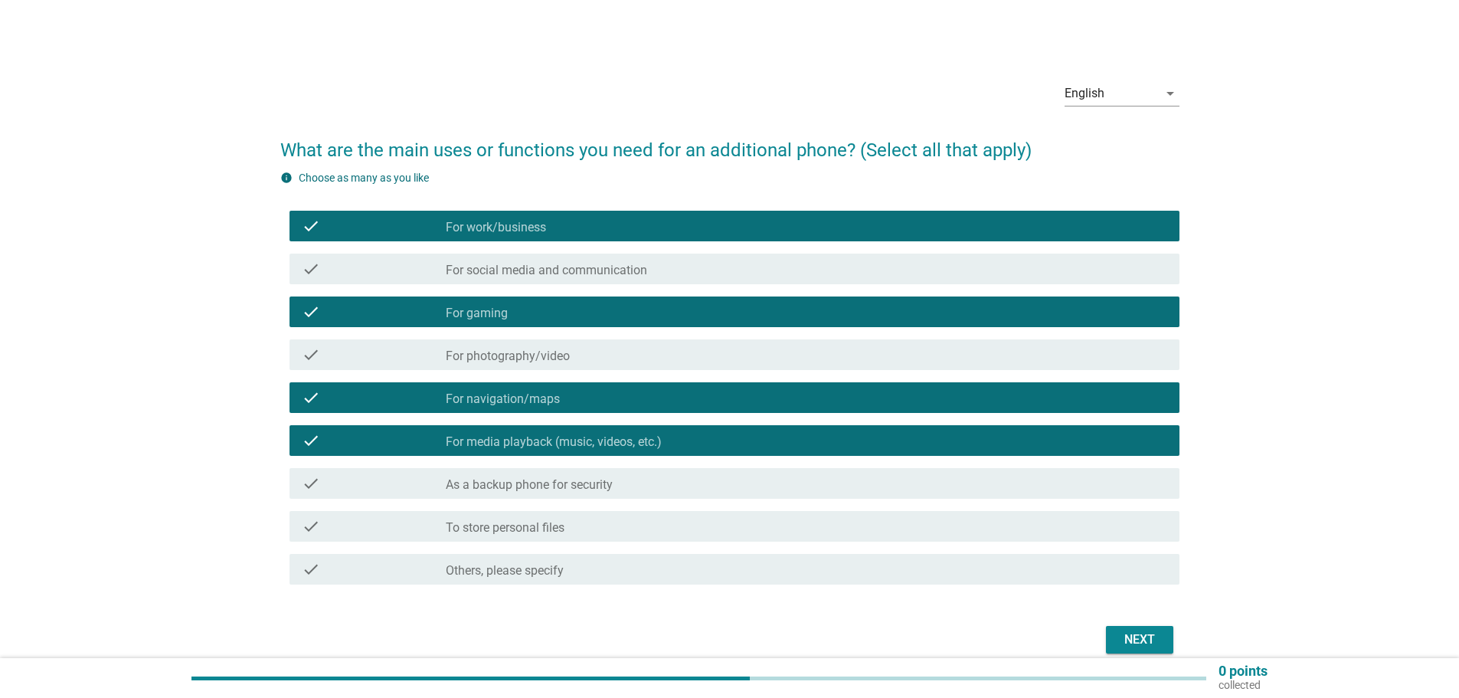
click at [522, 477] on font "As a backup phone for security" at bounding box center [529, 484] width 167 height 15
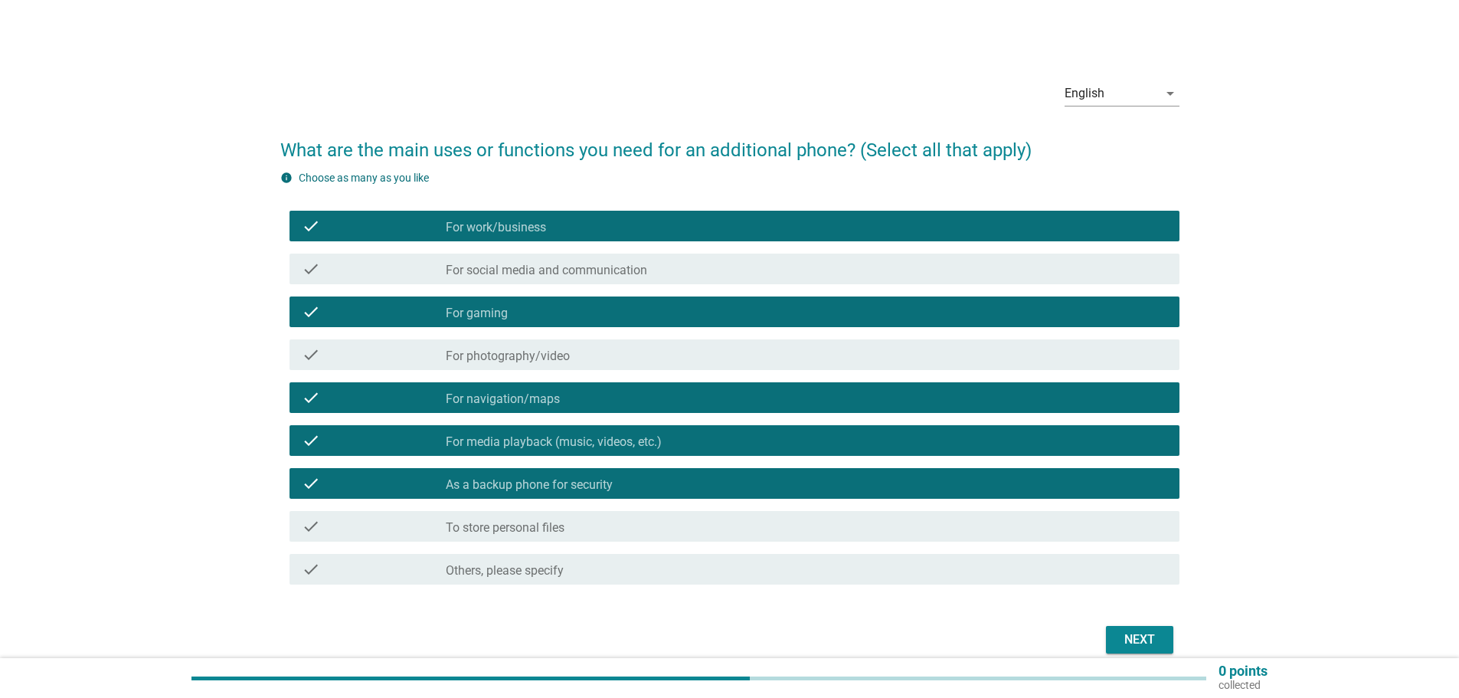
click at [546, 528] on font "To store personal files" at bounding box center [505, 527] width 119 height 15
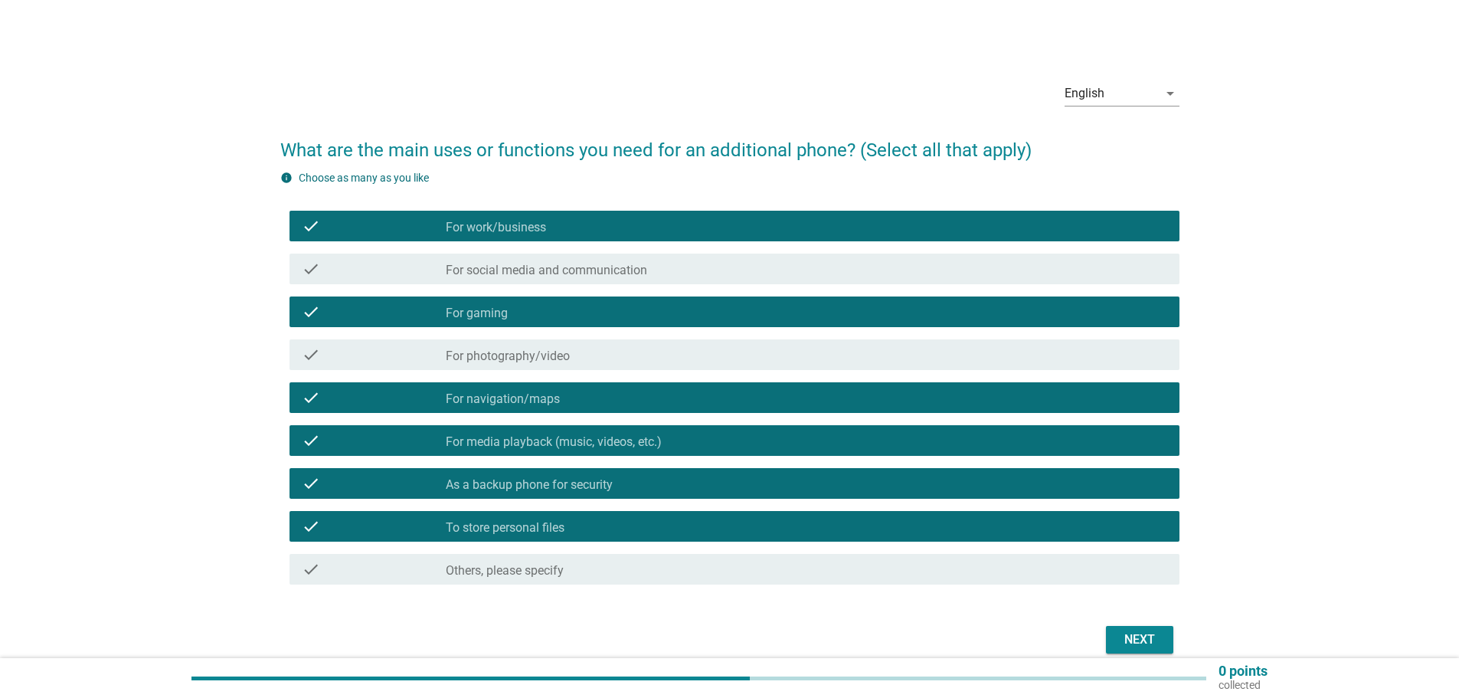
click at [579, 349] on div "check_box_outline_blank For photography/video" at bounding box center [806, 354] width 721 height 18
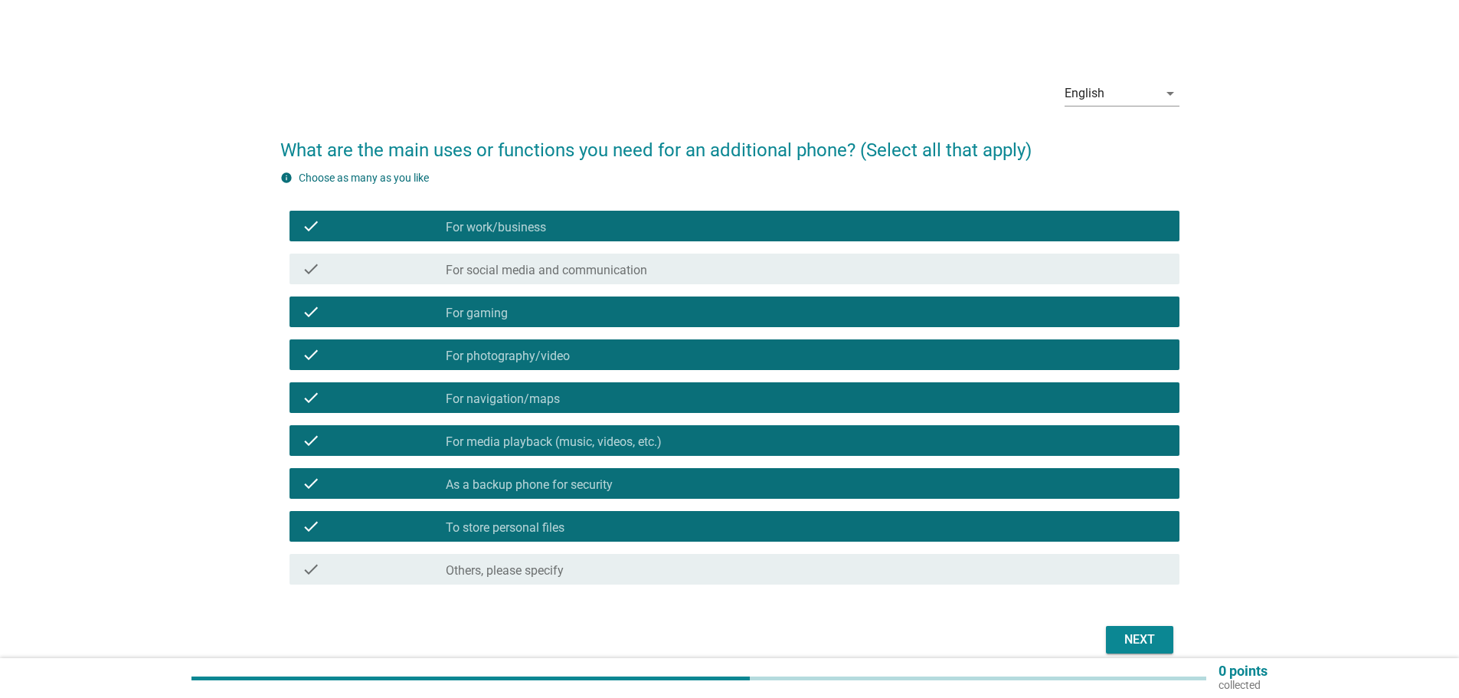
click at [590, 269] on font "For social media and communication" at bounding box center [546, 270] width 201 height 15
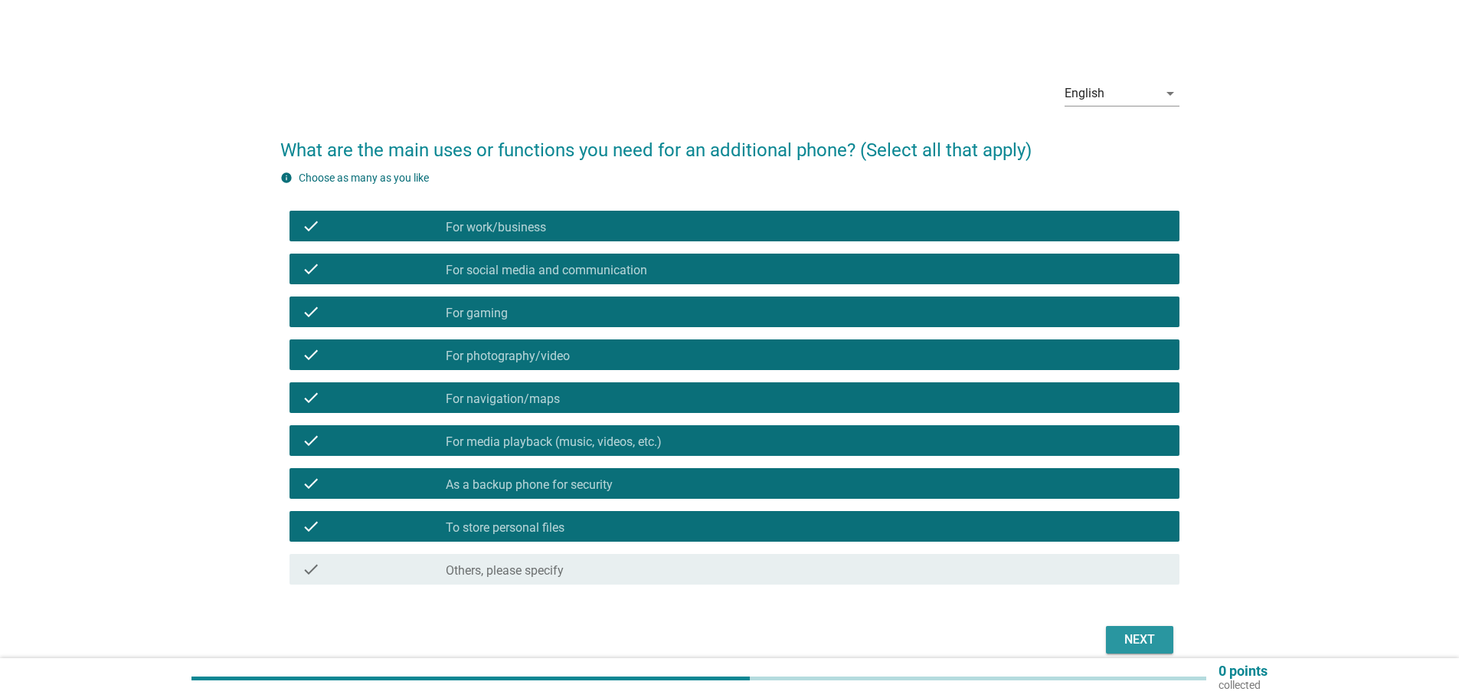
click at [1143, 638] on font "Next" at bounding box center [1139, 639] width 31 height 15
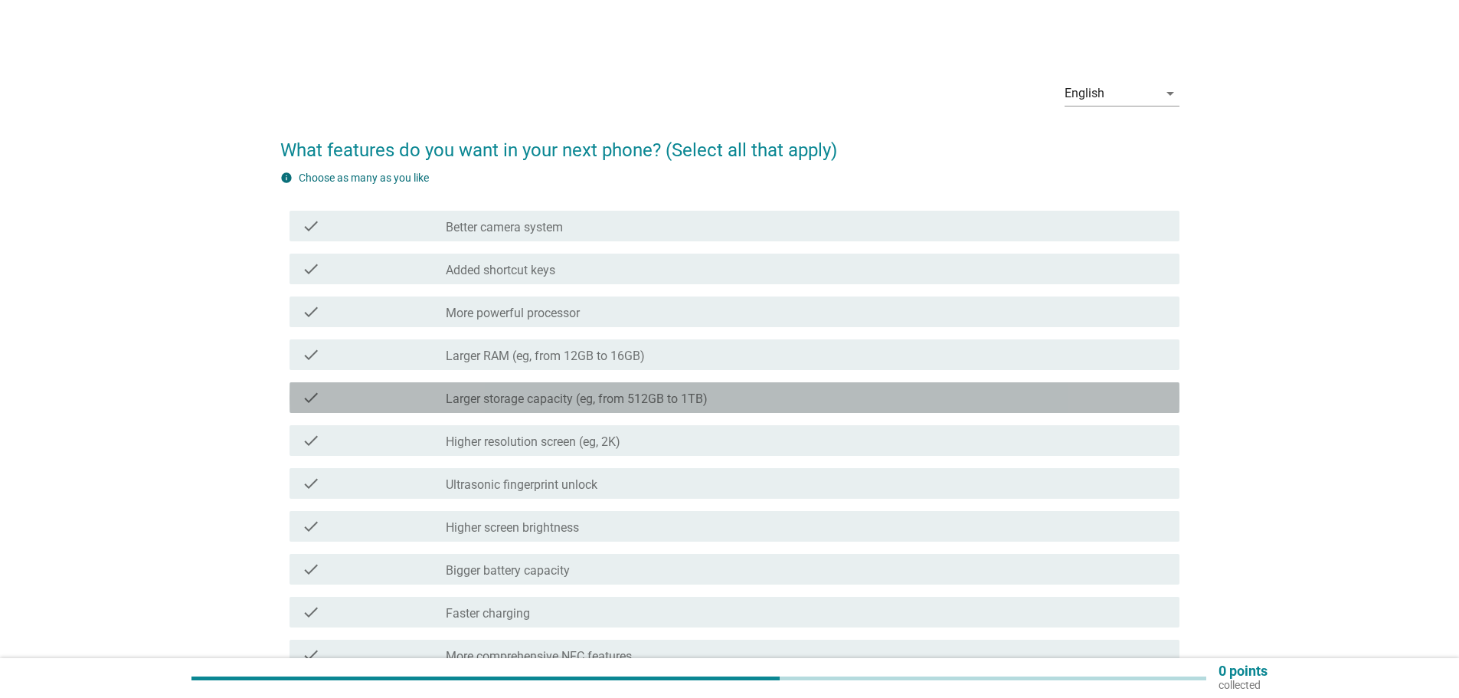
click at [532, 398] on font "Larger storage capacity (eg, from 512GB to 1TB)" at bounding box center [577, 398] width 262 height 15
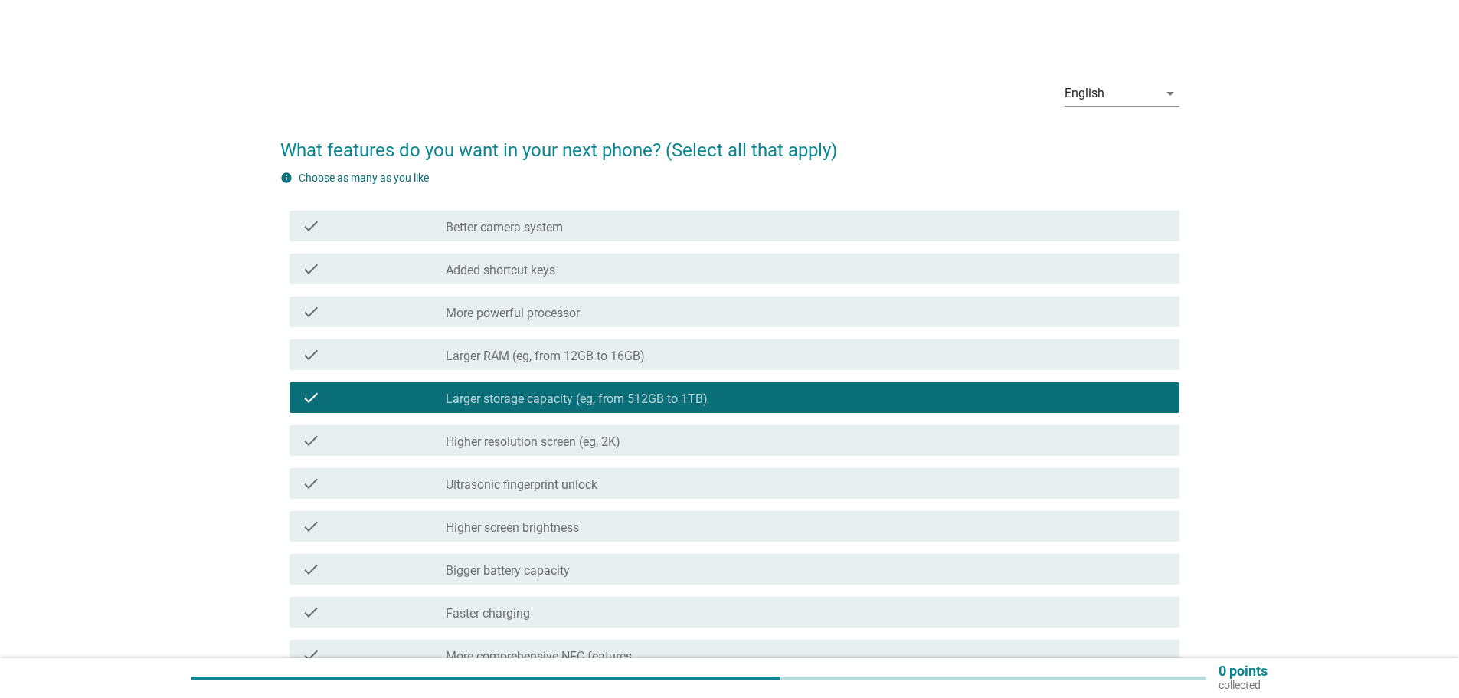
click at [512, 367] on div "check check_box_outline_blank Larger RAM (eg, from 12GB to 16GB)" at bounding box center [734, 354] width 890 height 31
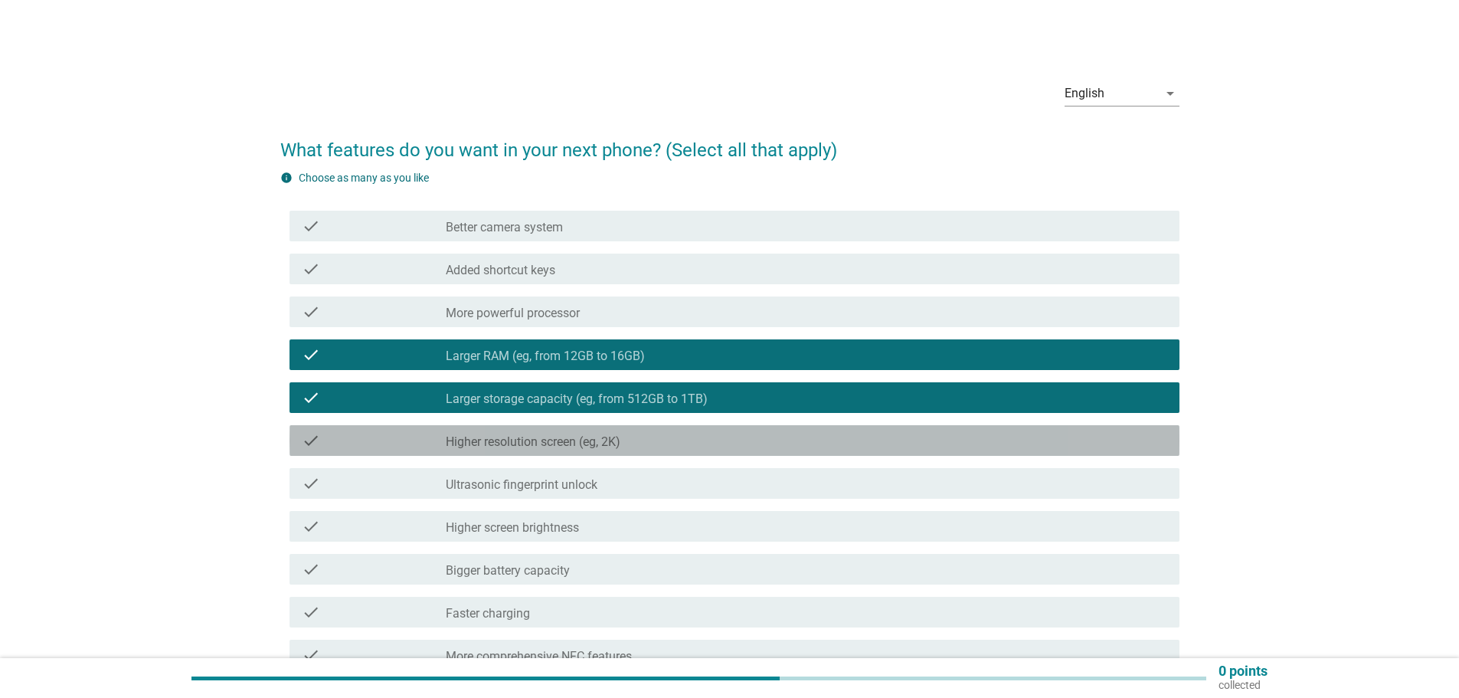
click at [518, 448] on font "Higher resolution screen (eg, 2K)" at bounding box center [533, 441] width 175 height 15
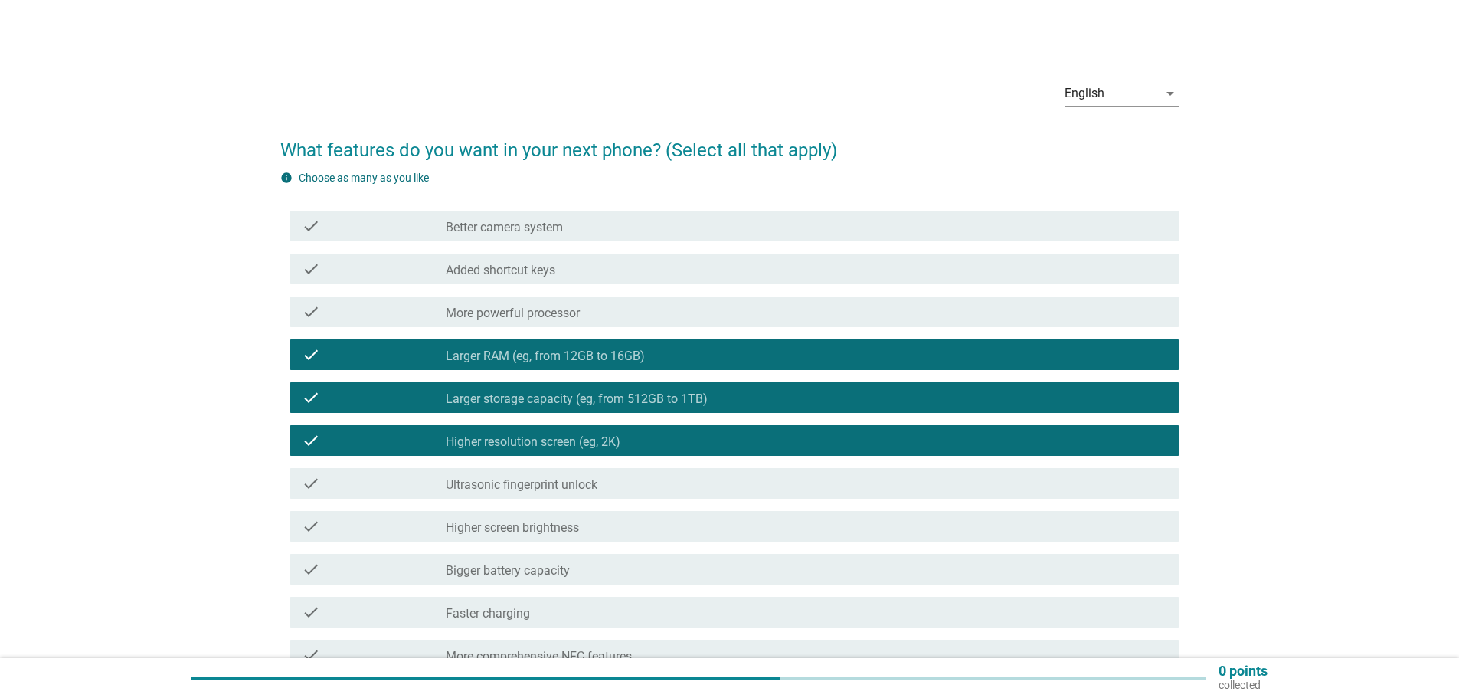
click at [520, 318] on font "More powerful processor" at bounding box center [513, 313] width 134 height 15
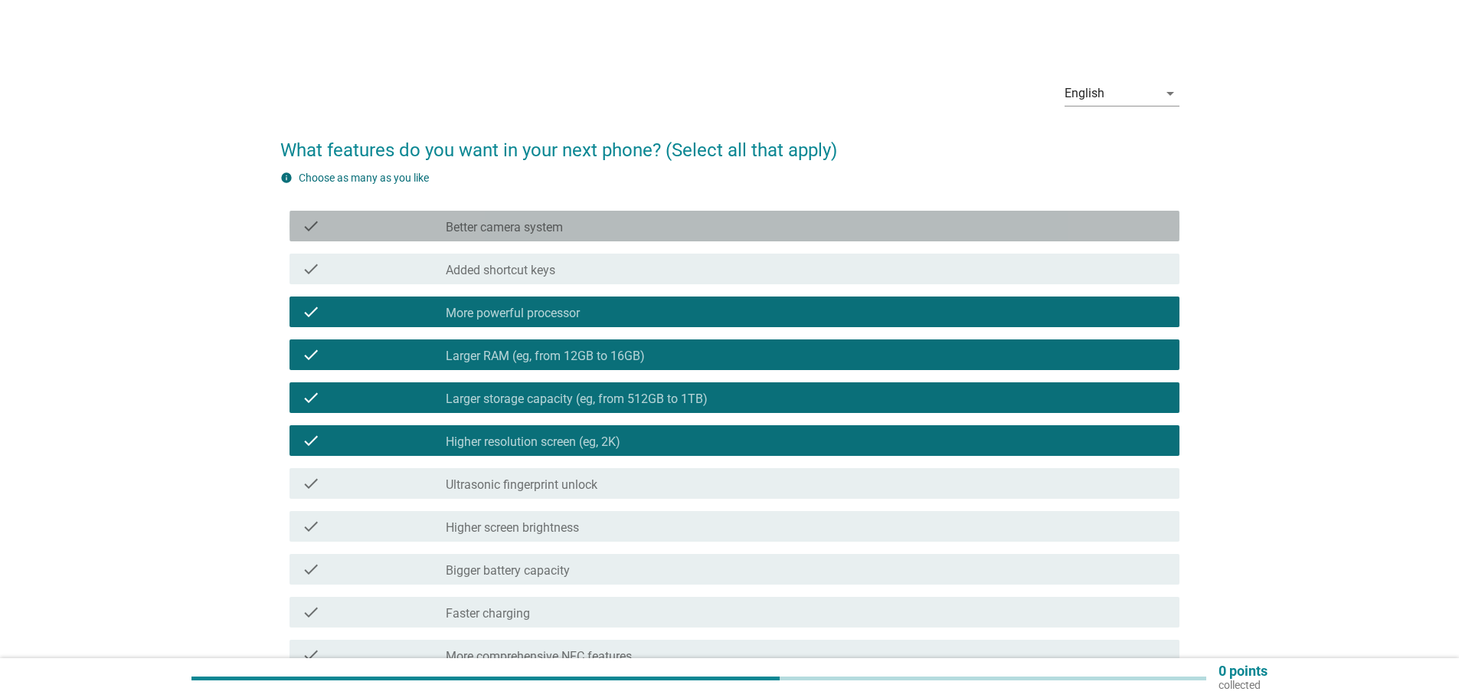
click at [515, 231] on font "Better camera system" at bounding box center [504, 227] width 117 height 15
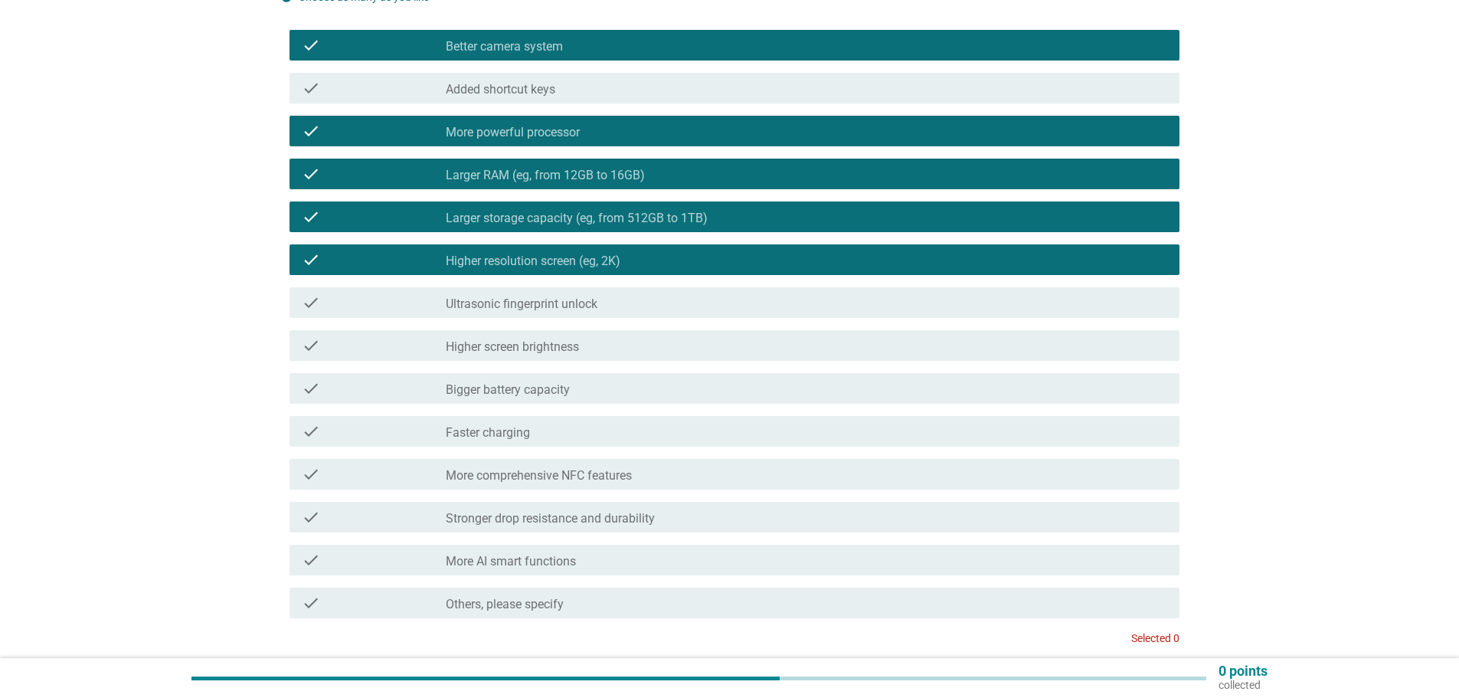
scroll to position [230, 0]
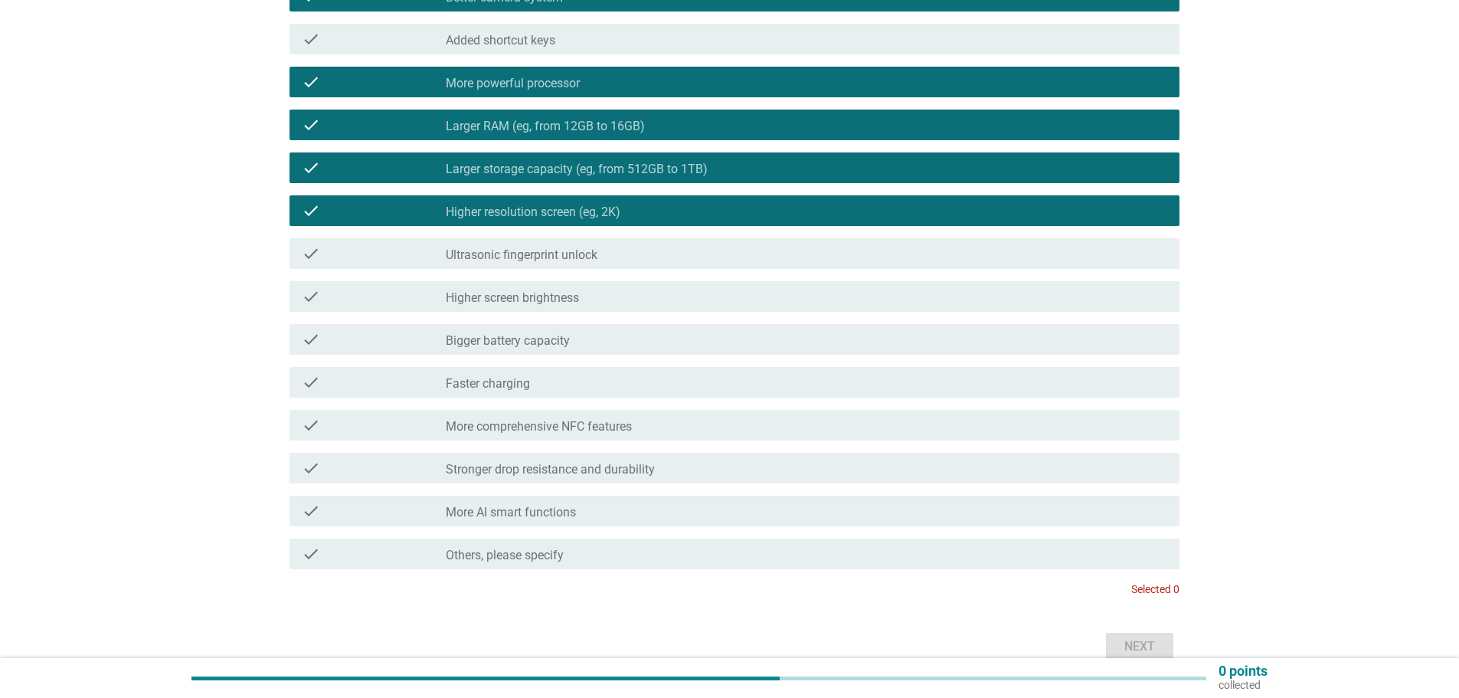
click at [541, 246] on div "check_box_outline_blank Ultrasonic fingerprint unlock" at bounding box center [806, 253] width 721 height 18
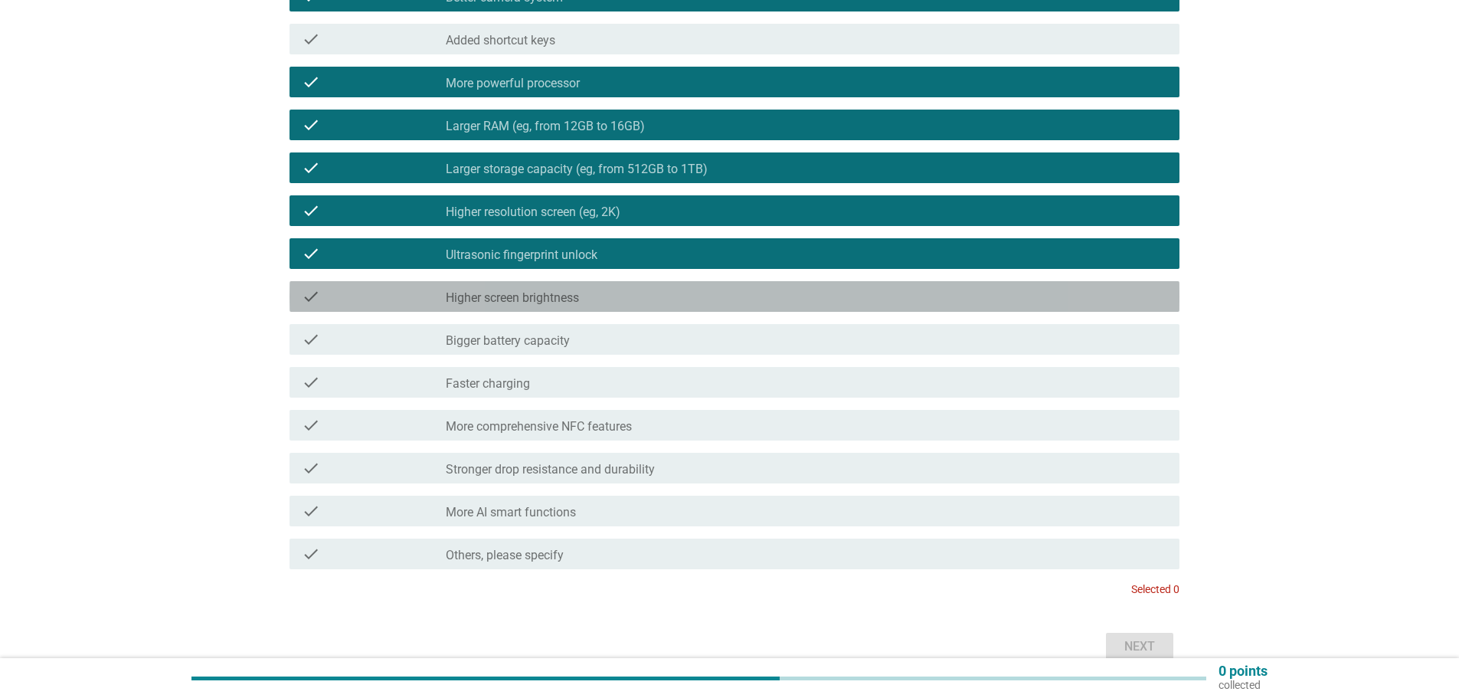
click at [536, 308] on div "check check_box_outline_blank Higher screen brightness" at bounding box center [734, 296] width 890 height 31
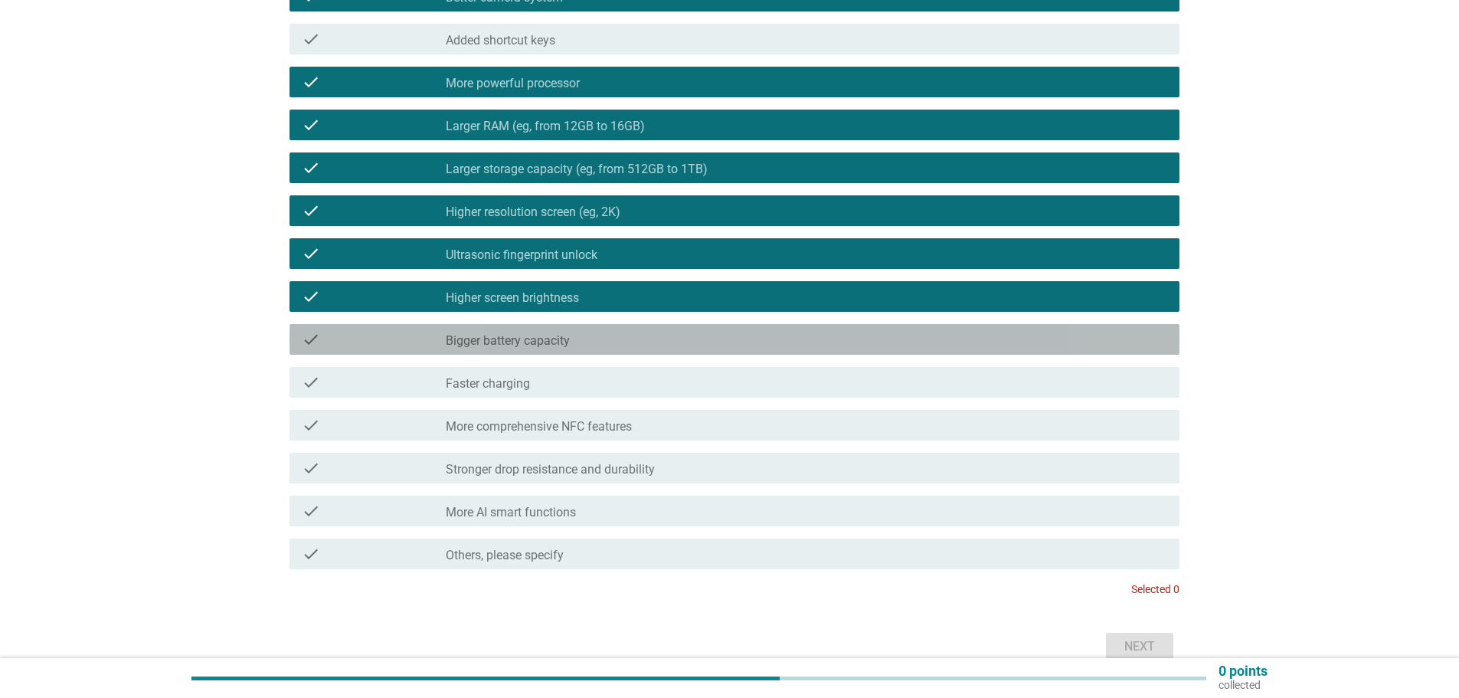
click at [534, 344] on font "Bigger battery capacity" at bounding box center [508, 340] width 124 height 15
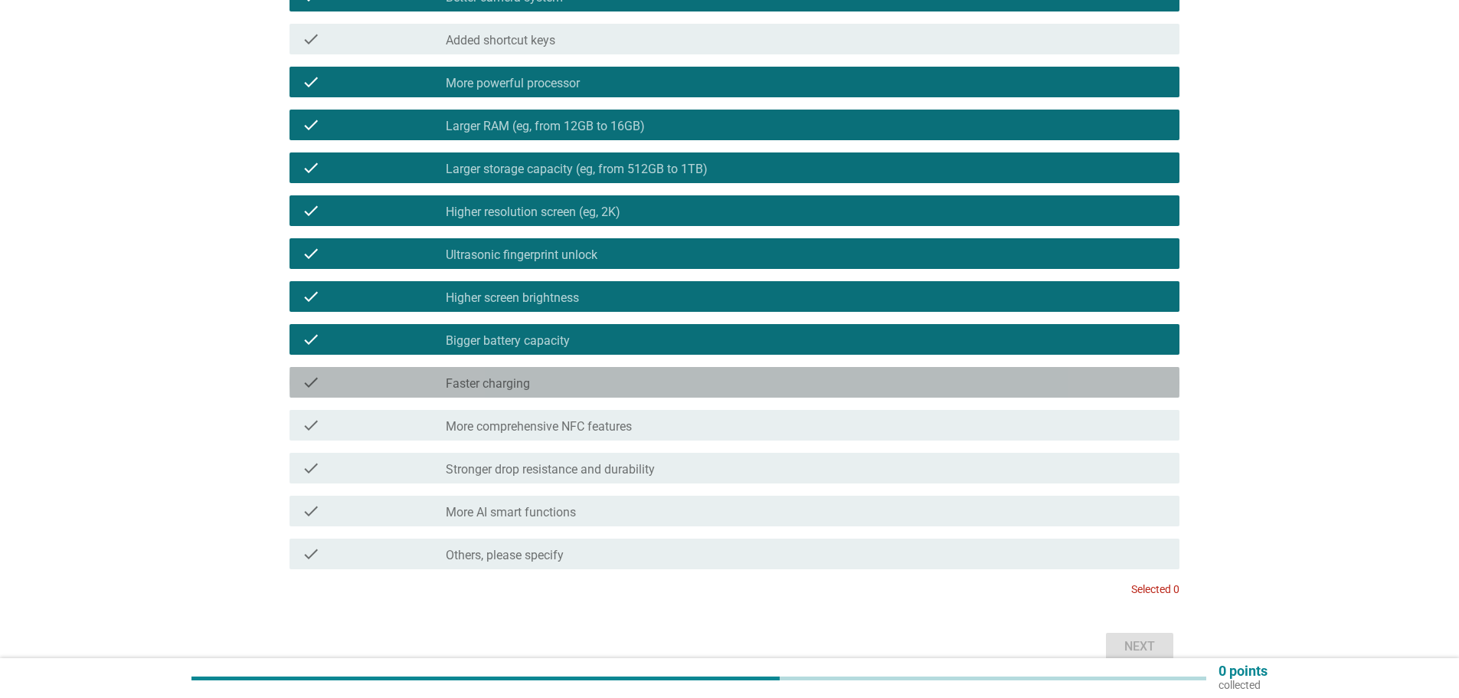
click at [524, 380] on font "Faster charging" at bounding box center [488, 383] width 84 height 15
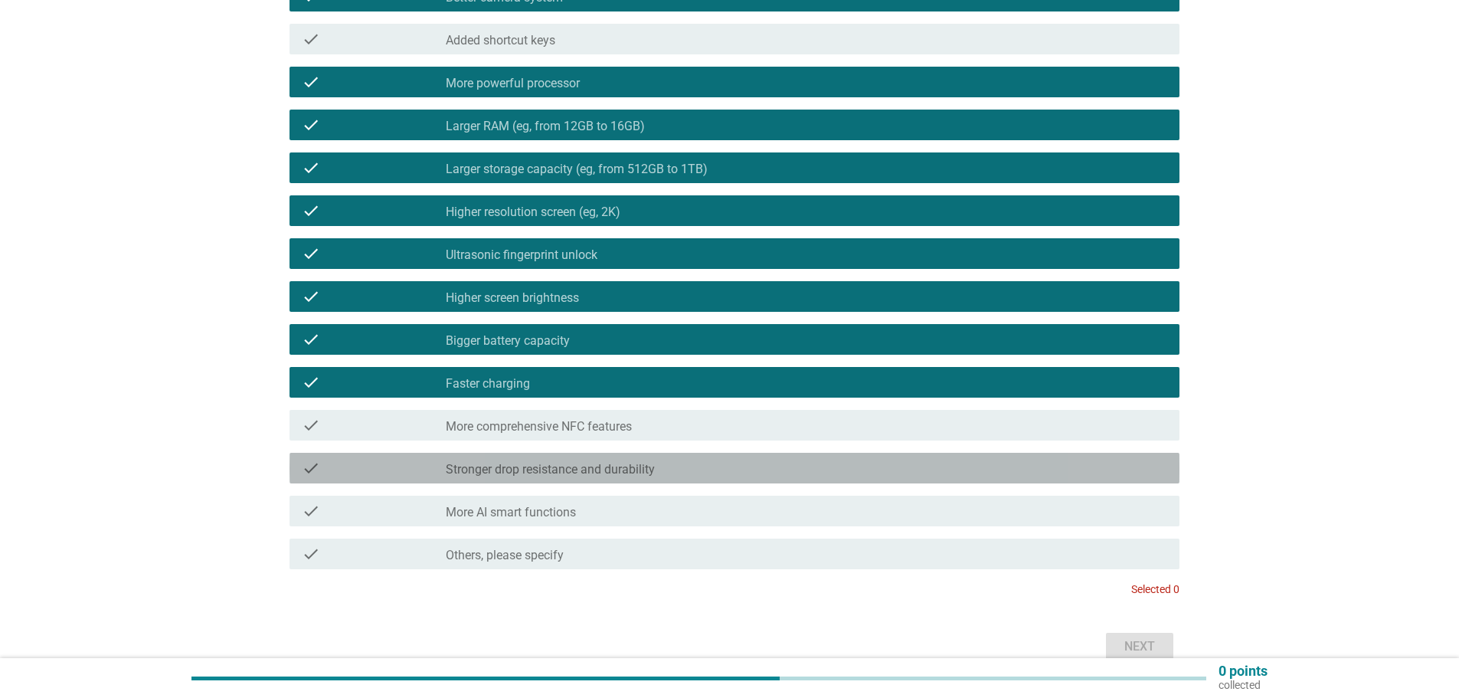
click at [539, 469] on font "Stronger drop resistance and durability" at bounding box center [550, 469] width 209 height 15
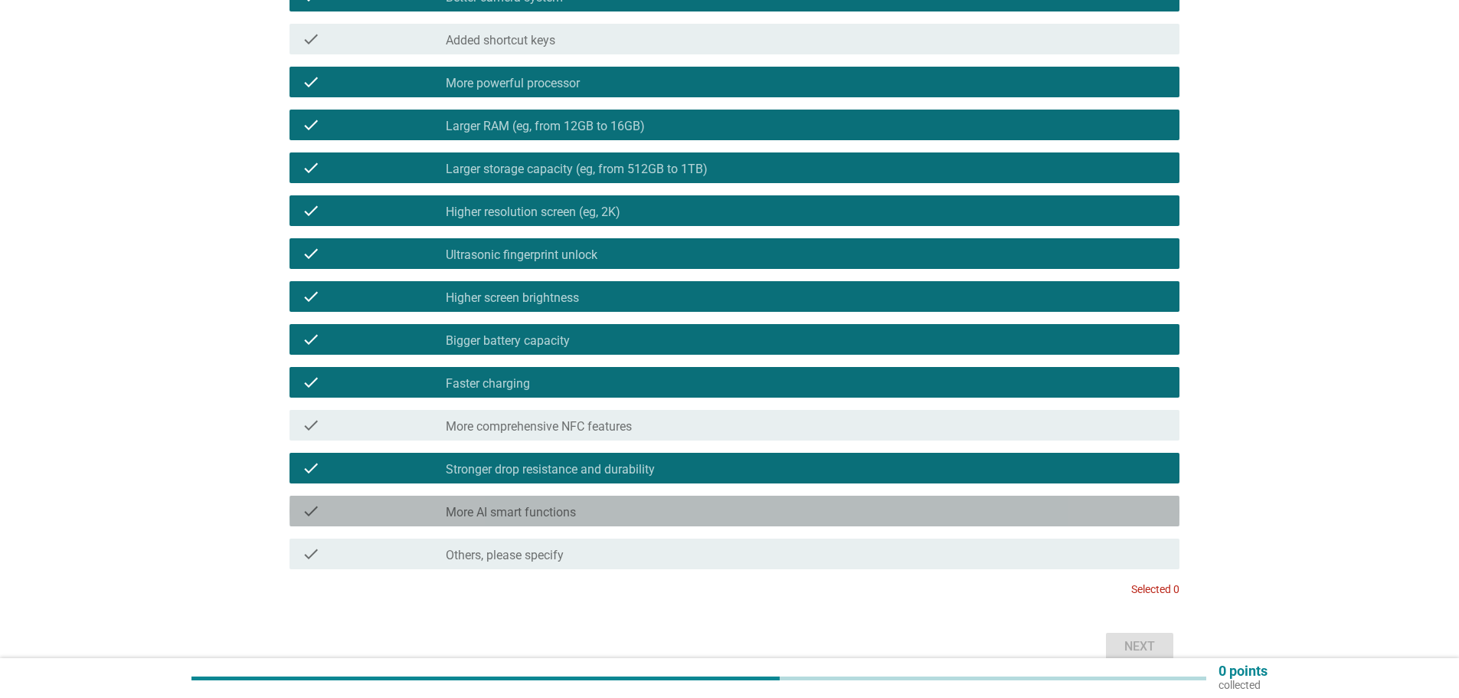
click at [542, 505] on font "More AI smart functions" at bounding box center [511, 512] width 130 height 15
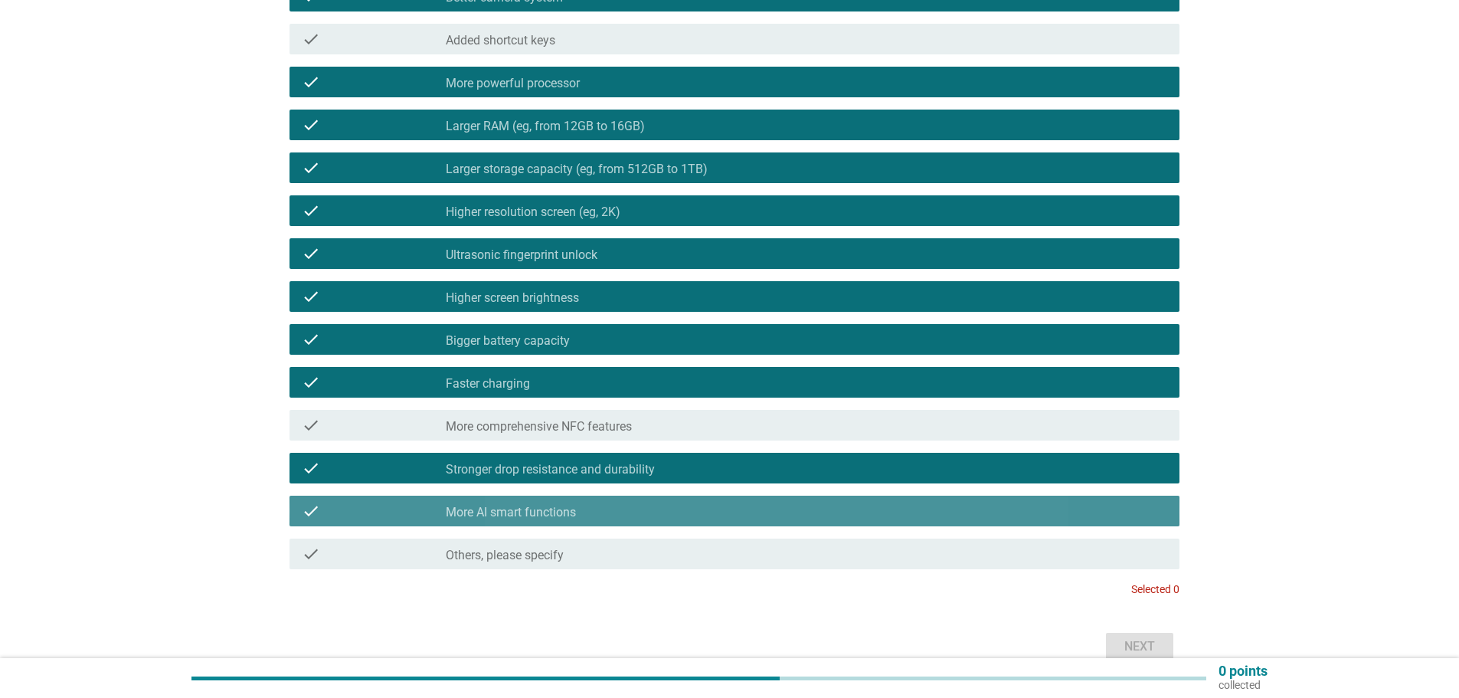
click at [620, 515] on div "check_box_outline_blank More AI smart functions" at bounding box center [806, 511] width 721 height 18
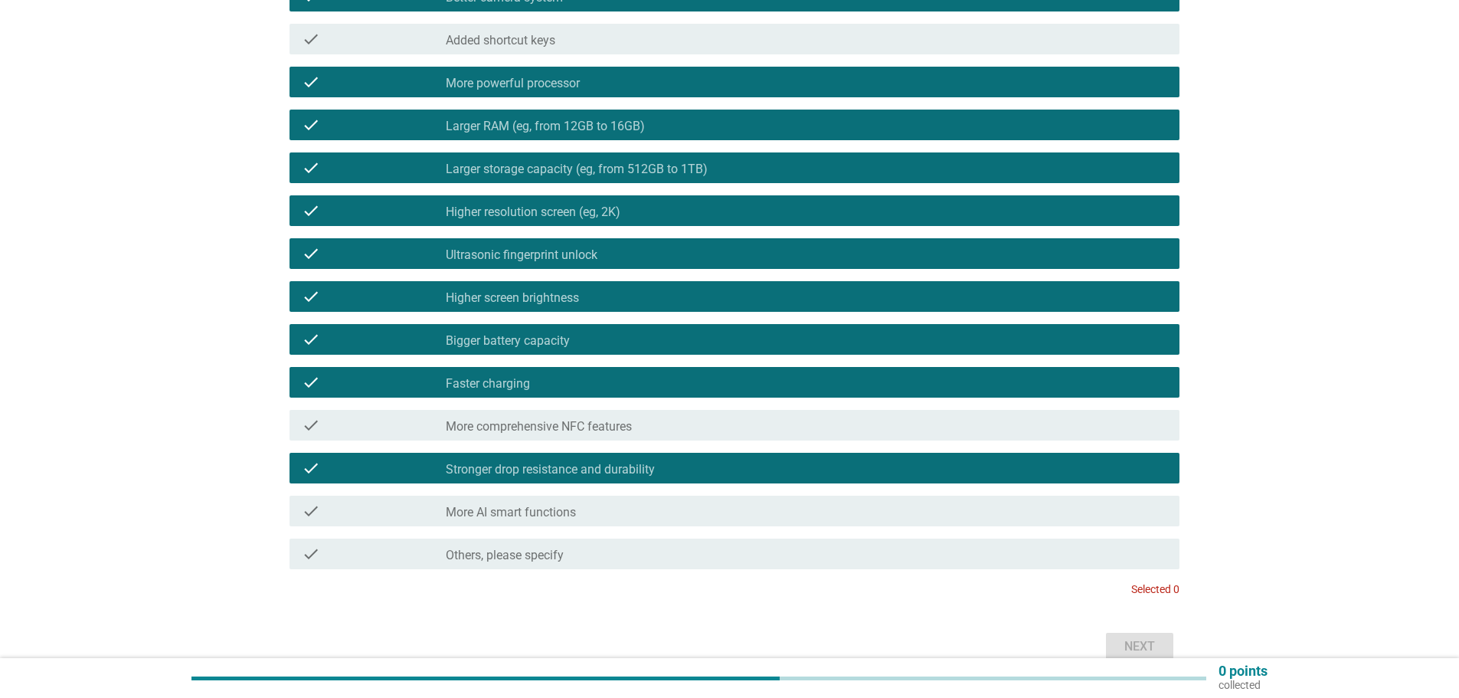
click at [633, 458] on div "check check_box_outline_blank Stronger drop resistance and durability" at bounding box center [734, 468] width 890 height 31
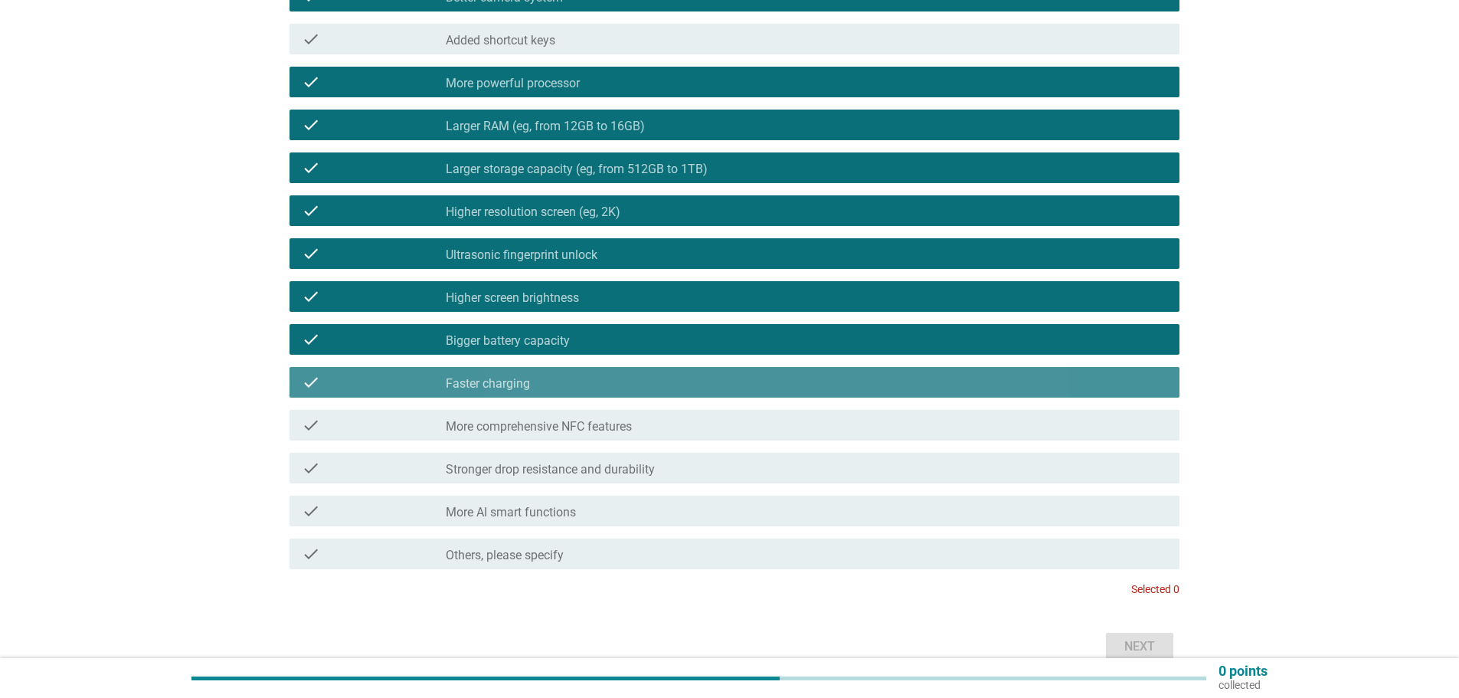
click at [642, 389] on div "check_box_outline_blank Faster charging" at bounding box center [806, 382] width 721 height 18
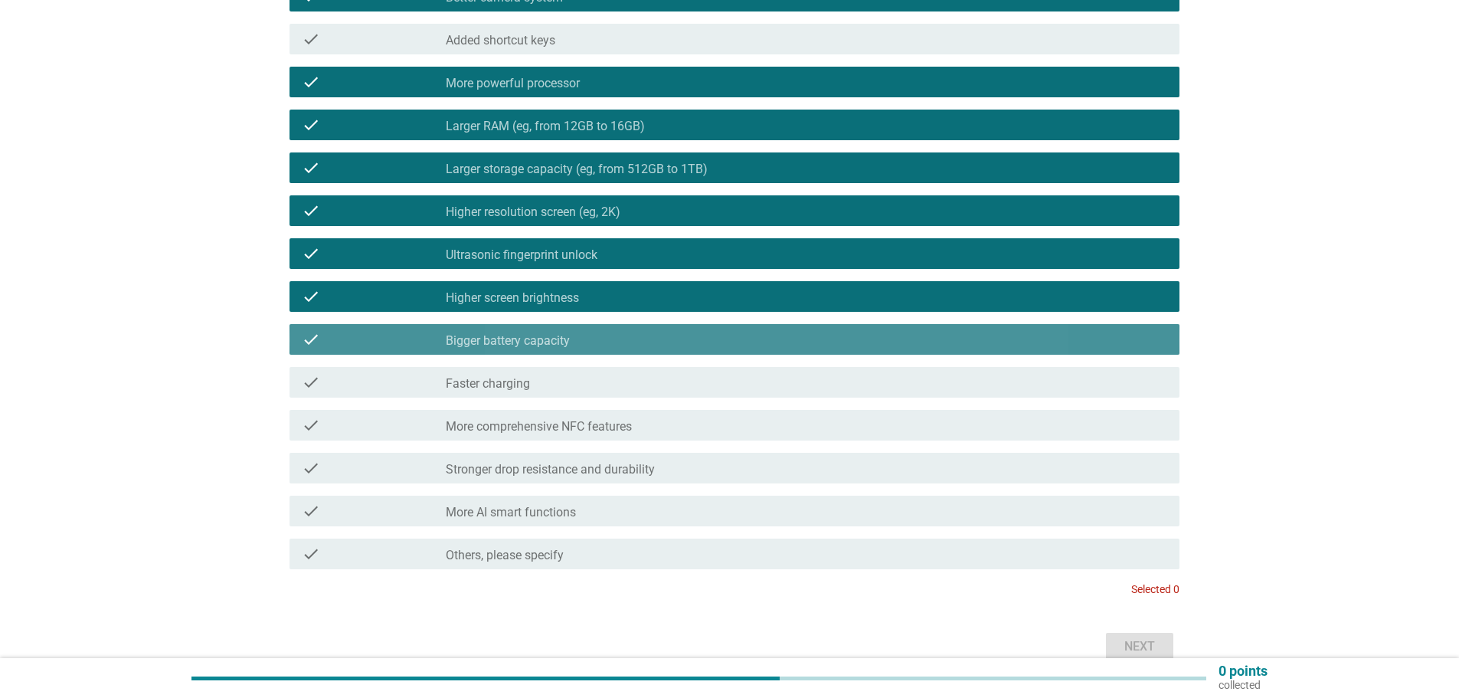
click at [642, 342] on div "check_box_outline_blank Bigger battery capacity" at bounding box center [806, 339] width 721 height 18
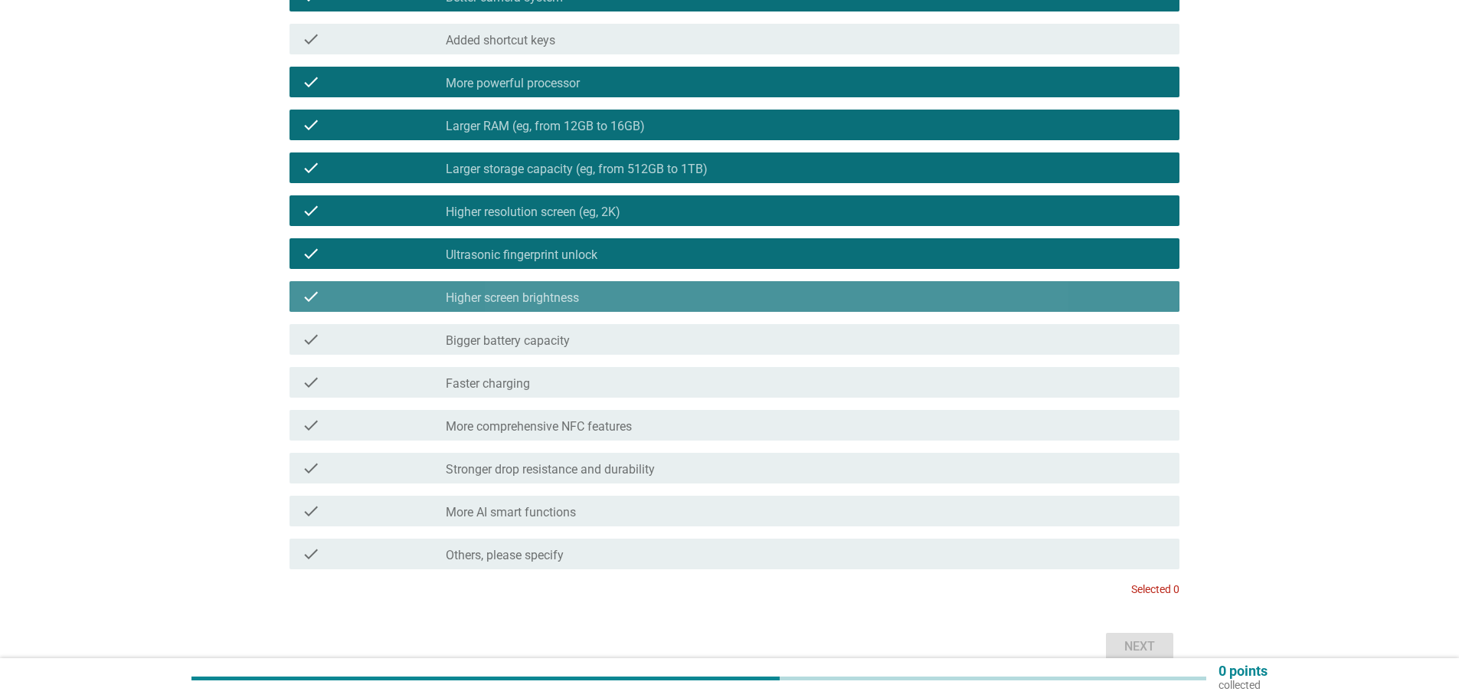
click at [634, 283] on div "check check_box_outline_blank Higher screen brightness" at bounding box center [734, 296] width 890 height 31
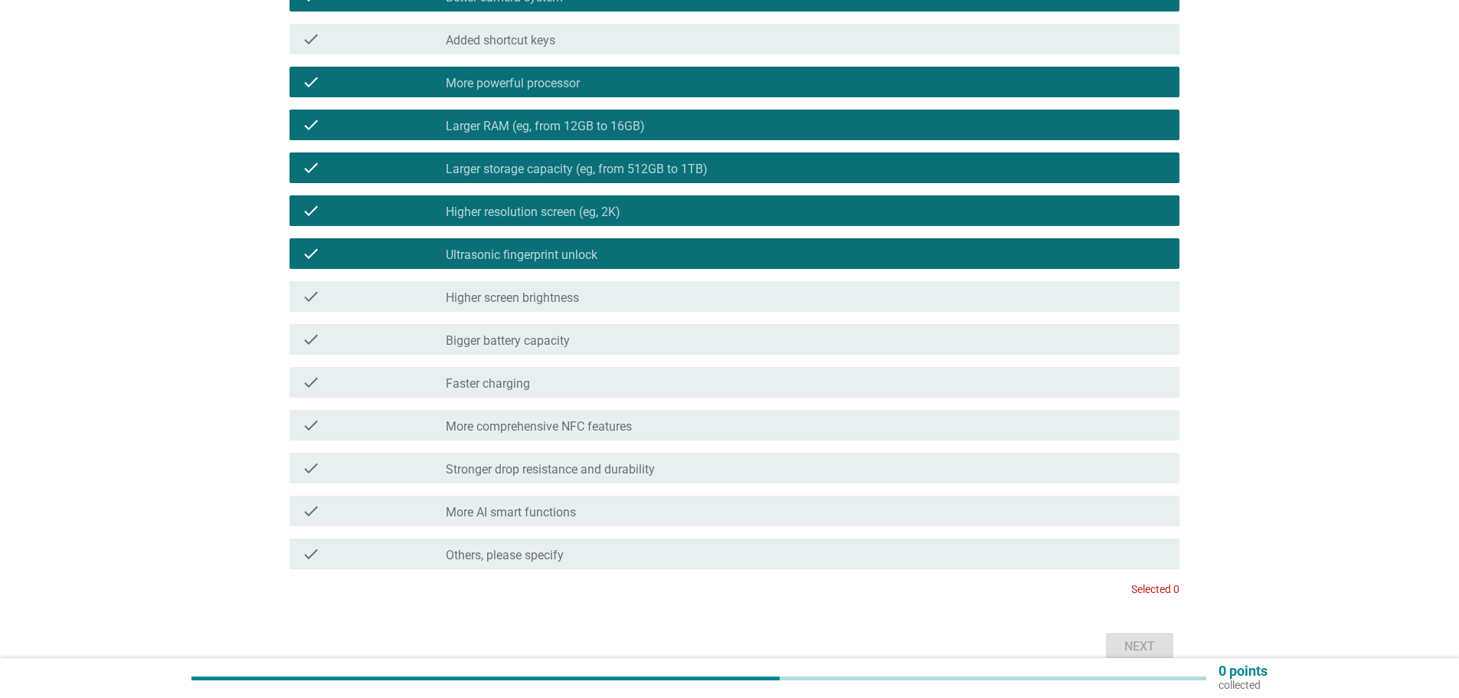
click at [629, 240] on div "check check_box_outline_blank Ultrasonic fingerprint unlock" at bounding box center [734, 253] width 890 height 31
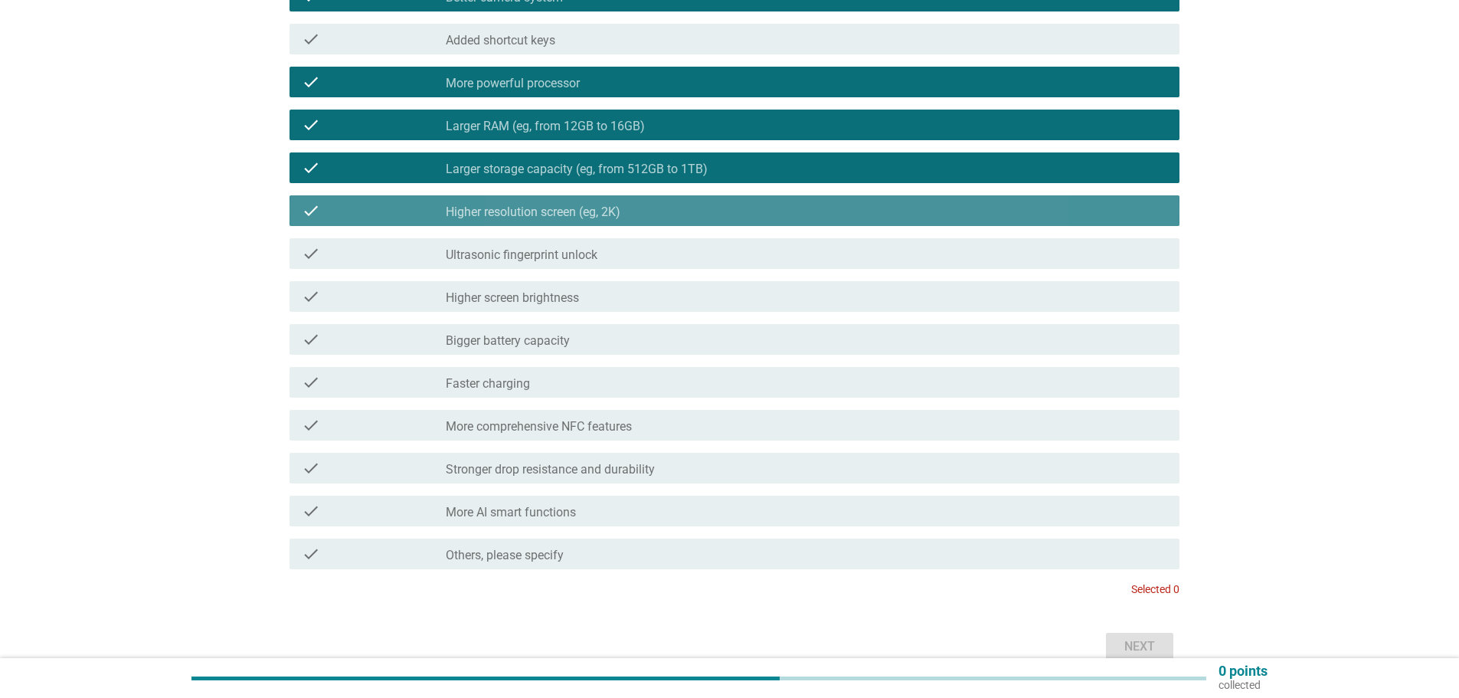
click at [629, 203] on div "check_box_outline_blank Higher resolution screen (eg, 2K)" at bounding box center [806, 210] width 721 height 18
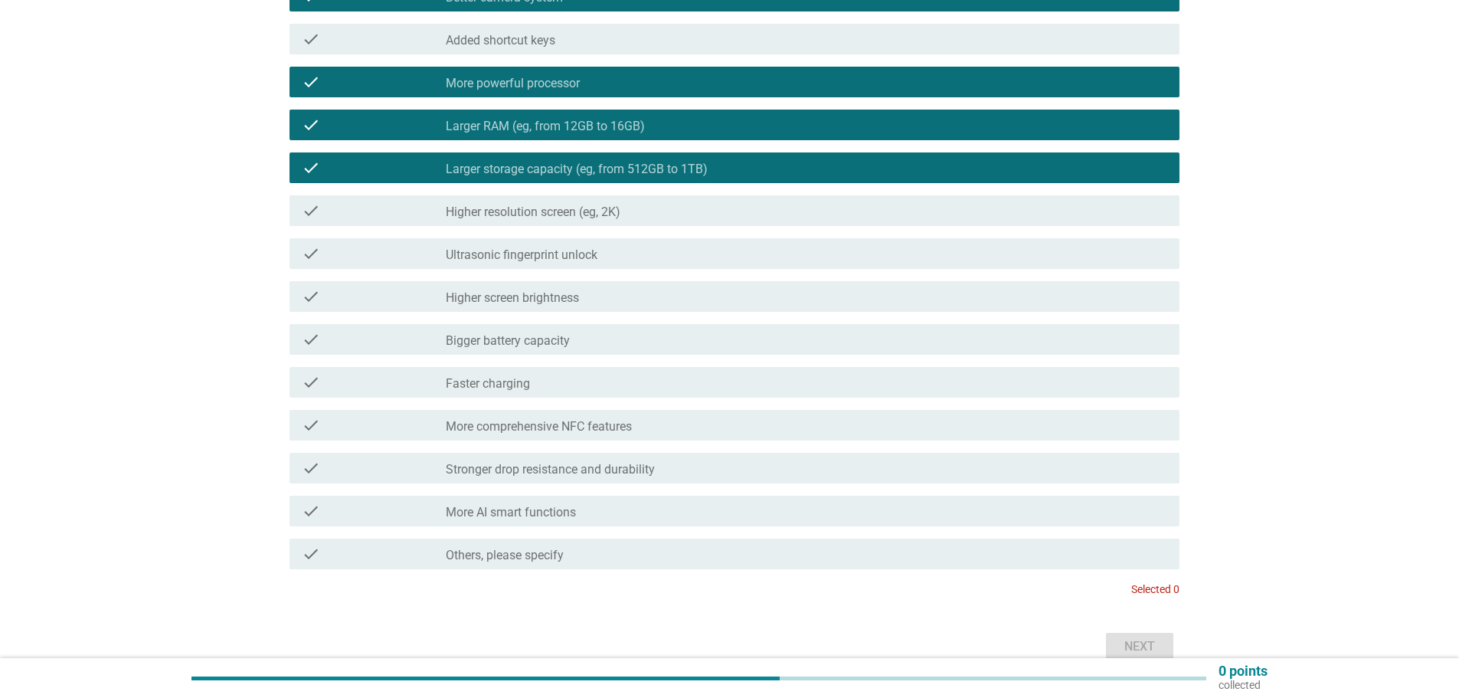
click at [629, 159] on div "check_box_outline_blank Larger storage capacity (eg, from 512GB to 1TB)" at bounding box center [806, 168] width 721 height 18
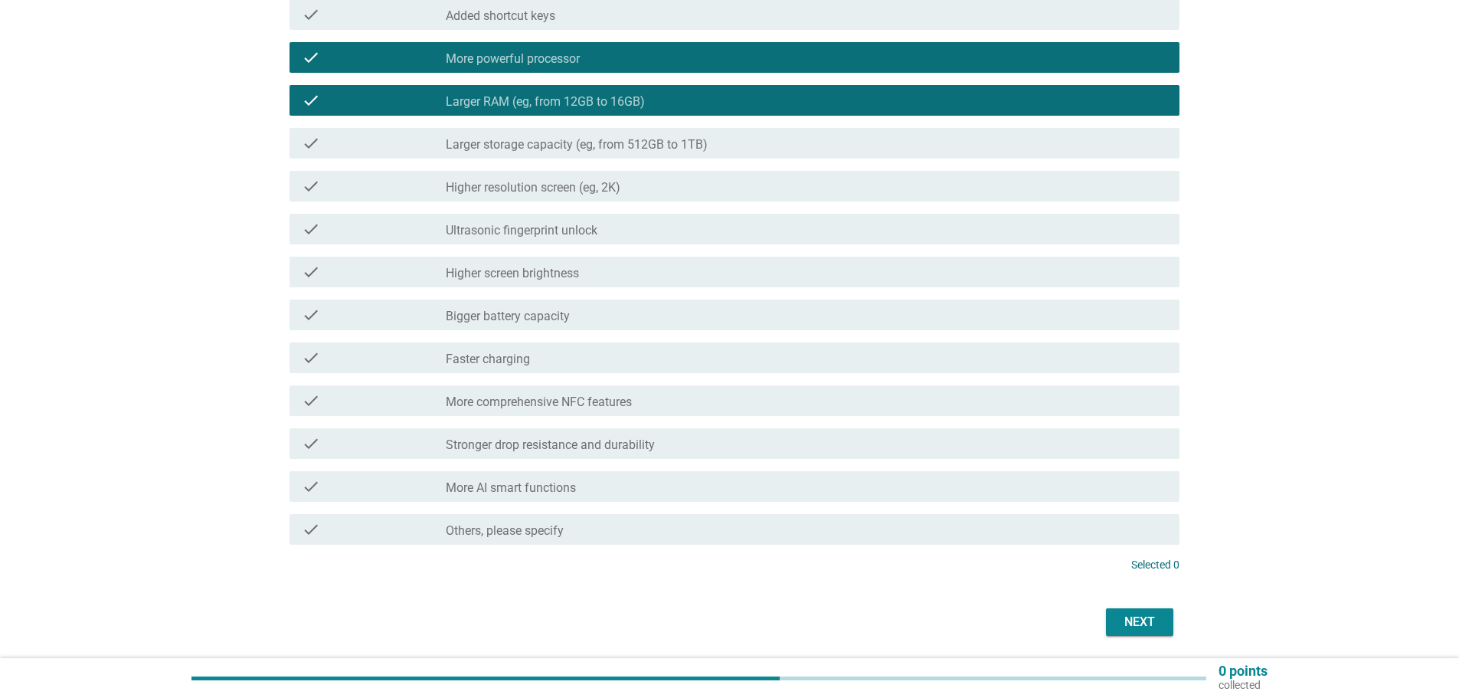
scroll to position [306, 0]
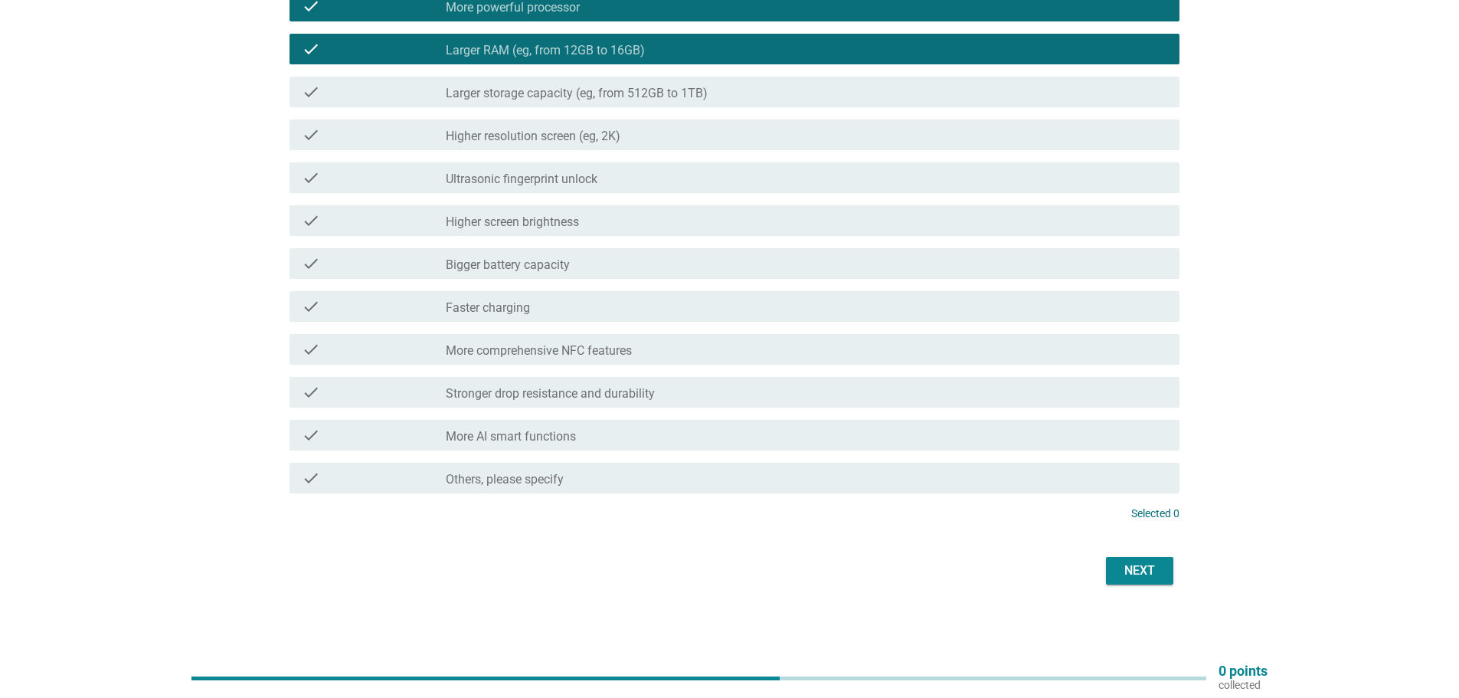
click at [1139, 577] on font "Next" at bounding box center [1139, 570] width 31 height 15
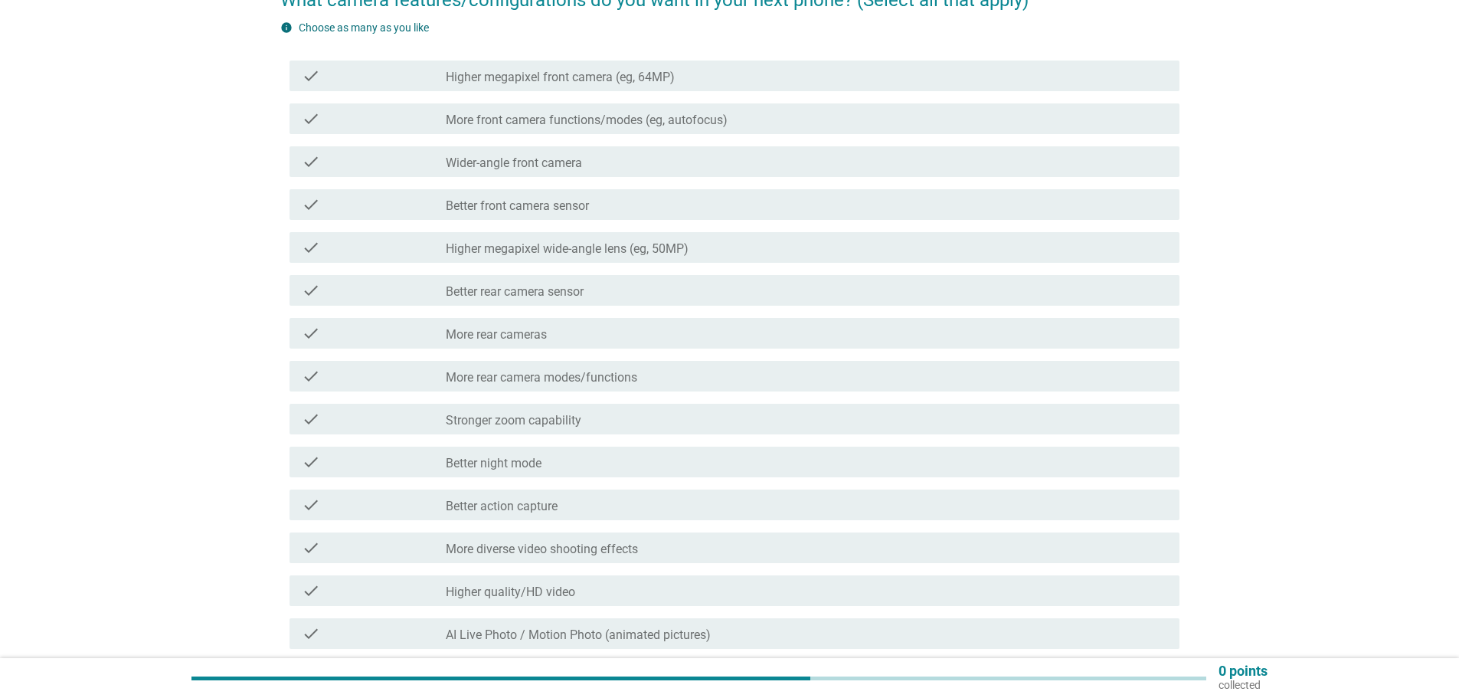
scroll to position [153, 0]
click at [570, 124] on font "More front camera functions/modes (eg, autofocus)" at bounding box center [587, 117] width 282 height 15
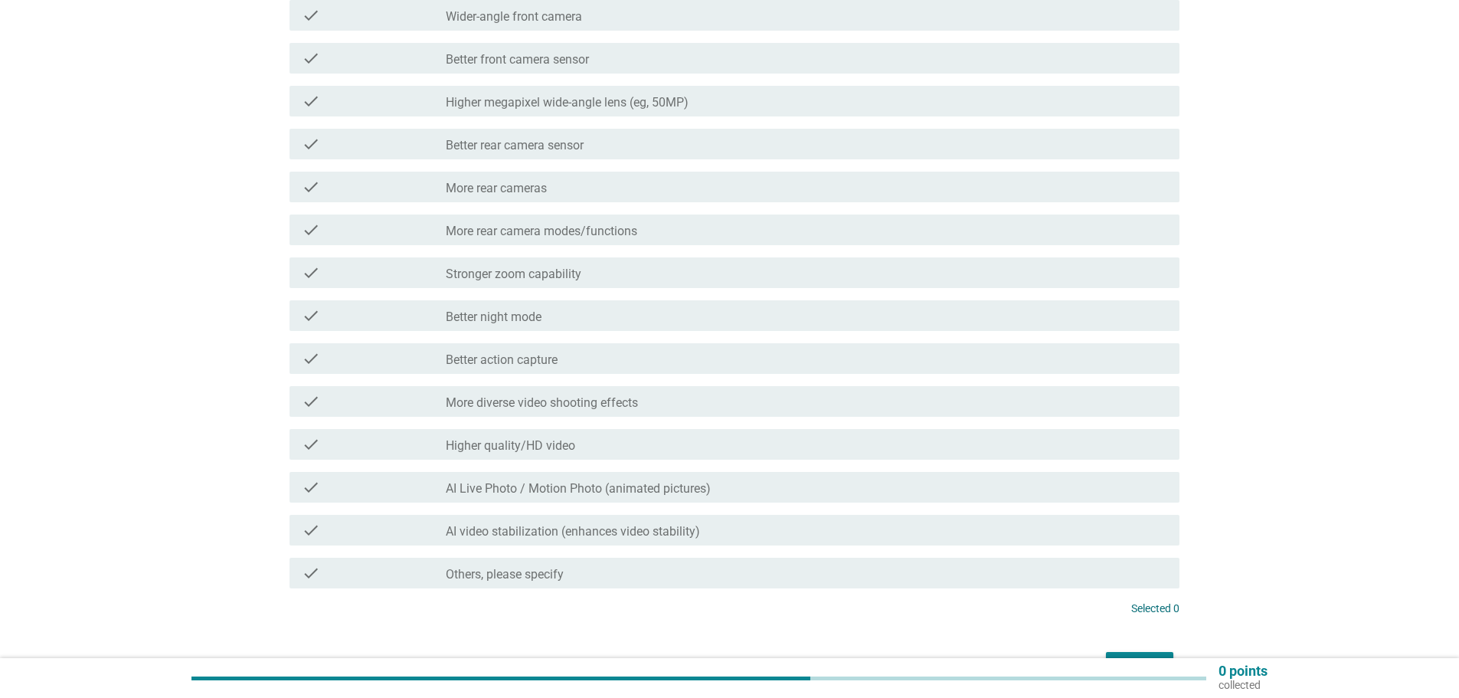
scroll to position [306, 0]
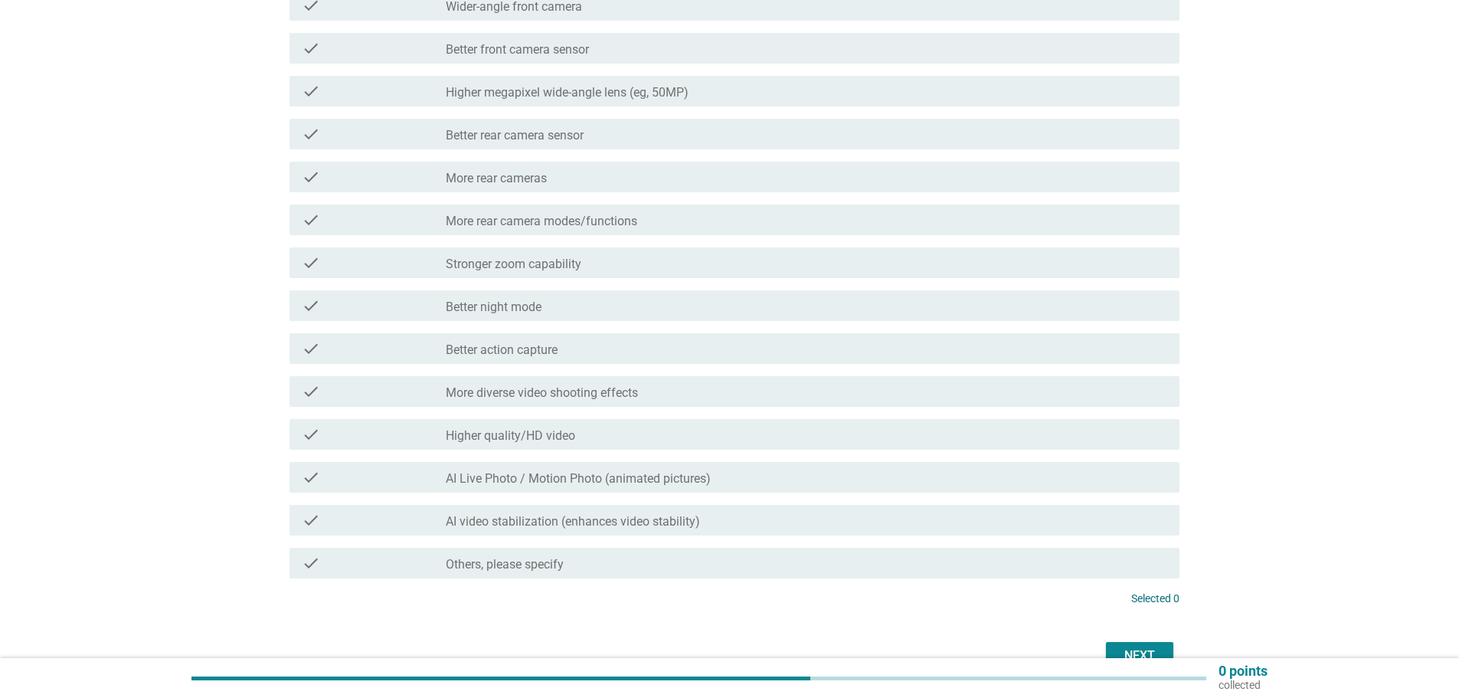
click at [561, 140] on font "Better rear camera sensor" at bounding box center [515, 135] width 138 height 15
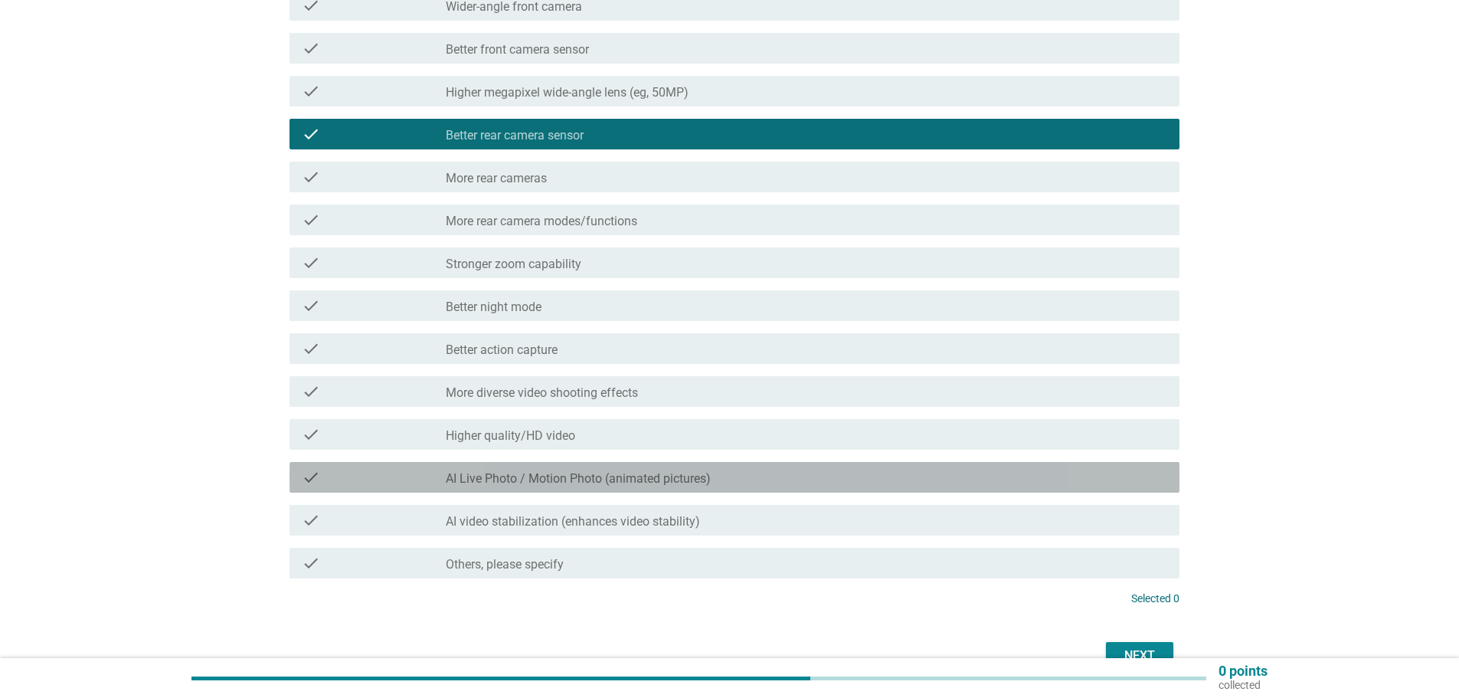
click at [584, 477] on font "AI Live Photo / Motion Photo (animated pictures)" at bounding box center [578, 478] width 265 height 15
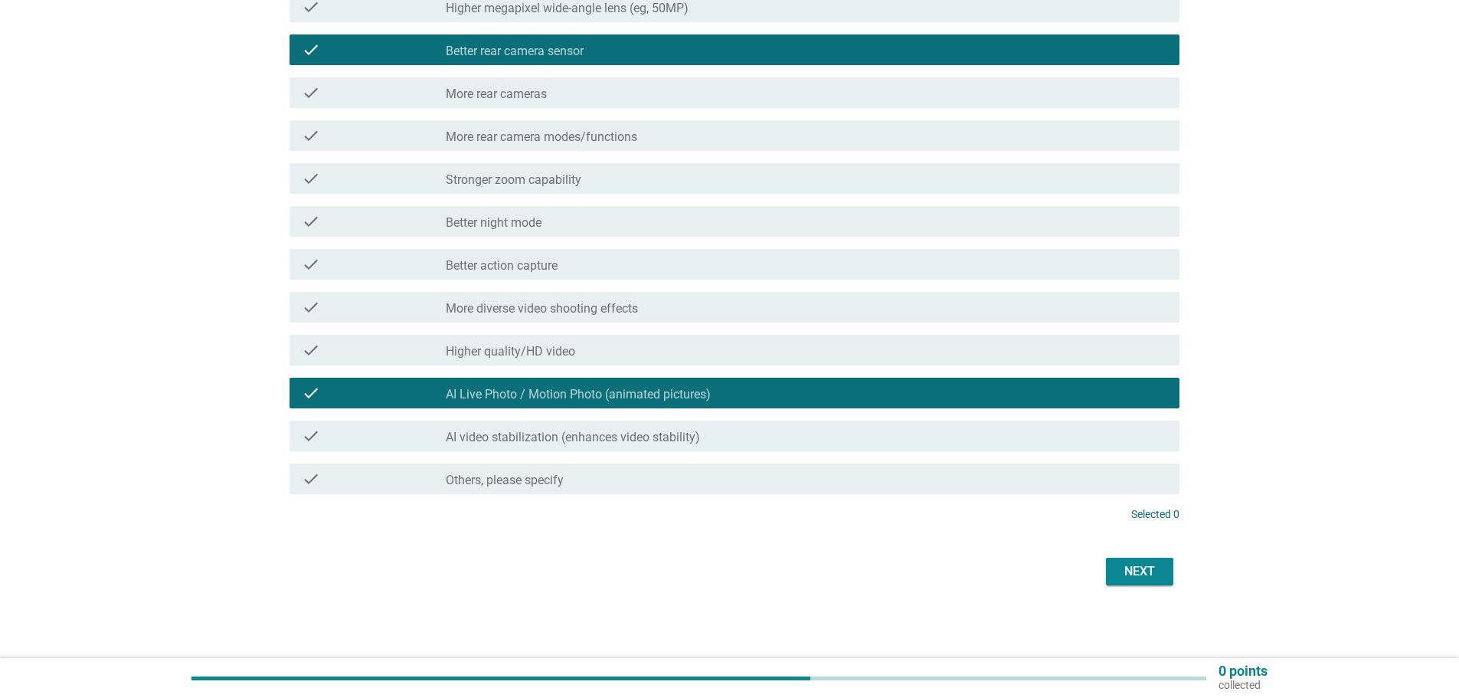
scroll to position [391, 0]
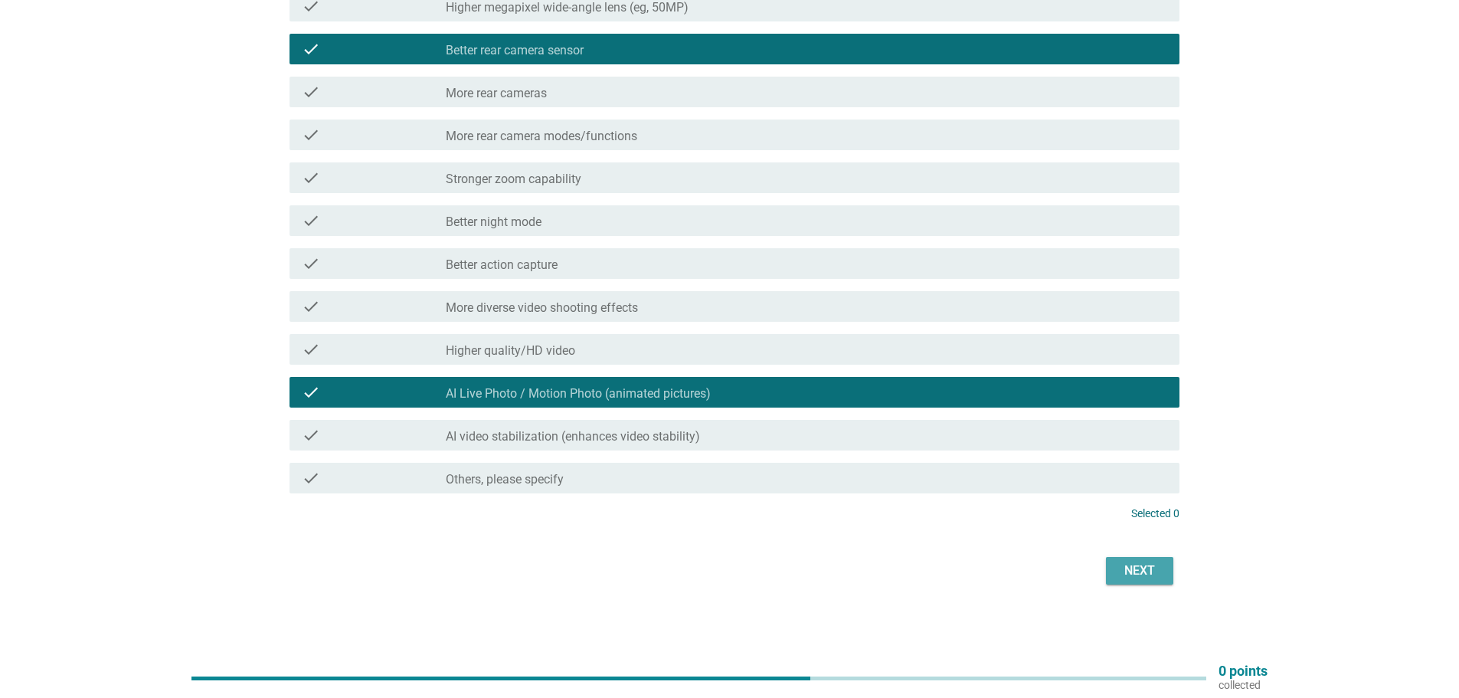
click at [1119, 574] on div "Next" at bounding box center [1139, 570] width 43 height 18
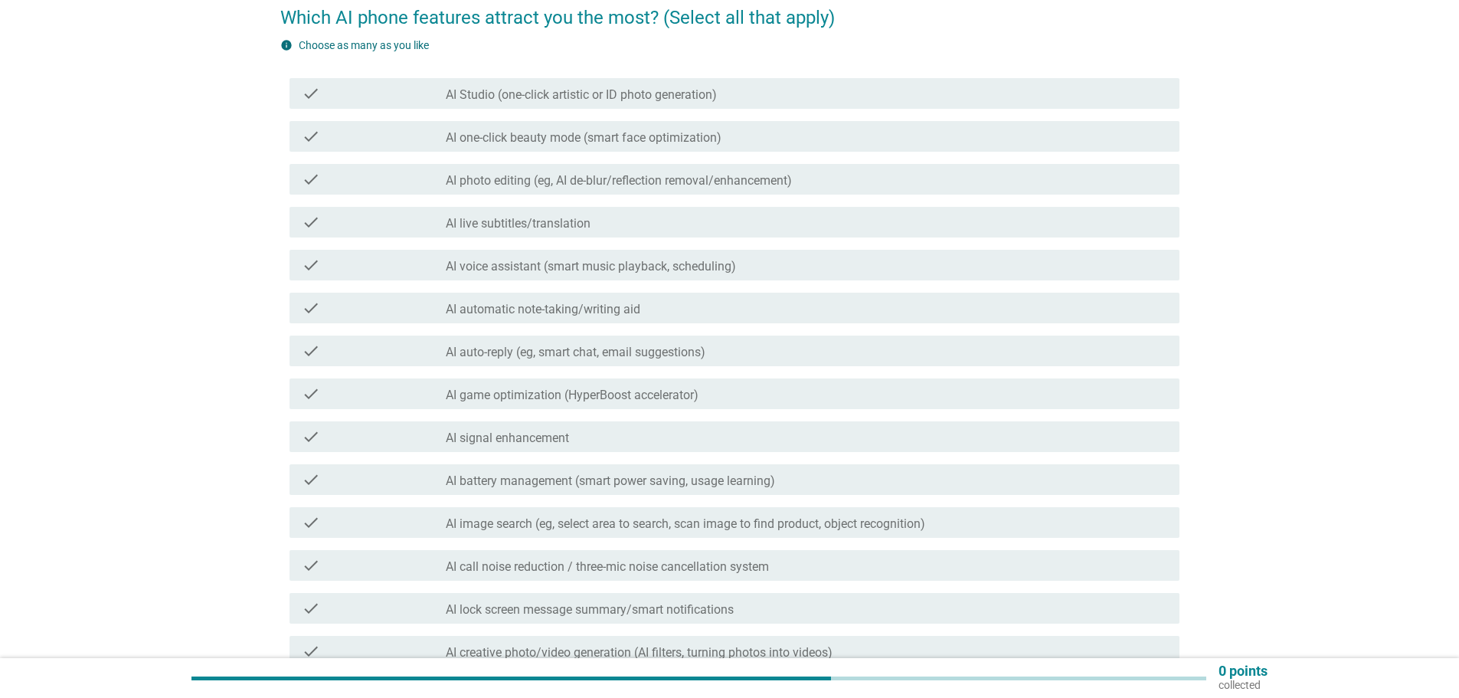
scroll to position [153, 0]
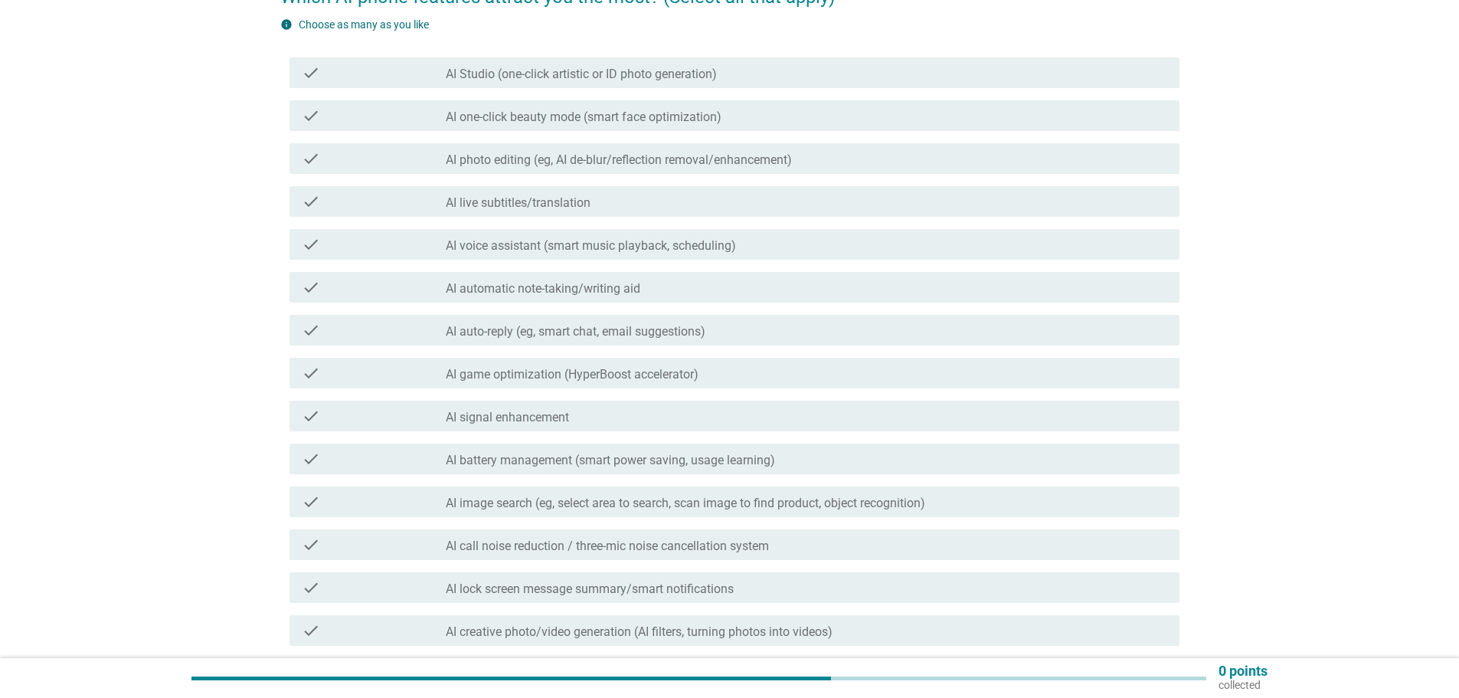
click at [566, 414] on font "AI signal enhancement" at bounding box center [507, 417] width 123 height 15
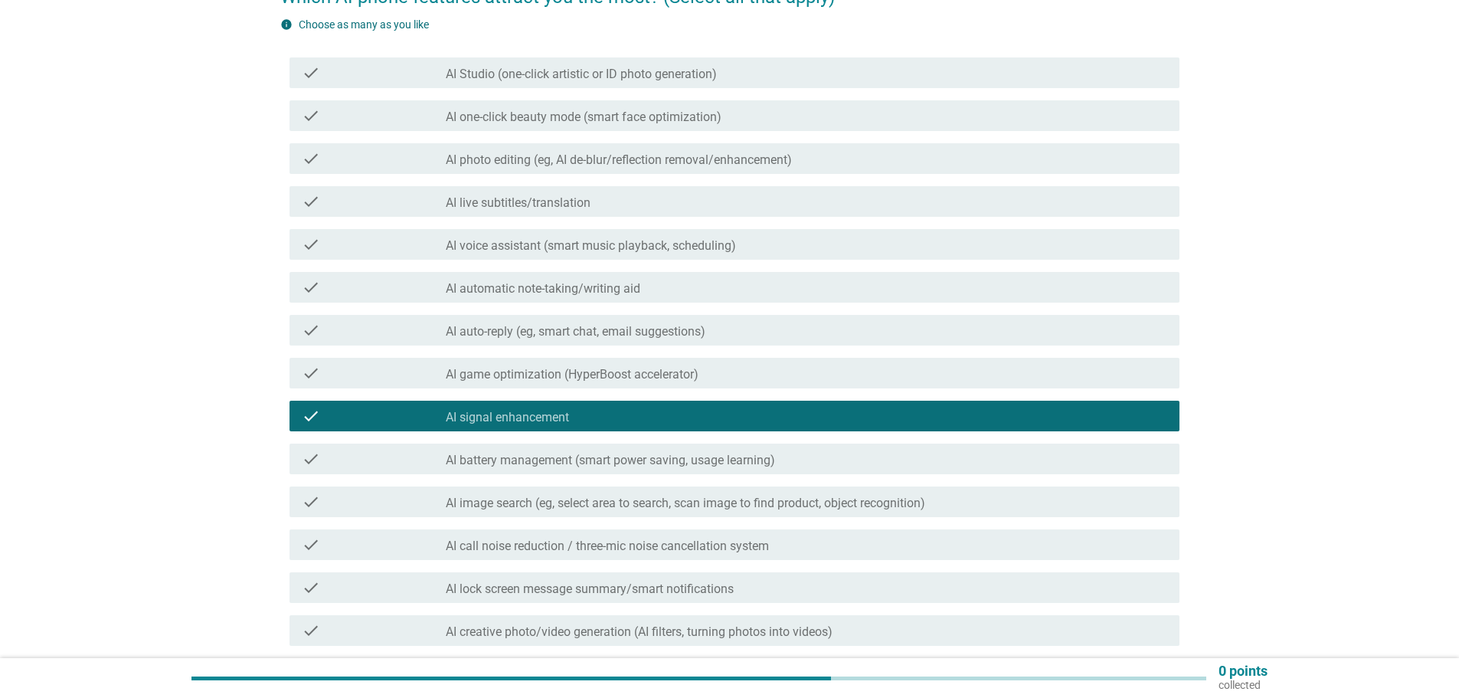
click at [564, 547] on font "AI call noise reduction / three-mic noise cancellation system" at bounding box center [607, 545] width 323 height 15
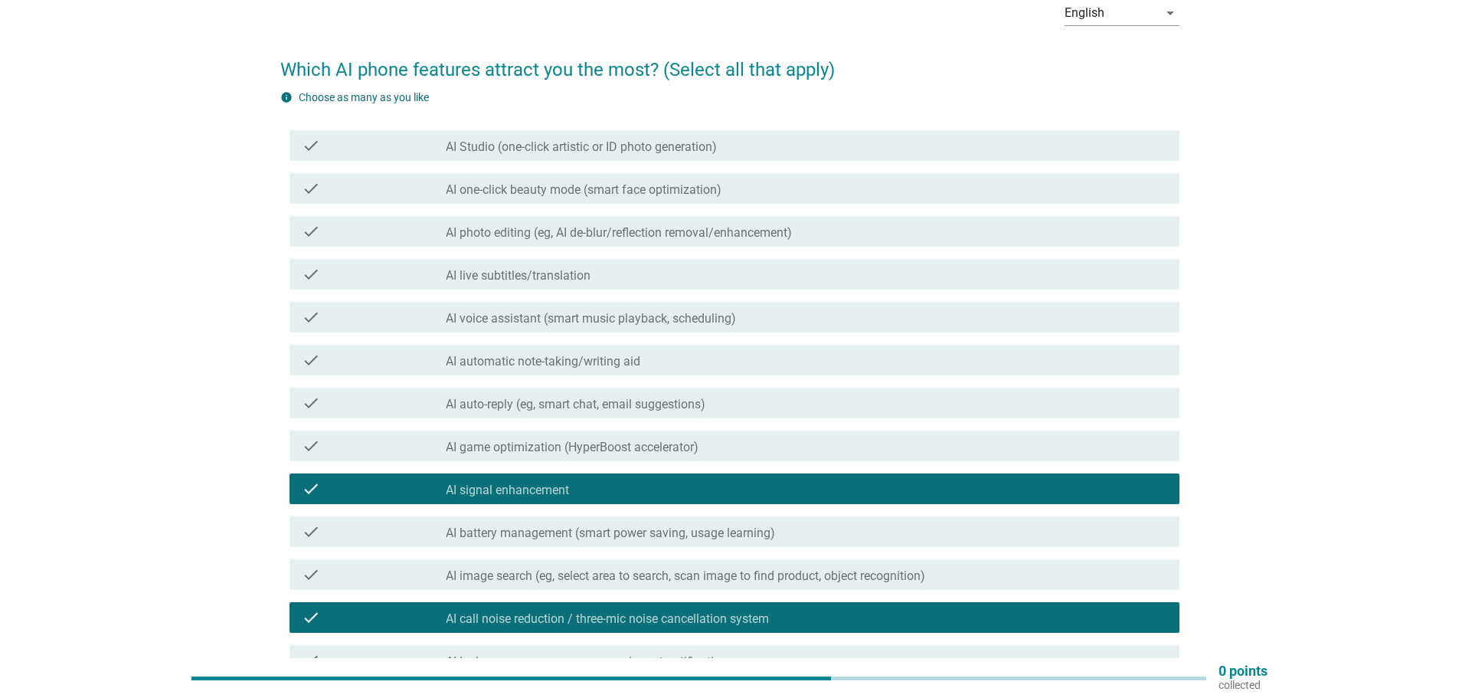
scroll to position [63, 0]
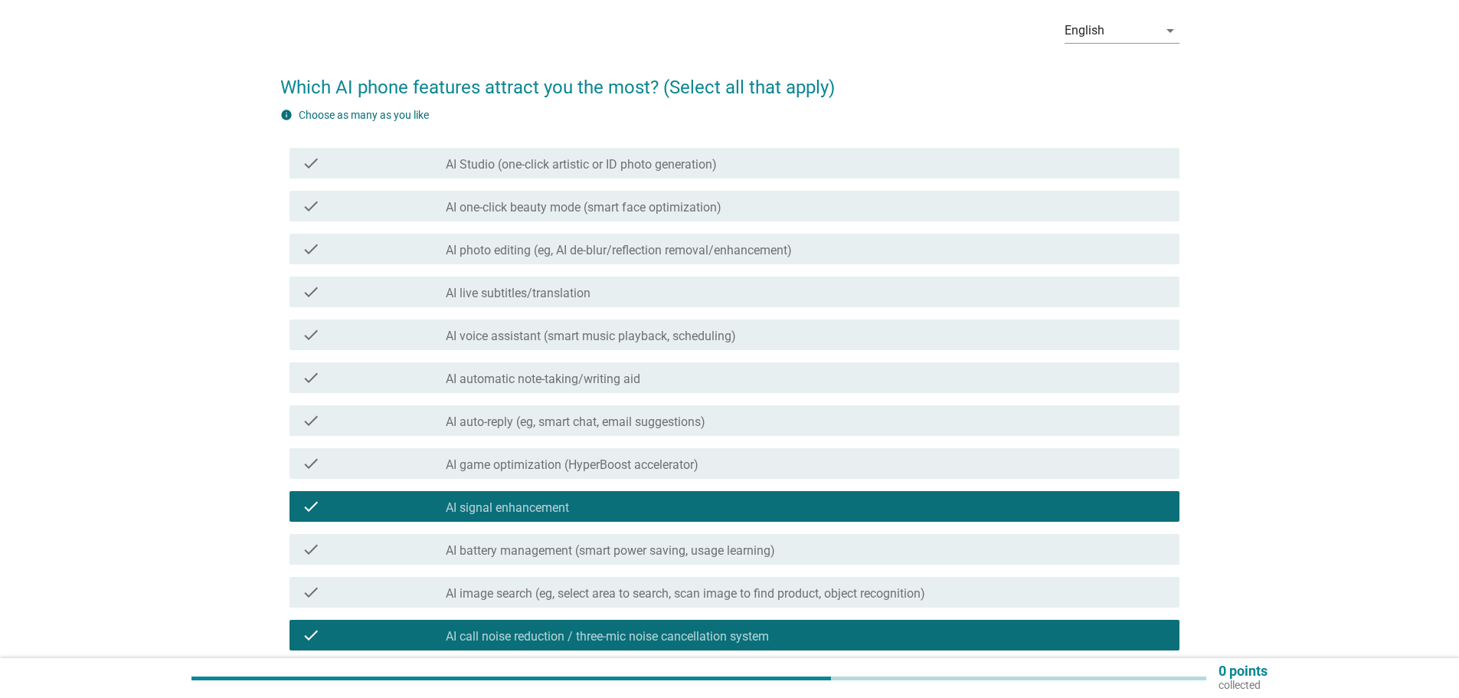
click at [513, 165] on font "AI Studio (one-click artistic or ID photo generation)" at bounding box center [581, 164] width 271 height 15
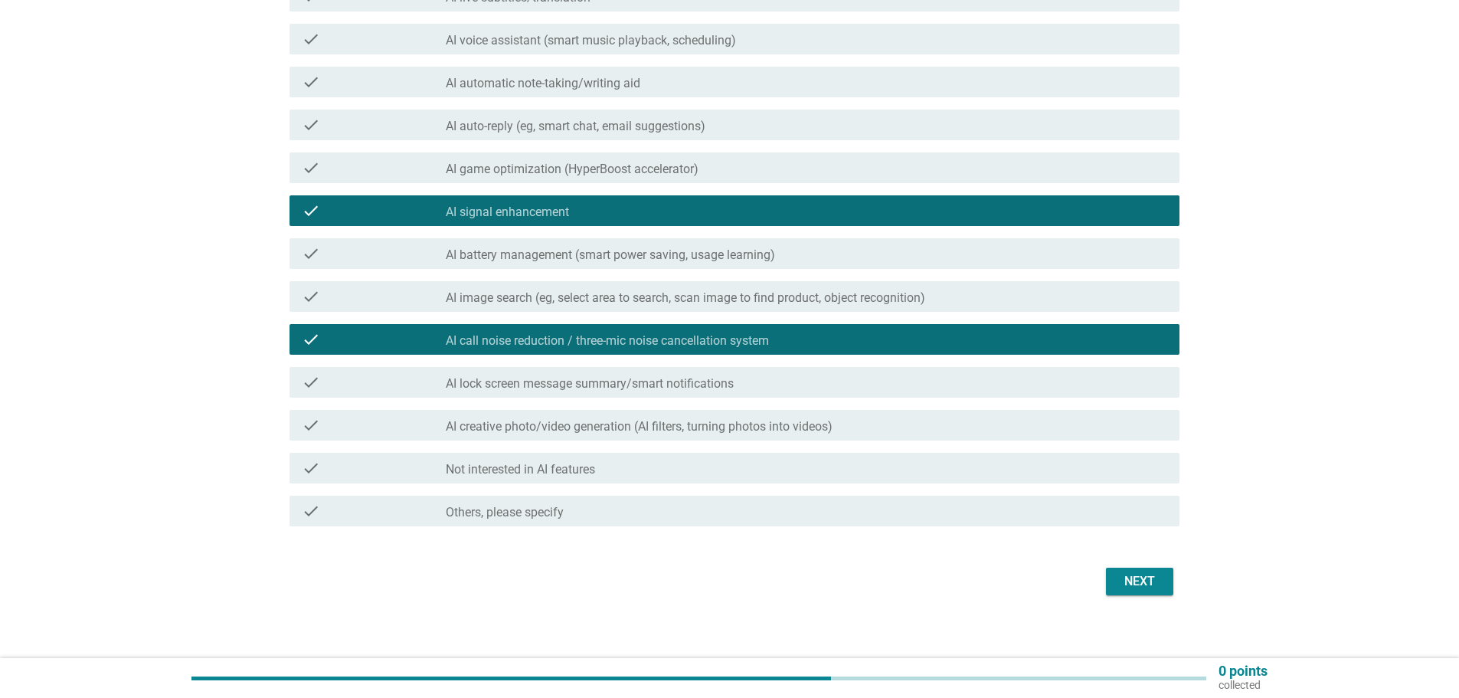
scroll to position [369, 0]
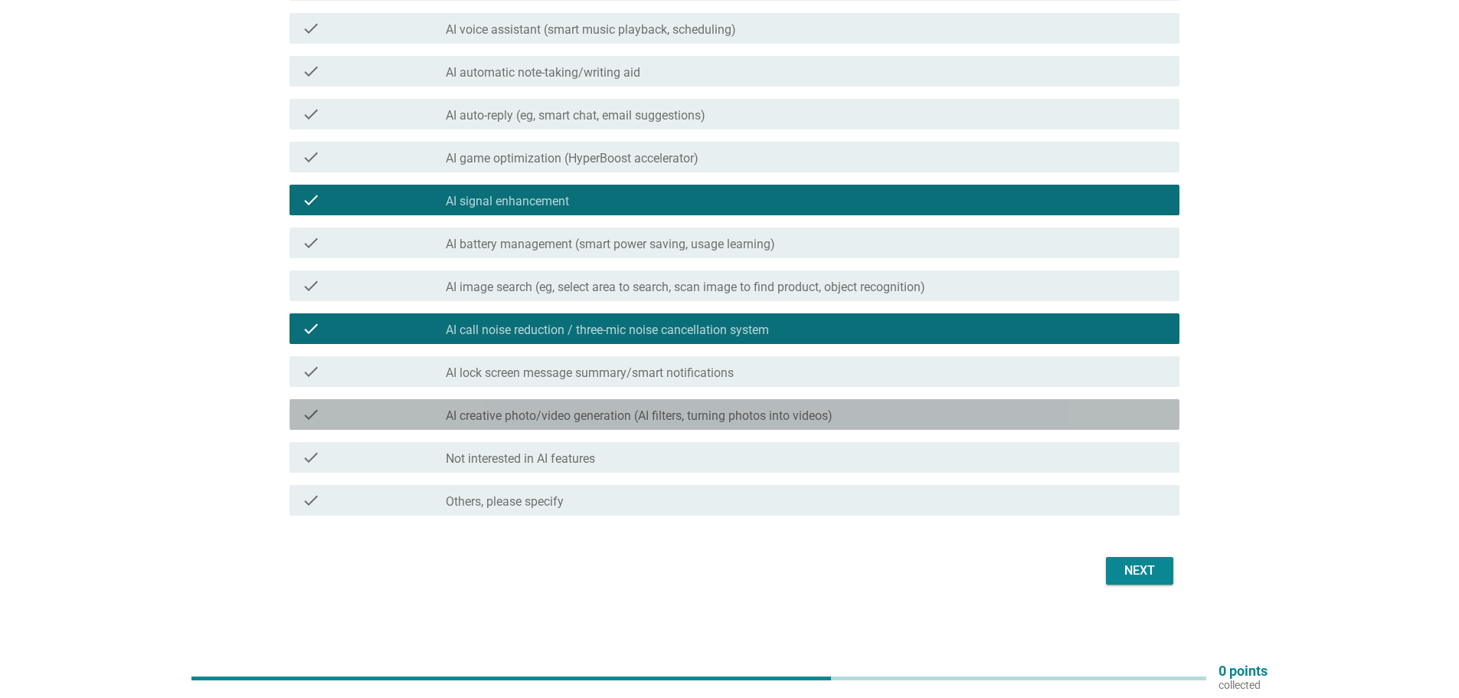
click at [751, 407] on div "check_box_outline_blank AI creative photo/video generation (AI filters, turning…" at bounding box center [806, 414] width 721 height 18
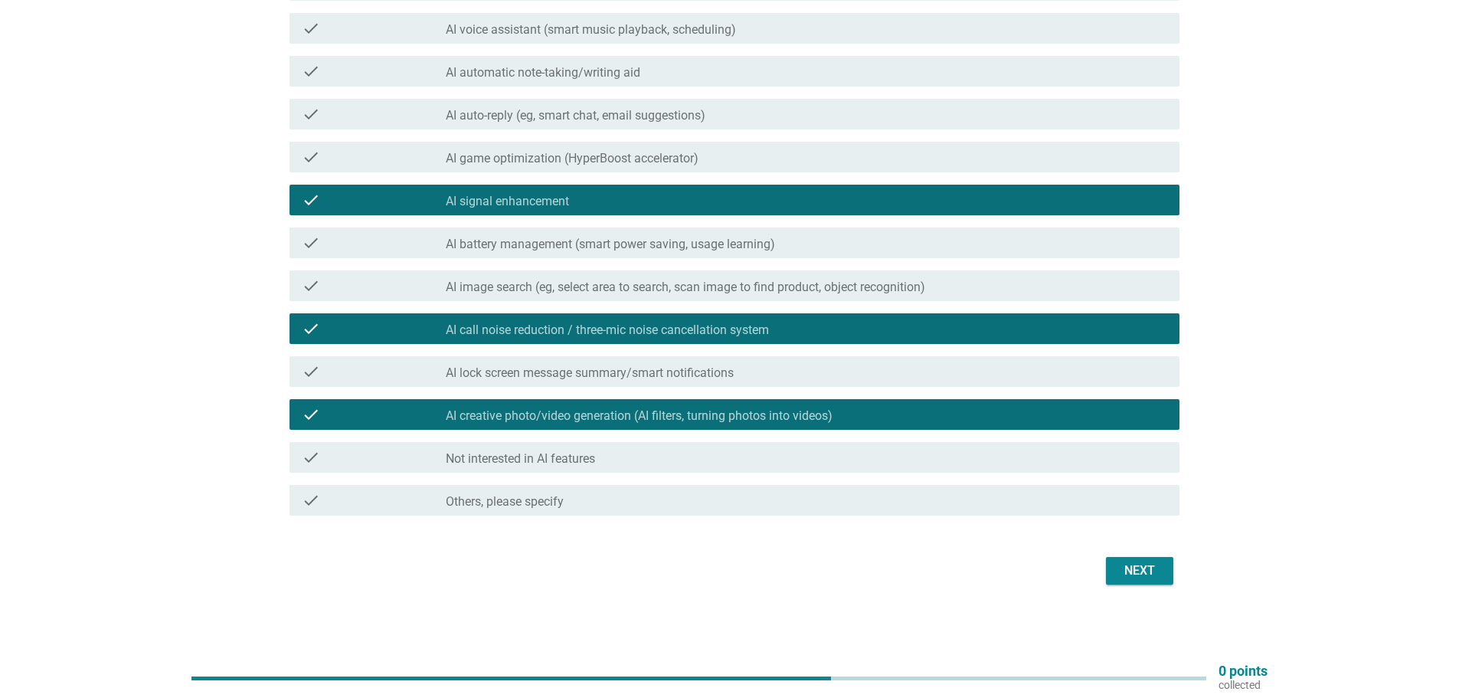
click at [720, 374] on font "AI lock screen message summary/smart notifications" at bounding box center [590, 372] width 288 height 15
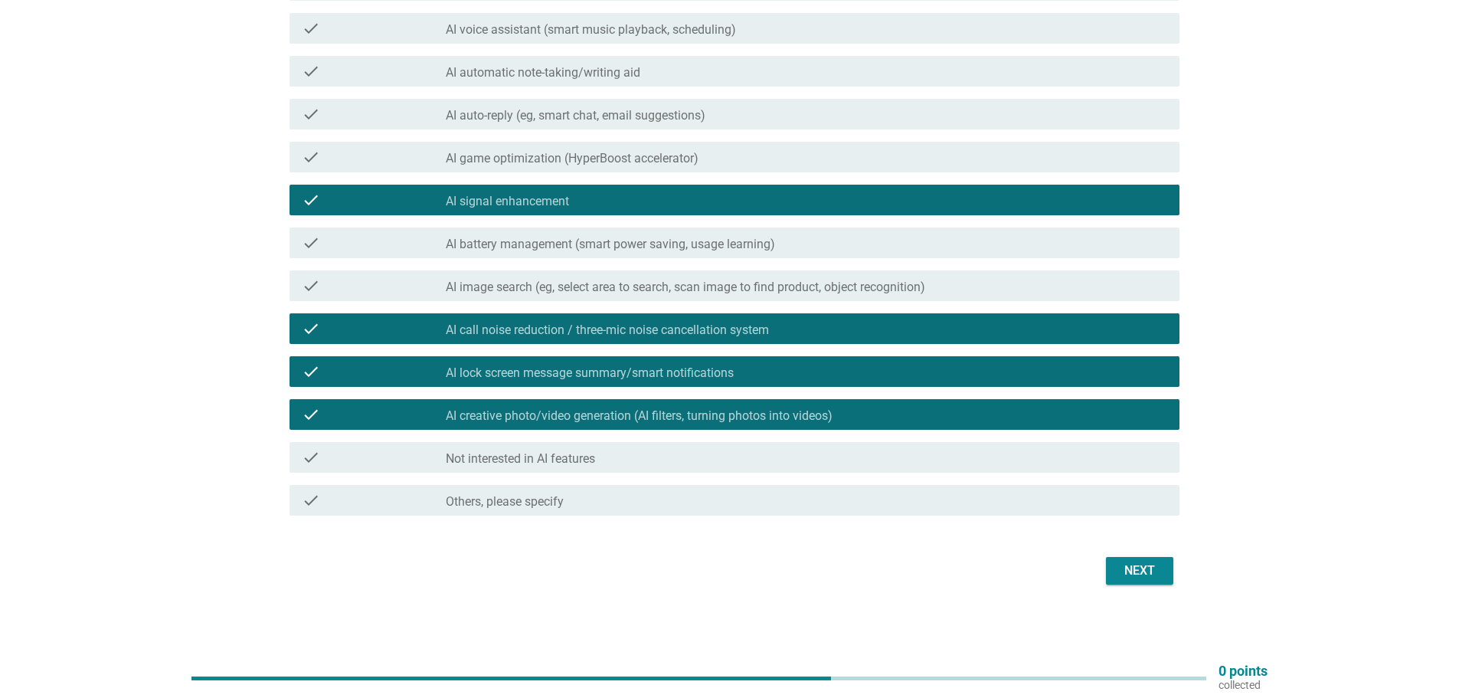
click at [678, 284] on font "AI image search (eg, select area to search, scan image to find product, object …" at bounding box center [685, 287] width 479 height 15
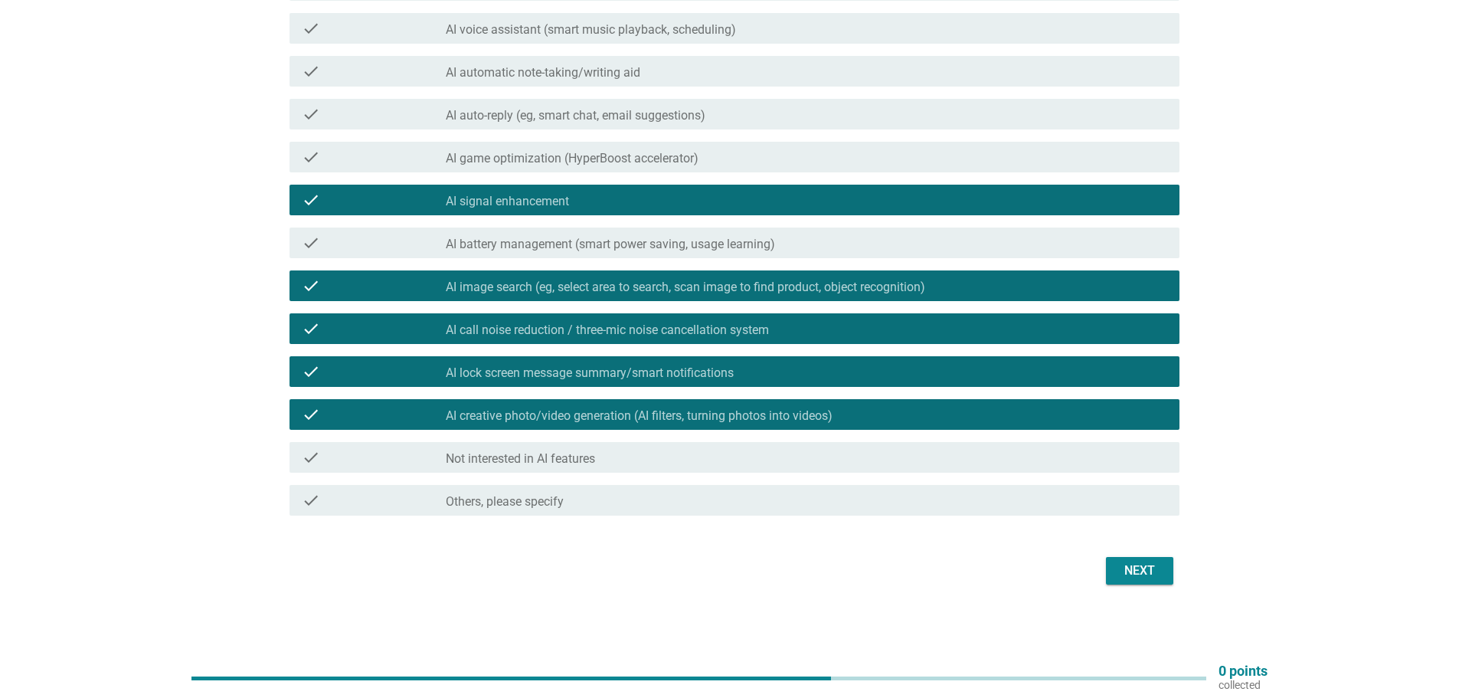
click at [665, 252] on div "check check_box_outline_blank AI battery management (smart power saving, usage …" at bounding box center [734, 242] width 890 height 31
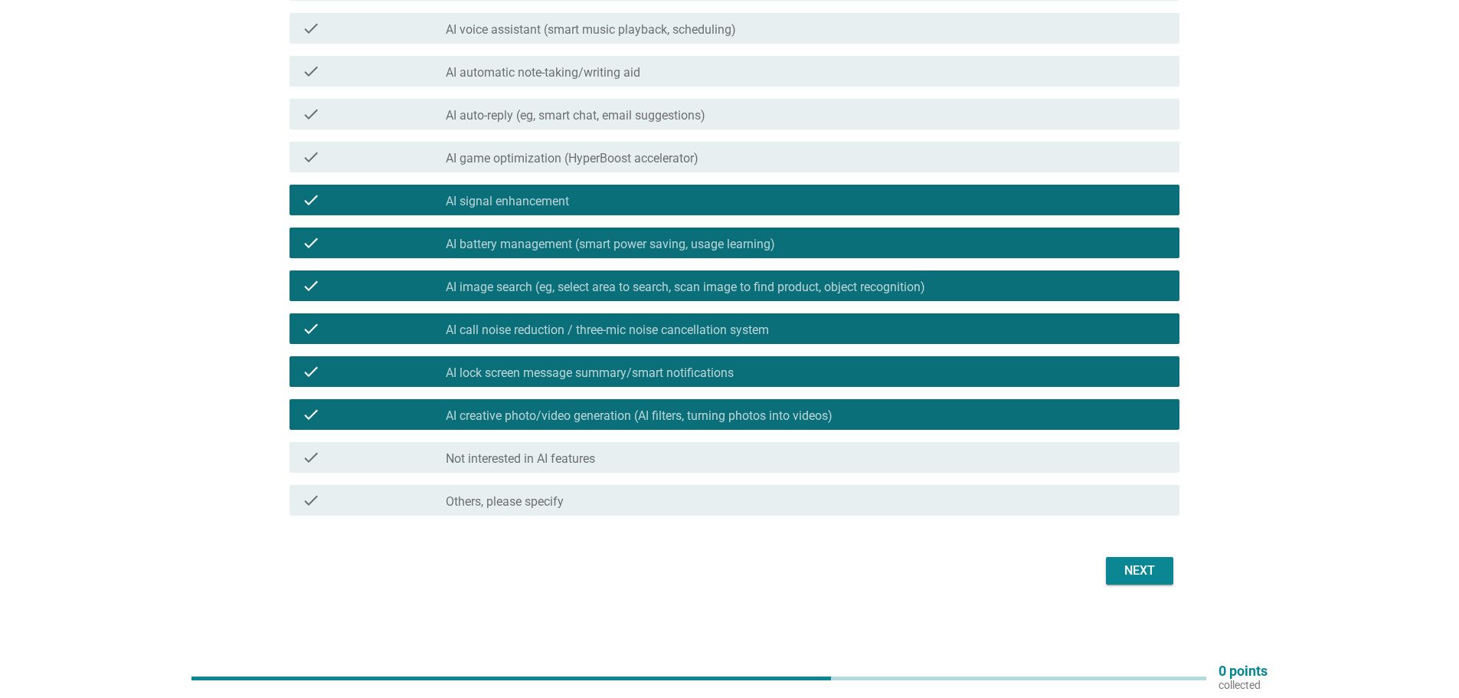
click at [644, 158] on font "AI game optimization (HyperBoost accelerator)" at bounding box center [572, 158] width 253 height 15
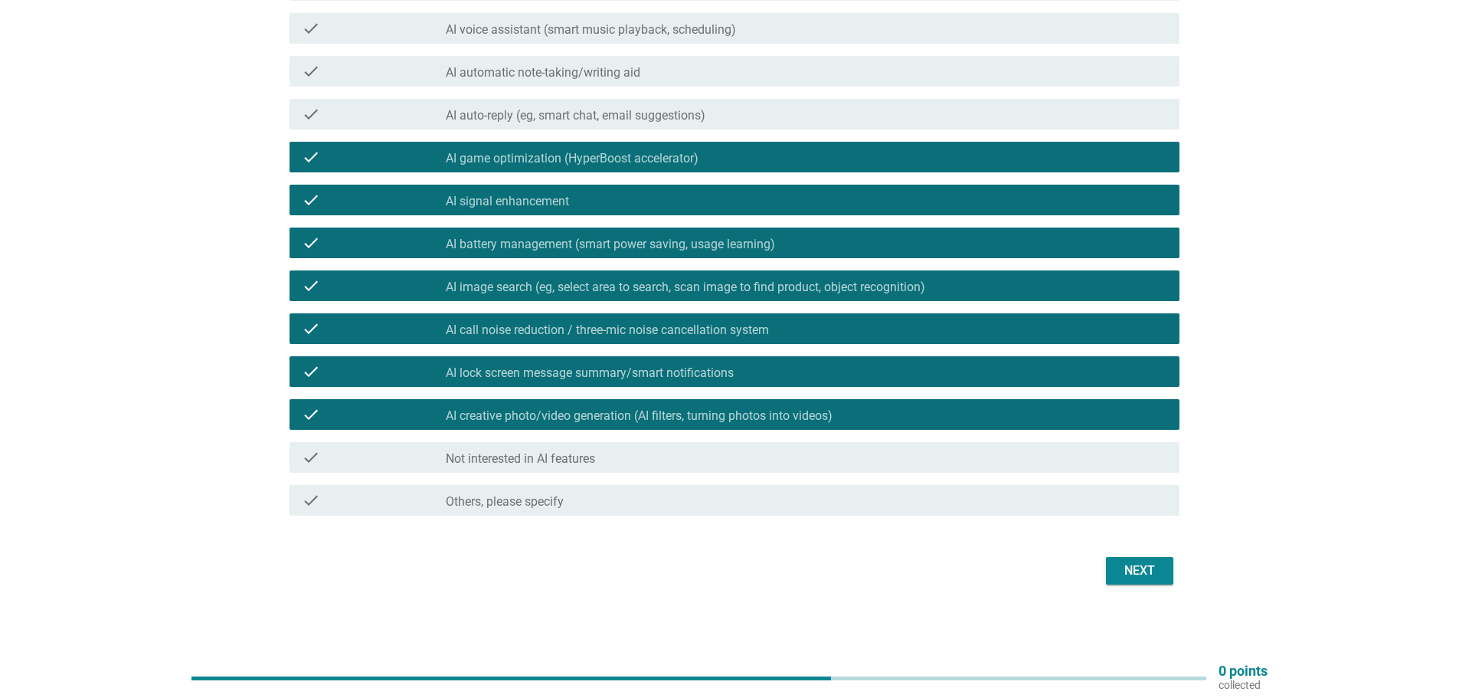
click at [629, 104] on div "check check_box_outline_blank AI auto-reply (eg, smart chat, email suggestions)" at bounding box center [734, 114] width 890 height 31
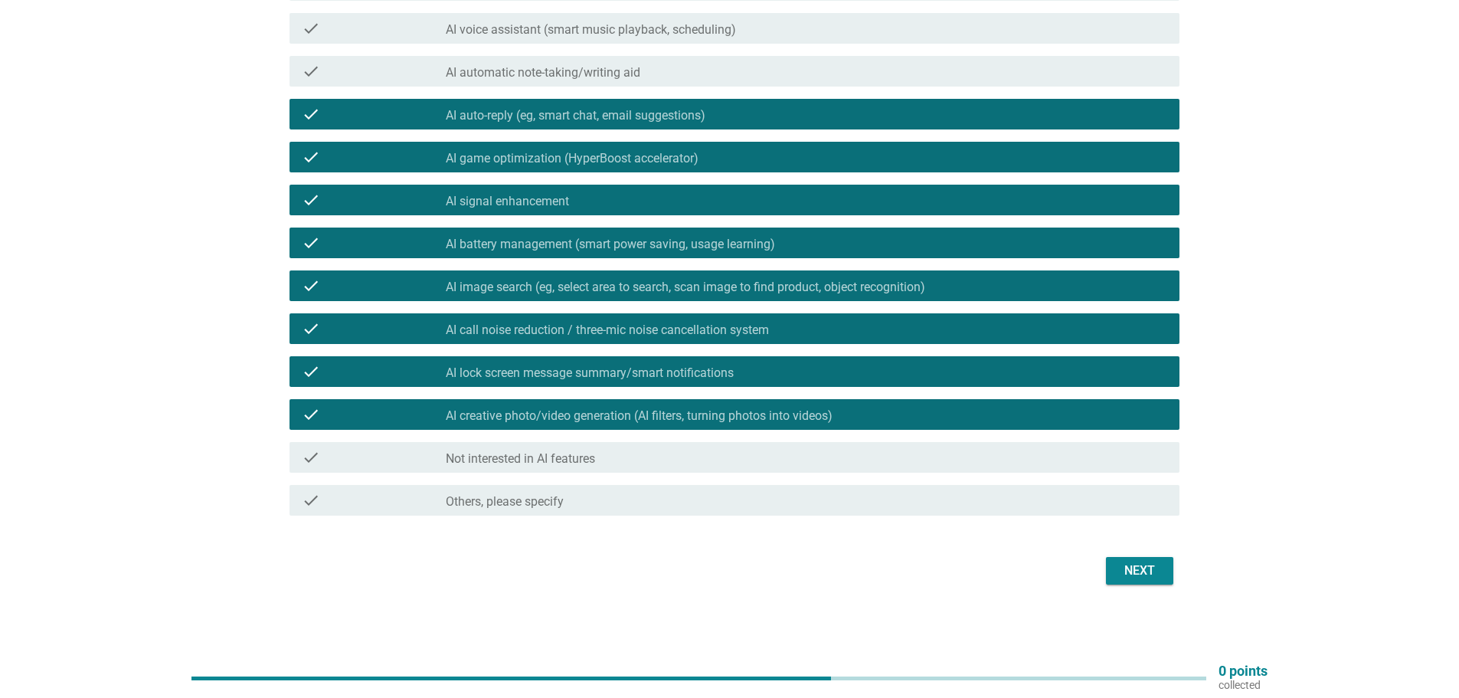
click at [607, 67] on font "AI automatic note-taking/writing aid" at bounding box center [543, 72] width 195 height 15
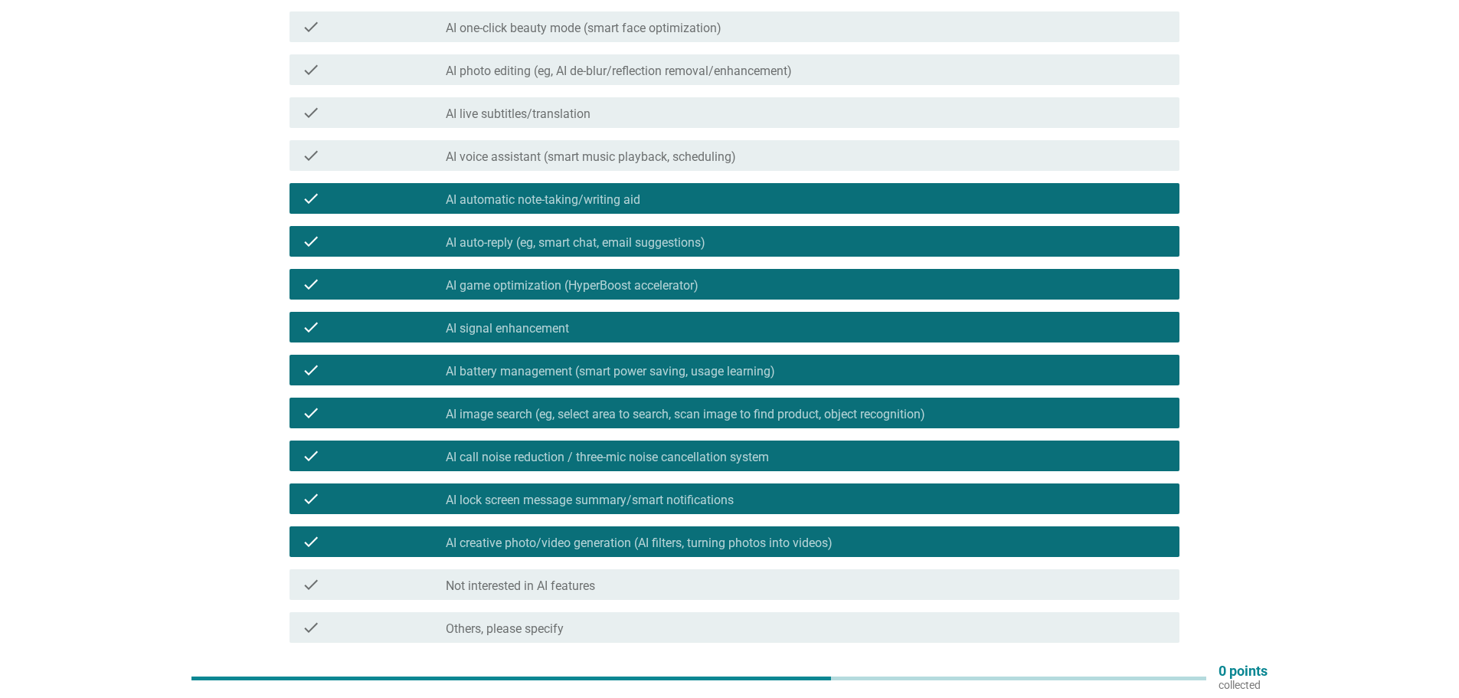
scroll to position [216, 0]
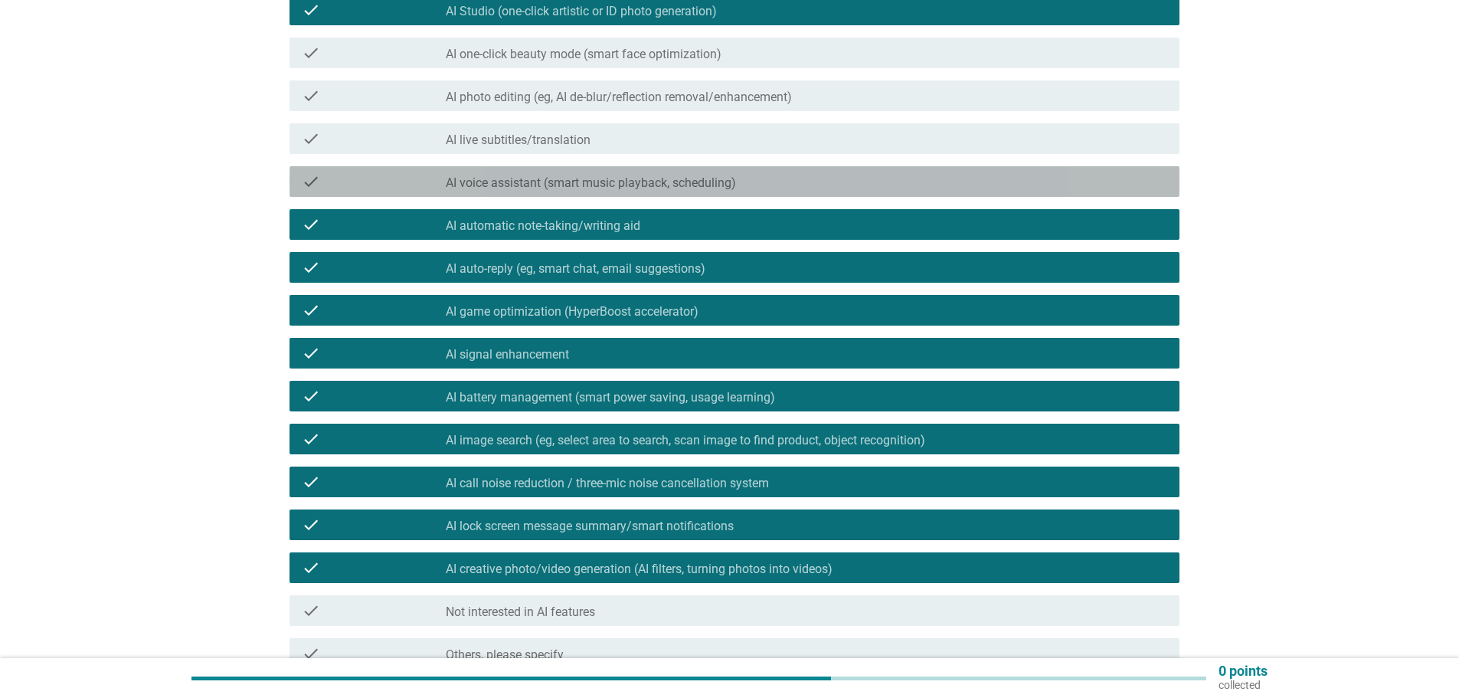
click at [577, 168] on div "check check_box_outline_blank AI voice assistant (smart music playback, schedul…" at bounding box center [734, 181] width 890 height 31
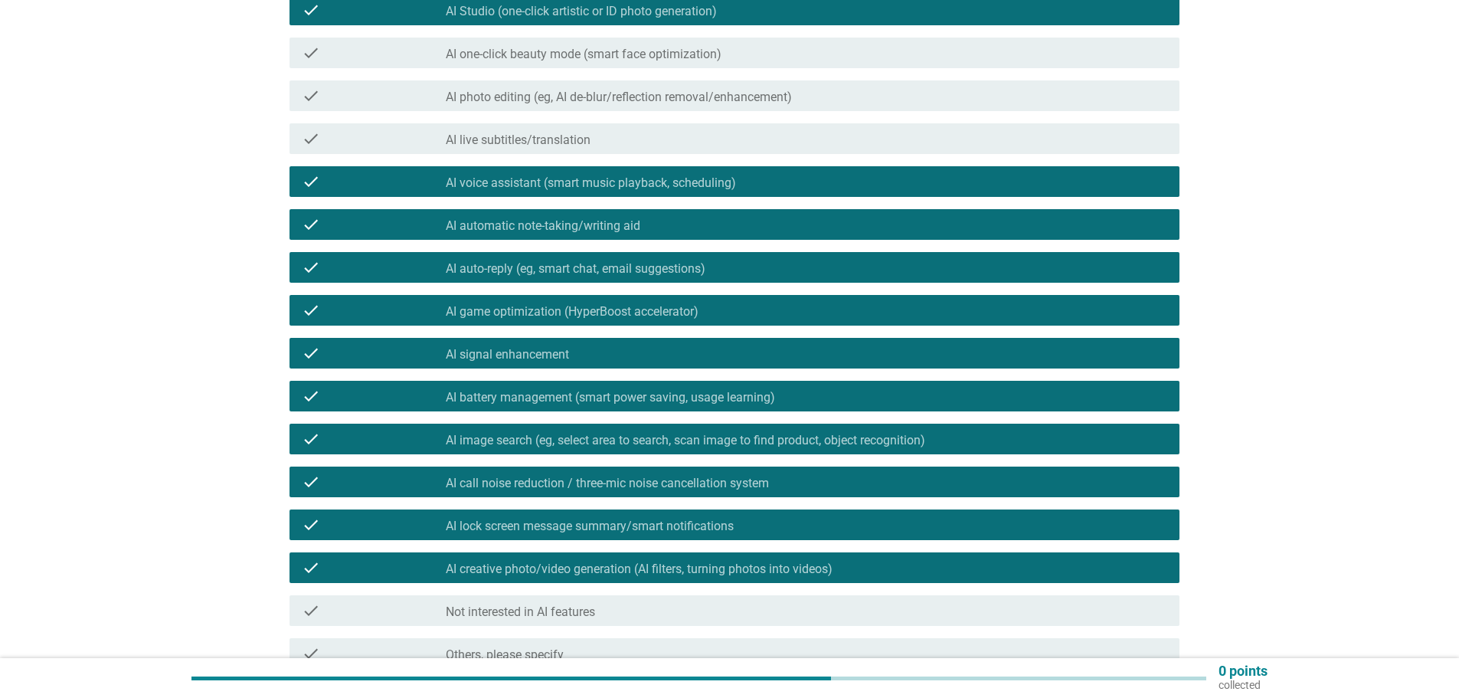
click at [574, 90] on font "AI photo editing (eg, AI de-blur/reflection removal/enhancement)" at bounding box center [619, 97] width 346 height 15
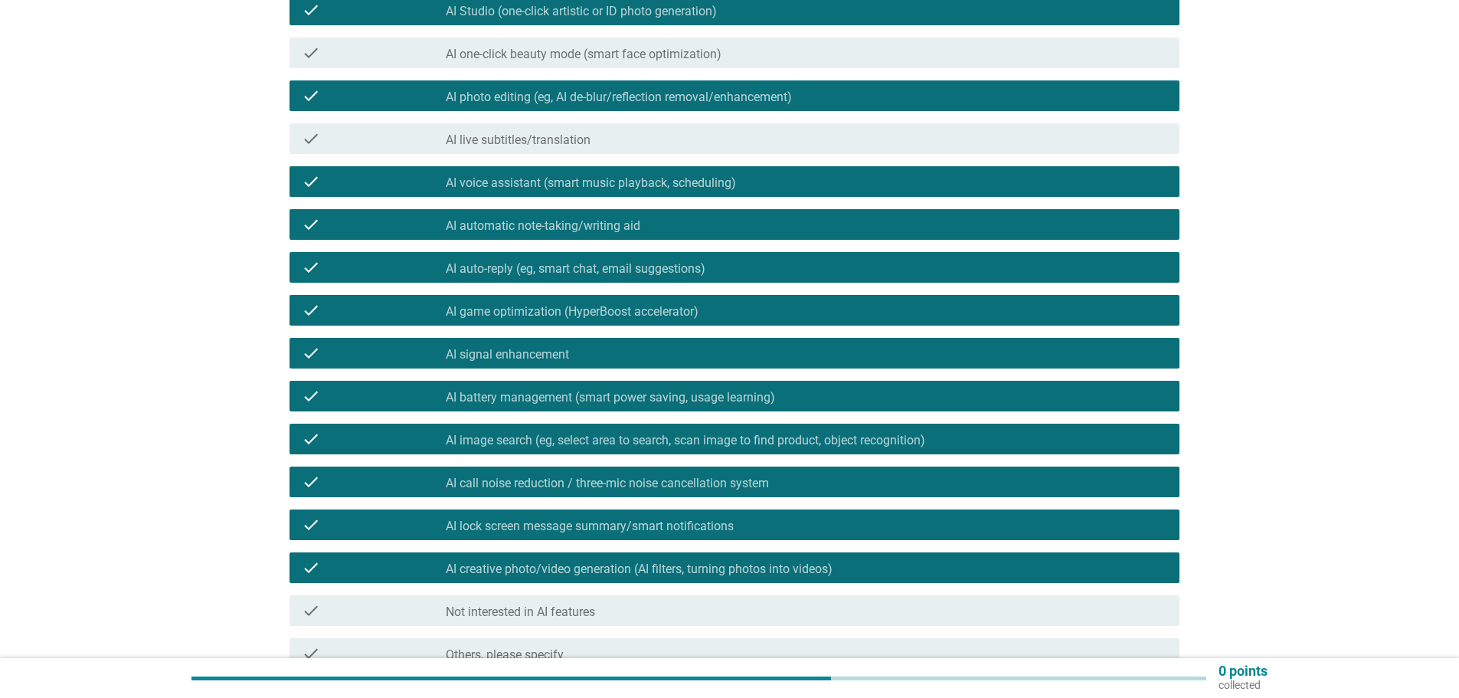
click at [546, 135] on font "AI live subtitles/translation" at bounding box center [518, 139] width 145 height 15
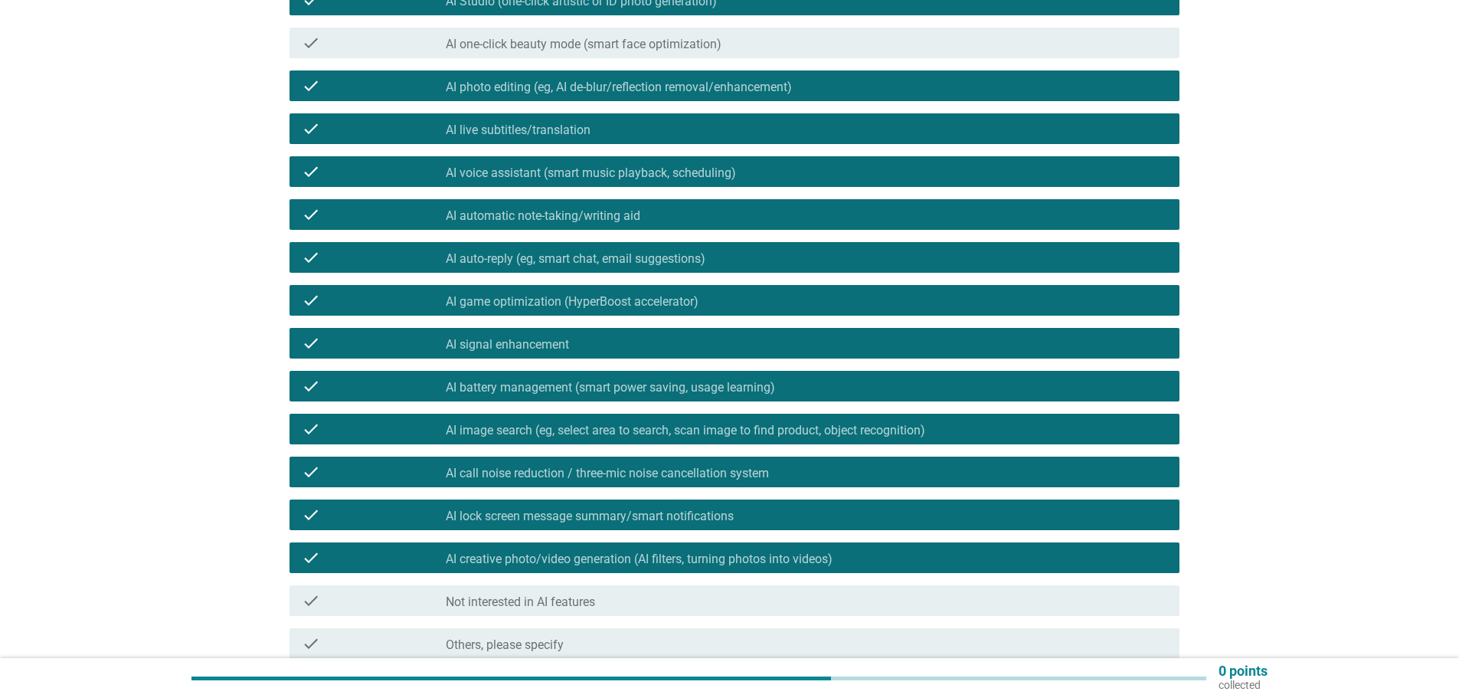
scroll to position [369, 0]
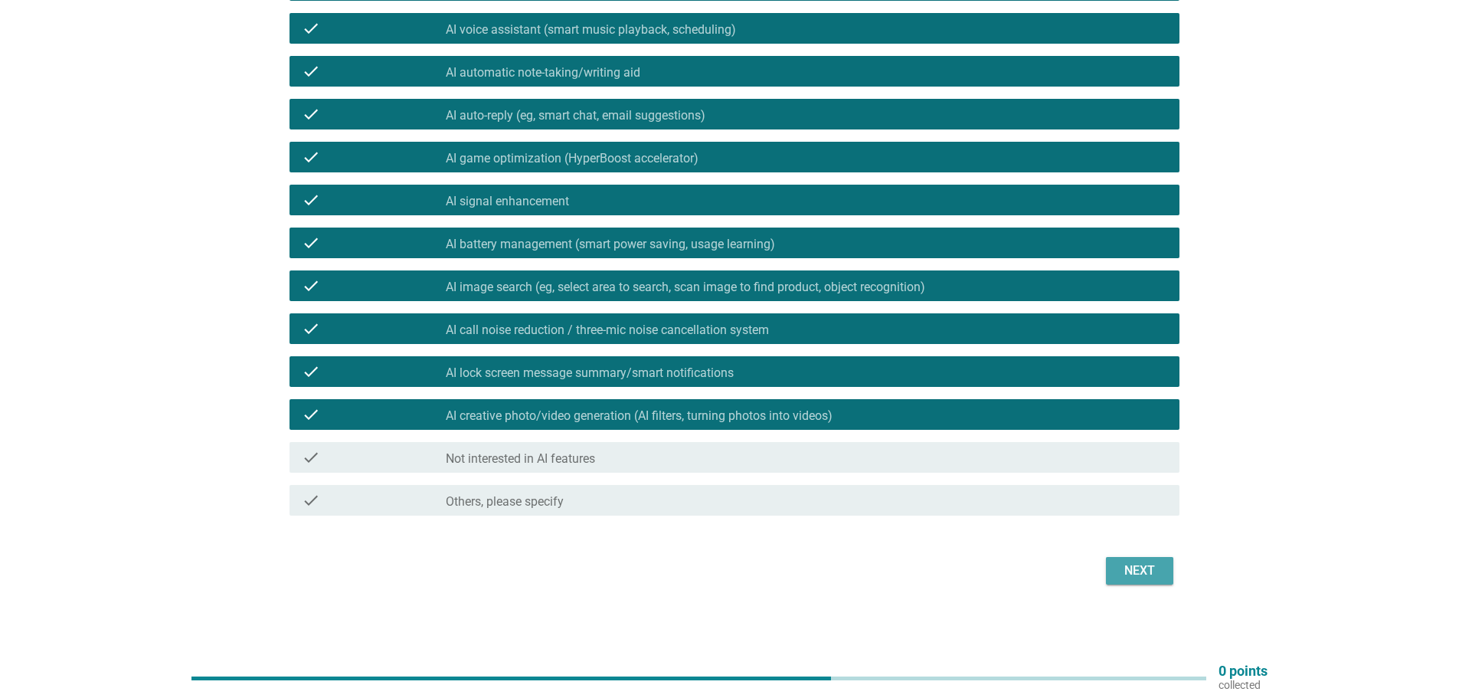
click at [1134, 568] on font "Next" at bounding box center [1139, 570] width 31 height 15
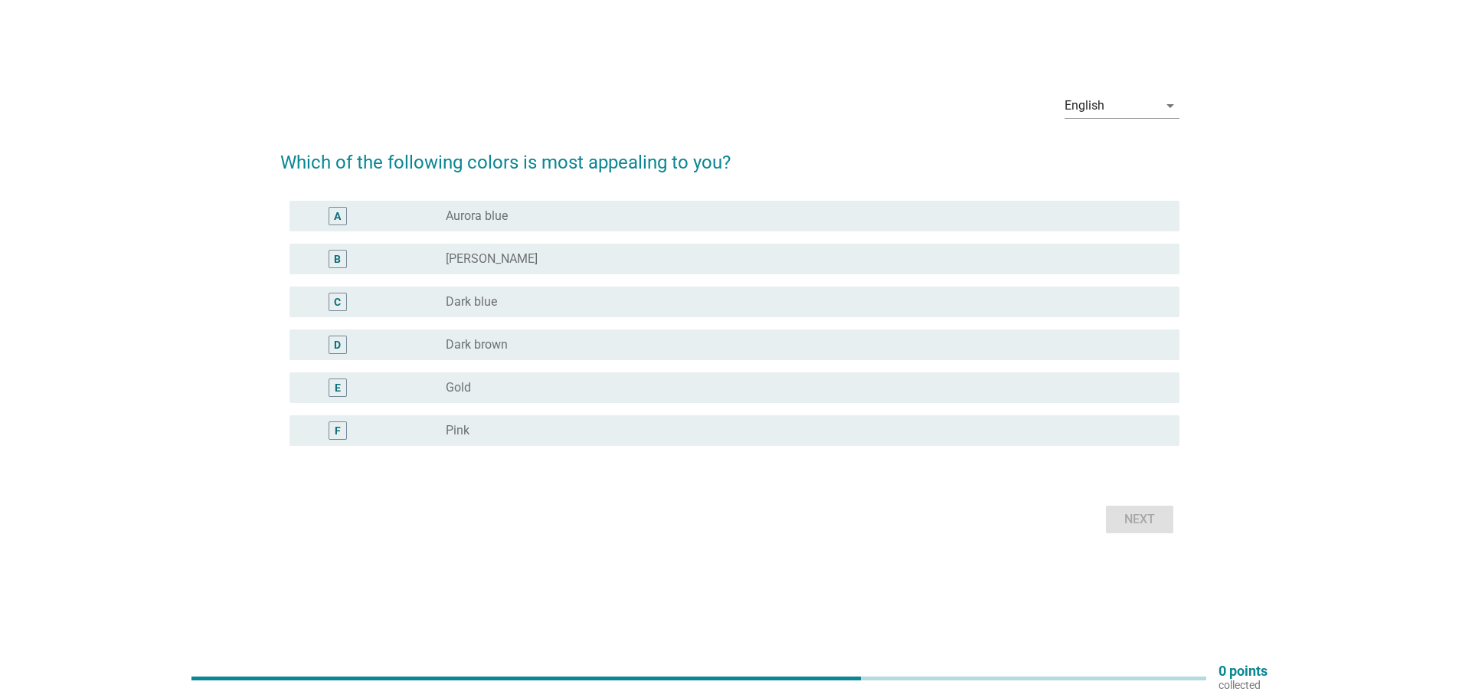
scroll to position [0, 0]
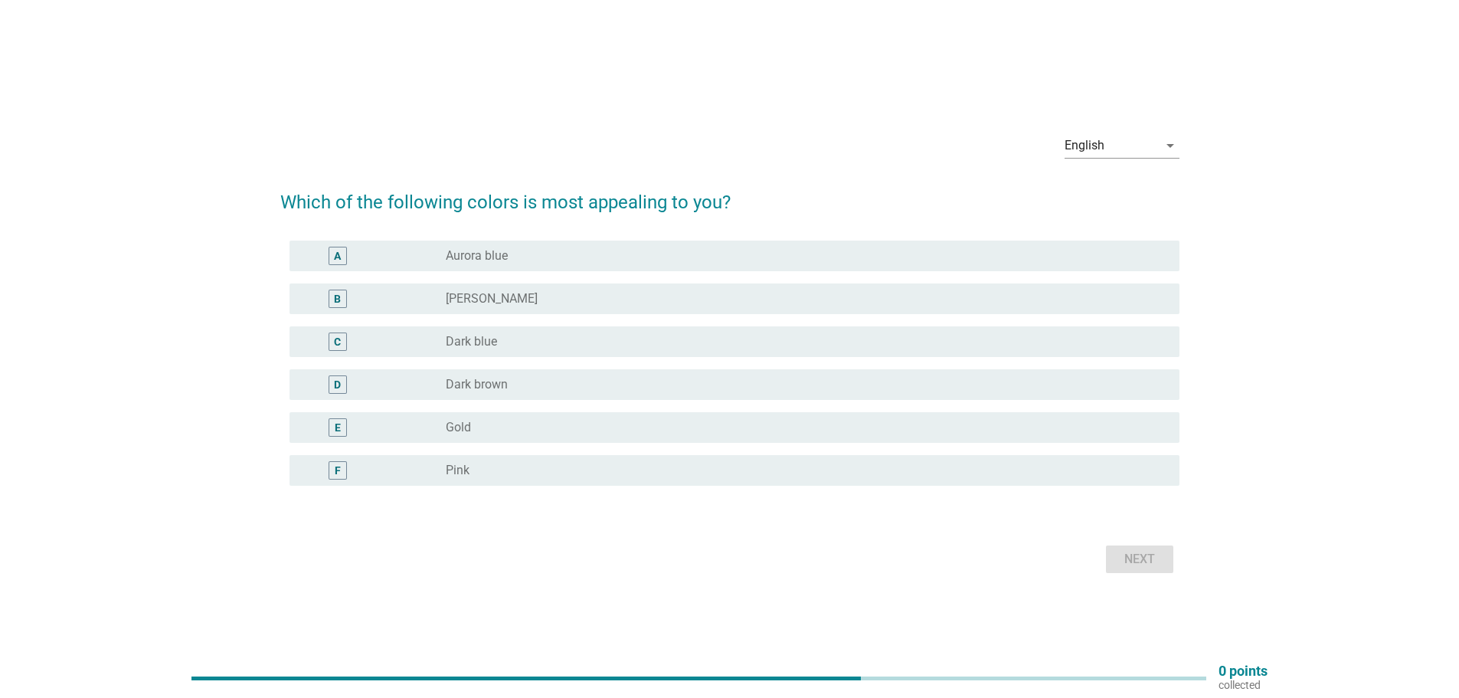
click at [491, 336] on font "Dark blue" at bounding box center [471, 341] width 51 height 15
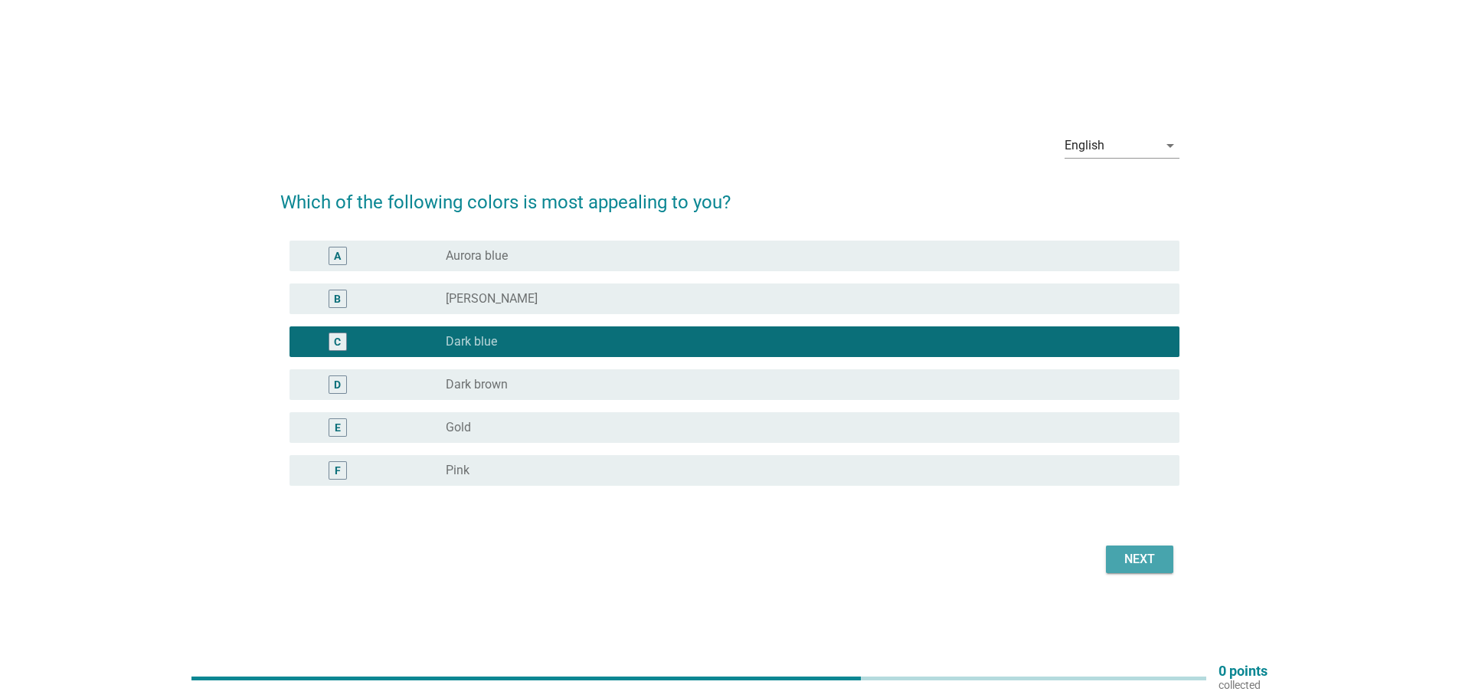
click at [1112, 547] on button "Next" at bounding box center [1139, 559] width 67 height 28
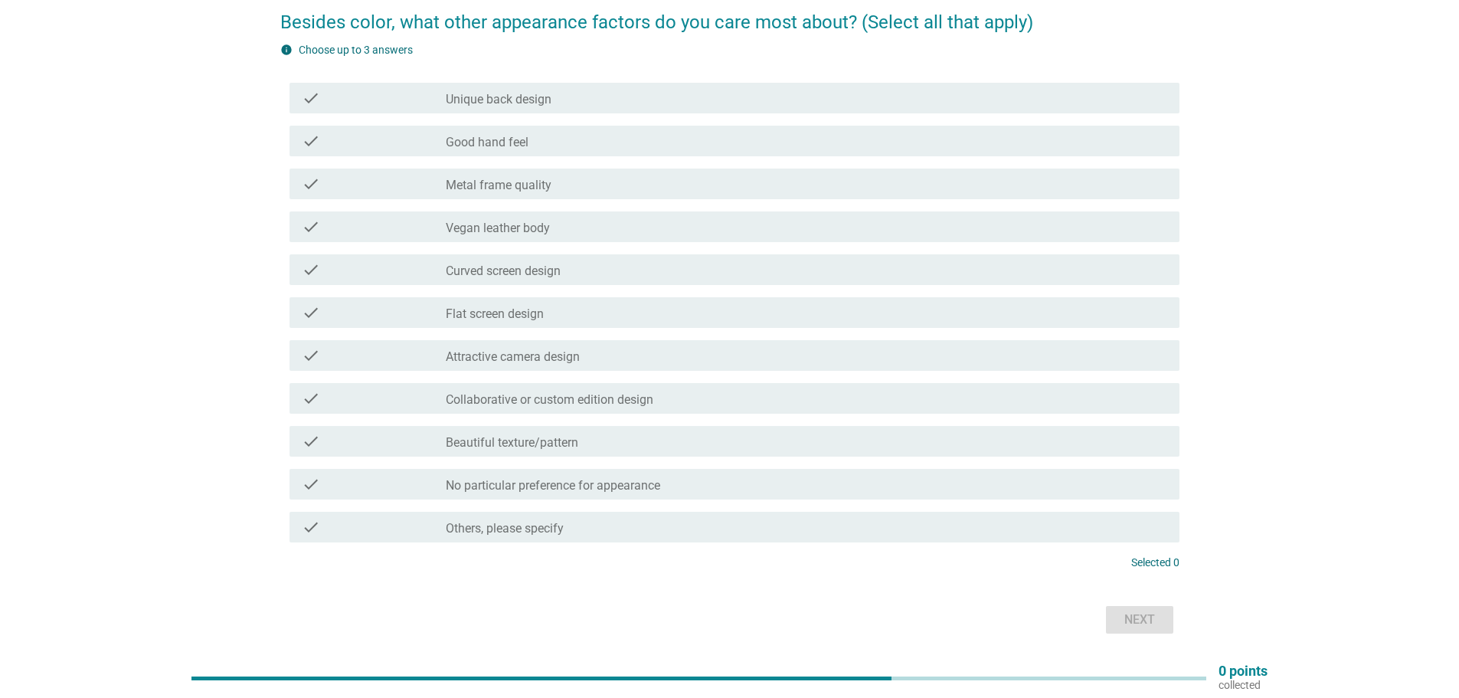
scroll to position [100, 0]
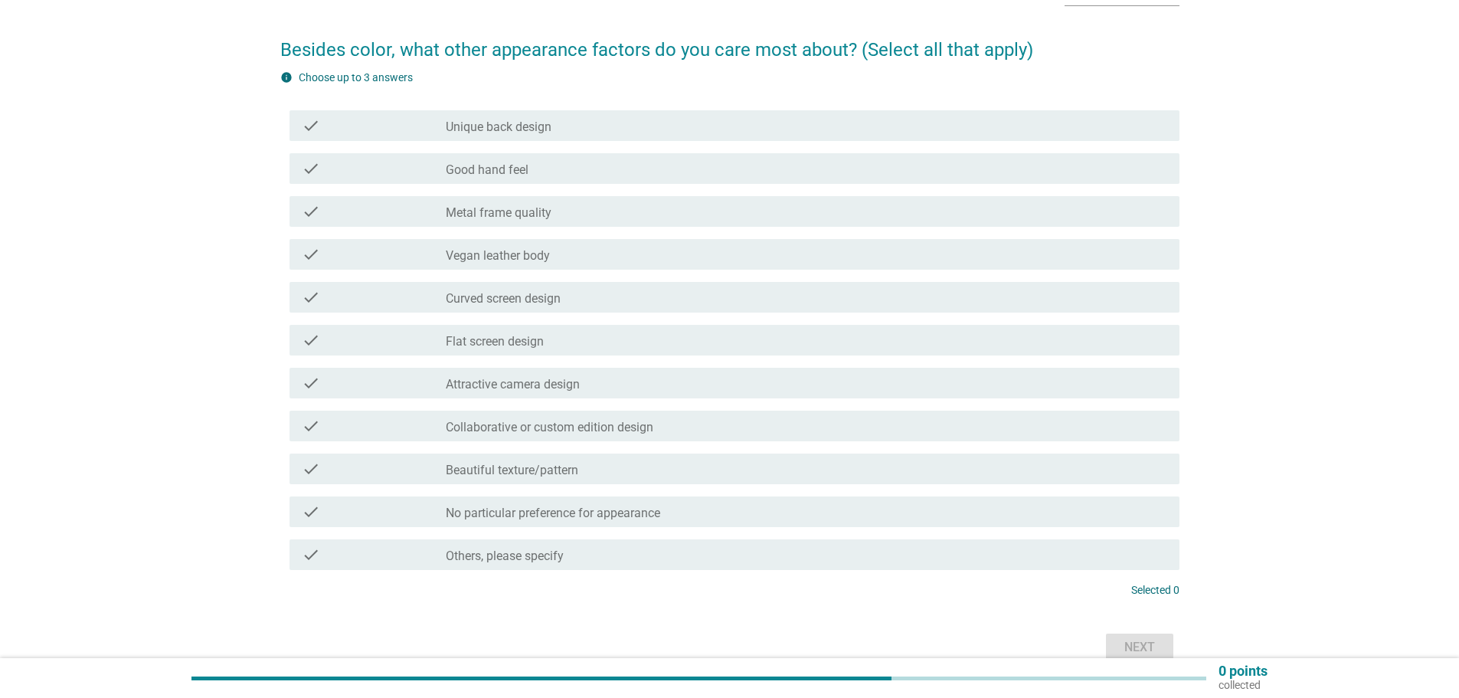
click at [521, 168] on font "Good hand feel" at bounding box center [487, 169] width 83 height 15
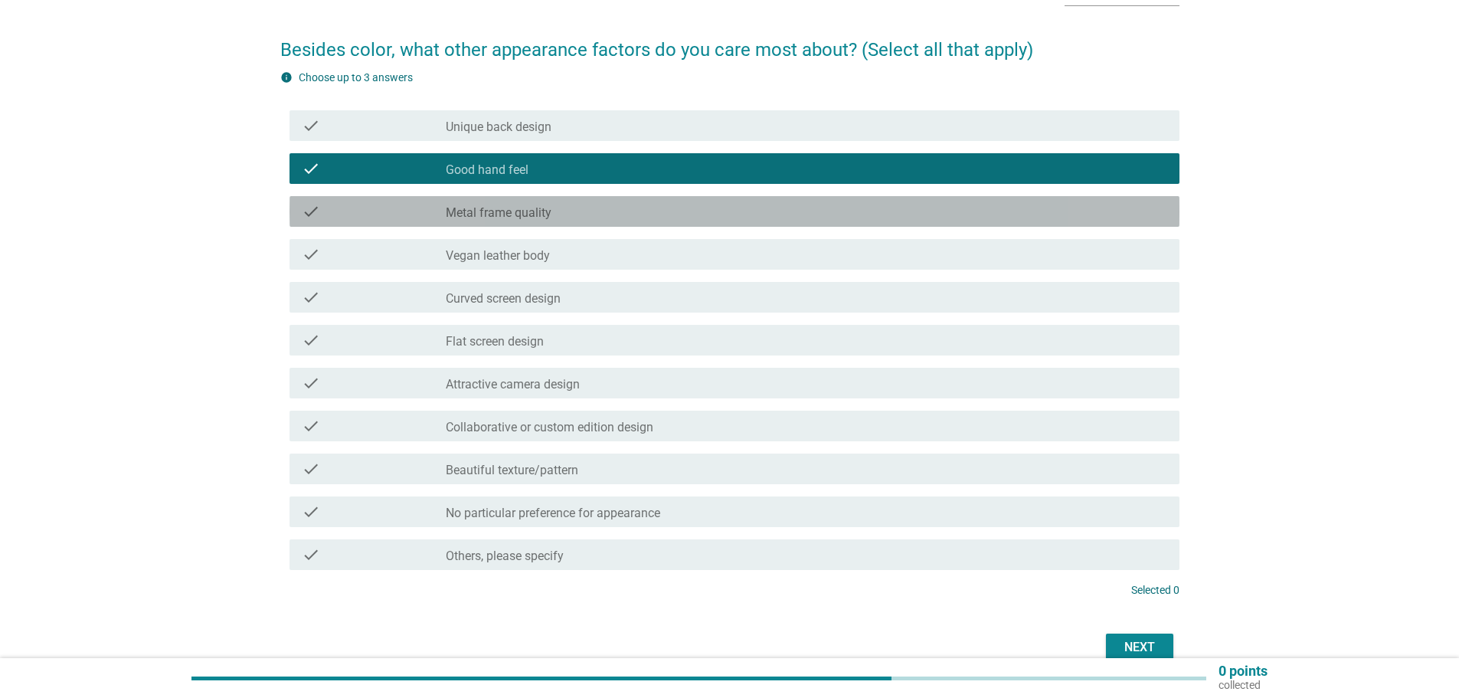
click at [524, 208] on font "Metal frame quality" at bounding box center [499, 212] width 106 height 15
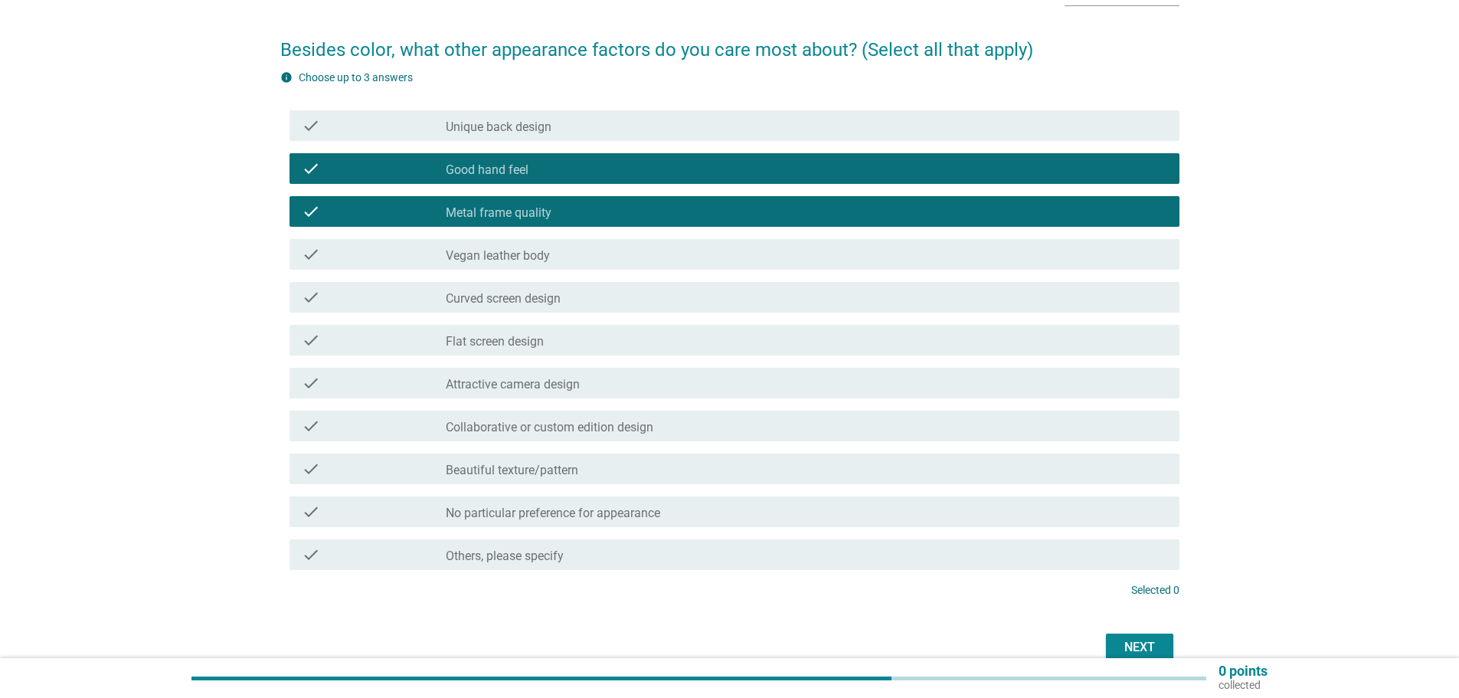
click at [549, 487] on div "check check_box_outline_blank Beautiful texture/pattern" at bounding box center [729, 468] width 899 height 43
click at [542, 471] on font "Beautiful texture/pattern" at bounding box center [512, 470] width 132 height 15
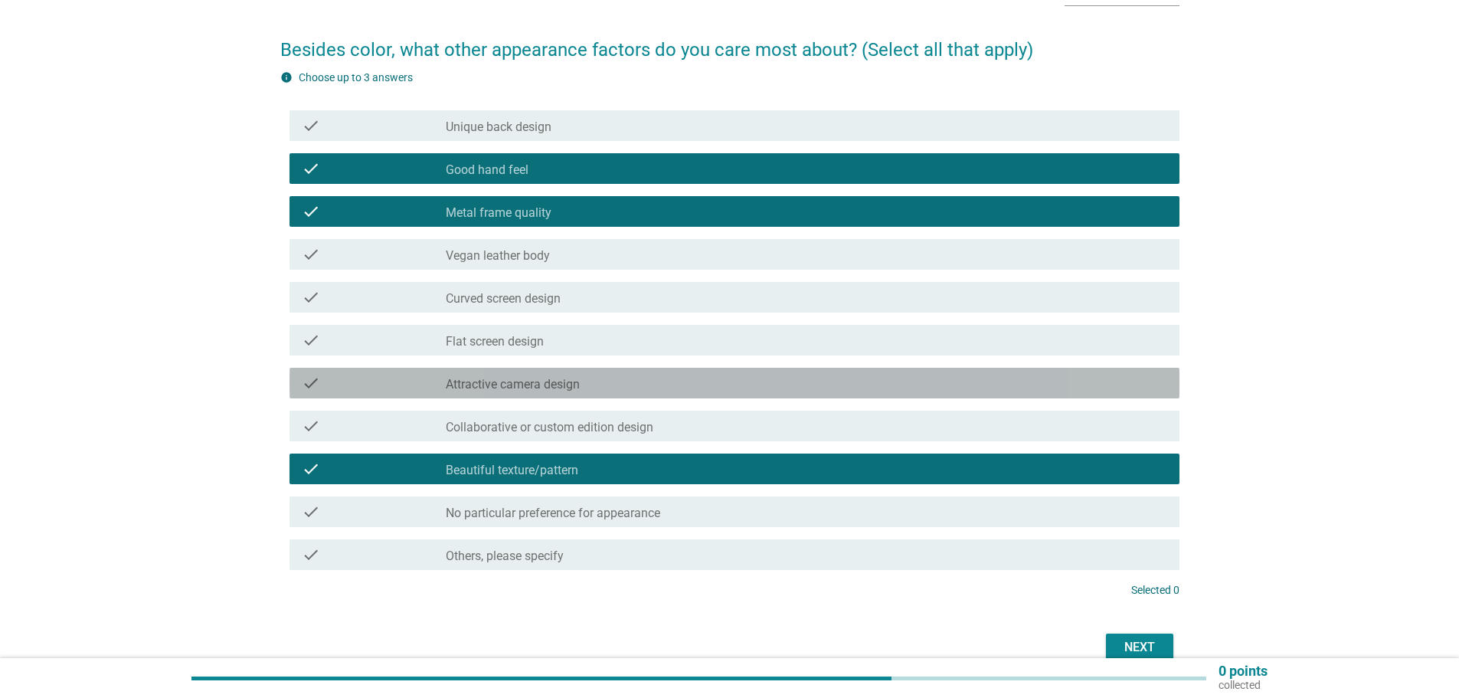
click at [543, 374] on div "check_box_outline_blank Attractive camera design" at bounding box center [806, 383] width 721 height 18
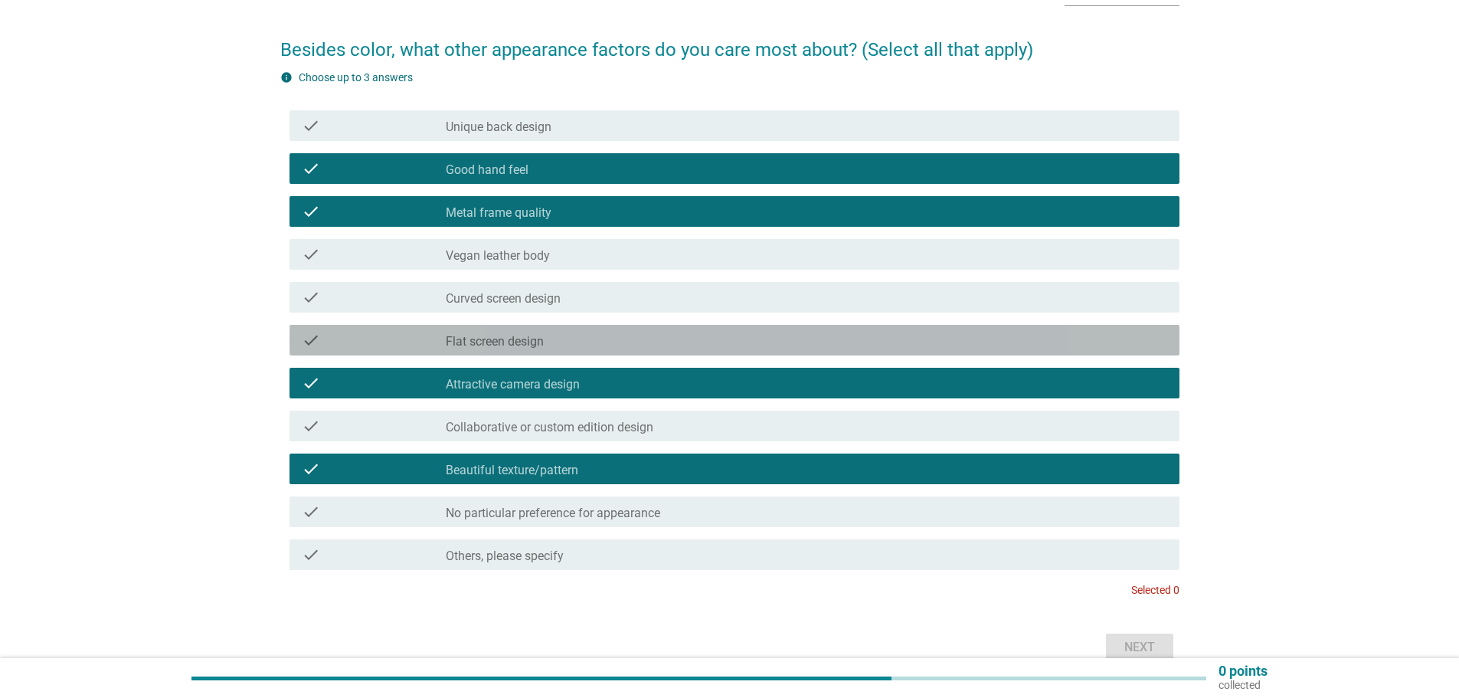
click at [528, 334] on font "Flat screen design" at bounding box center [495, 341] width 98 height 15
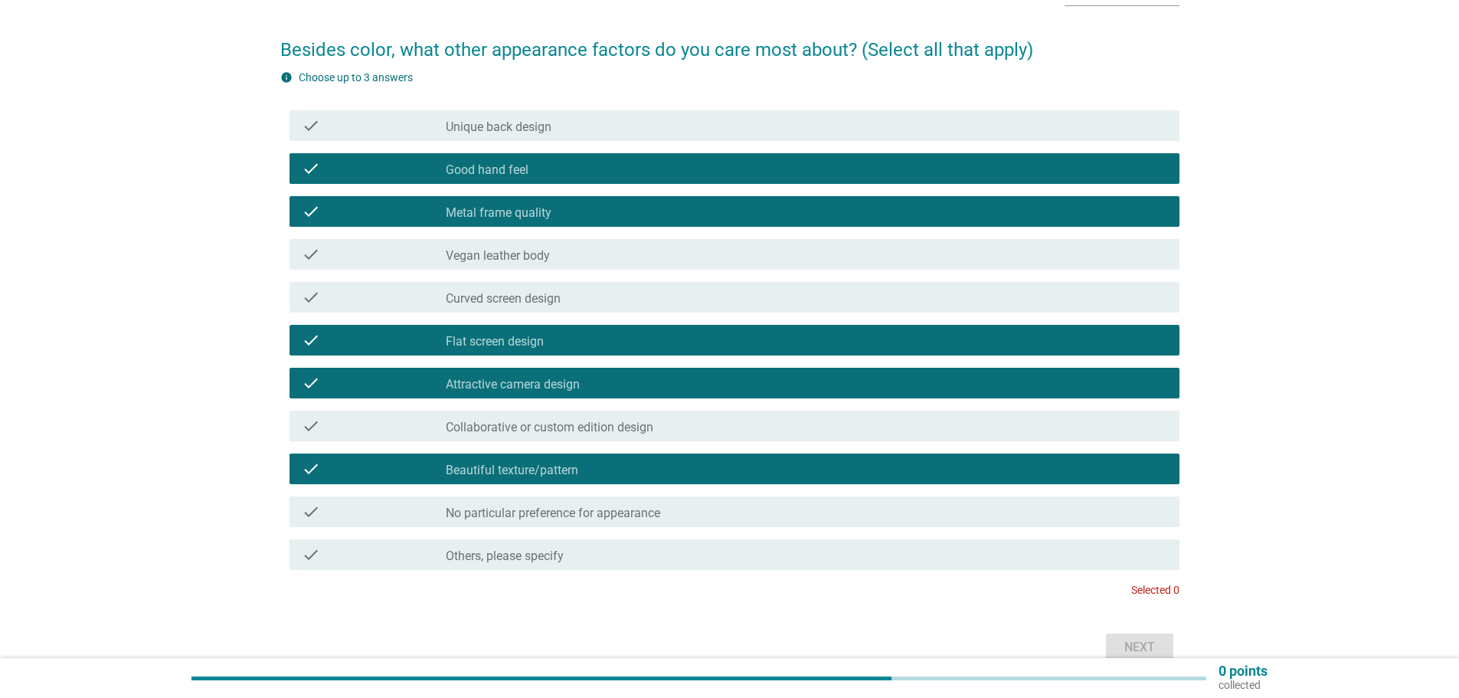
click at [531, 340] on font "Flat screen design" at bounding box center [495, 341] width 98 height 15
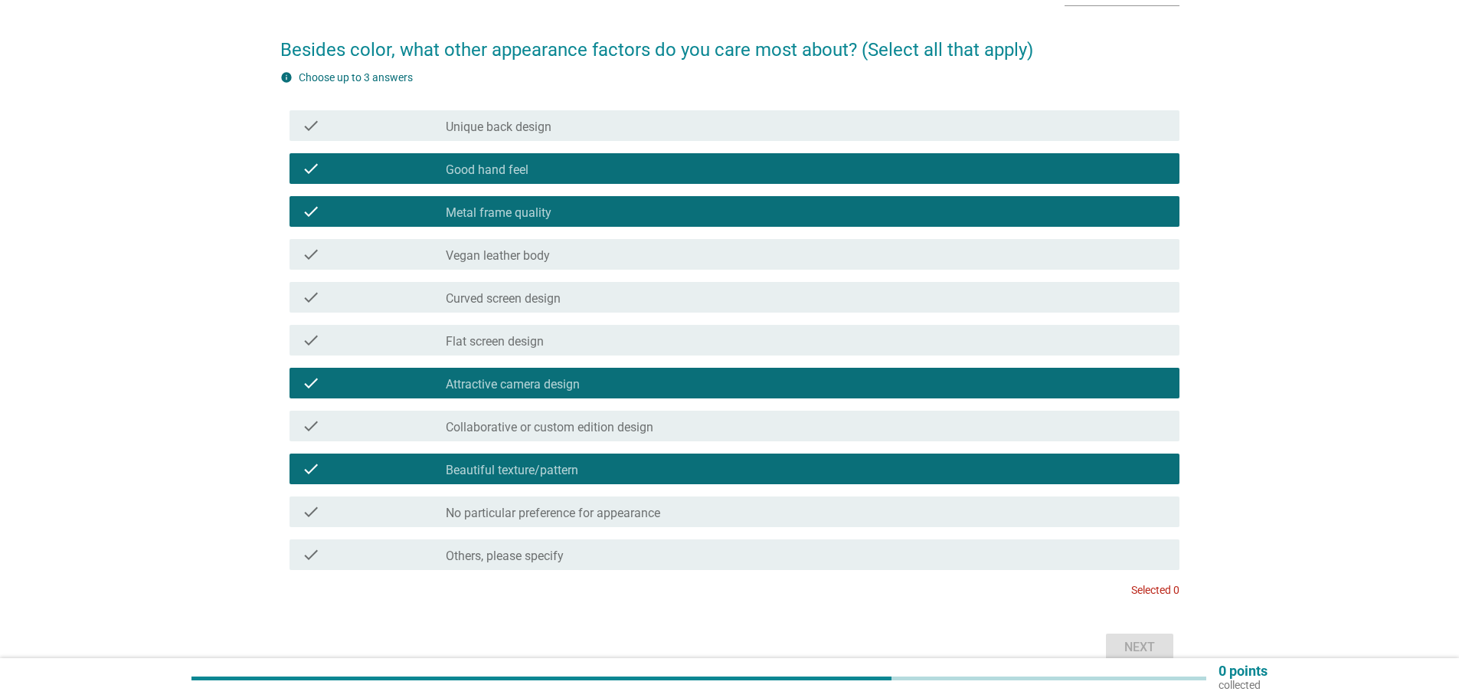
click at [531, 395] on div "check check_box_outline_blank Attractive camera design" at bounding box center [734, 383] width 890 height 31
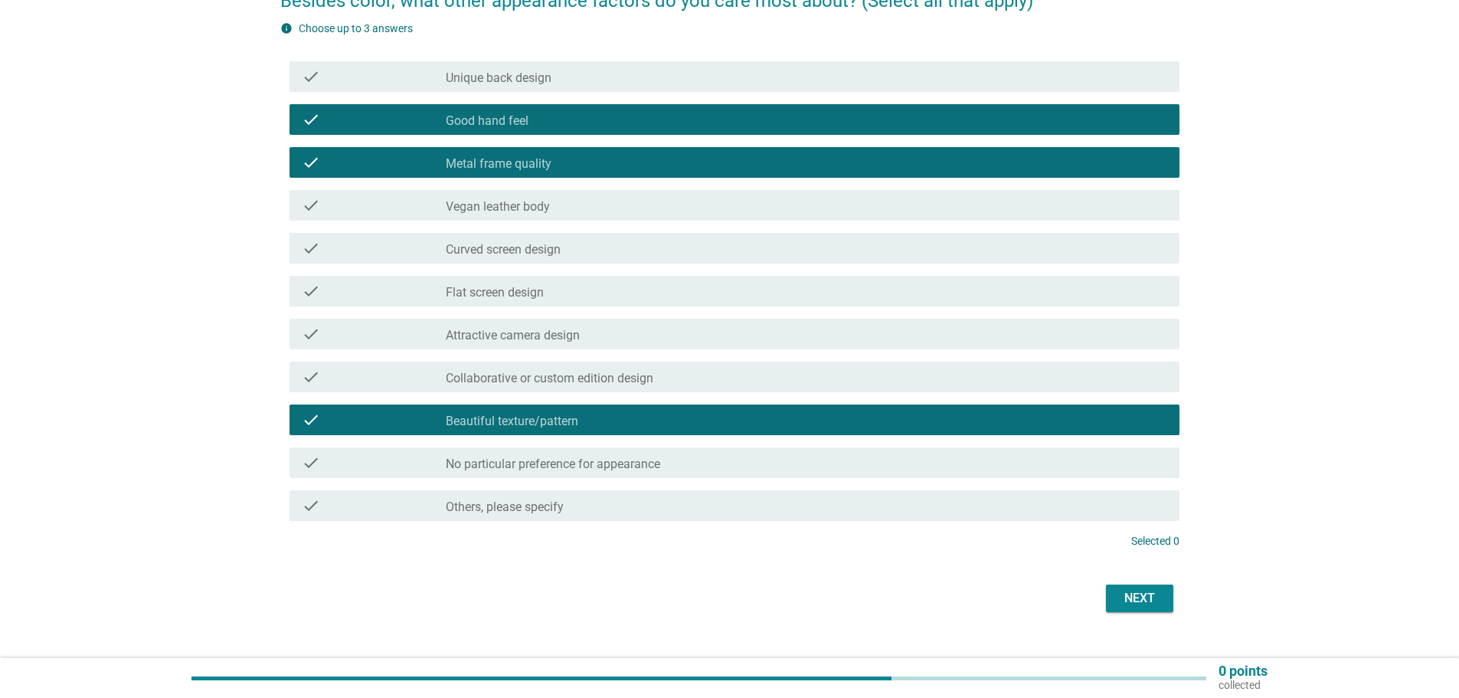
scroll to position [177, 0]
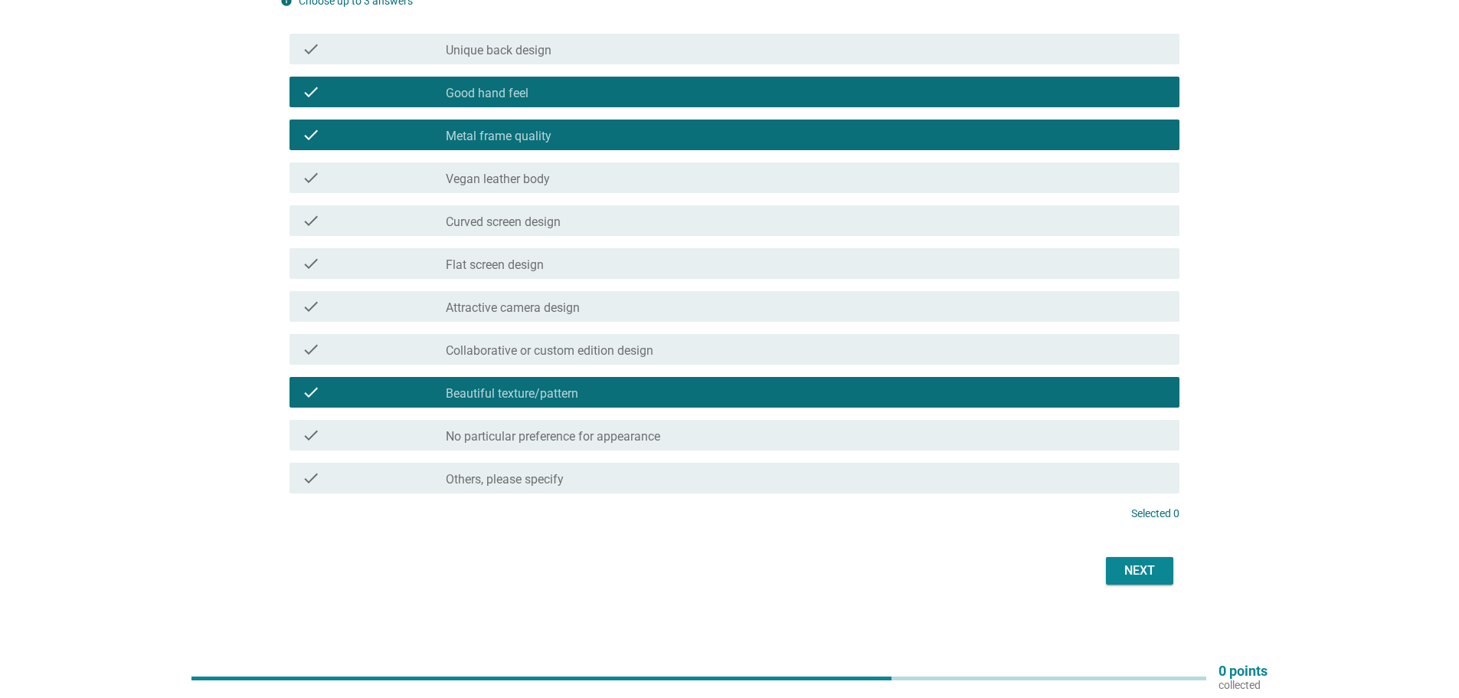
click at [1129, 585] on div "Next" at bounding box center [729, 570] width 899 height 37
click at [1113, 557] on button "Next" at bounding box center [1139, 571] width 67 height 28
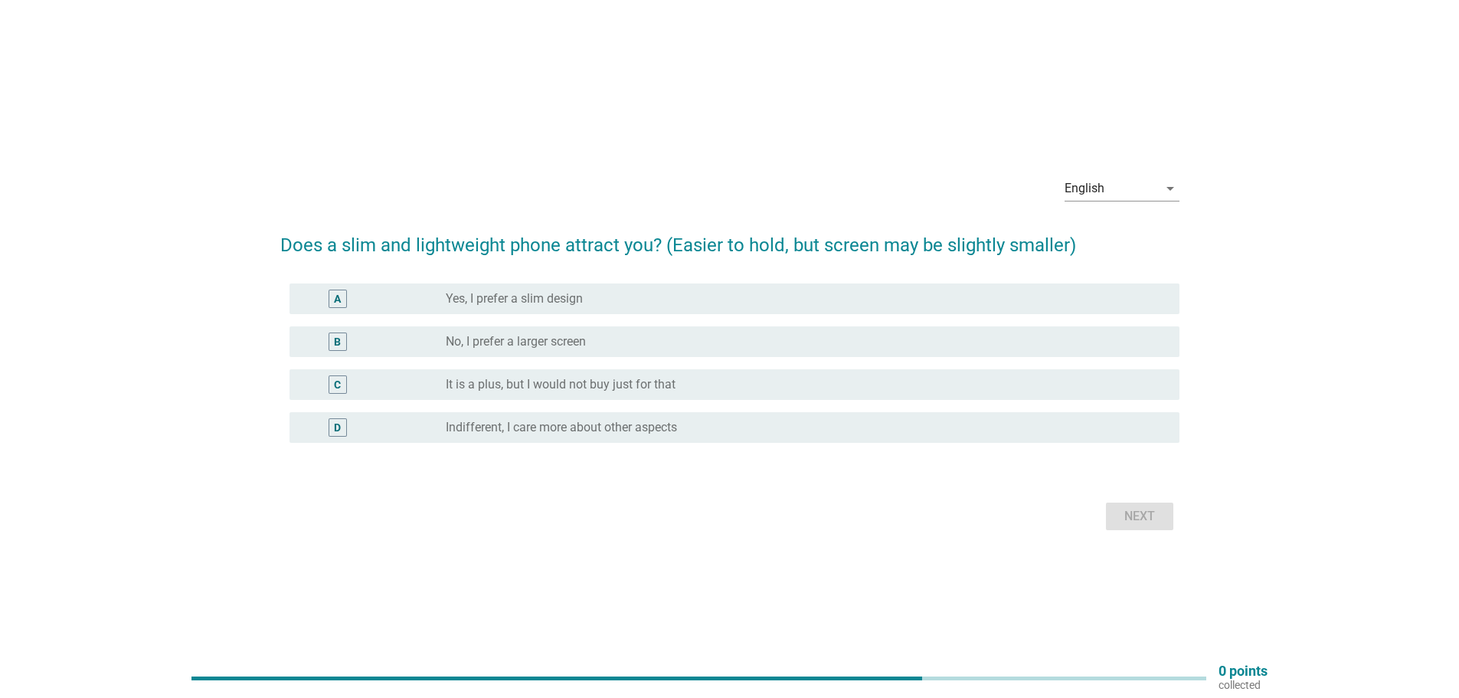
click at [564, 335] on font "No, I prefer a larger screen" at bounding box center [516, 341] width 140 height 15
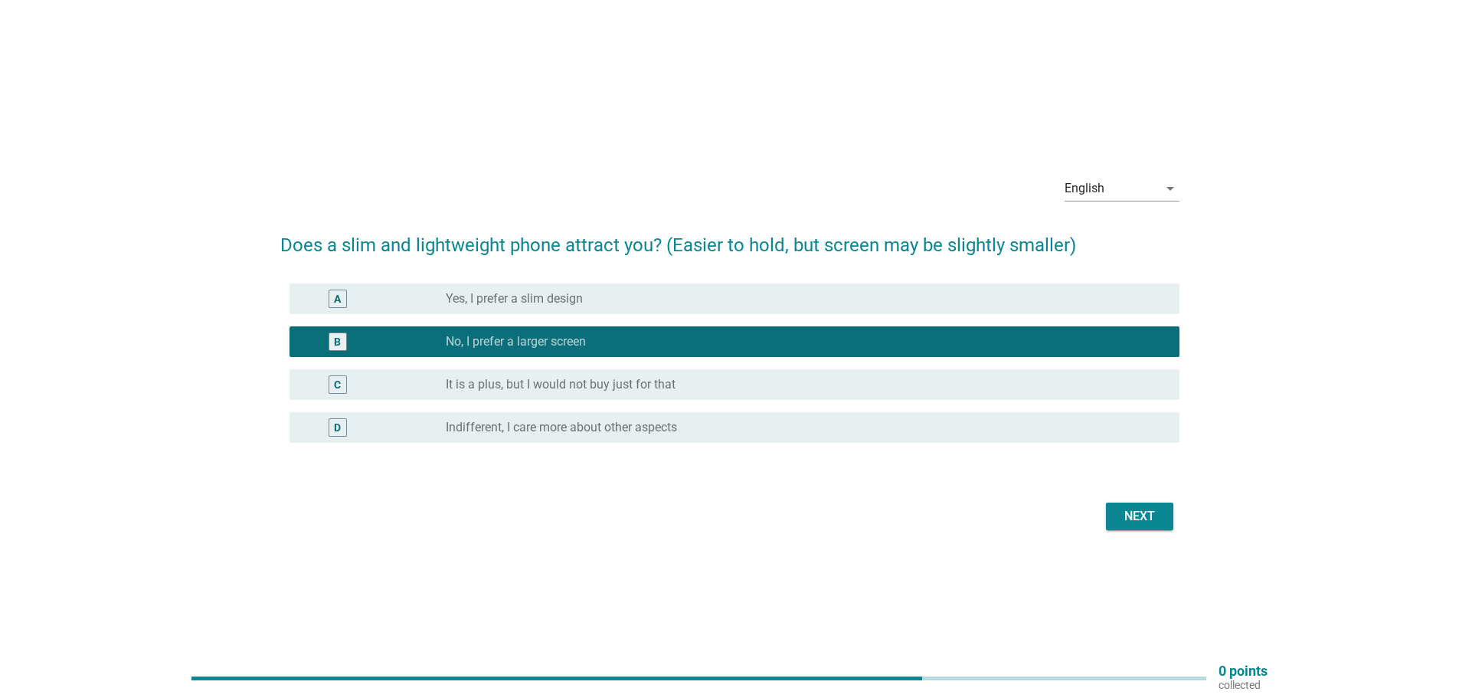
click at [612, 388] on font "It is a plus, but I would not buy just for that" at bounding box center [561, 384] width 230 height 15
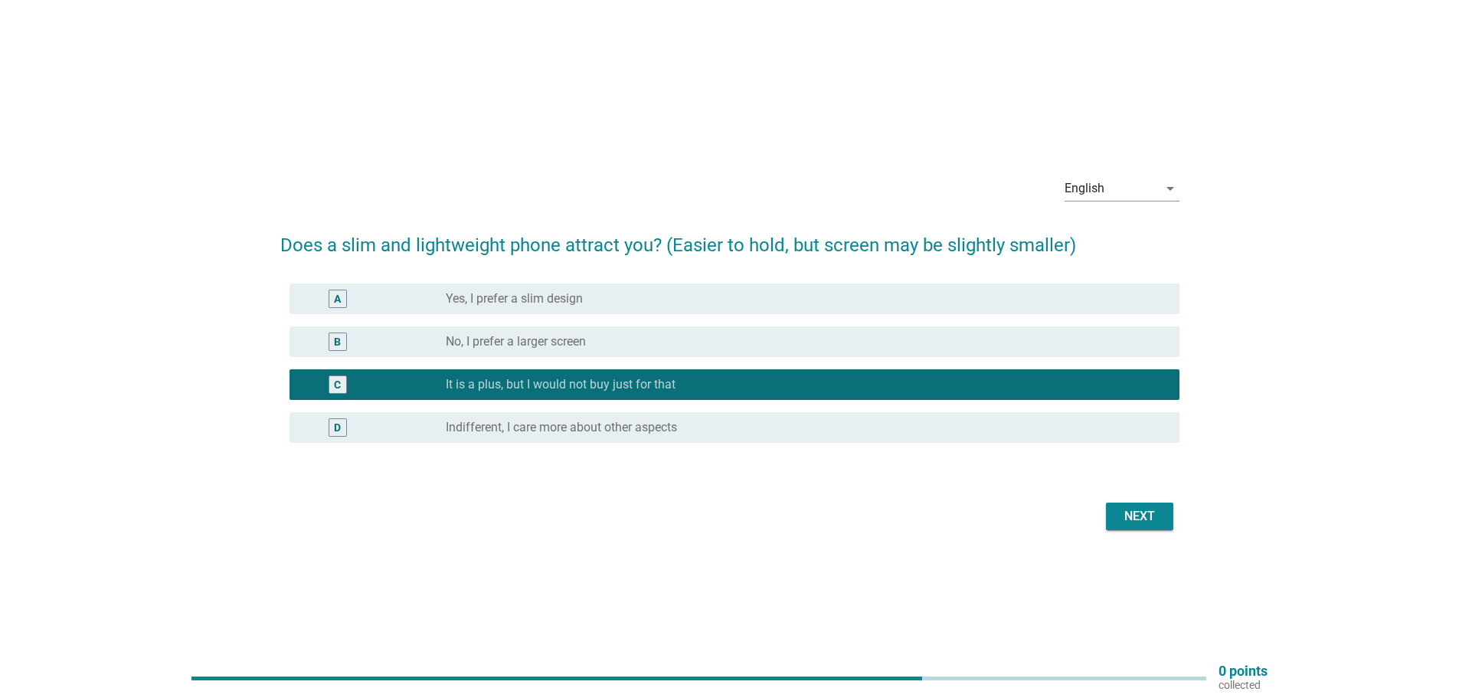
click at [1135, 508] on font "Next" at bounding box center [1139, 515] width 31 height 15
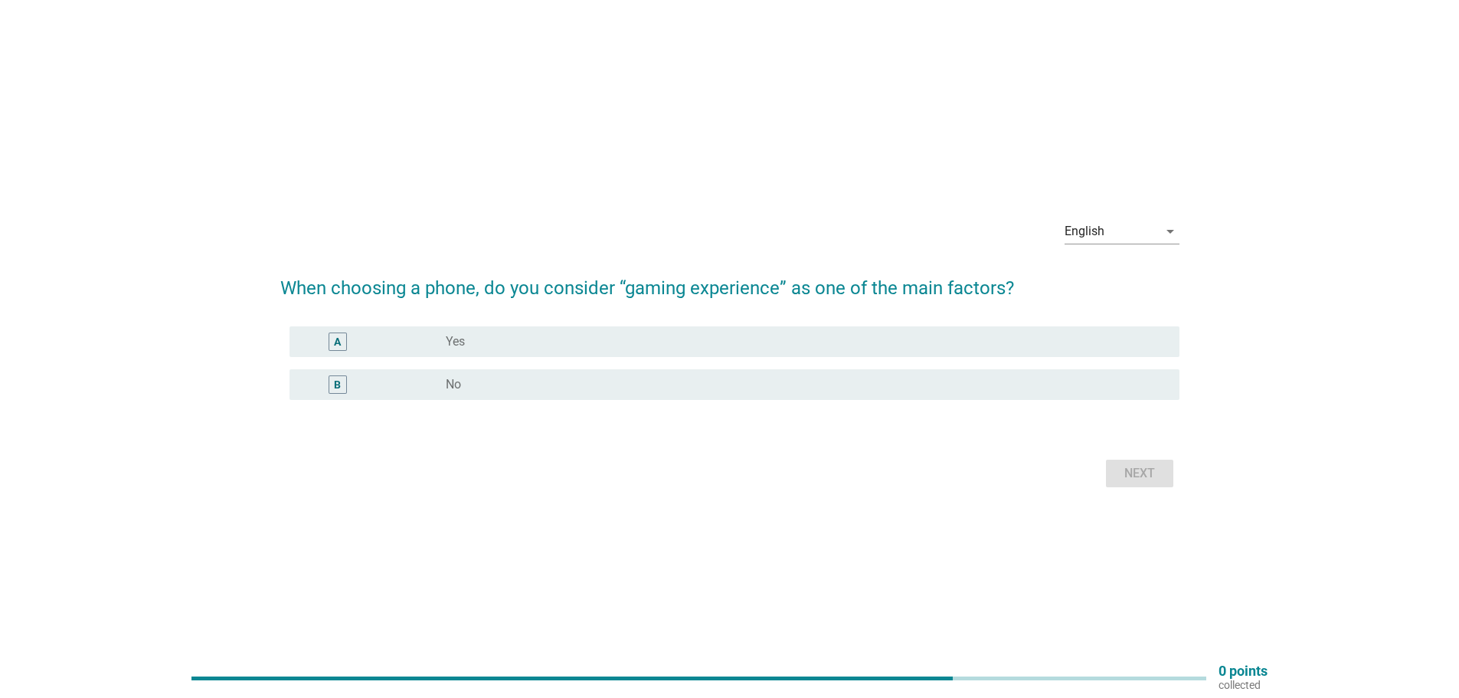
click at [535, 342] on div "radio_button_unchecked Yes" at bounding box center [800, 341] width 709 height 15
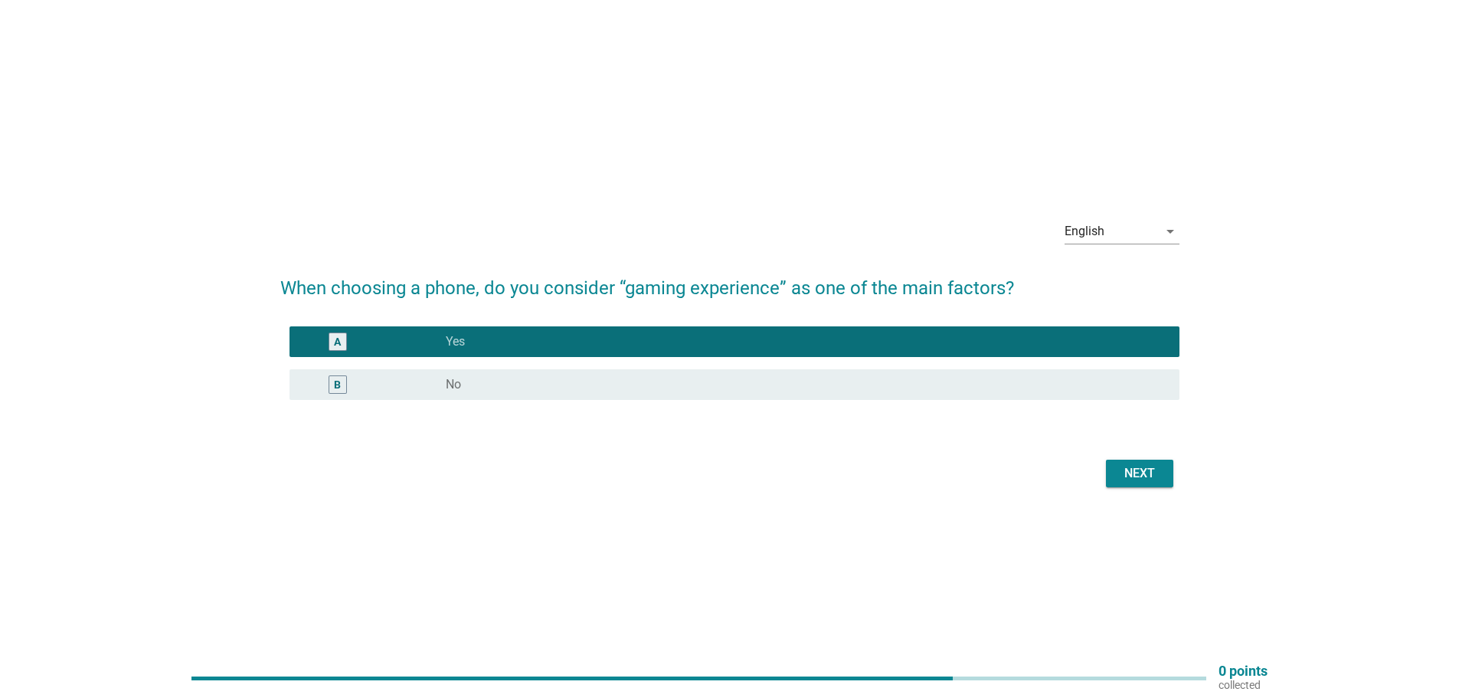
click at [1143, 473] on font "Next" at bounding box center [1139, 473] width 31 height 15
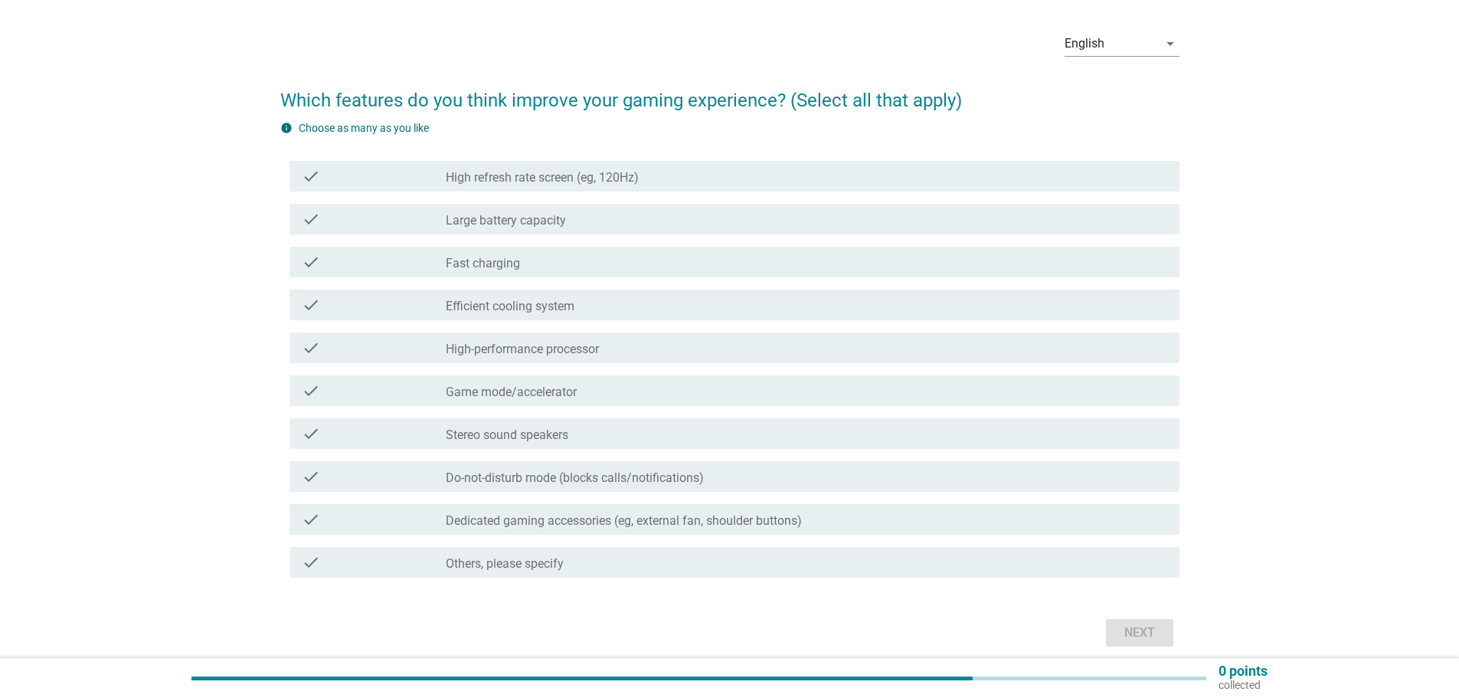
scroll to position [112, 0]
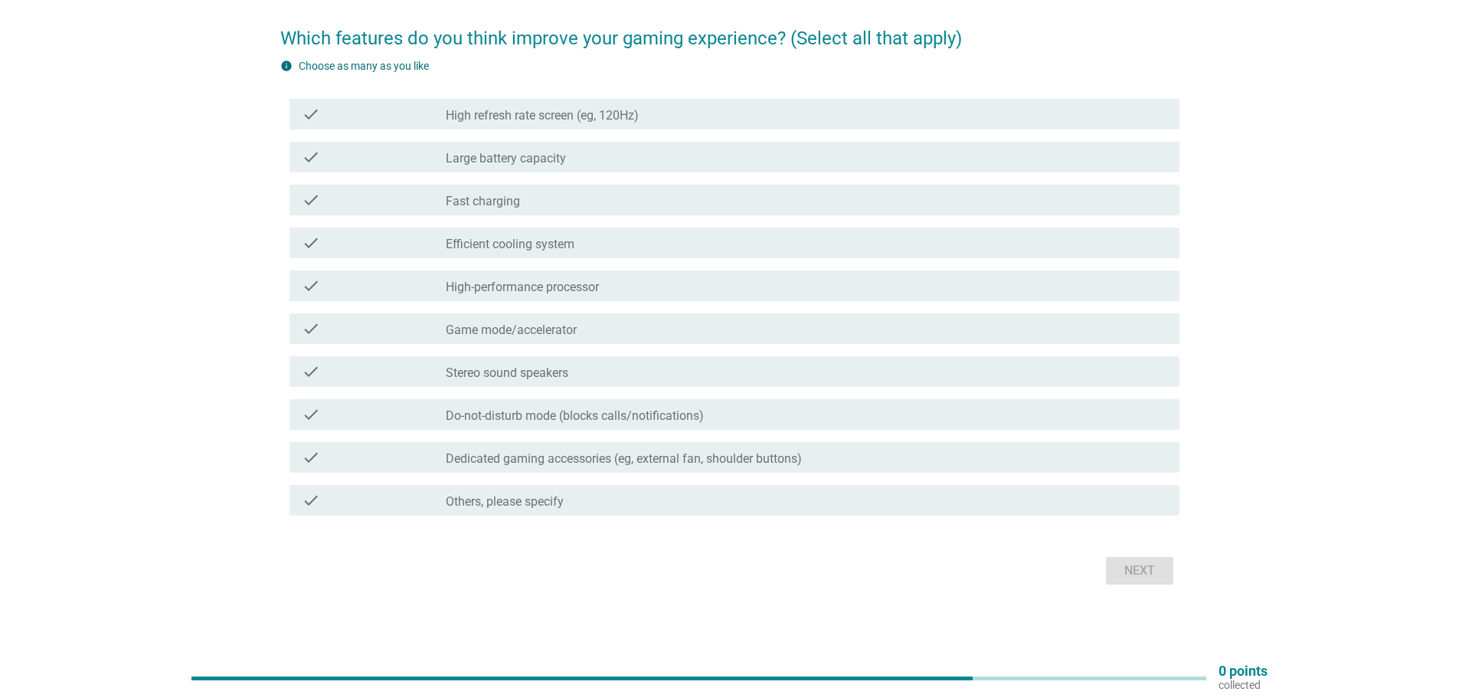
click at [522, 132] on div "check check_box_outline_blank High refresh rate screen (eg, 120Hz)" at bounding box center [729, 114] width 899 height 43
click at [512, 124] on div "check check_box_outline_blank High refresh rate screen (eg, 120Hz)" at bounding box center [734, 114] width 890 height 31
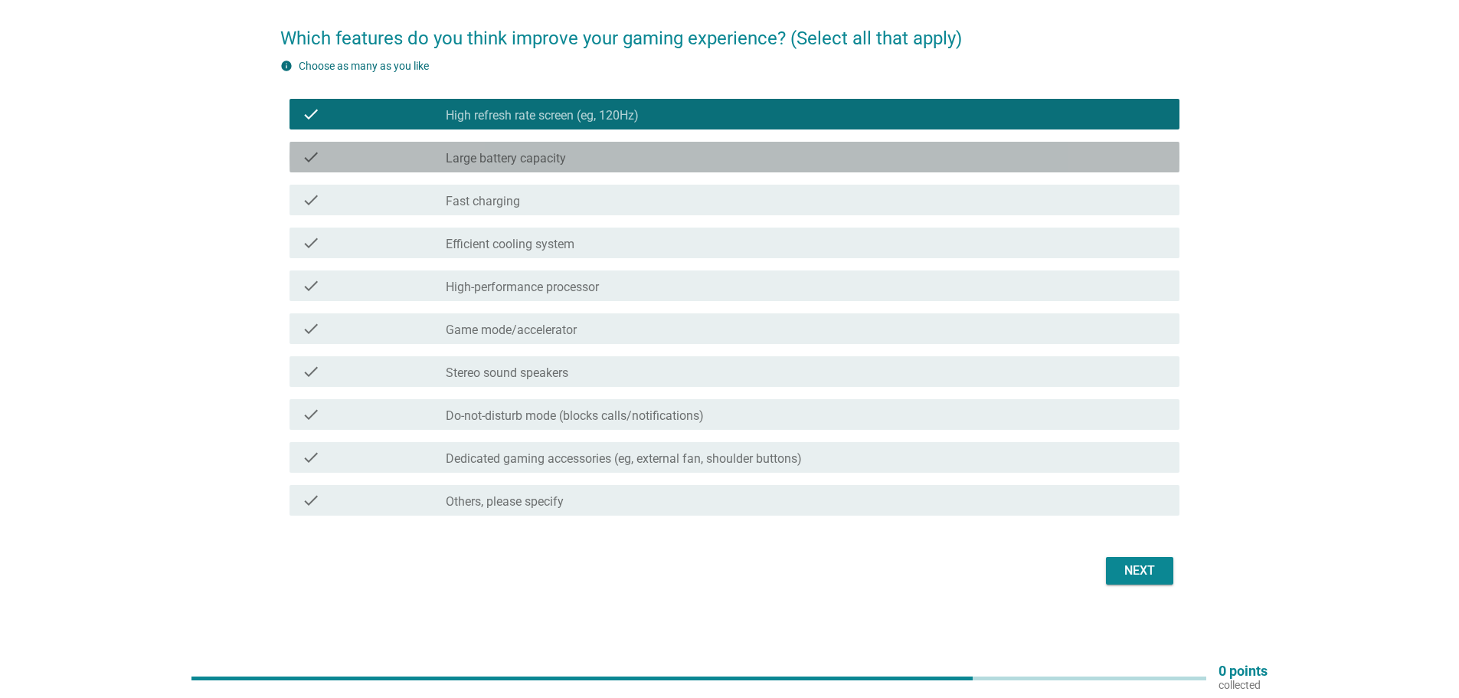
click at [499, 162] on font "Large battery capacity" at bounding box center [506, 158] width 120 height 15
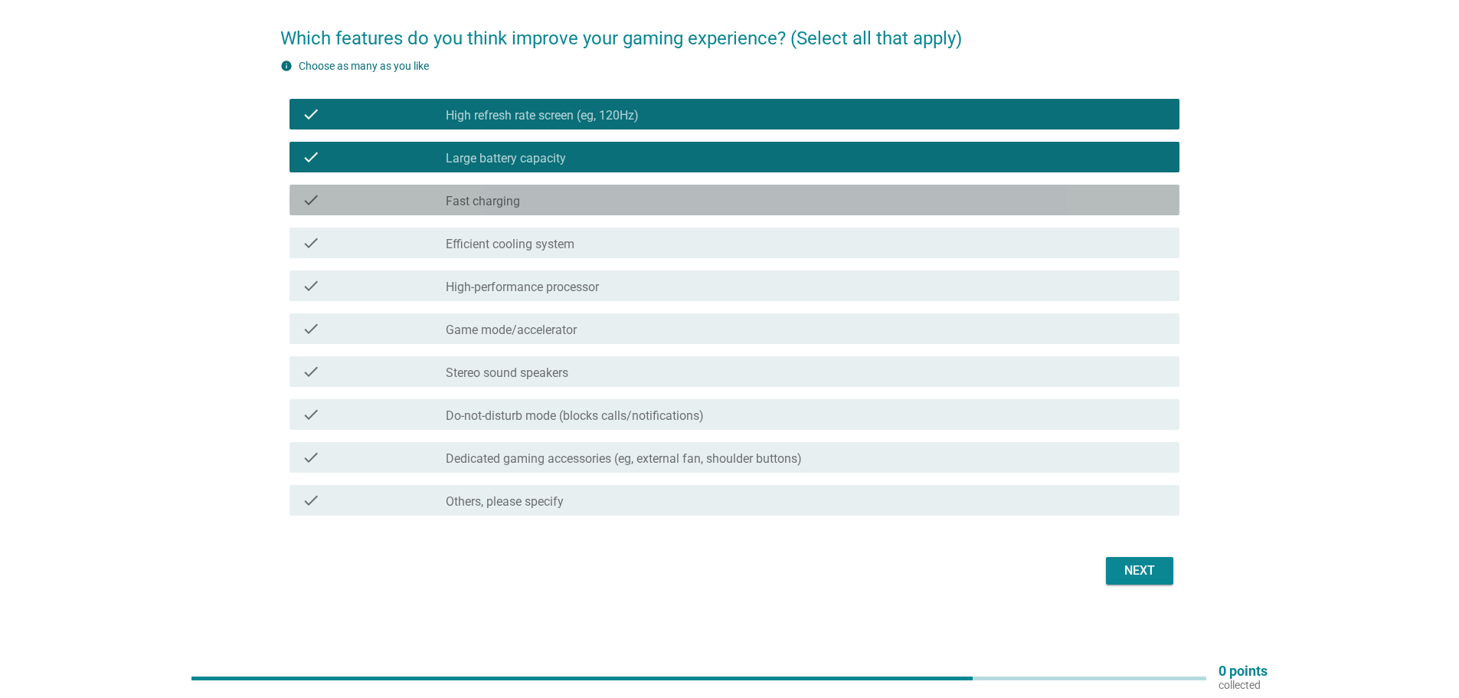
click at [489, 205] on font "Fast charging" at bounding box center [483, 201] width 74 height 15
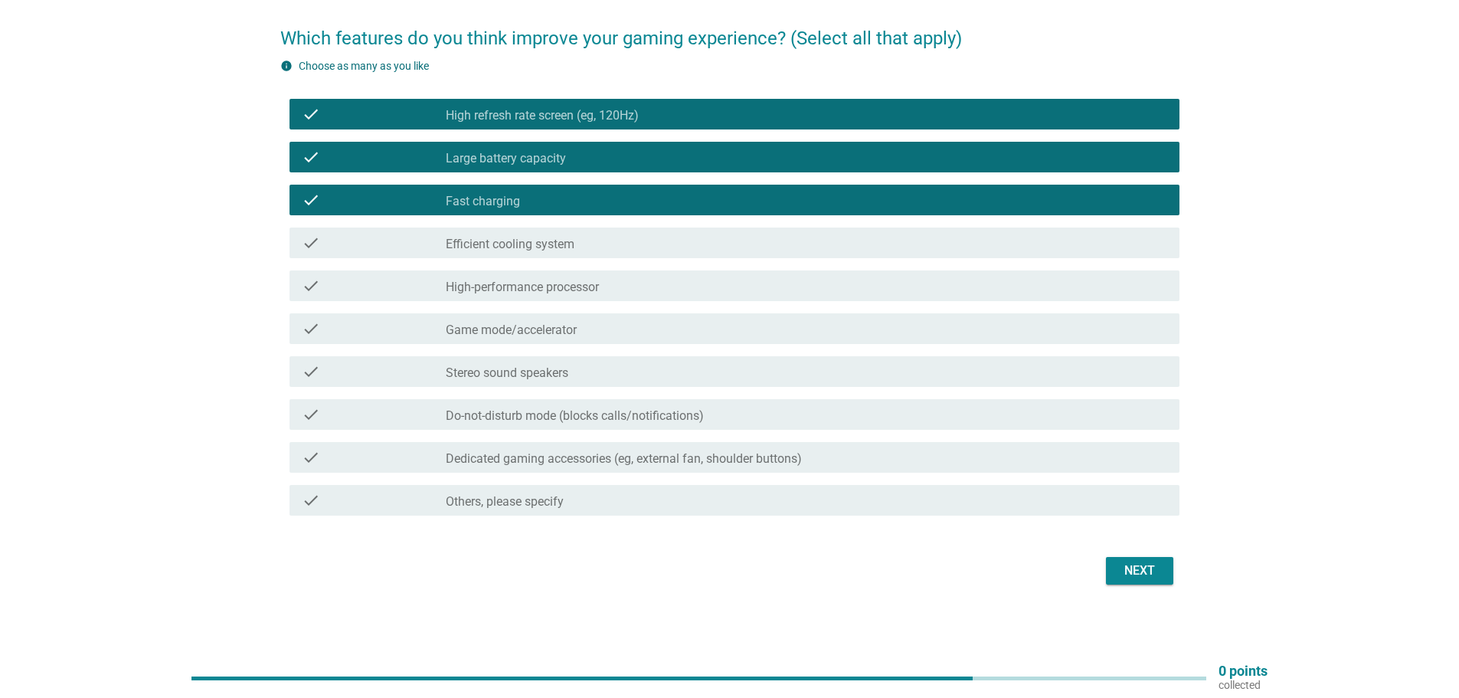
click at [488, 254] on div "check check_box_outline_blank Efficient cooling system" at bounding box center [734, 242] width 890 height 31
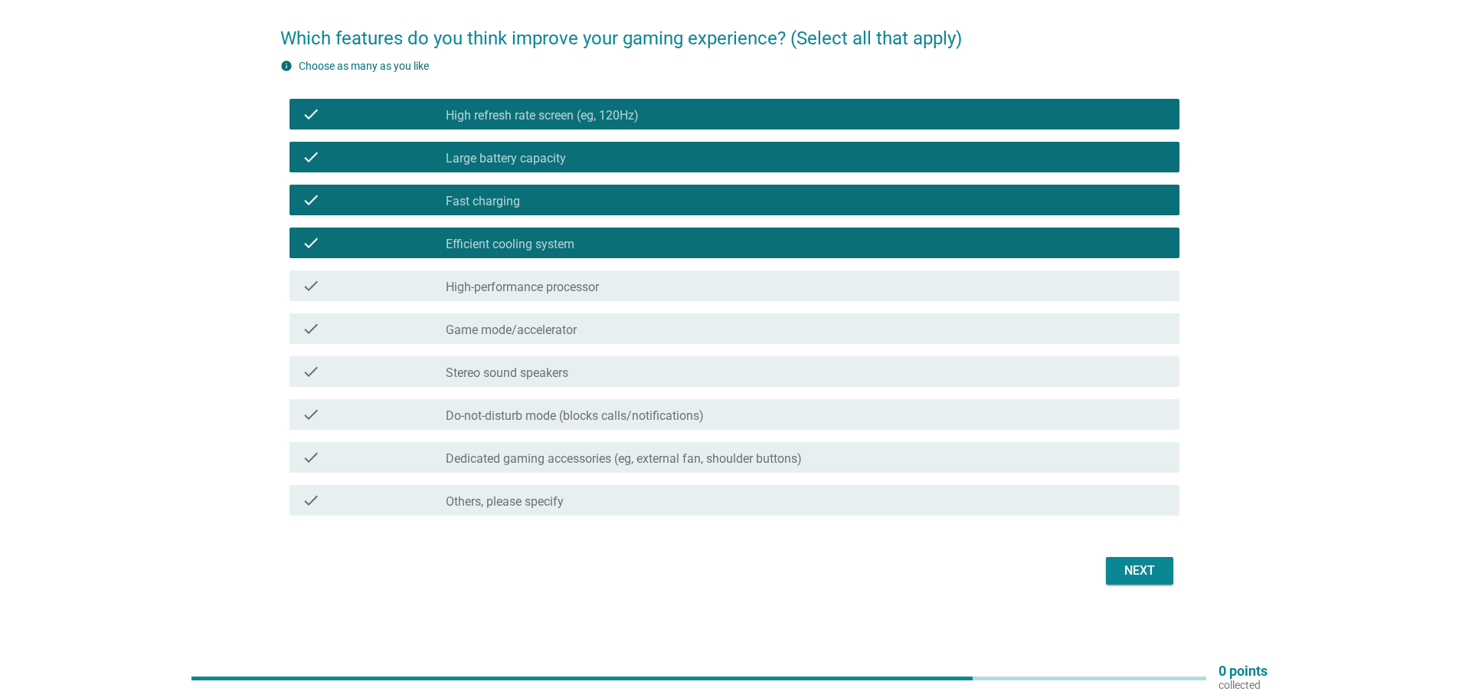
click at [489, 290] on font "High-performance processor" at bounding box center [522, 287] width 153 height 15
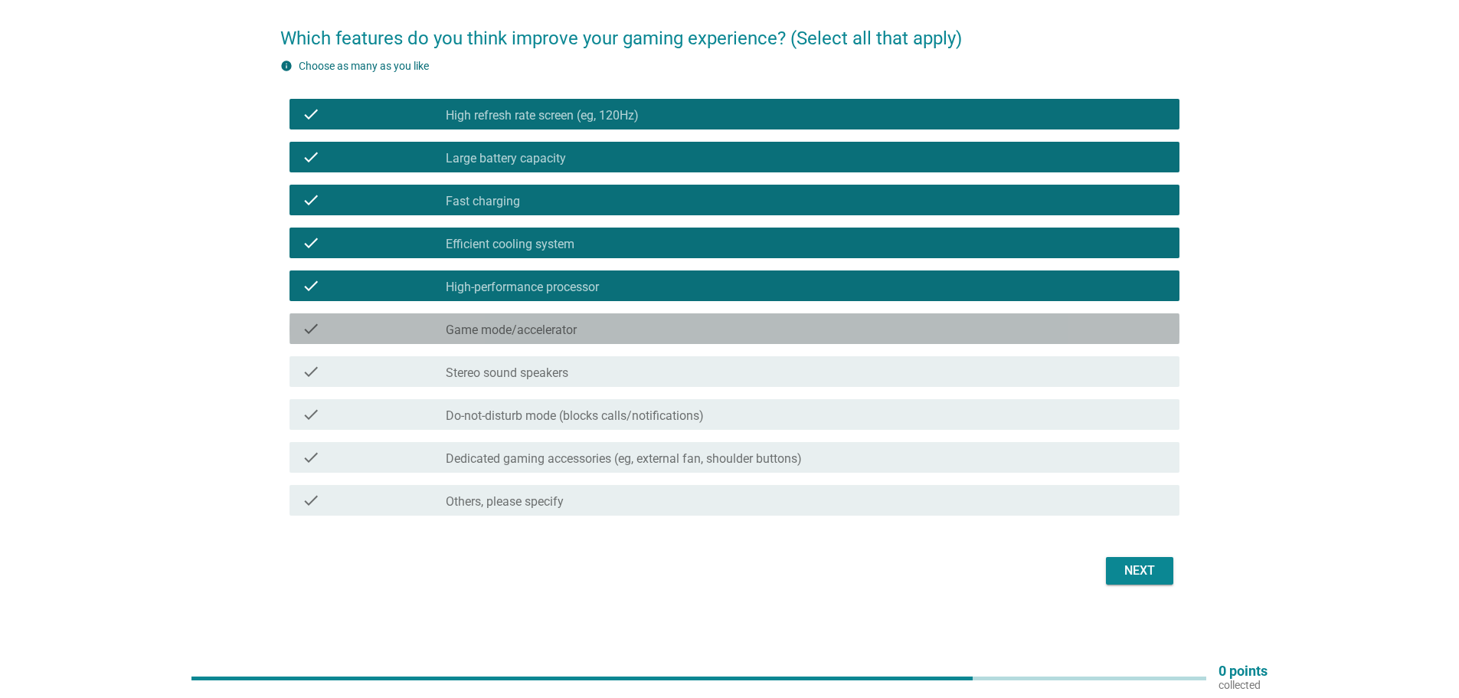
click at [502, 337] on font "Game mode/accelerator" at bounding box center [511, 329] width 131 height 15
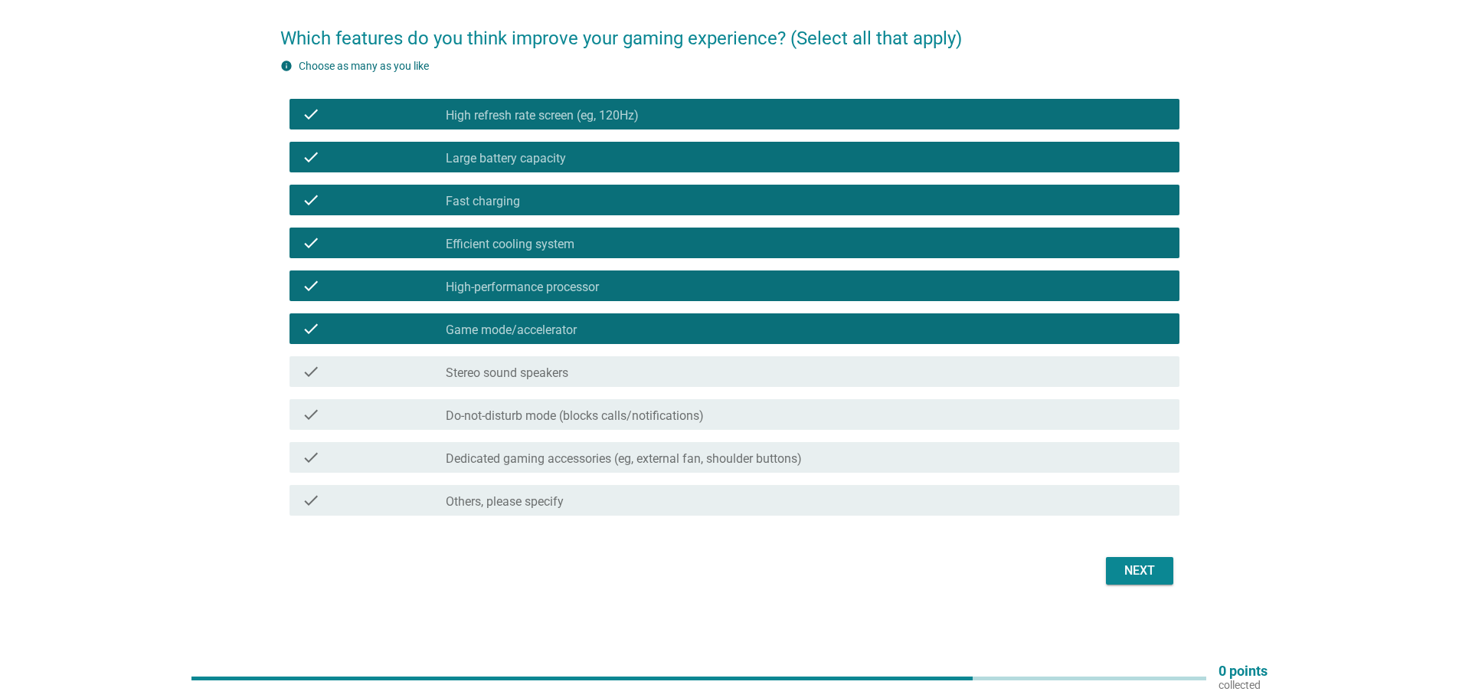
click at [531, 381] on div "check check_box_outline_blank Stereo sound speakers" at bounding box center [734, 371] width 890 height 31
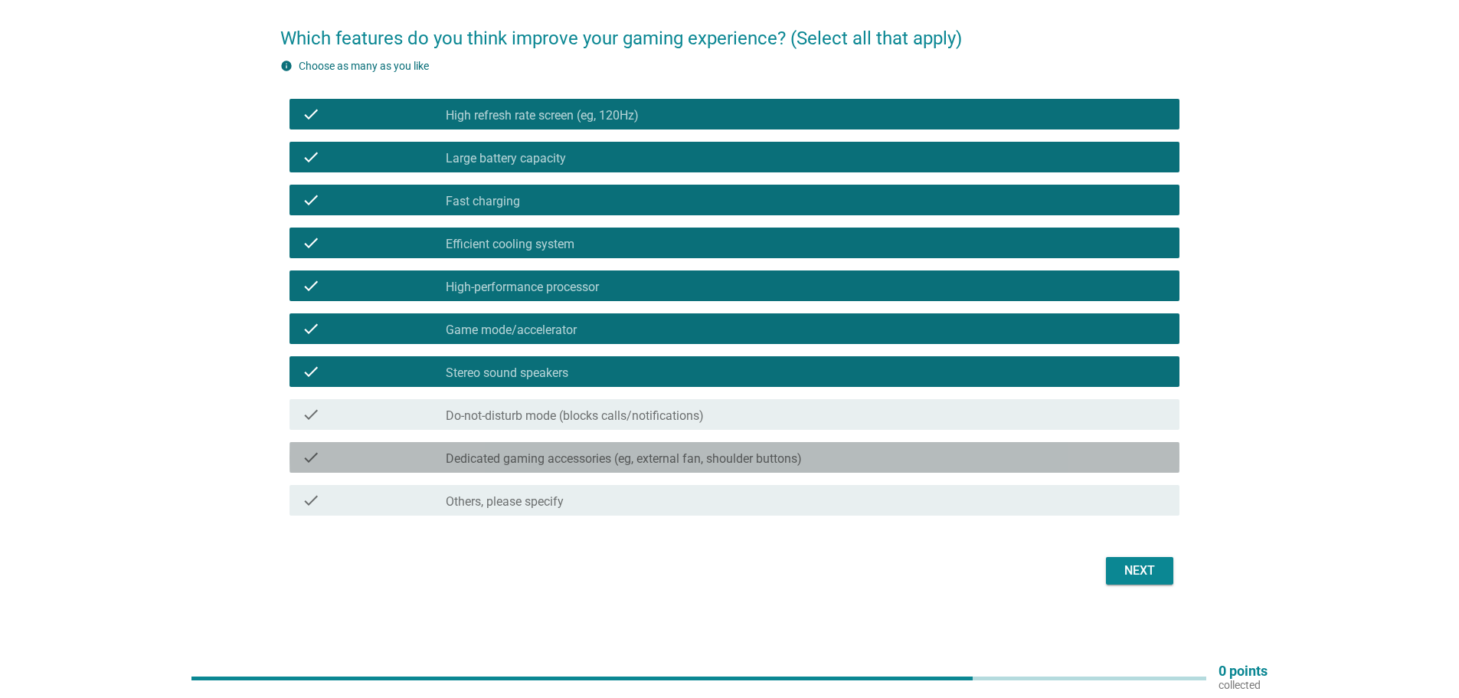
click at [554, 463] on font "Dedicated gaming accessories (eg, external fan, shoulder buttons)" at bounding box center [624, 458] width 356 height 15
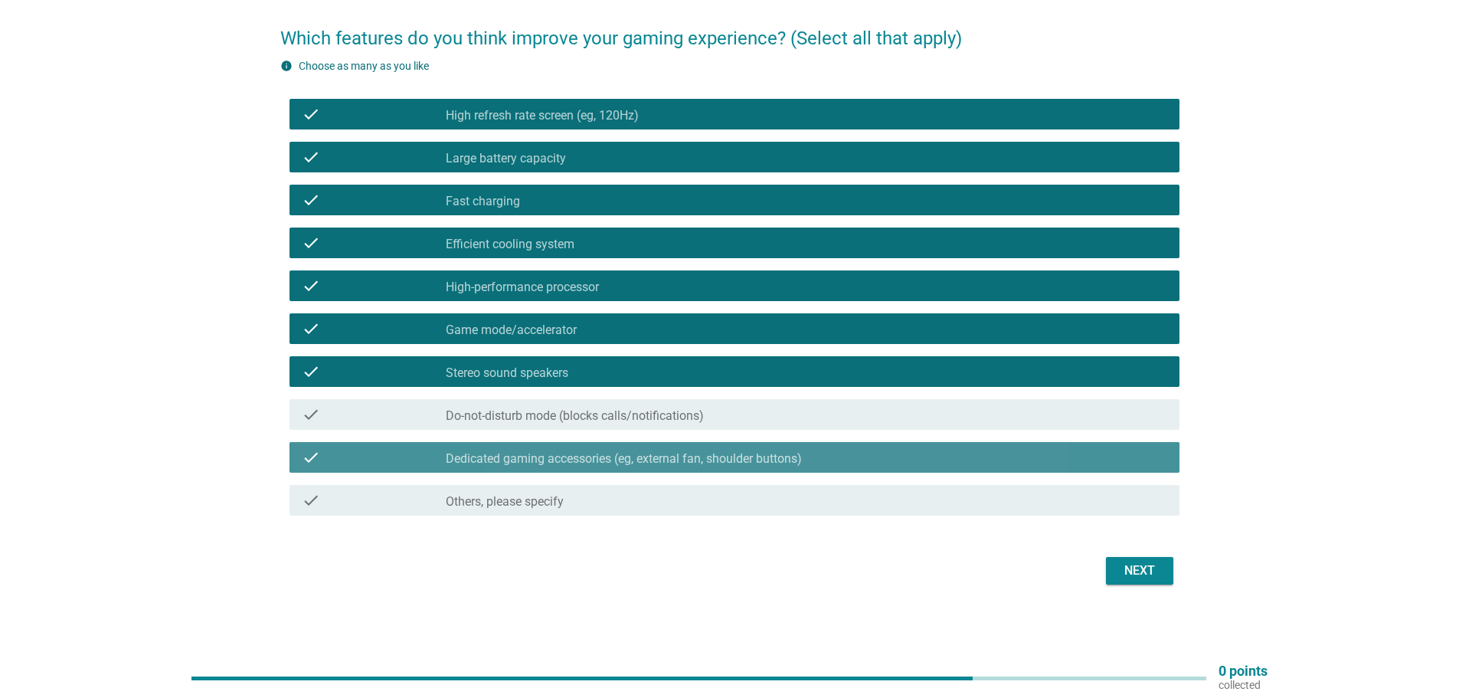
click at [554, 463] on font "Dedicated gaming accessories (eg, external fan, shoulder buttons)" at bounding box center [624, 458] width 356 height 15
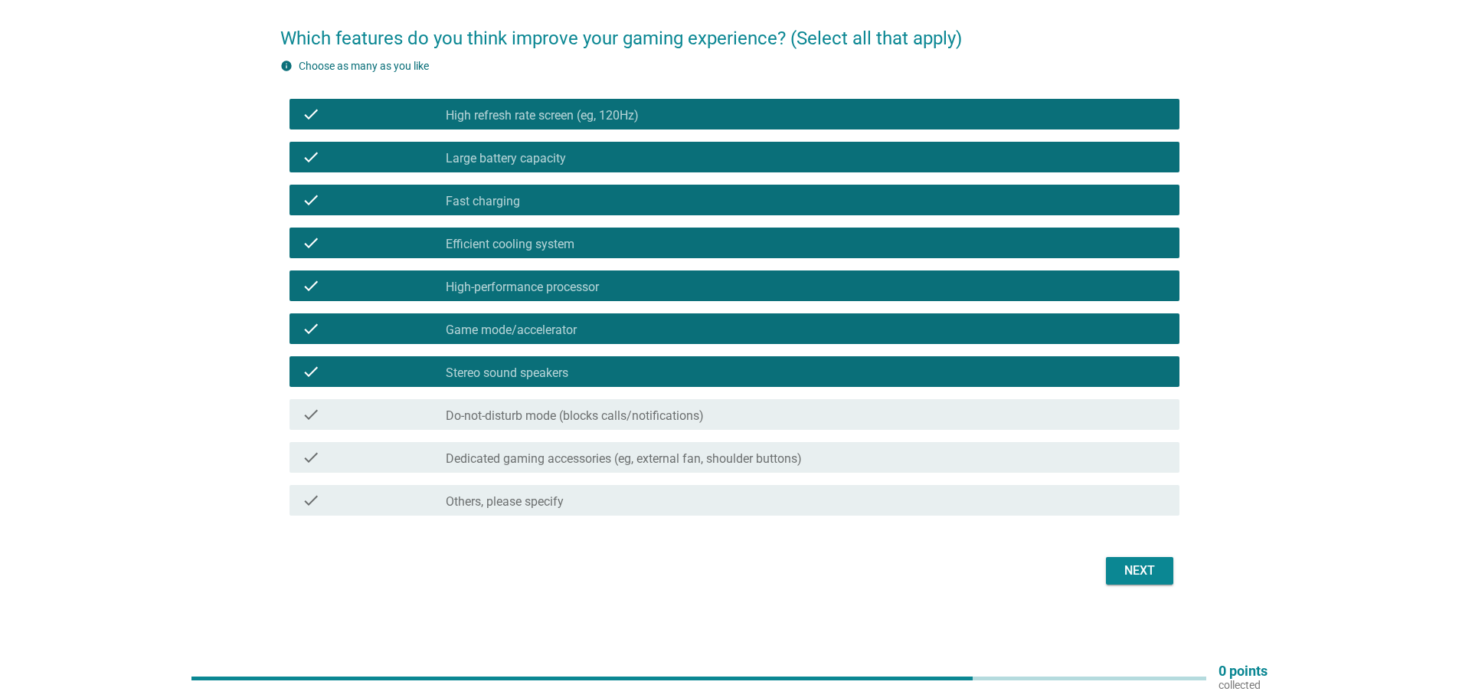
click at [1125, 567] on font "Next" at bounding box center [1139, 570] width 31 height 15
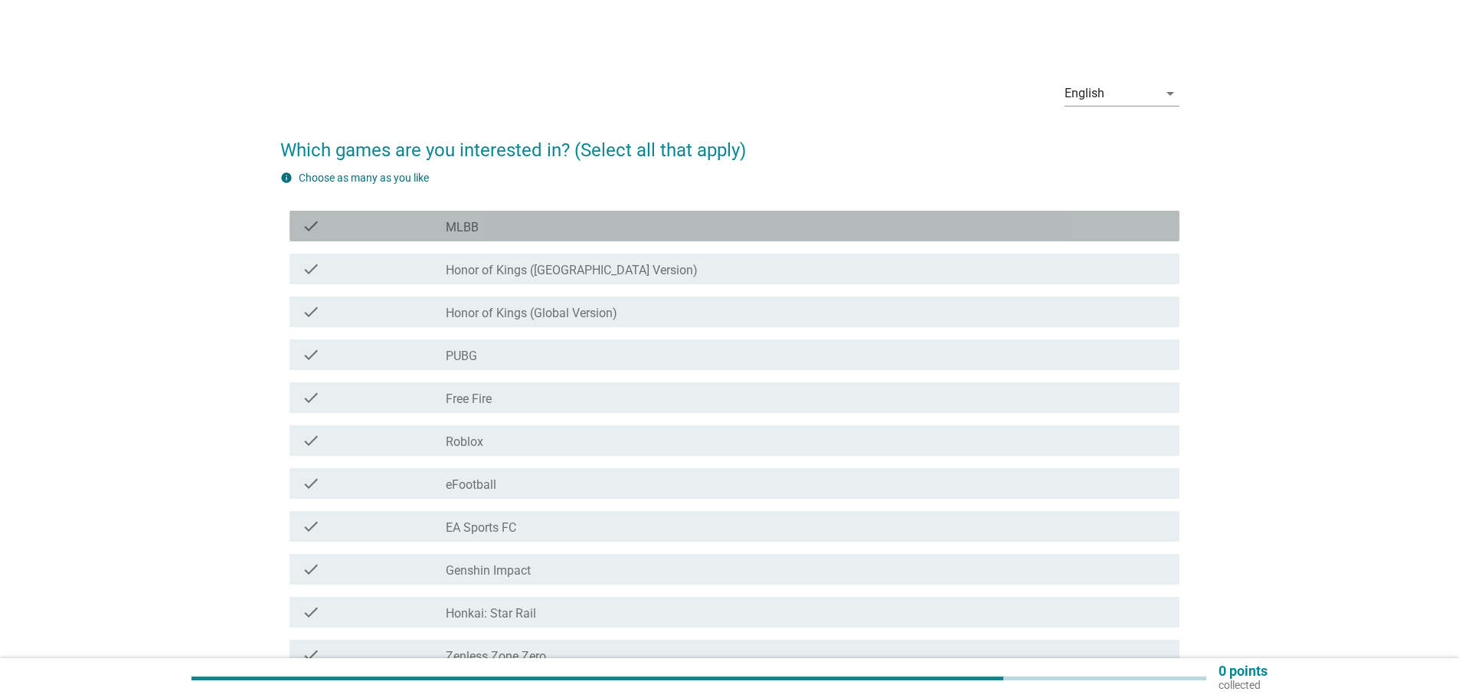
click at [482, 226] on div "check_box_outline_blank MLBB" at bounding box center [806, 226] width 721 height 18
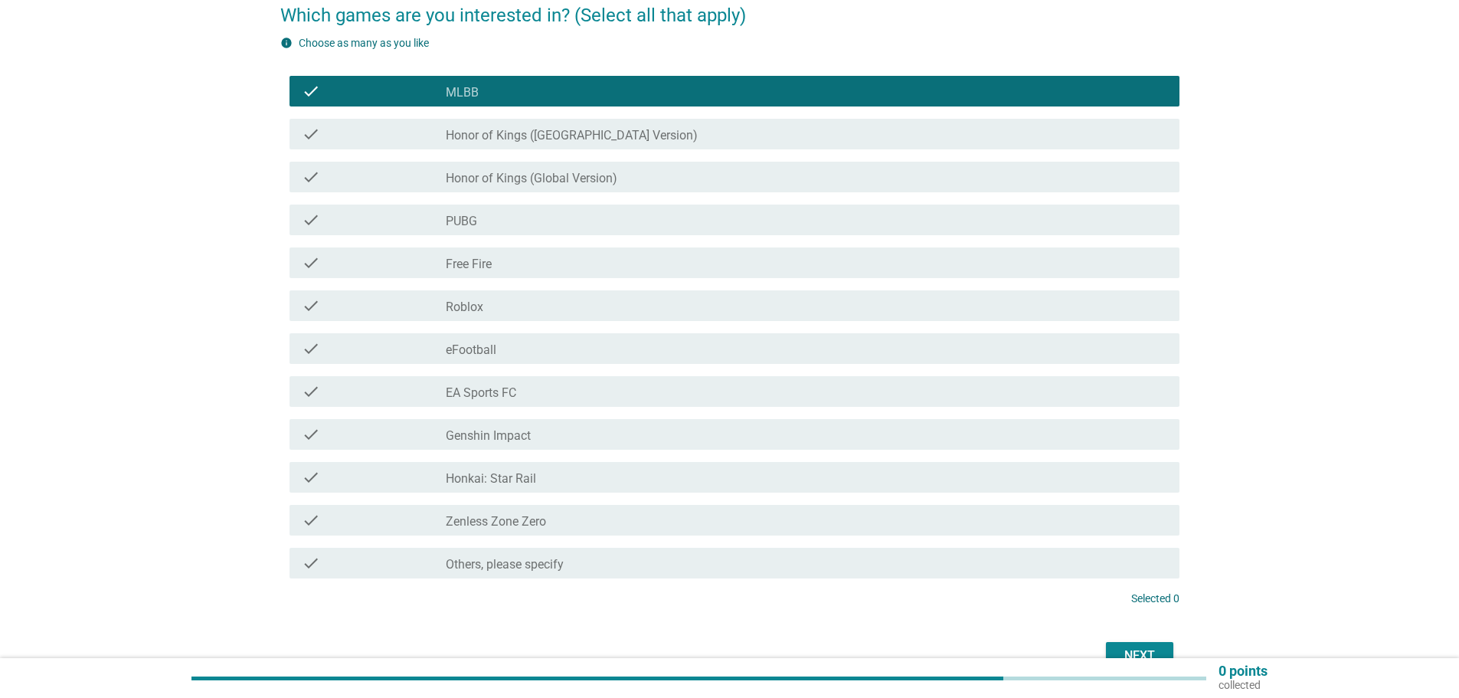
scroll to position [153, 0]
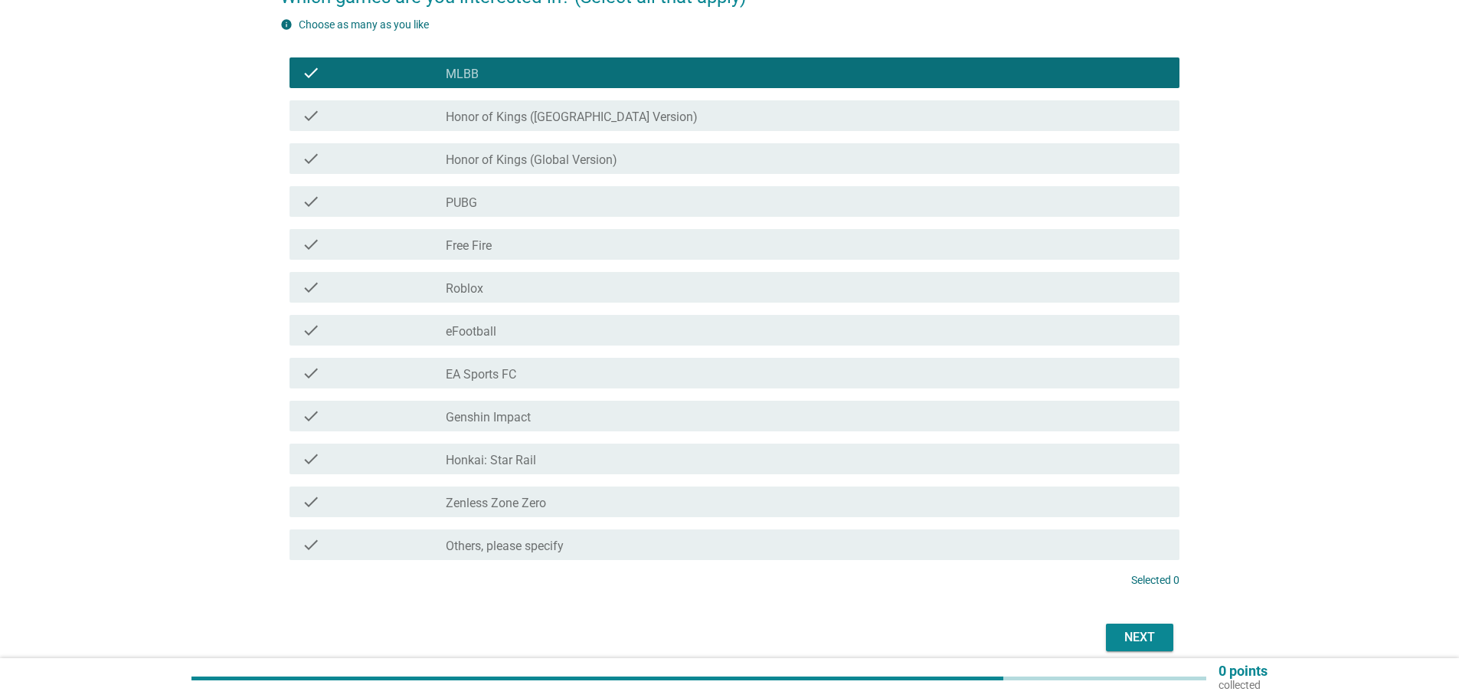
click at [534, 162] on font "Honor of Kings (Global Version)" at bounding box center [532, 159] width 172 height 15
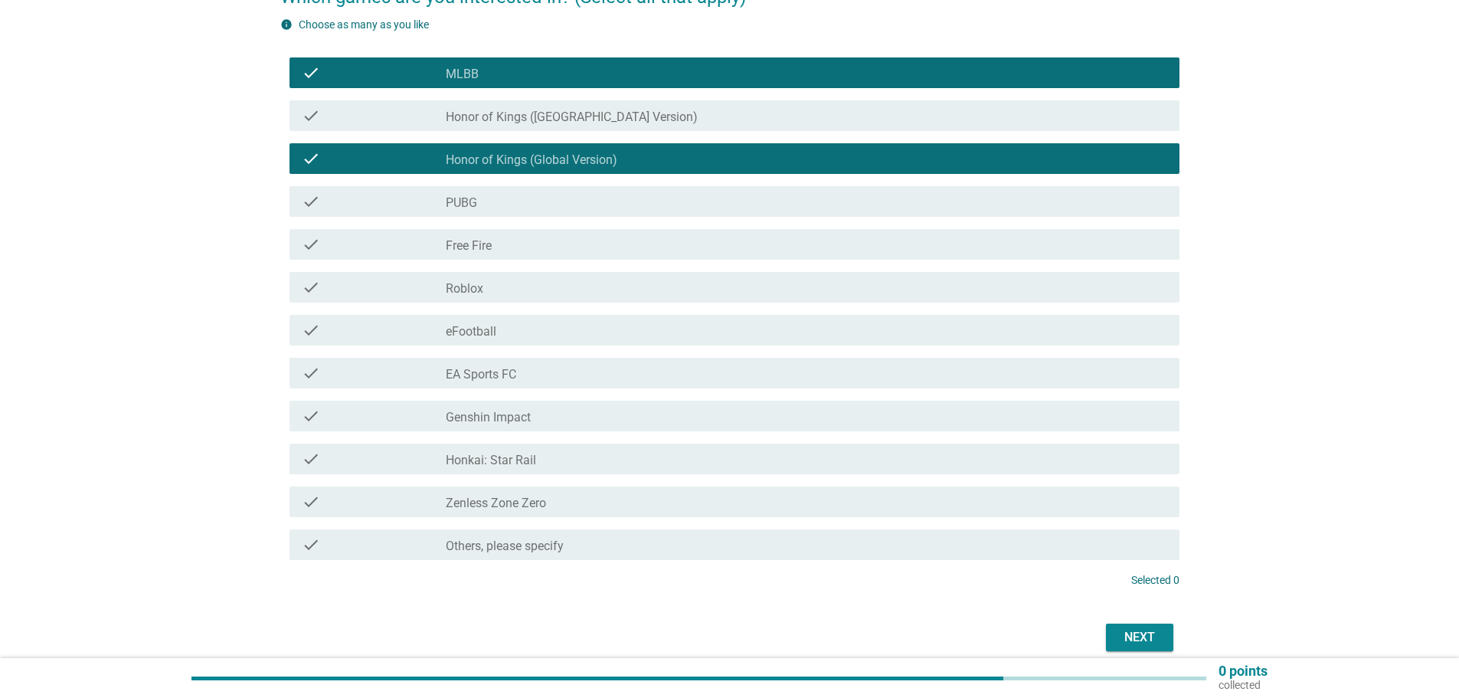
click at [1122, 636] on div "Next" at bounding box center [1139, 637] width 43 height 18
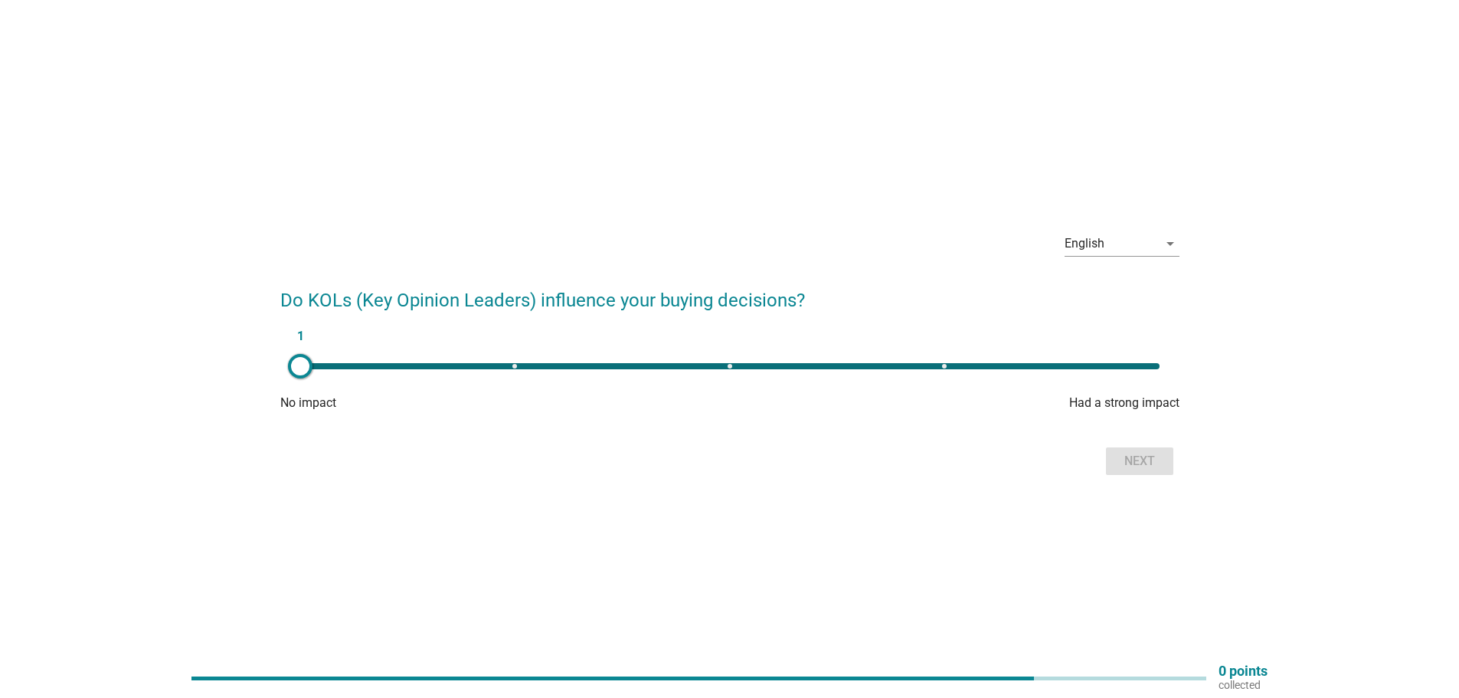
click at [299, 361] on div at bounding box center [300, 366] width 25 height 25
click at [1113, 461] on button "Next" at bounding box center [1139, 461] width 67 height 28
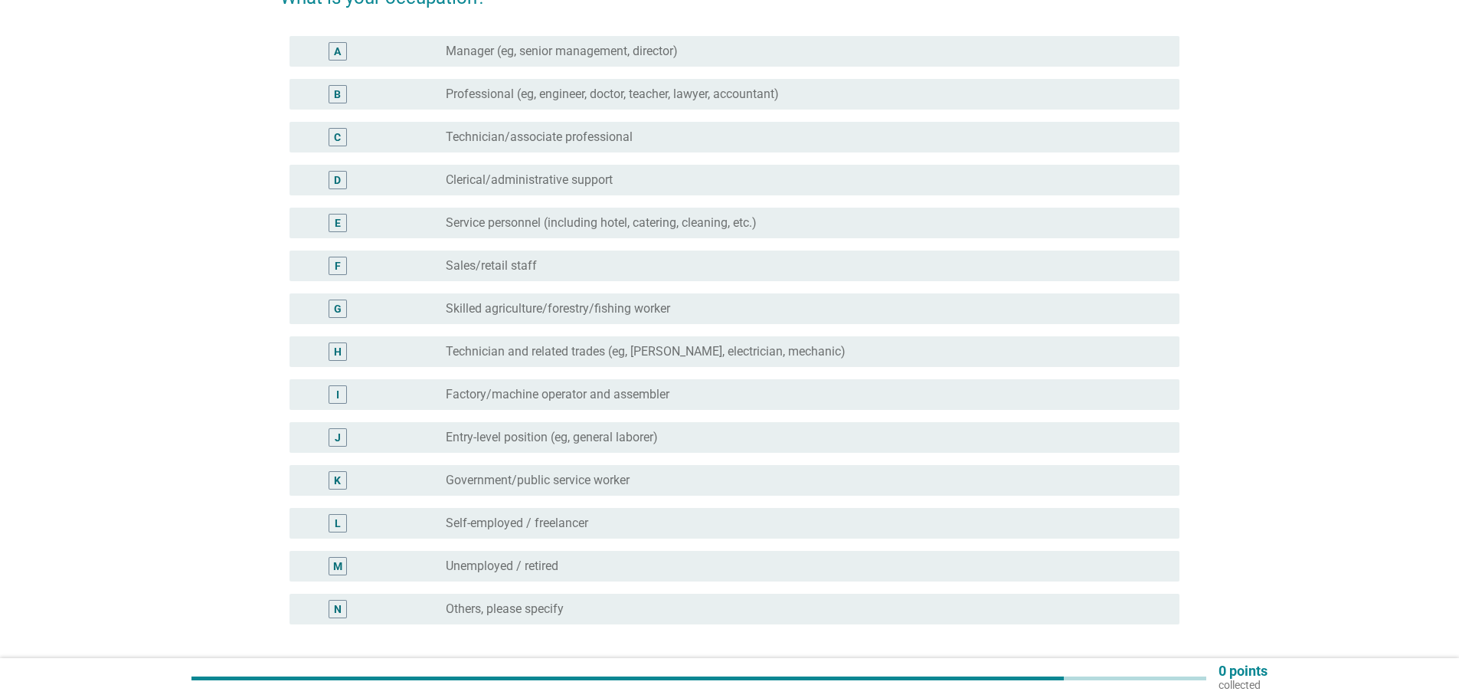
scroll to position [153, 0]
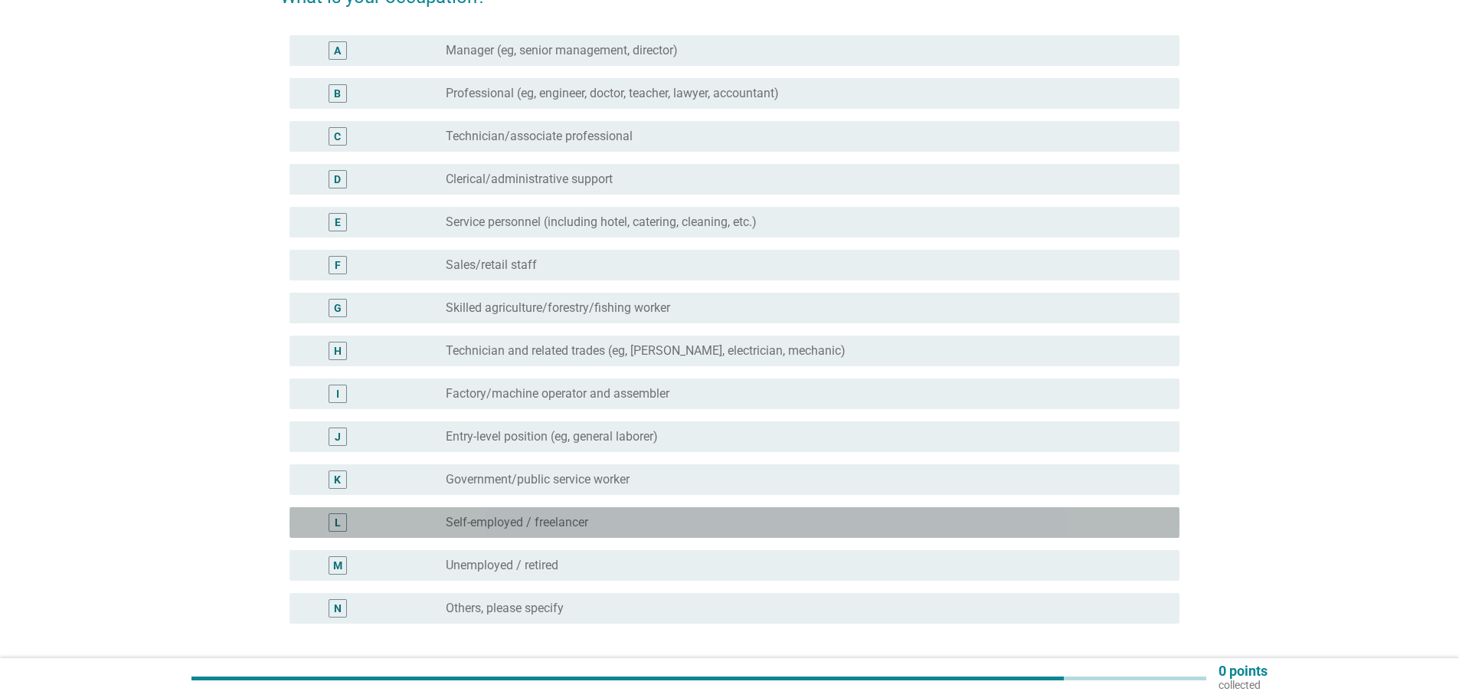
click at [536, 528] on font "Self-employed / freelancer" at bounding box center [517, 522] width 142 height 15
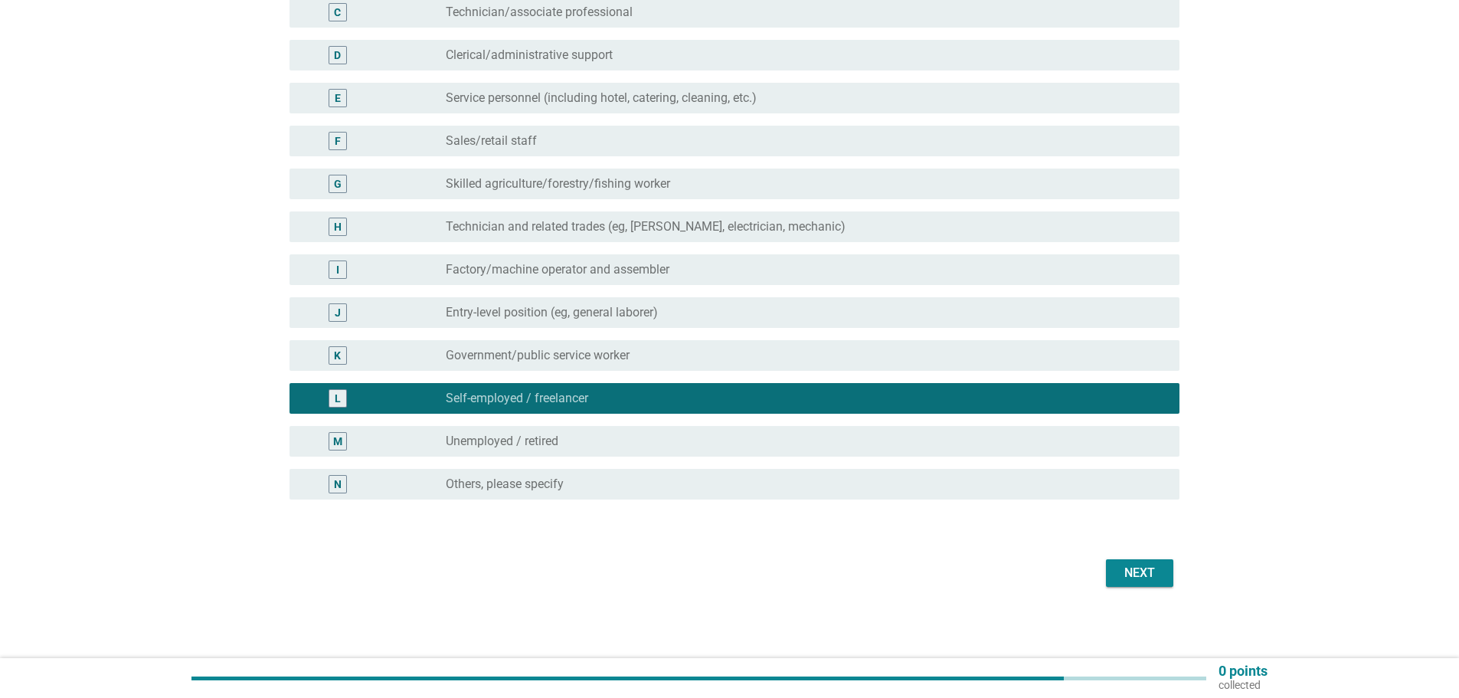
scroll to position [280, 0]
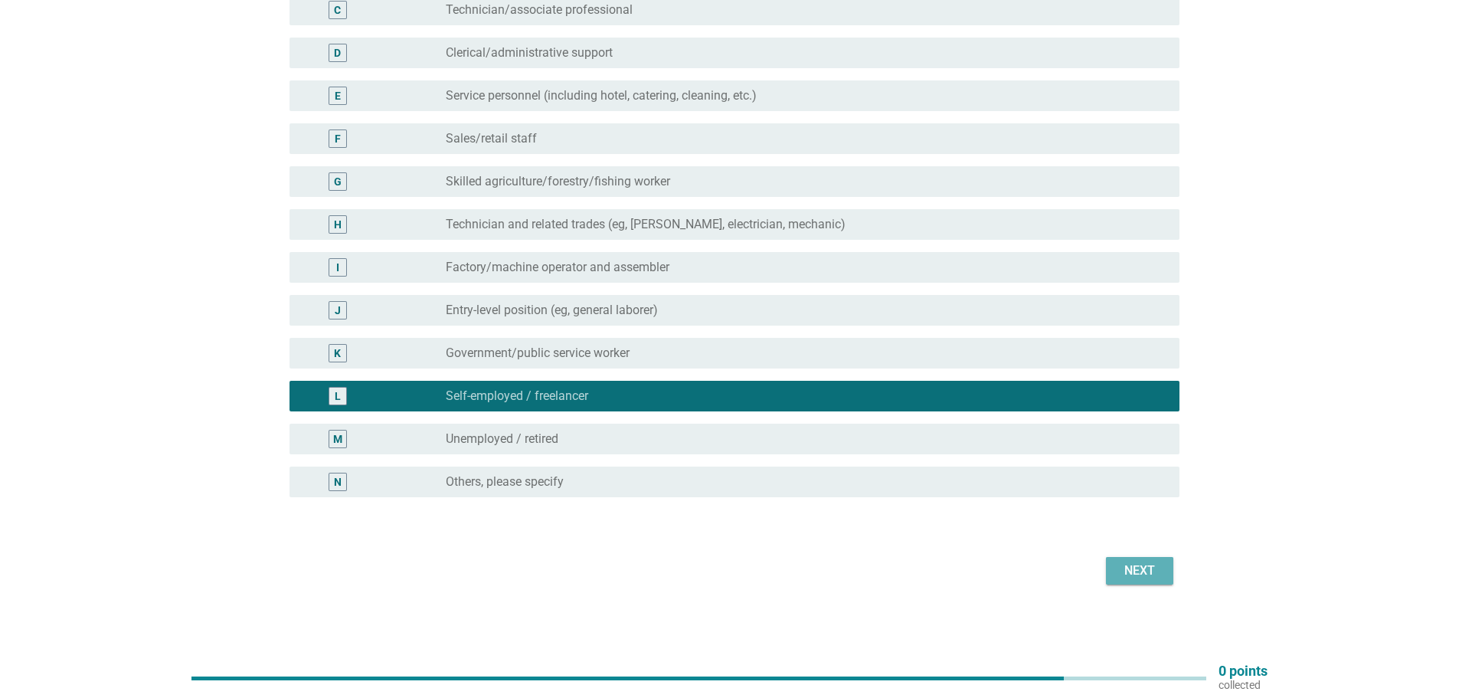
click at [1135, 566] on font "Next" at bounding box center [1139, 570] width 31 height 15
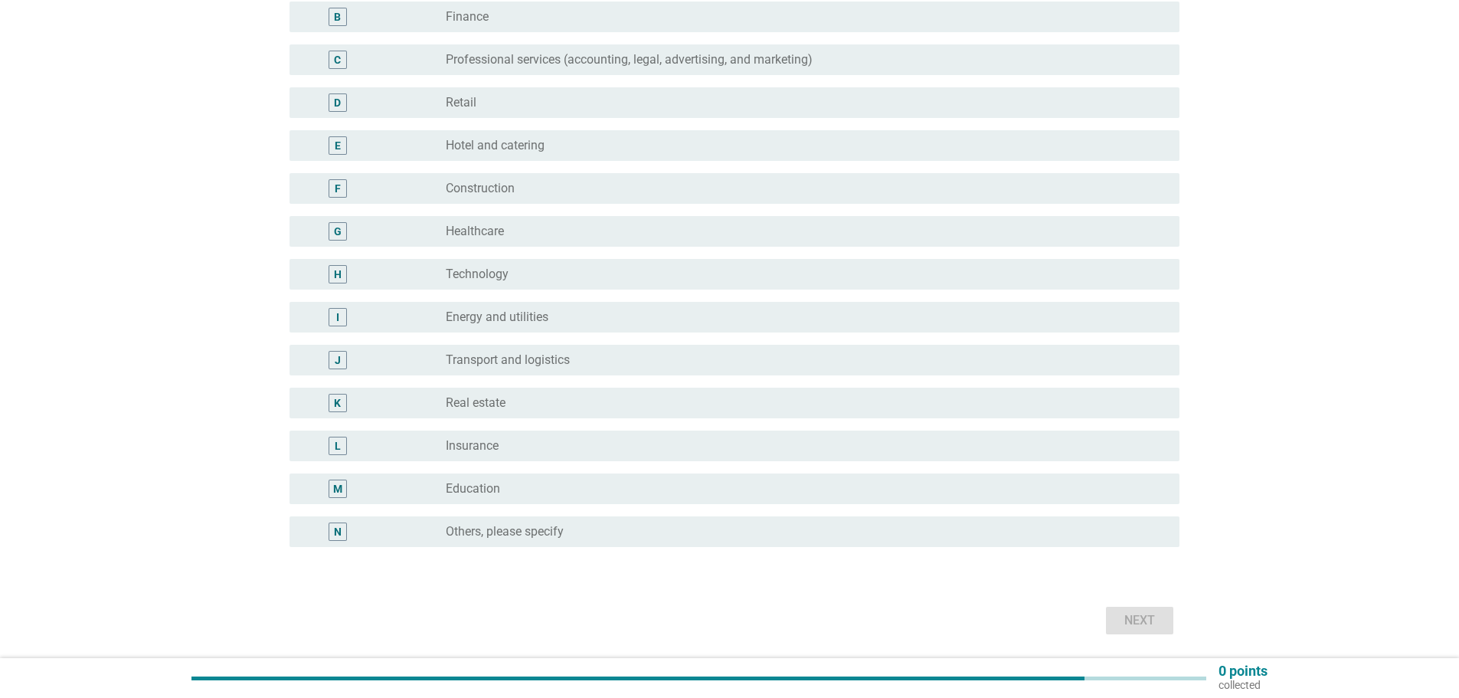
scroll to position [153, 0]
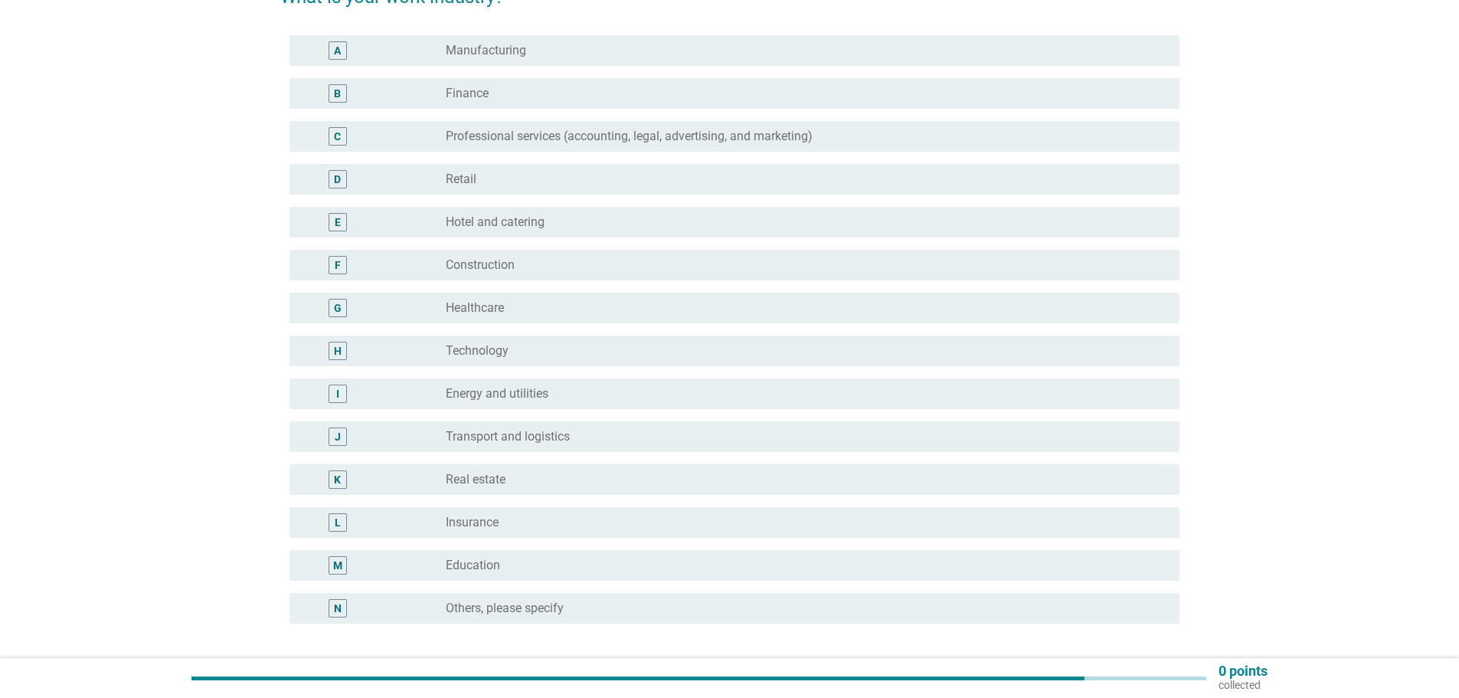
click at [587, 141] on font "Professional services (accounting, legal, advertising, and marketing)" at bounding box center [629, 136] width 367 height 15
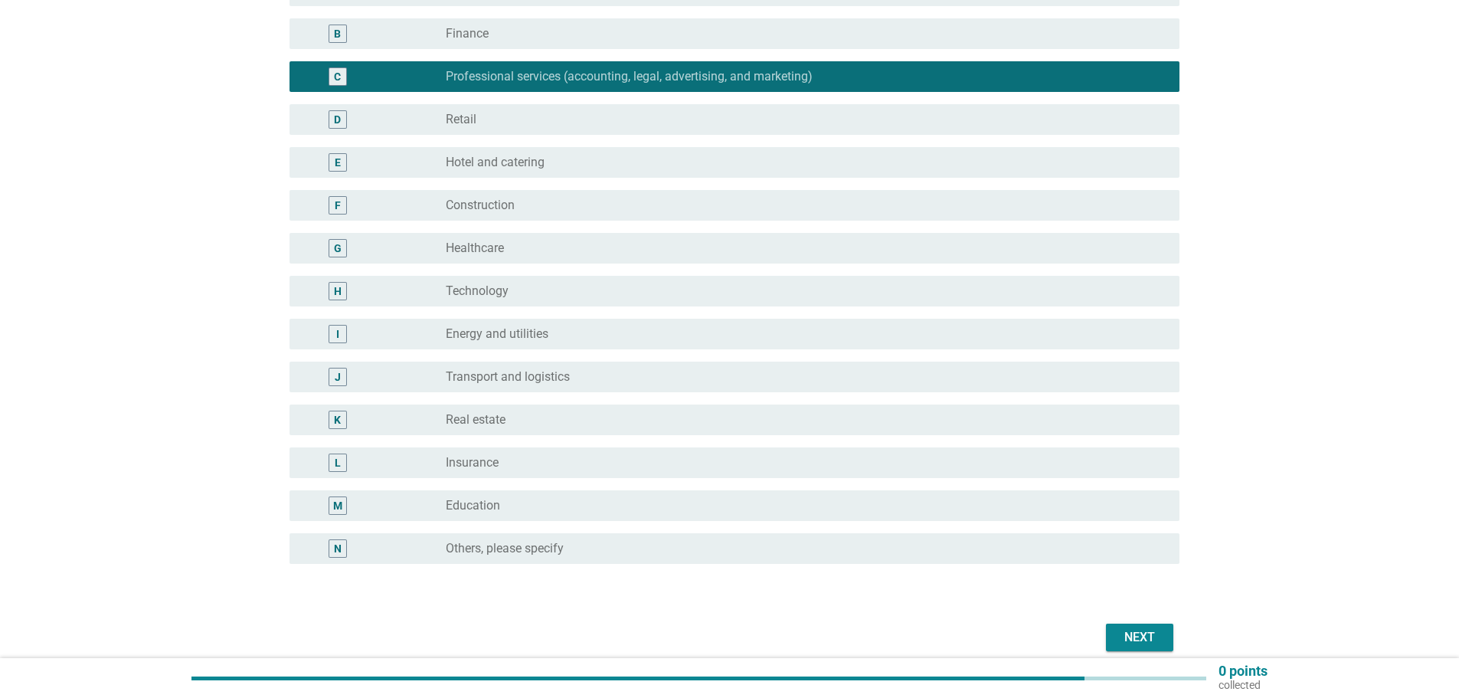
scroll to position [280, 0]
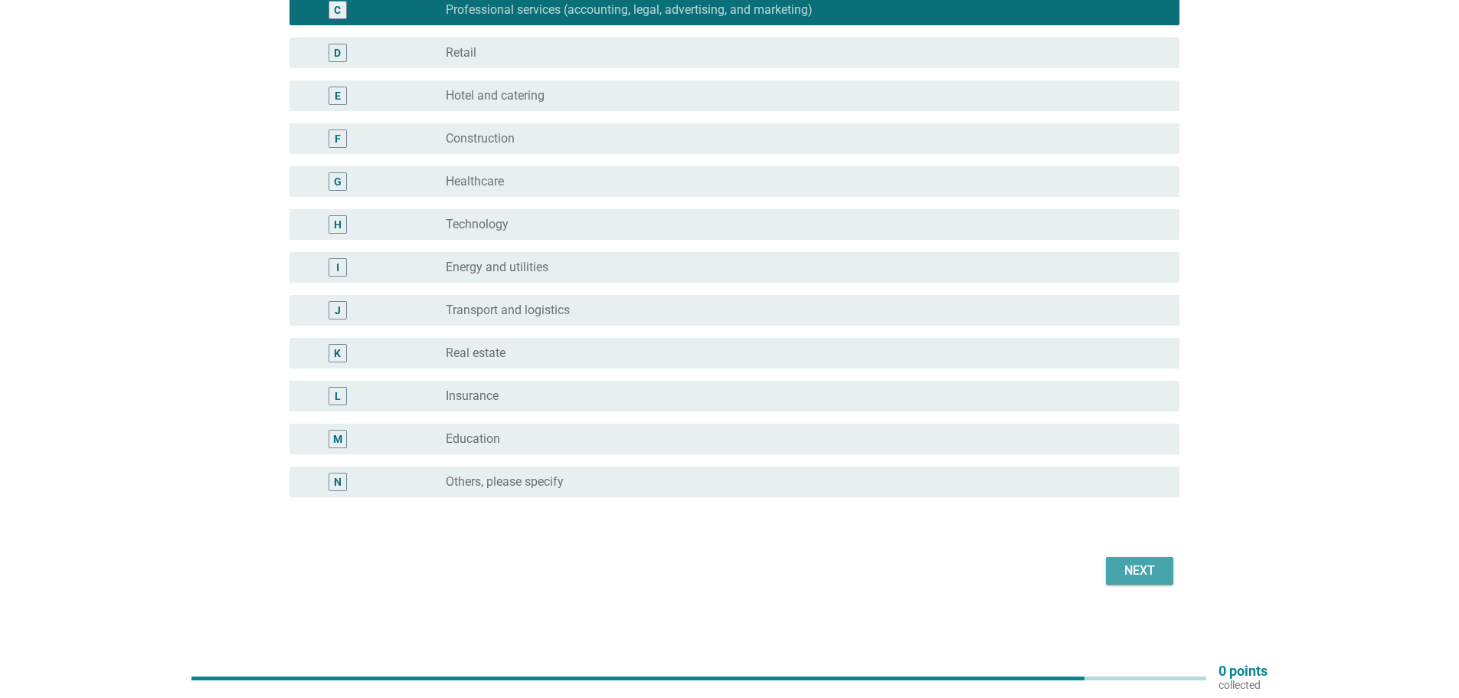
click at [1153, 565] on font "Next" at bounding box center [1139, 570] width 31 height 15
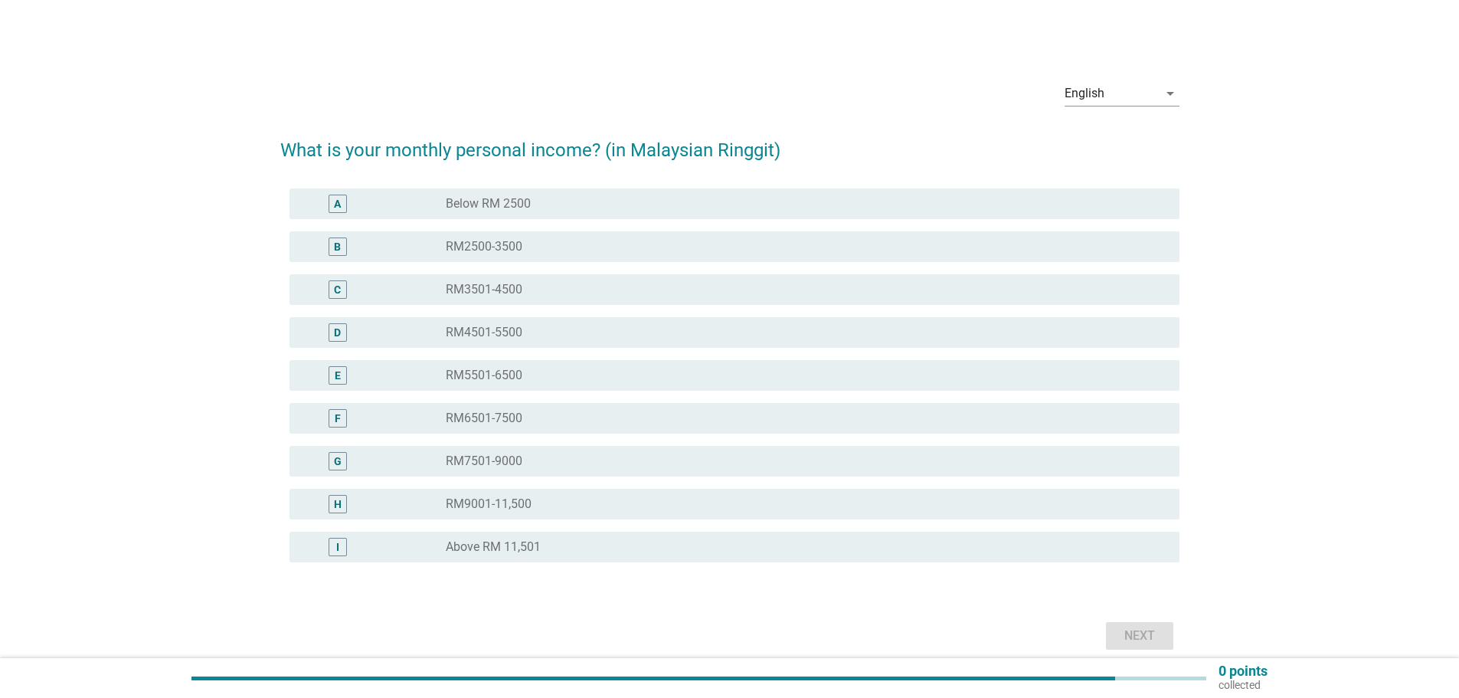
click at [499, 209] on font "Below RM 2500" at bounding box center [488, 203] width 85 height 15
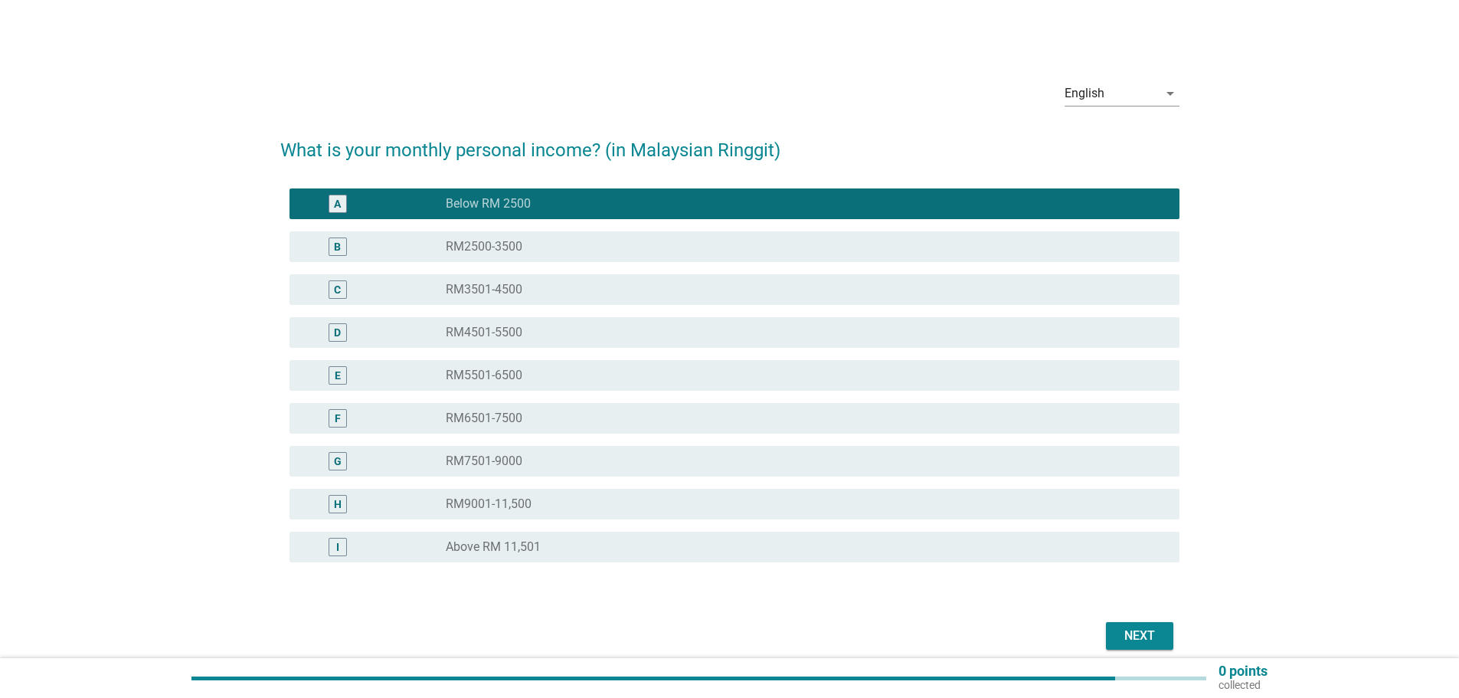
click at [503, 242] on font "RM2500-3500" at bounding box center [484, 246] width 77 height 15
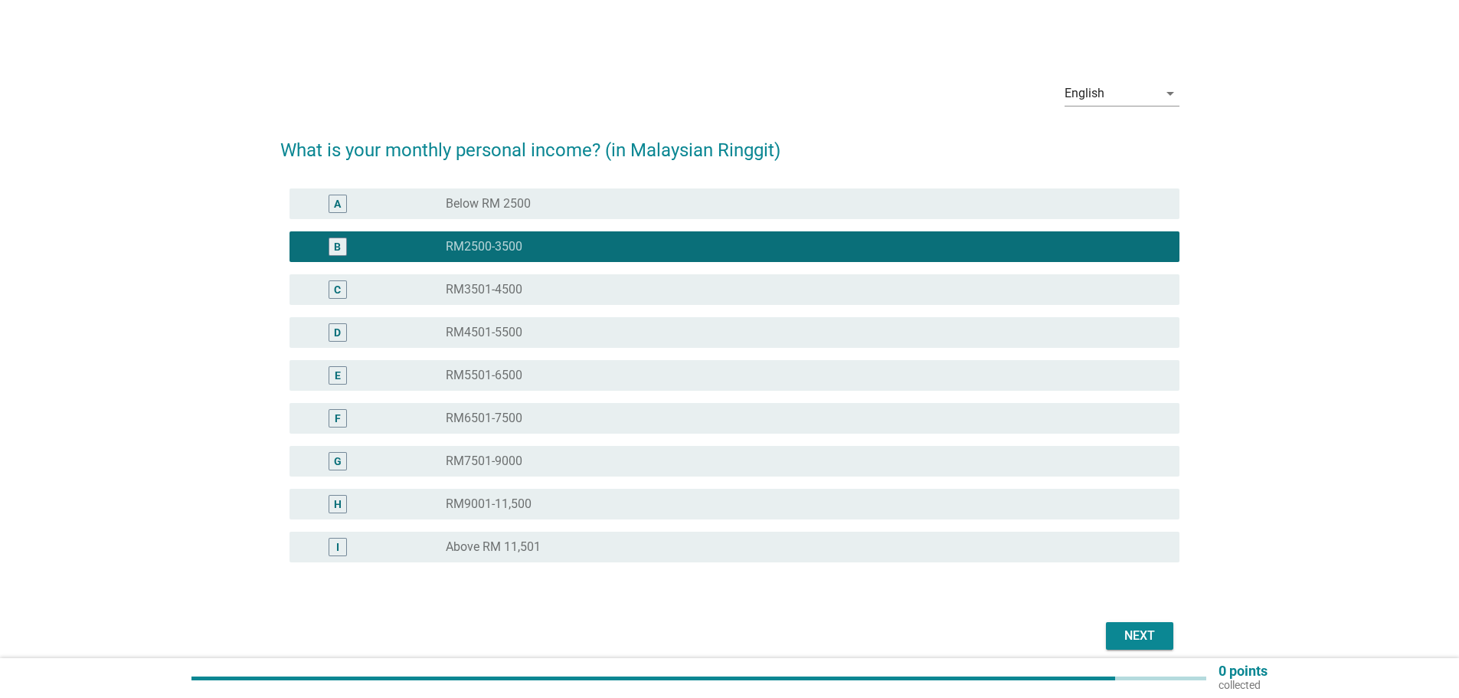
click at [1120, 628] on div "Next" at bounding box center [1139, 635] width 43 height 18
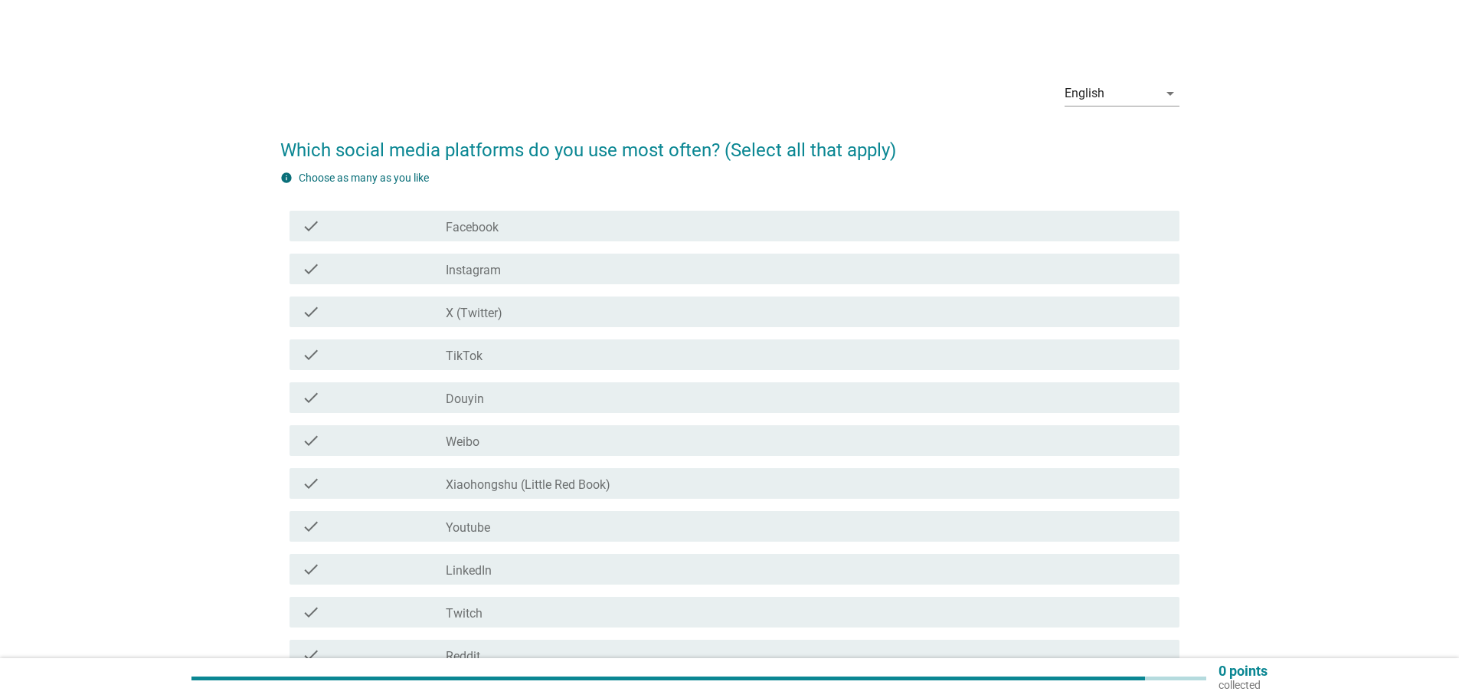
click at [490, 352] on div "check_box_outline_blank TikTok" at bounding box center [806, 354] width 721 height 18
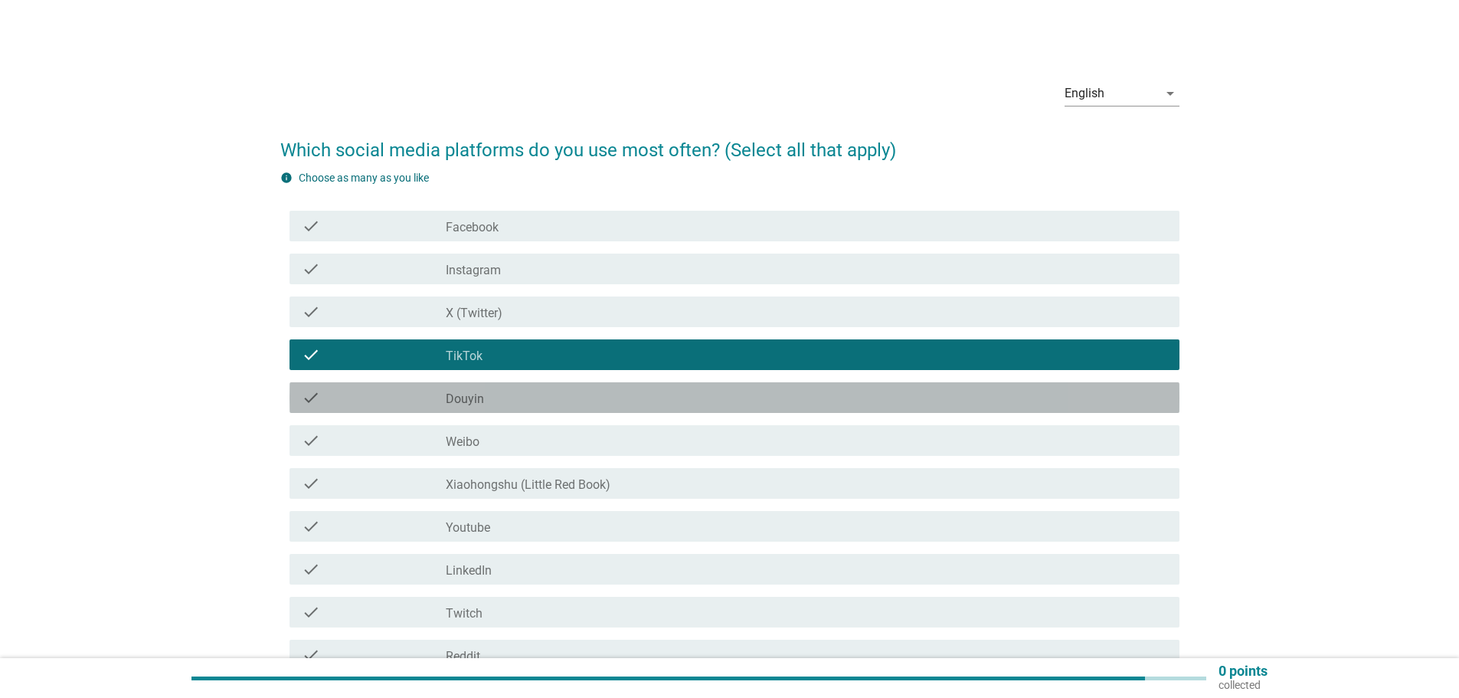
click at [508, 391] on div "check_box_outline_blank Douyin" at bounding box center [806, 397] width 721 height 18
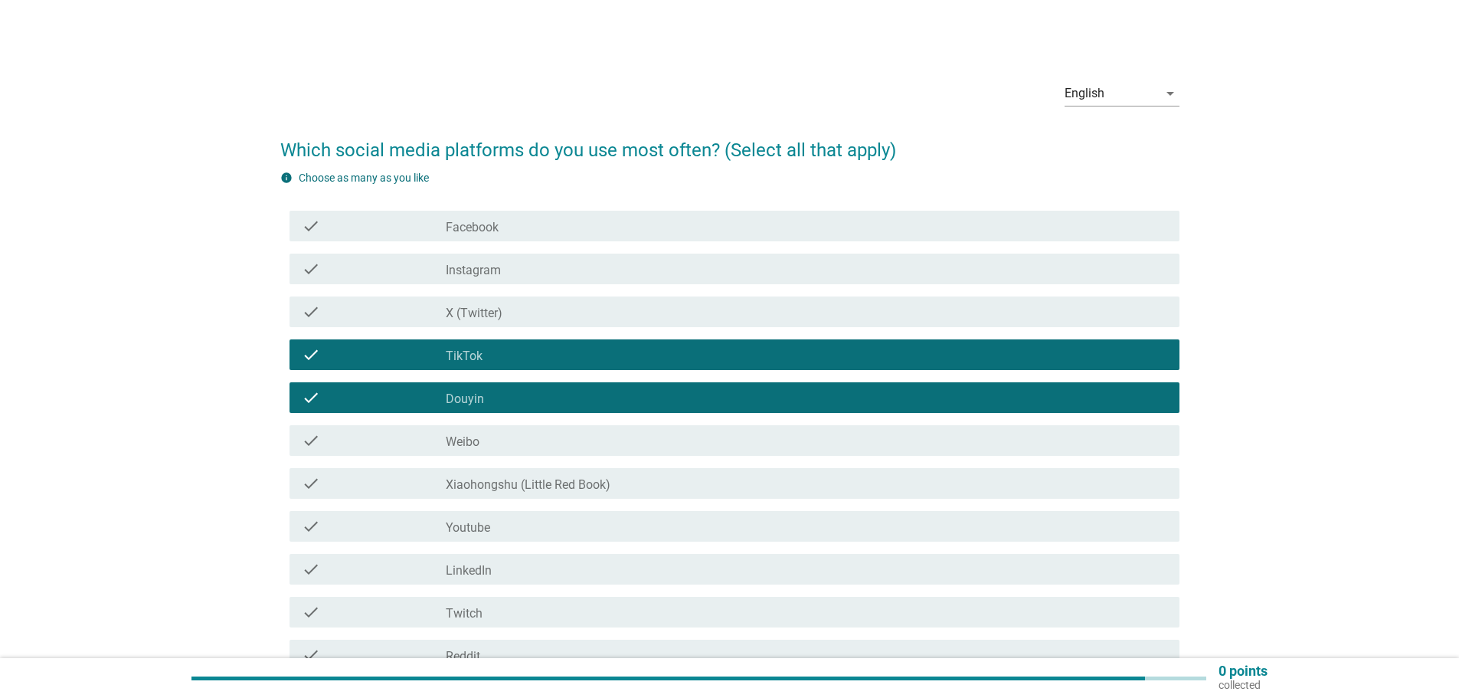
click at [489, 331] on div "check check_box_outline_blank X (Twitter)" at bounding box center [729, 311] width 899 height 43
click at [483, 391] on div "check_box_outline_blank Douyin" at bounding box center [806, 397] width 721 height 18
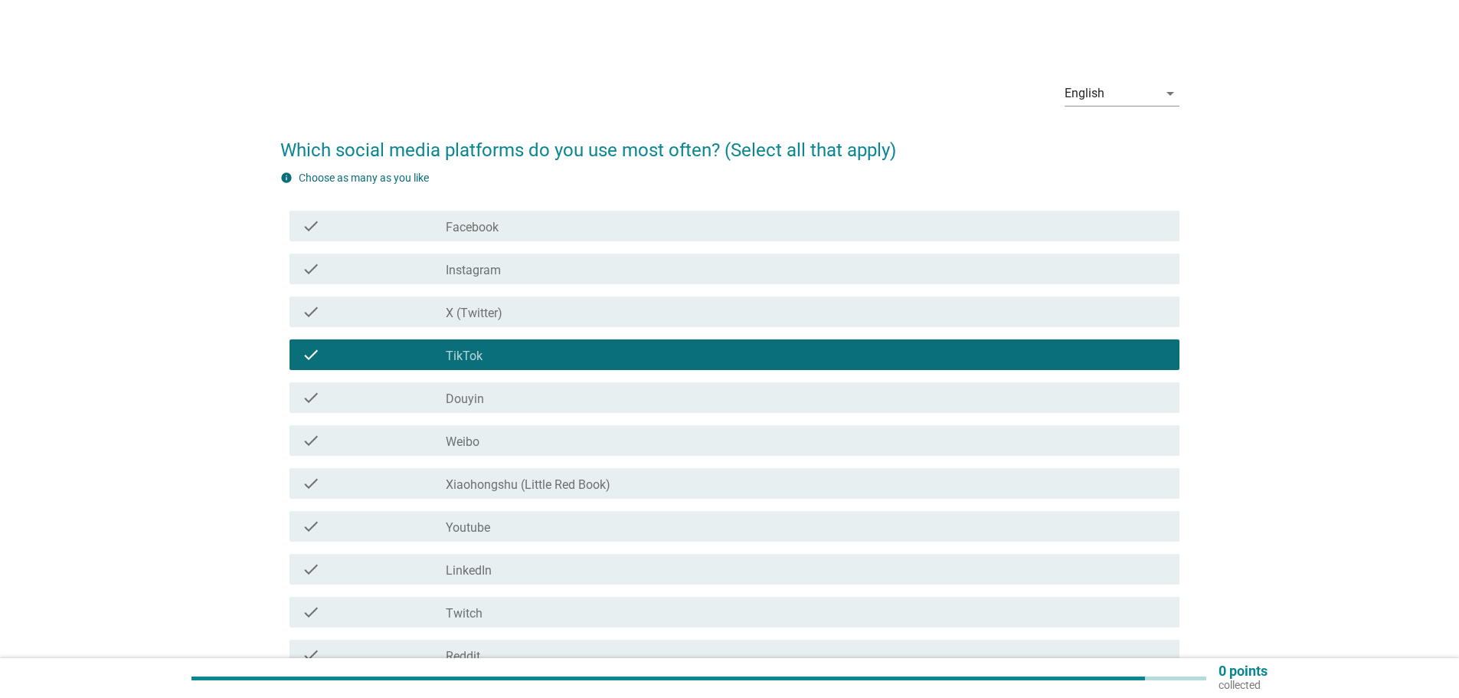
click at [486, 309] on font "X (Twitter)" at bounding box center [474, 313] width 57 height 15
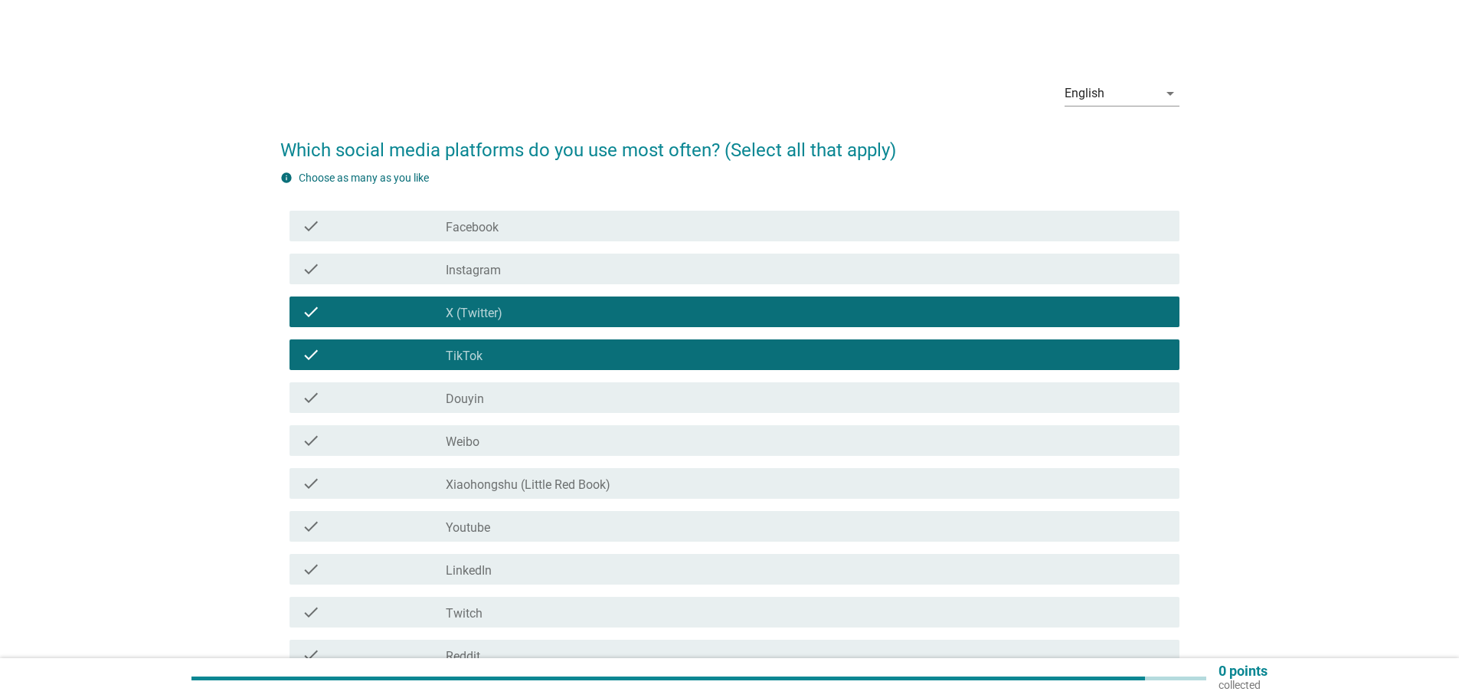
click at [485, 230] on font "Facebook" at bounding box center [472, 227] width 53 height 15
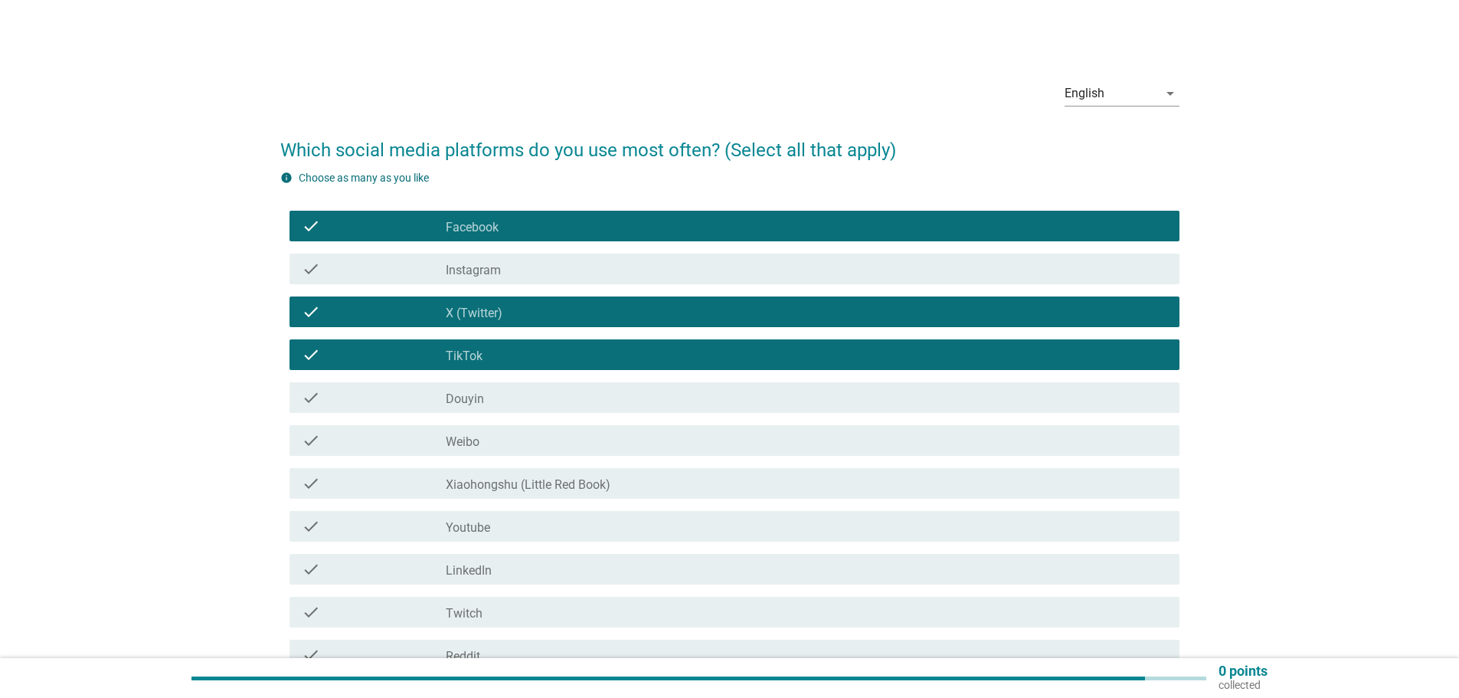
click at [480, 280] on div "check check_box_outline_blank Instagram" at bounding box center [734, 268] width 890 height 31
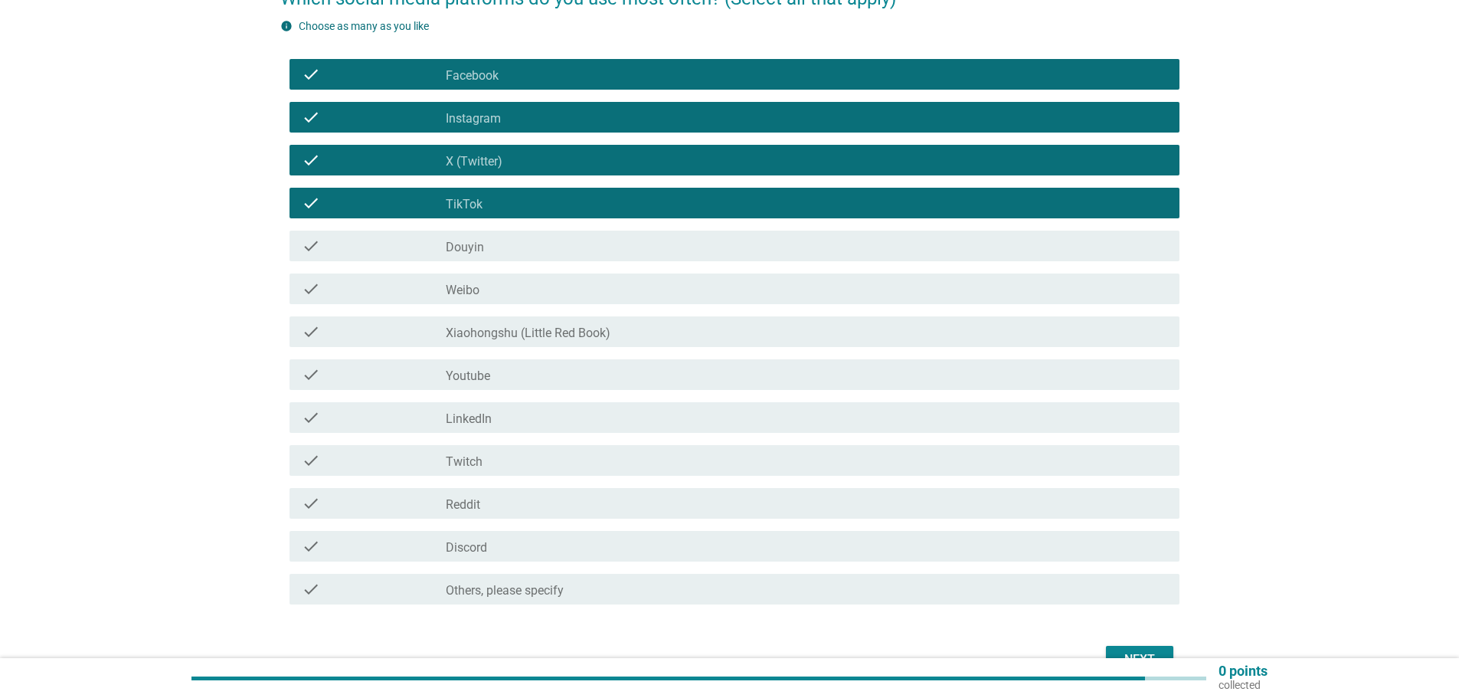
scroll to position [153, 0]
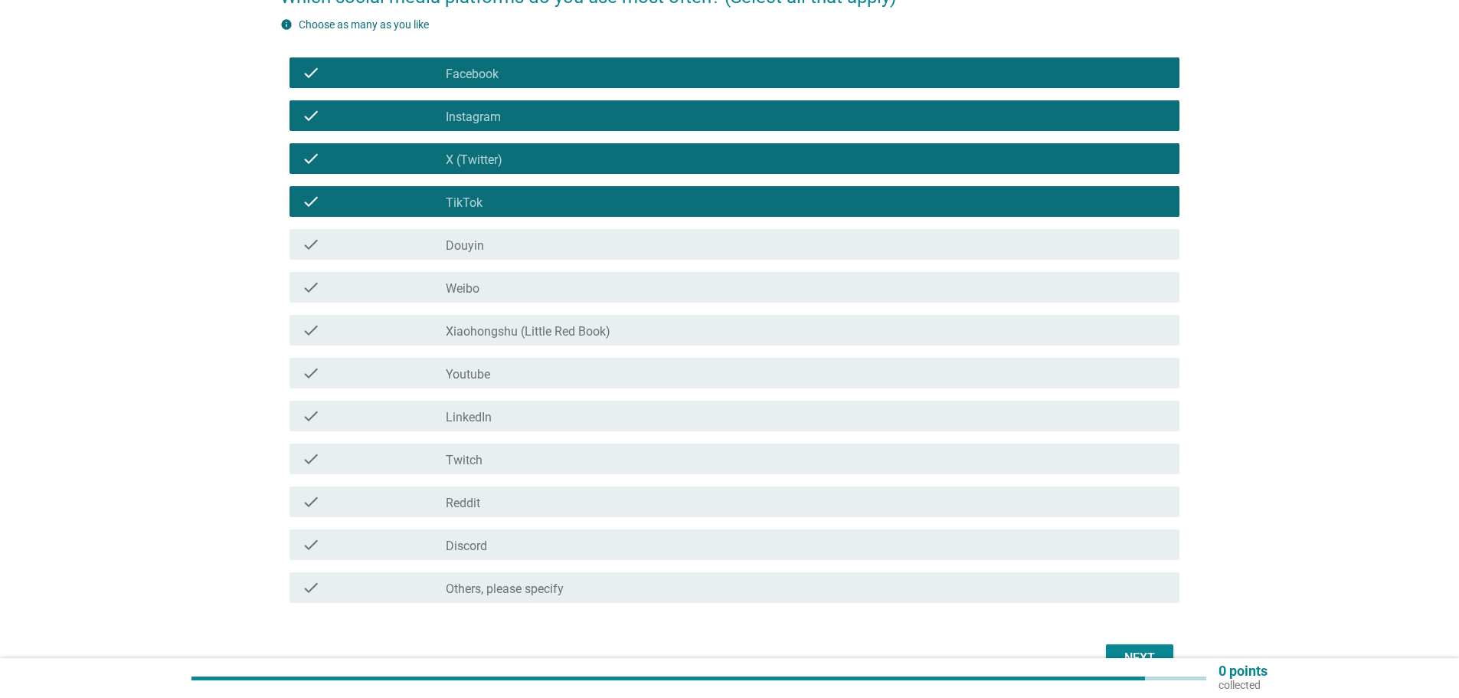
click at [497, 374] on div "check_box_outline_blank Youtube" at bounding box center [806, 373] width 721 height 18
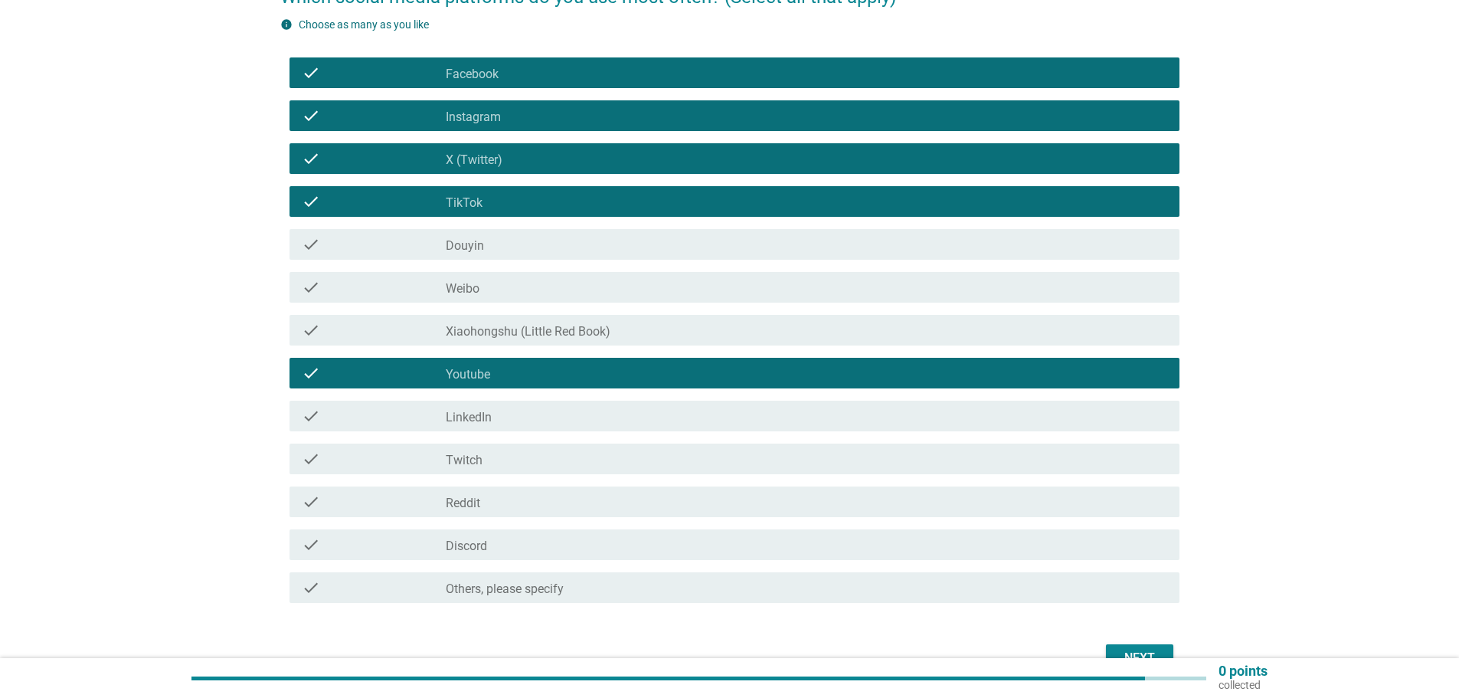
click at [478, 471] on div "check check_box_outline_blank Twitch" at bounding box center [734, 458] width 890 height 31
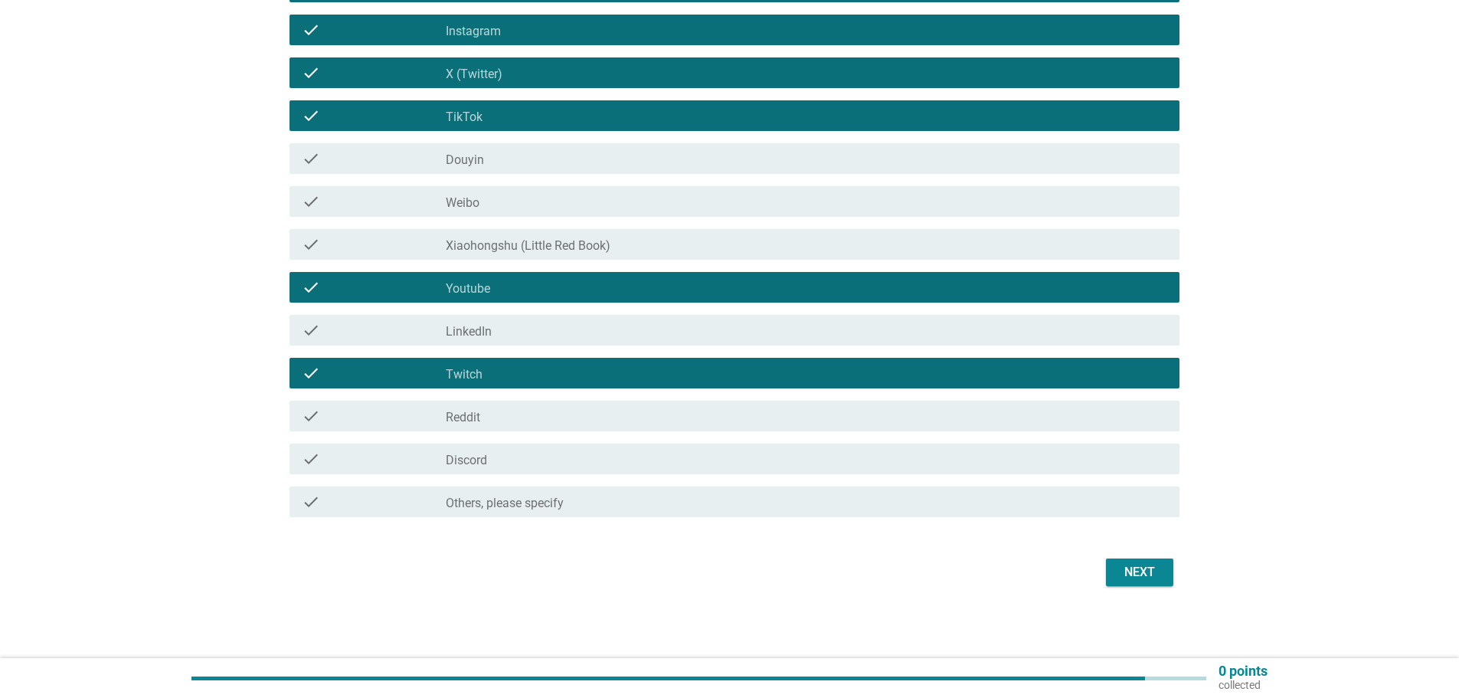
scroll to position [240, 0]
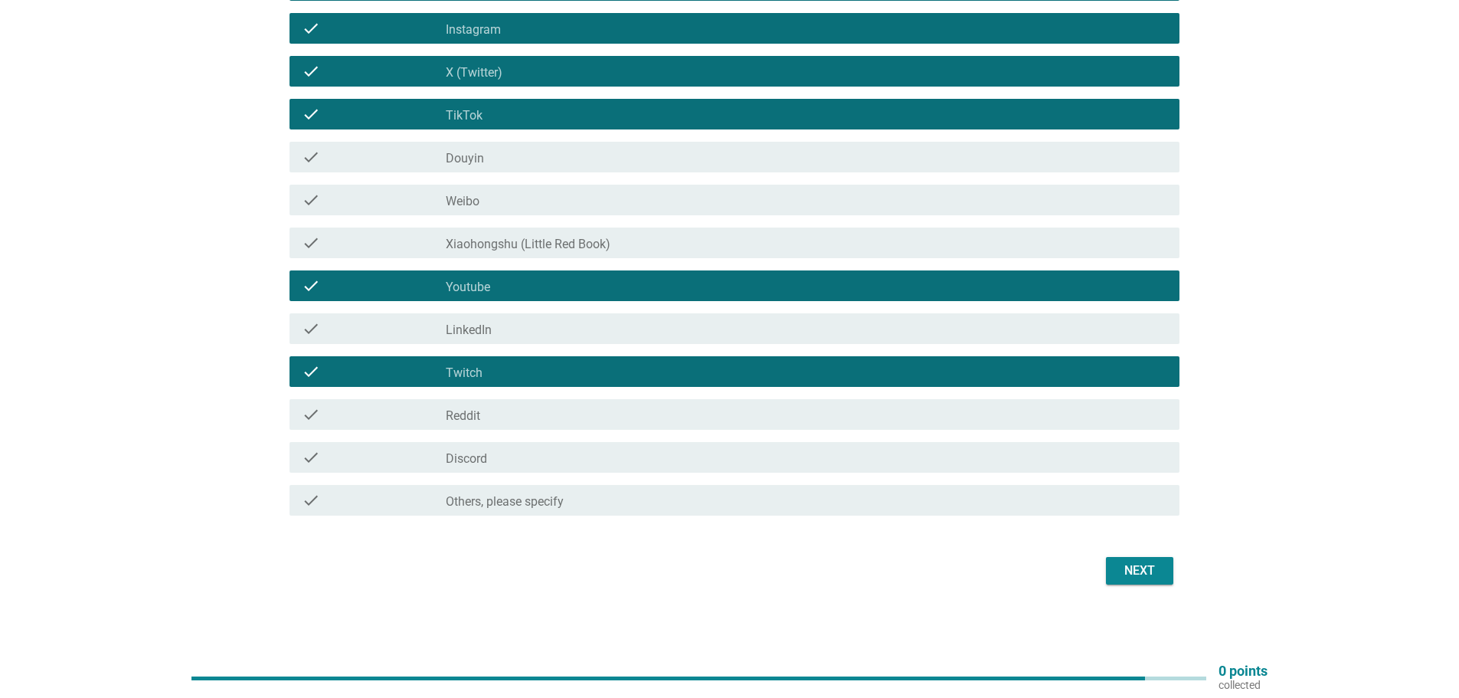
click at [1123, 567] on div "Next" at bounding box center [1139, 570] width 43 height 18
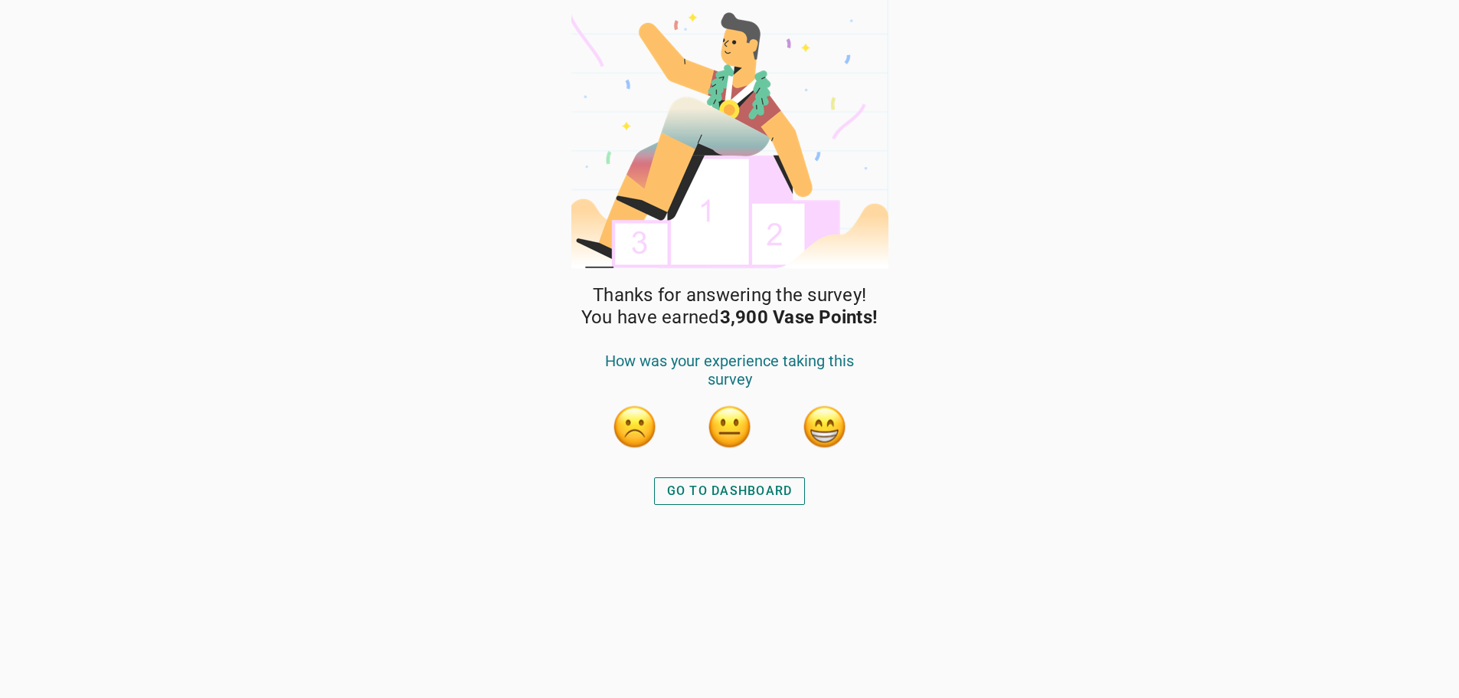
click at [739, 495] on div "GO TO DASHBOARD" at bounding box center [730, 491] width 126 height 18
